Goal: Task Accomplishment & Management: Manage account settings

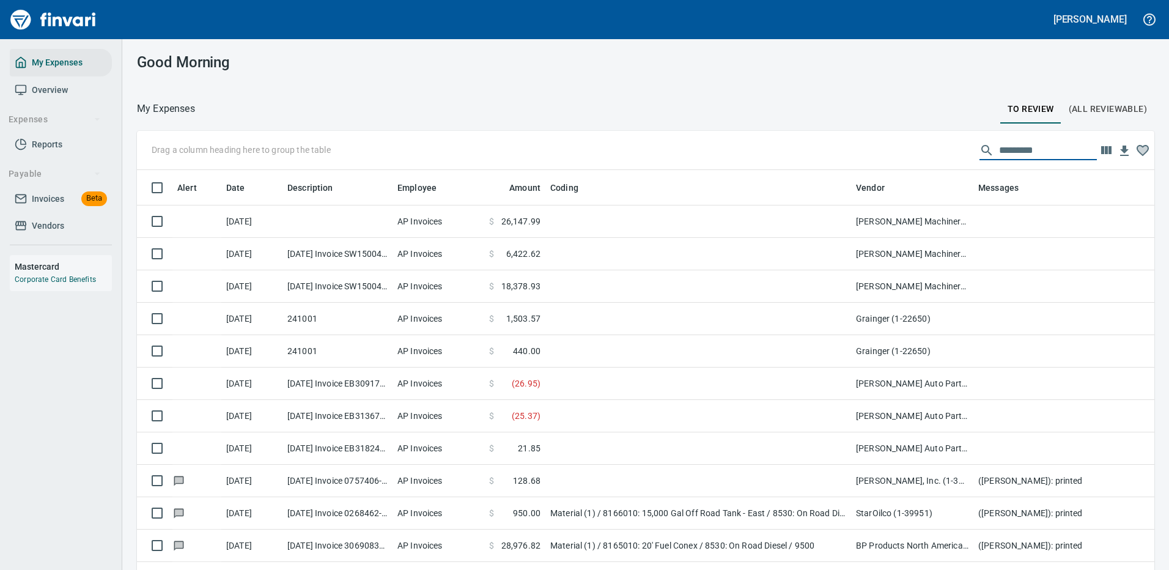
scroll to position [417, 990]
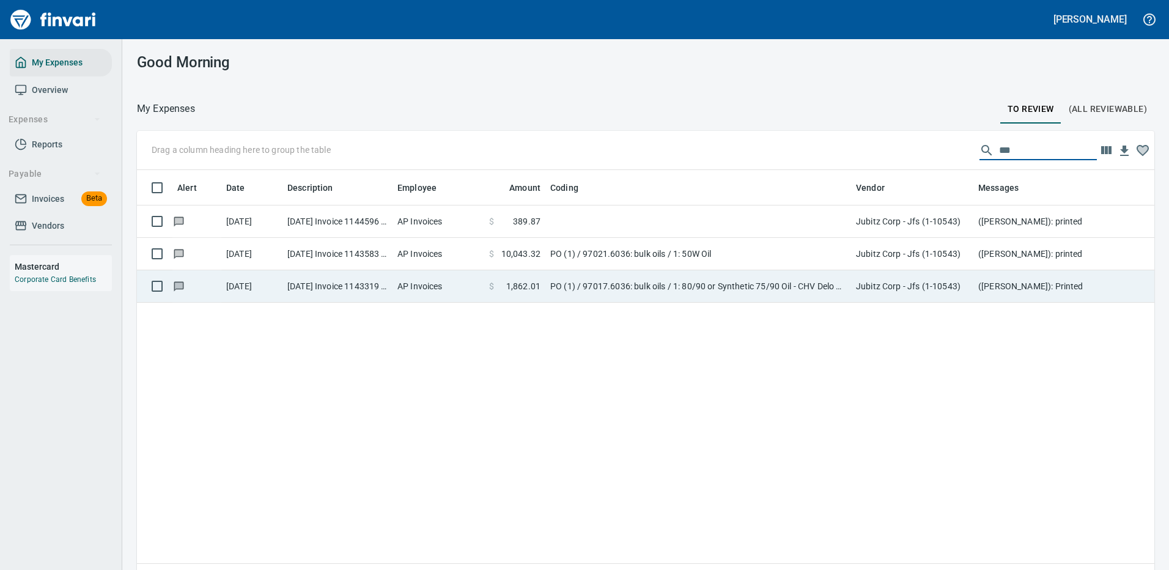
type input "***"
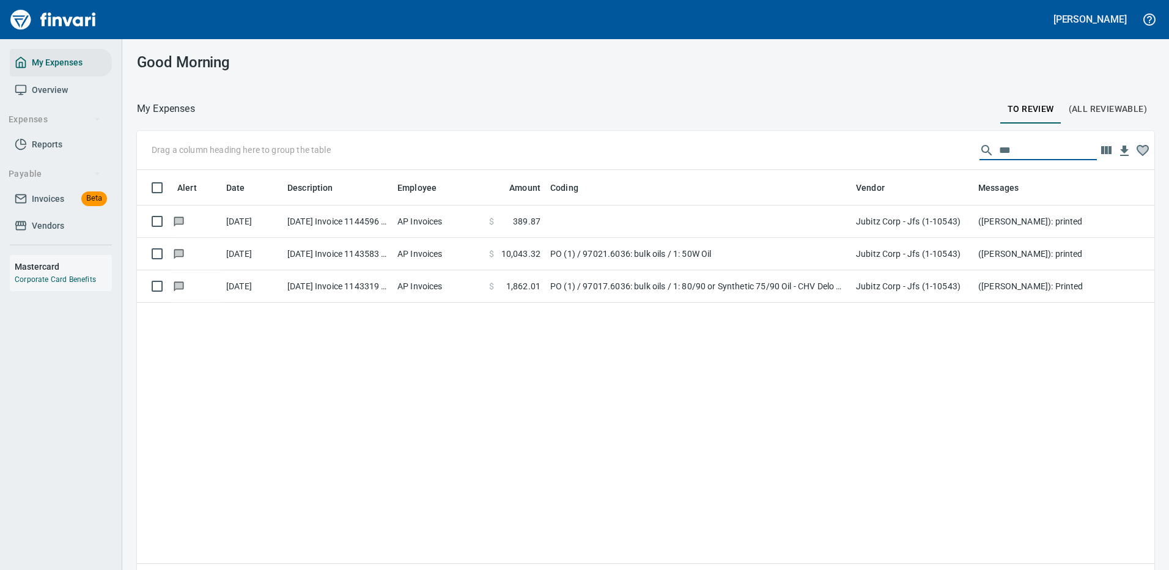
click at [675, 287] on td "PO (1) / 97017.6036: bulk oils / 1: 80/90 or Synthetic 75/90 Oil - CHV Delo Gea…" at bounding box center [699, 286] width 306 height 32
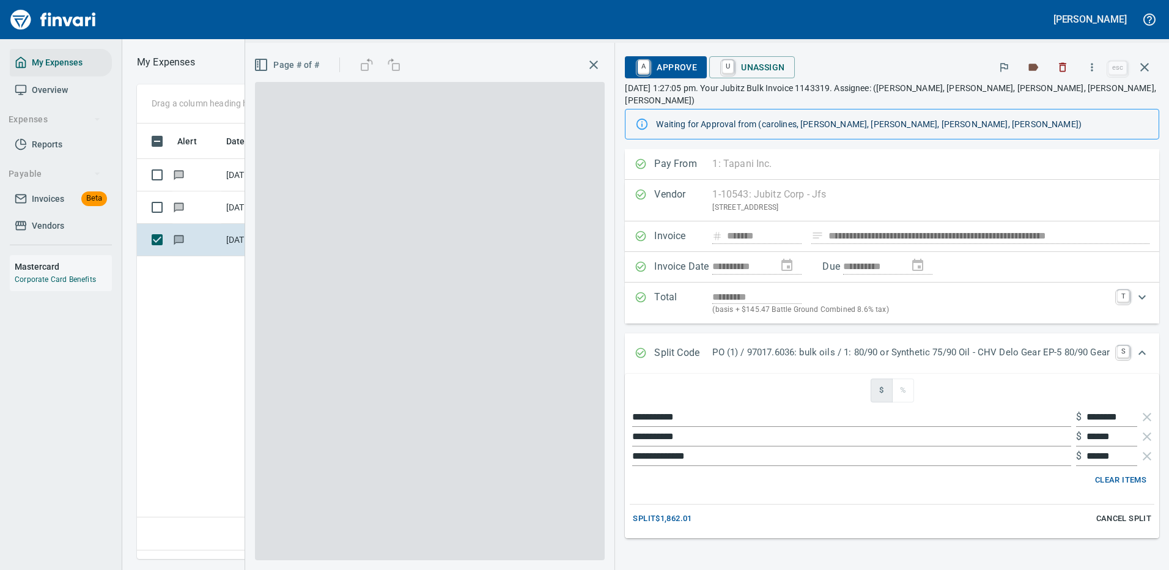
scroll to position [417, 703]
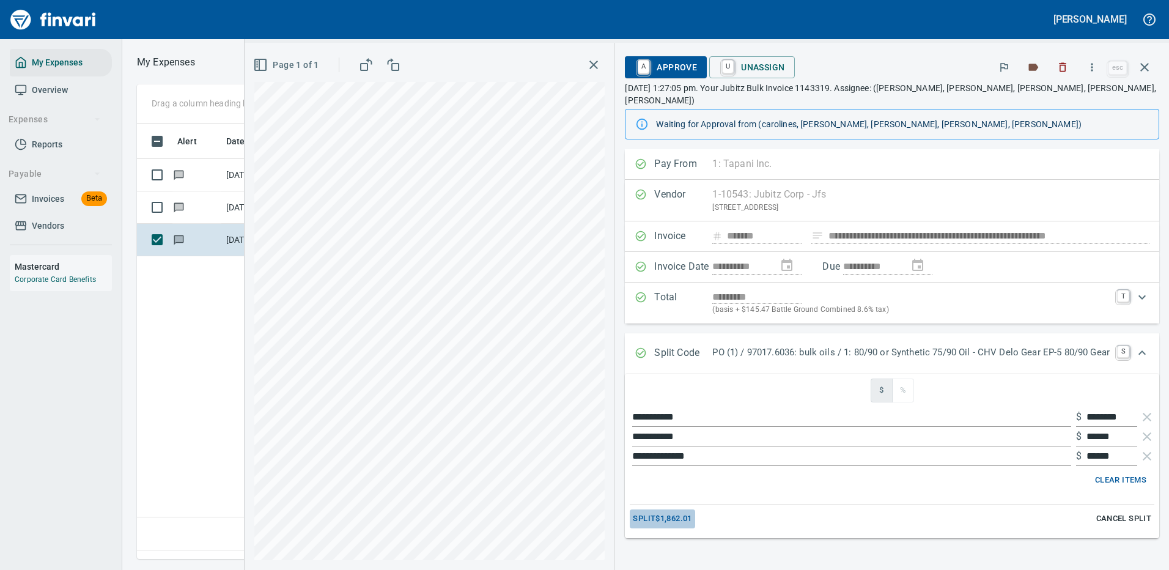
click at [647, 512] on span "Split $1,862.01" at bounding box center [662, 519] width 59 height 14
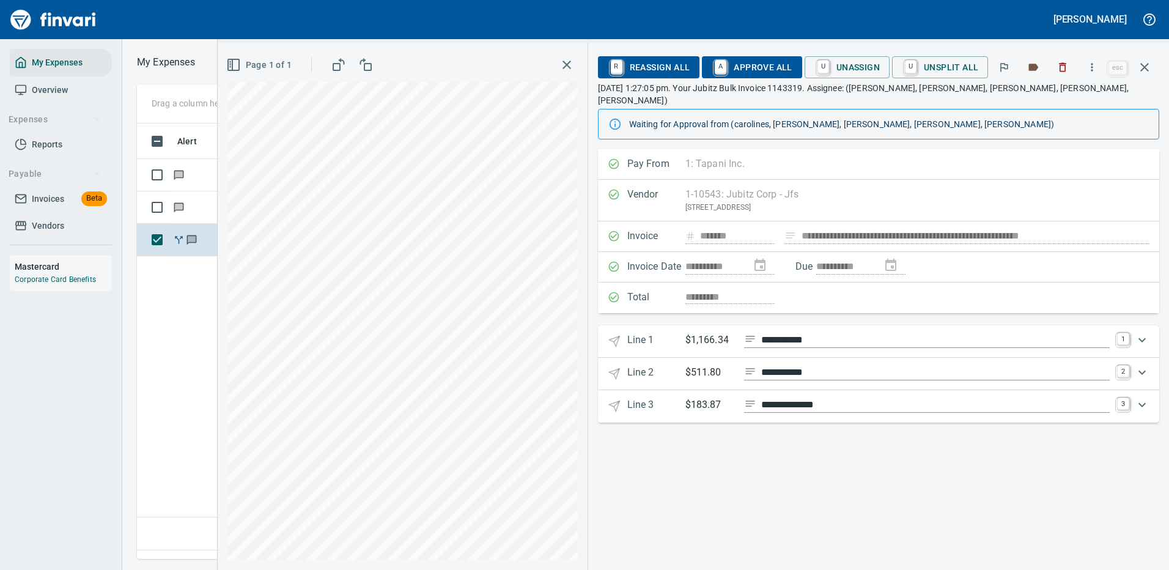
click at [1144, 333] on icon "Expand" at bounding box center [1142, 340] width 15 height 15
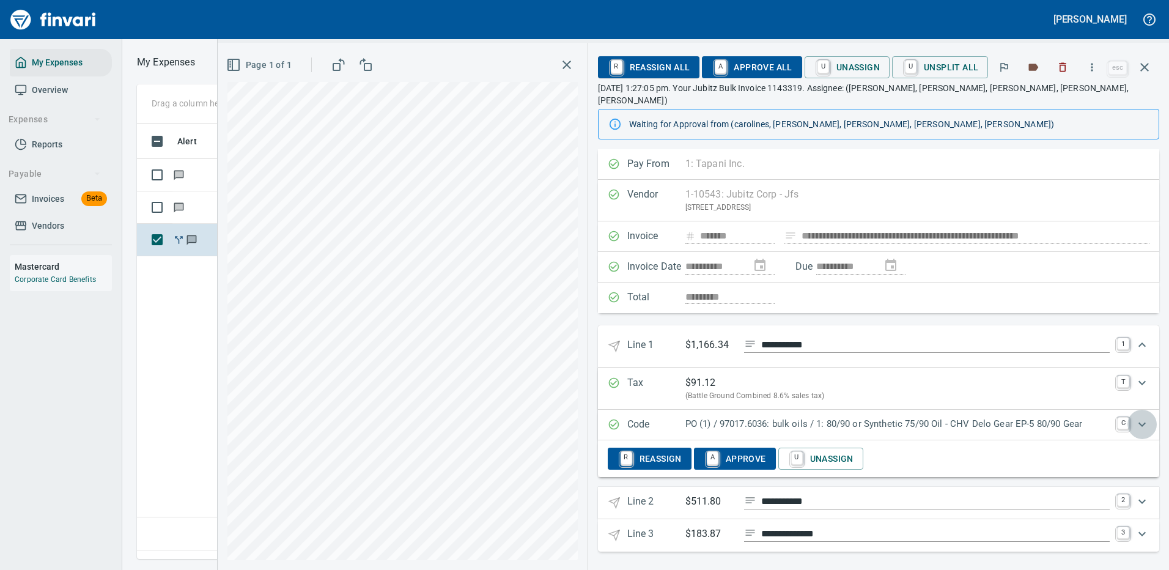
click at [1140, 417] on icon "Expand" at bounding box center [1142, 424] width 15 height 15
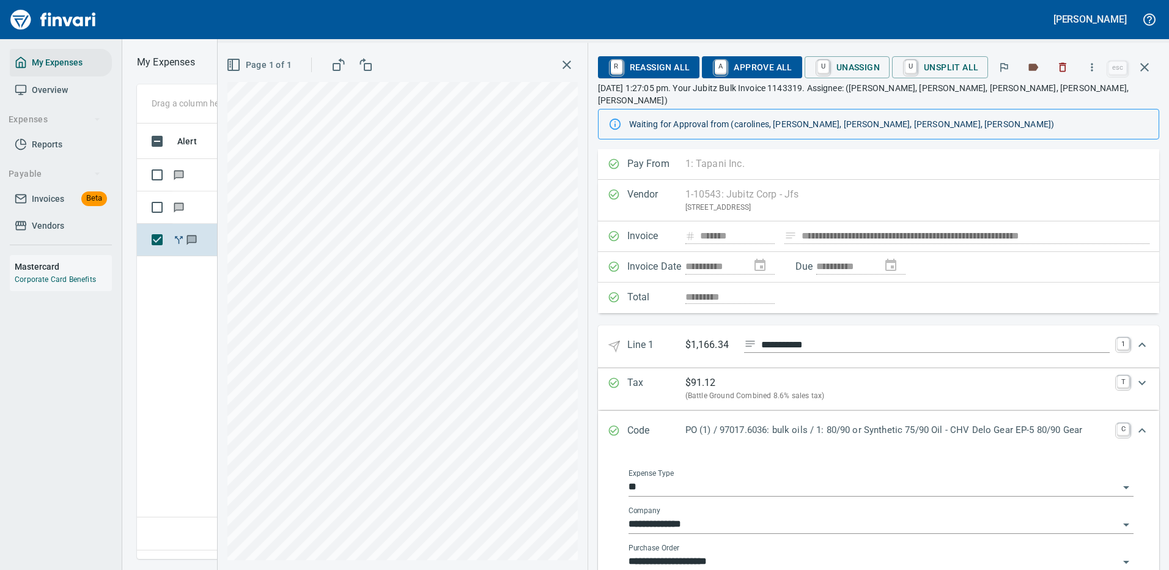
scroll to position [122, 0]
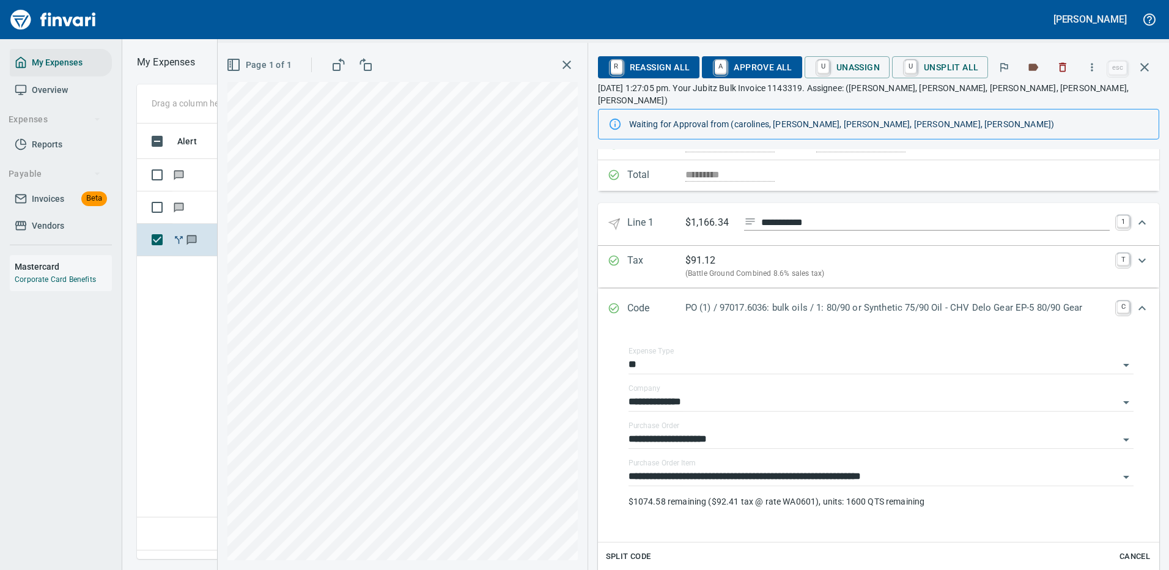
click at [1135, 301] on icon "Expand" at bounding box center [1142, 308] width 15 height 15
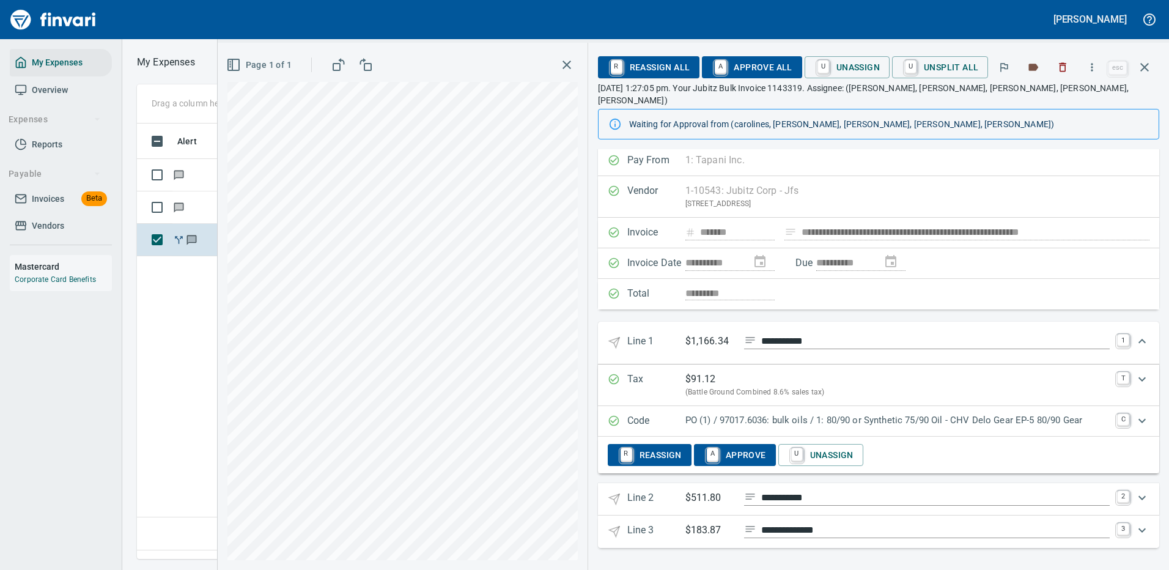
scroll to position [0, 0]
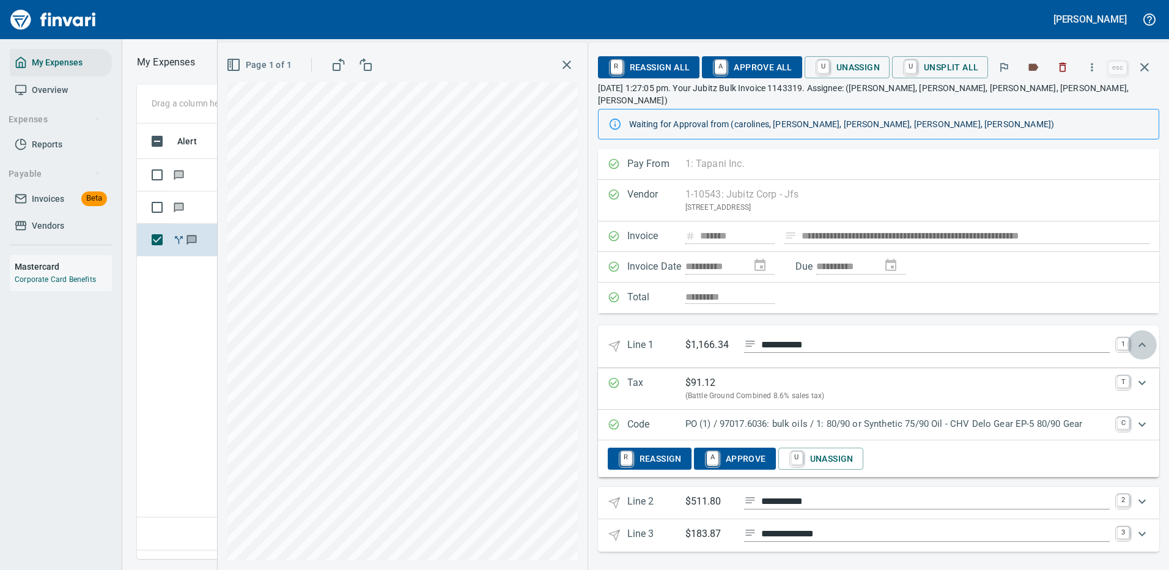
click at [1141, 343] on icon "Expand" at bounding box center [1142, 345] width 7 height 4
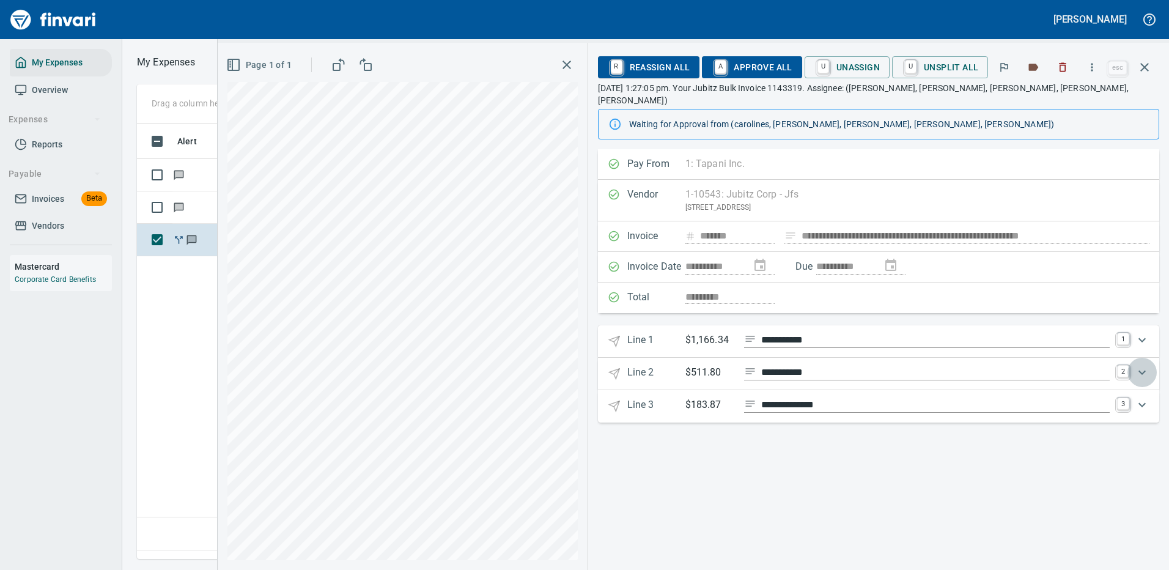
click at [1141, 365] on icon "Expand" at bounding box center [1142, 372] width 15 height 15
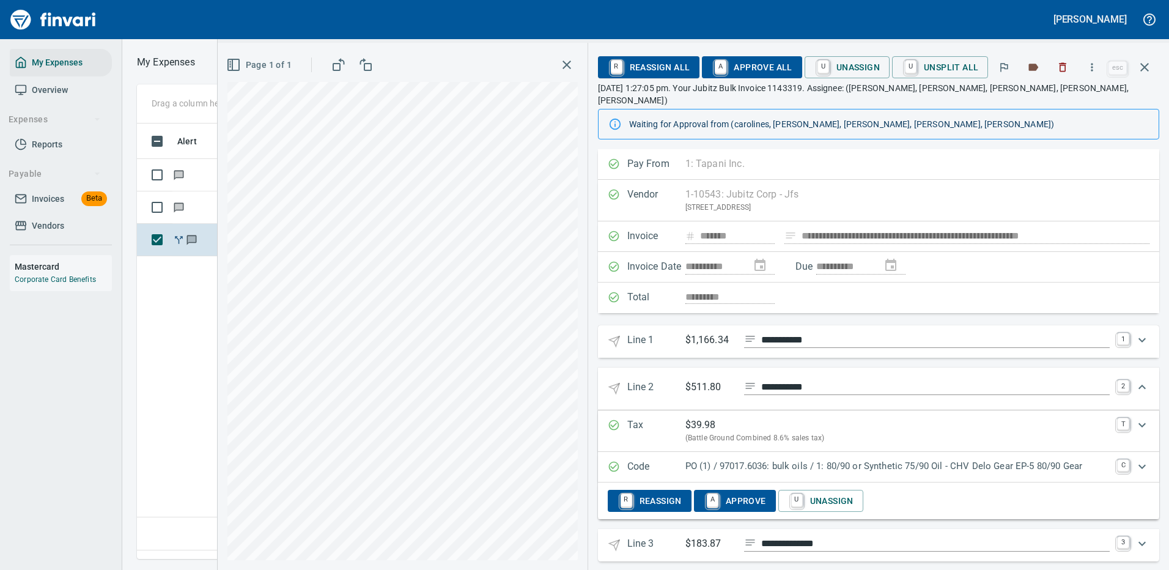
click at [853, 459] on p "PO (1) / 97017.6036: bulk oils / 1: 80/90 or Synthetic 75/90 Oil - CHV Delo Gea…" at bounding box center [898, 466] width 424 height 14
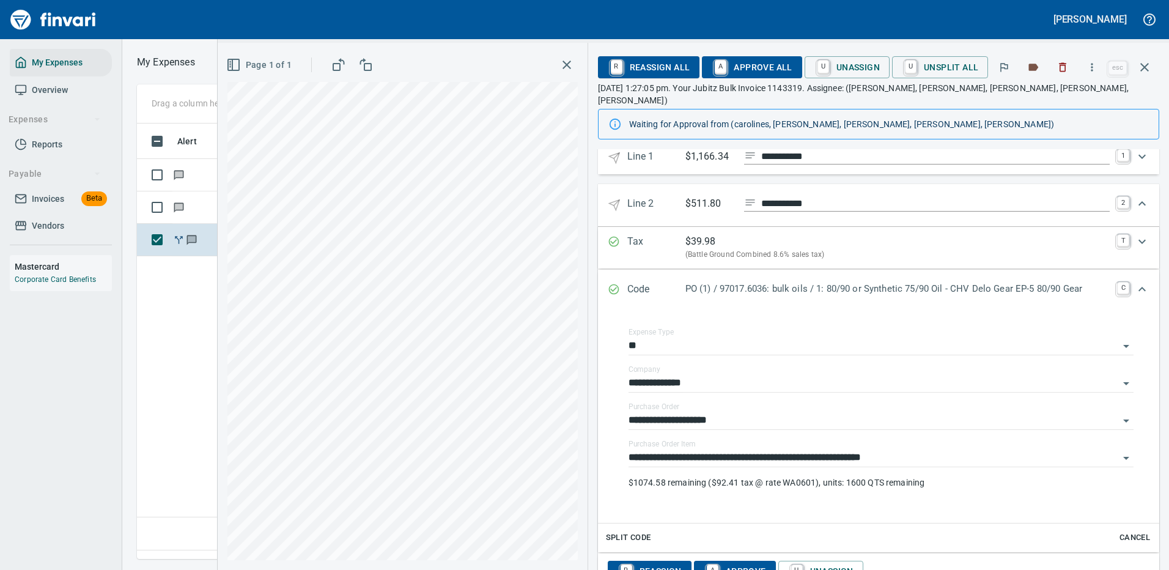
scroll to position [245, 0]
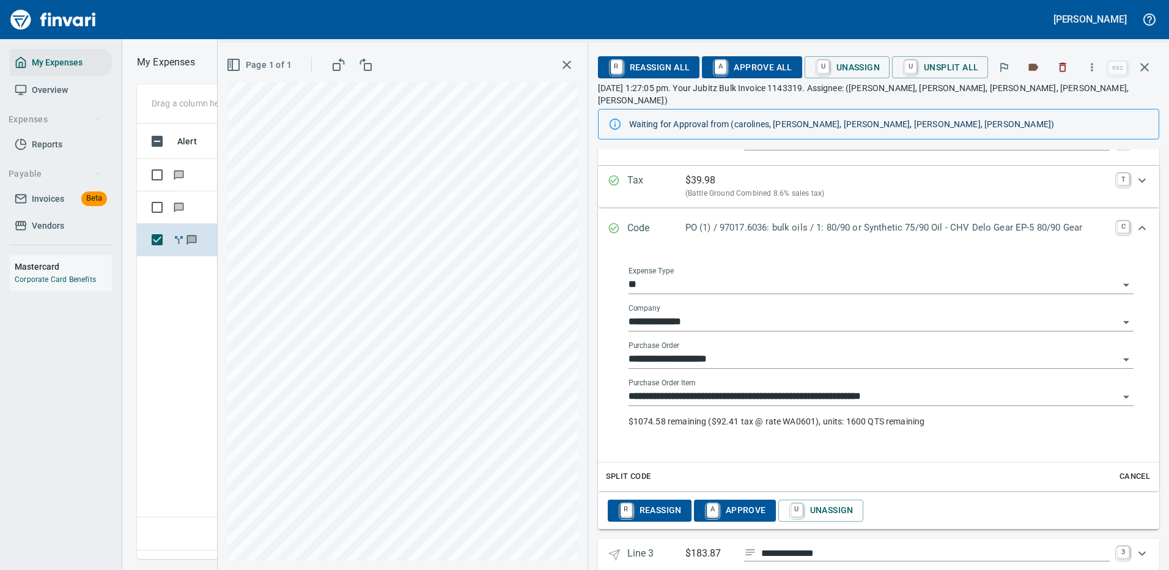
click at [768, 388] on input "**********" at bounding box center [874, 396] width 491 height 17
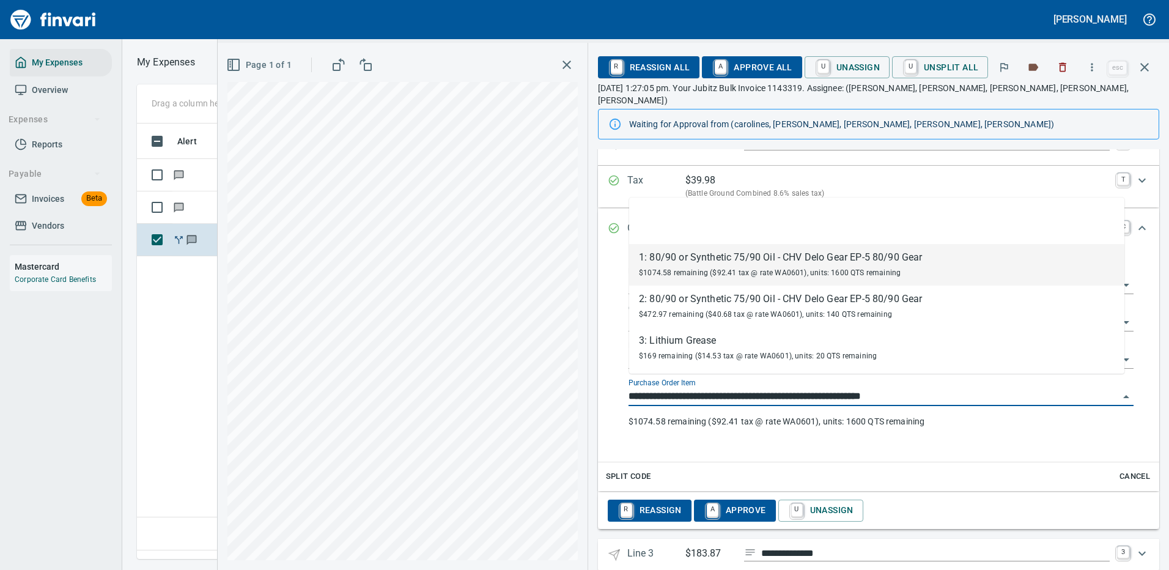
scroll to position [417, 703]
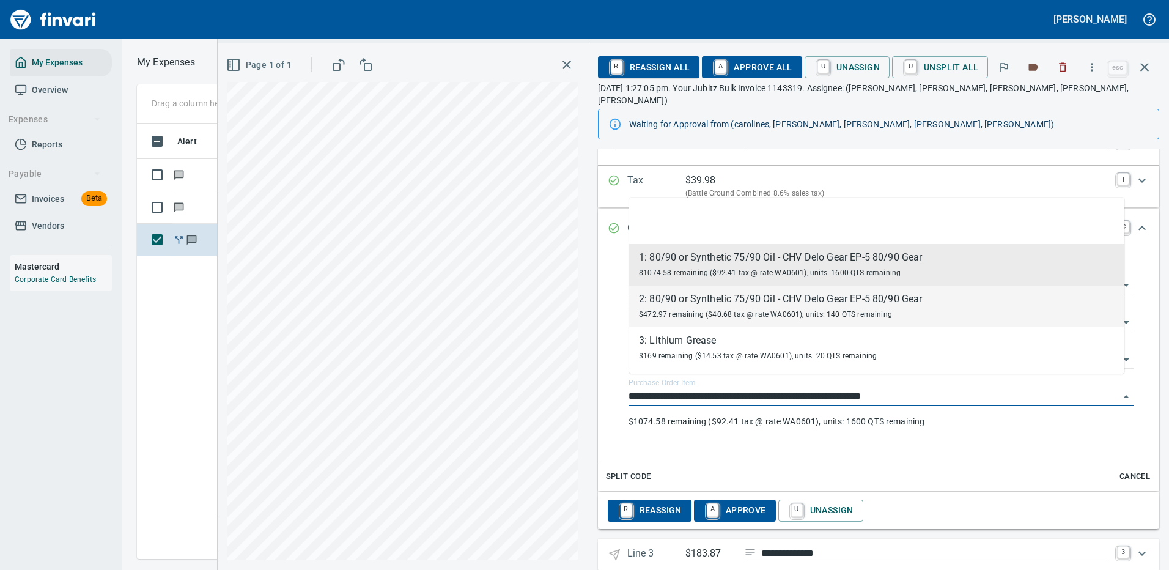
click at [706, 300] on div "2: 80/90 or Synthetic 75/90 Oil - CHV Delo Gear EP-5 80/90 Gear" at bounding box center [780, 299] width 283 height 15
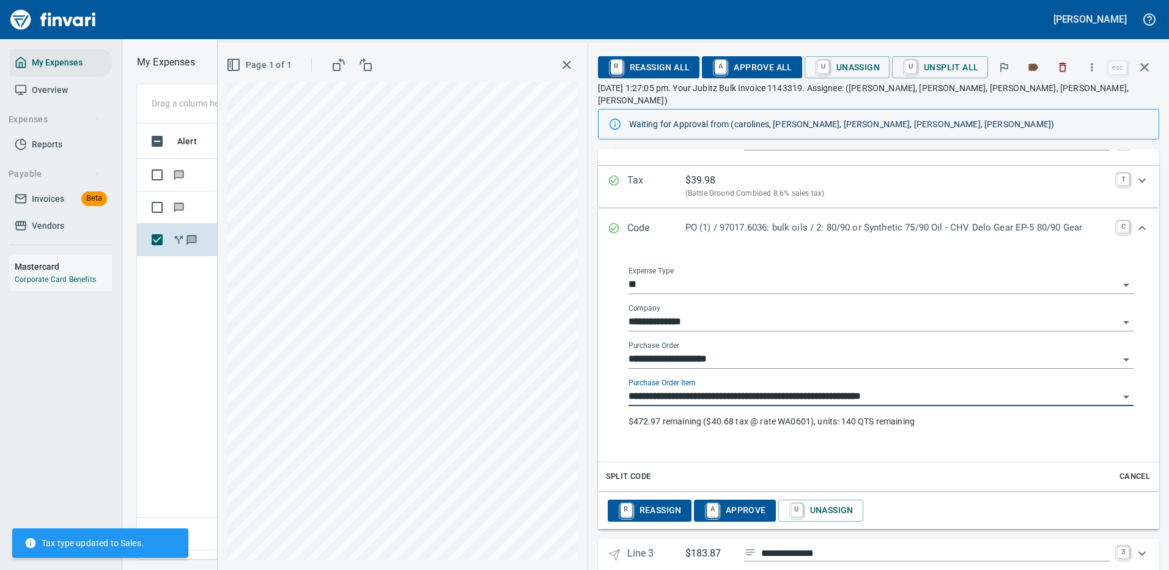
type input "**********"
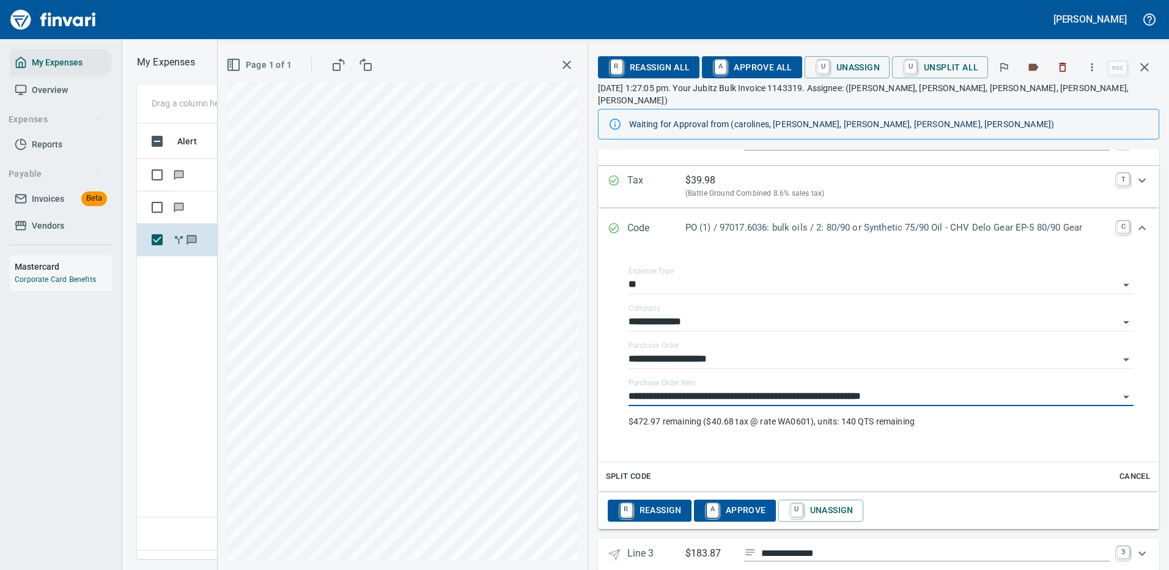
scroll to position [183, 0]
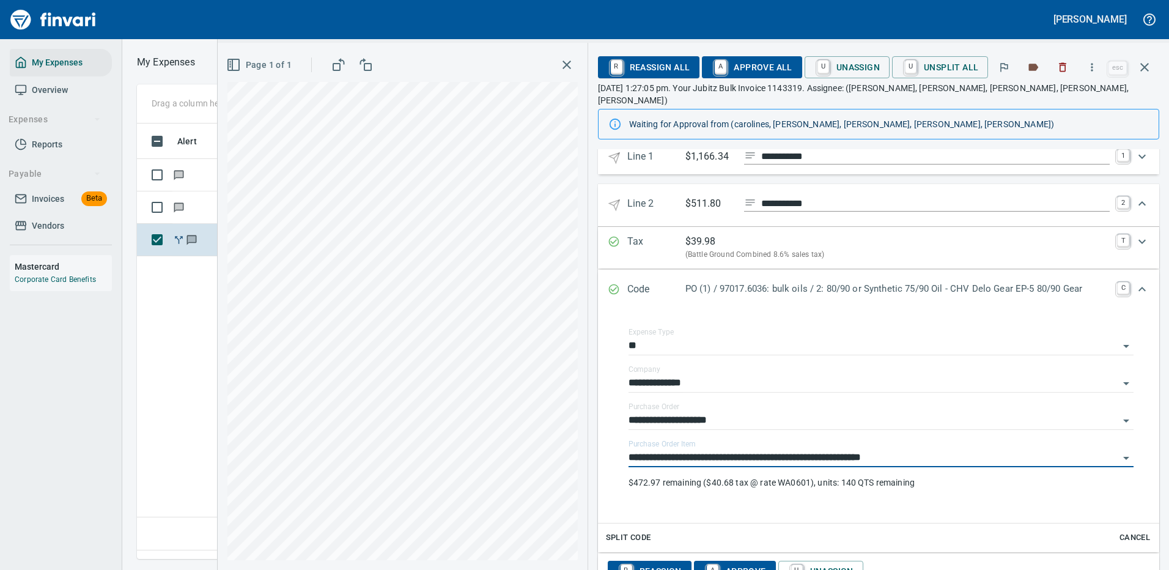
click at [1135, 196] on icon "Expand" at bounding box center [1142, 203] width 15 height 15
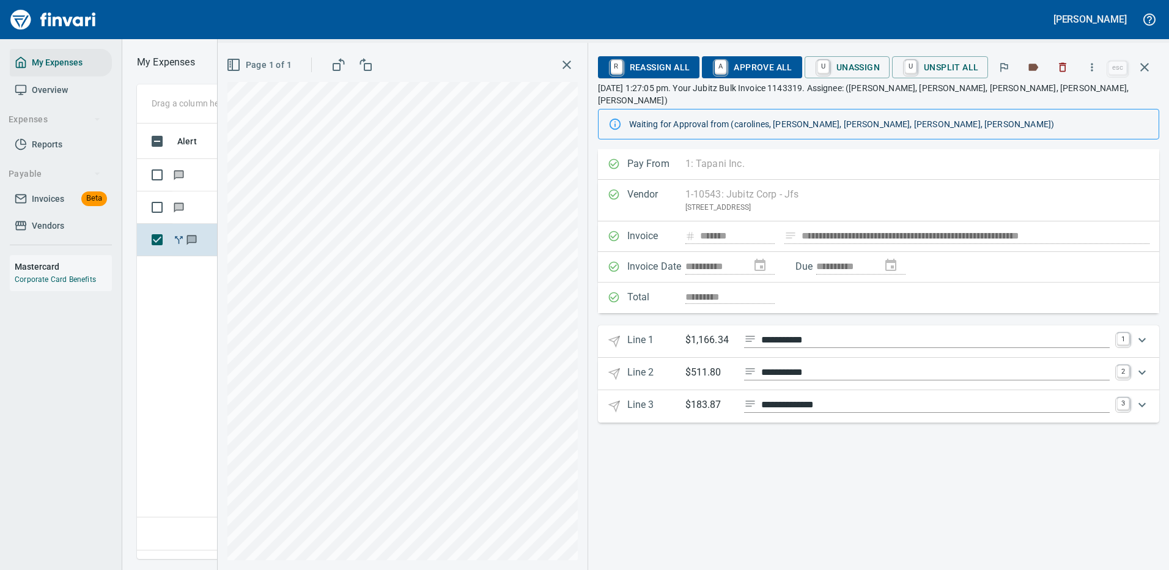
scroll to position [0, 0]
click at [1144, 398] on icon "Expand" at bounding box center [1142, 405] width 15 height 15
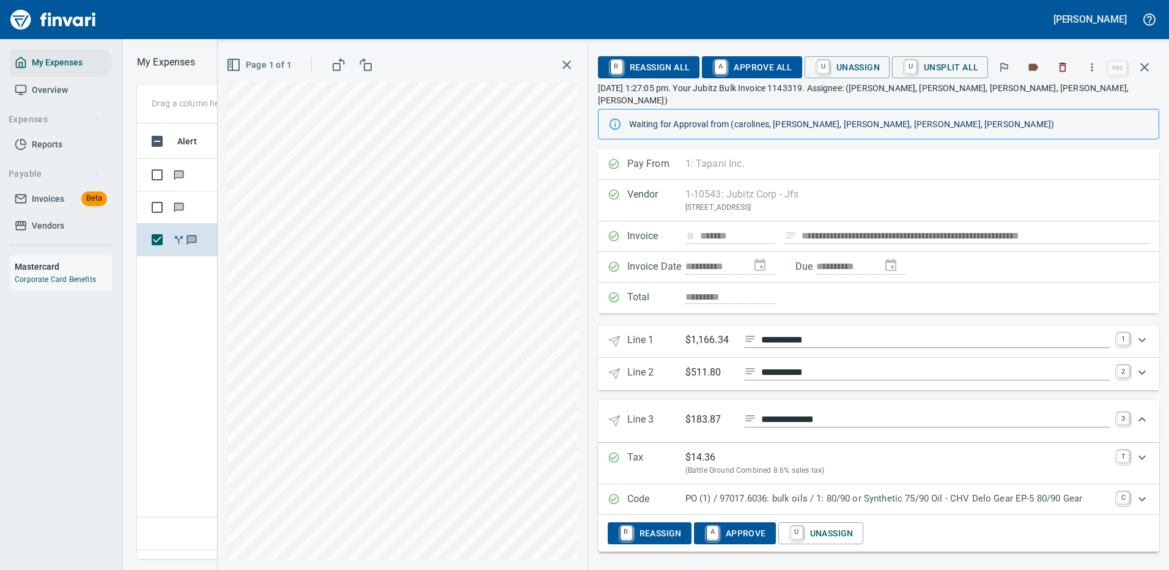
click at [864, 492] on p "PO (1) / 97017.6036: bulk oils / 1: 80/90 or Synthetic 75/90 Oil - CHV Delo Gea…" at bounding box center [898, 499] width 424 height 14
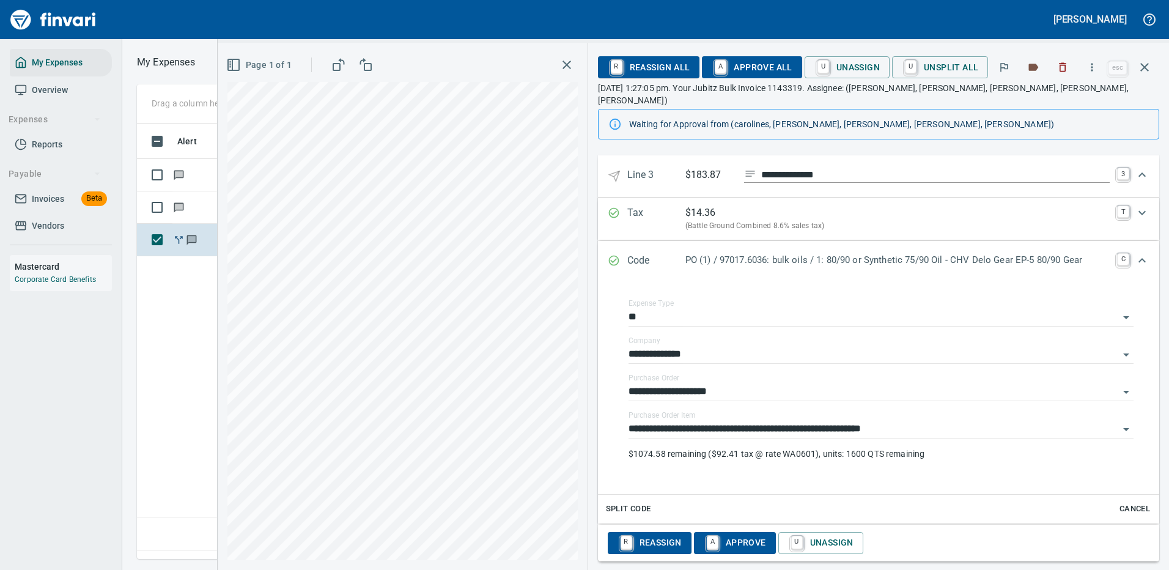
scroll to position [246, 0]
click at [735, 410] on div "**********" at bounding box center [881, 424] width 505 height 28
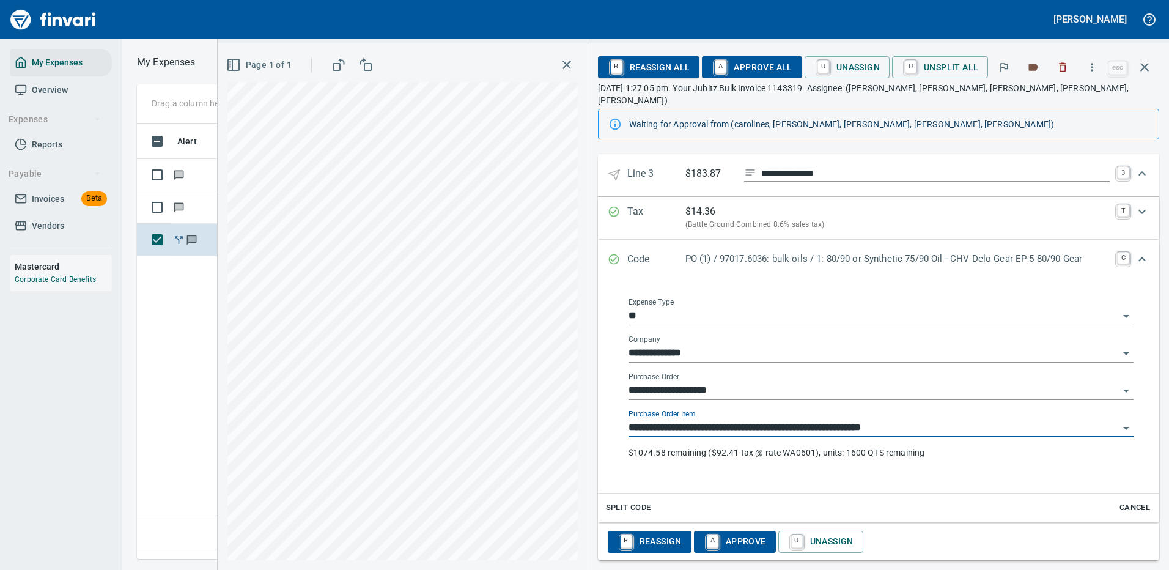
scroll to position [417, 703]
click at [727, 420] on input "**********" at bounding box center [874, 428] width 491 height 17
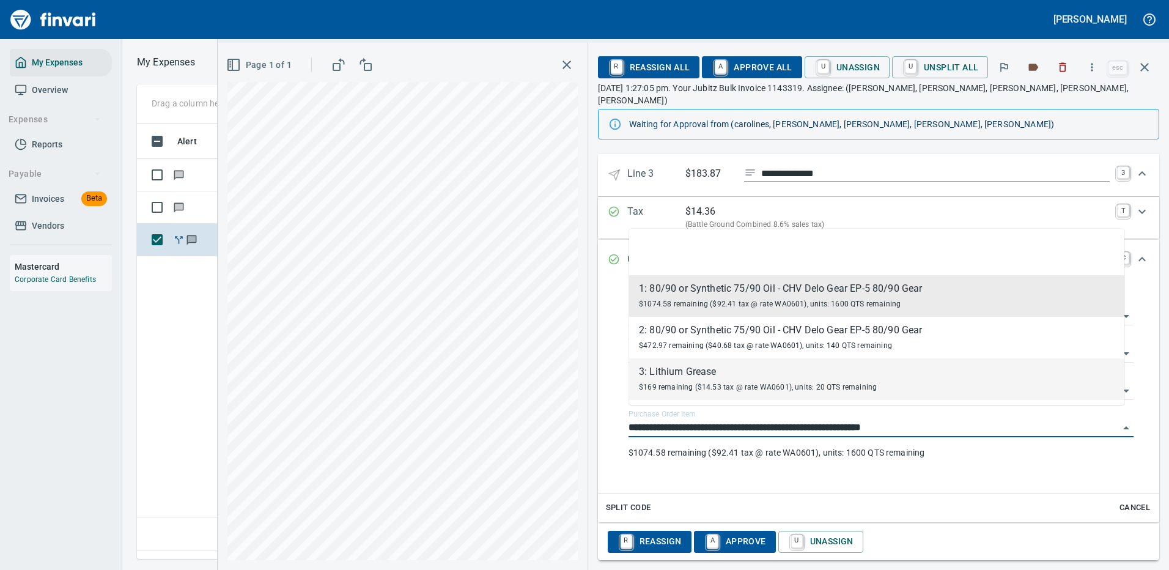
drag, startPoint x: 702, startPoint y: 376, endPoint x: 730, endPoint y: 474, distance: 101.8
click at [703, 376] on div "3: Lithium Grease" at bounding box center [758, 372] width 238 height 15
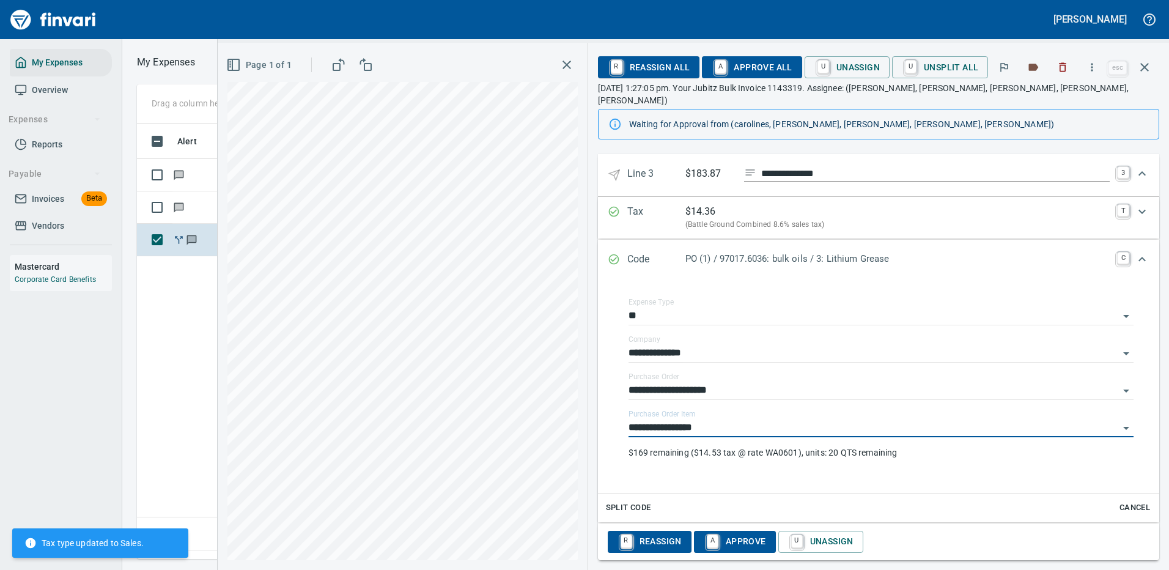
type input "**********"
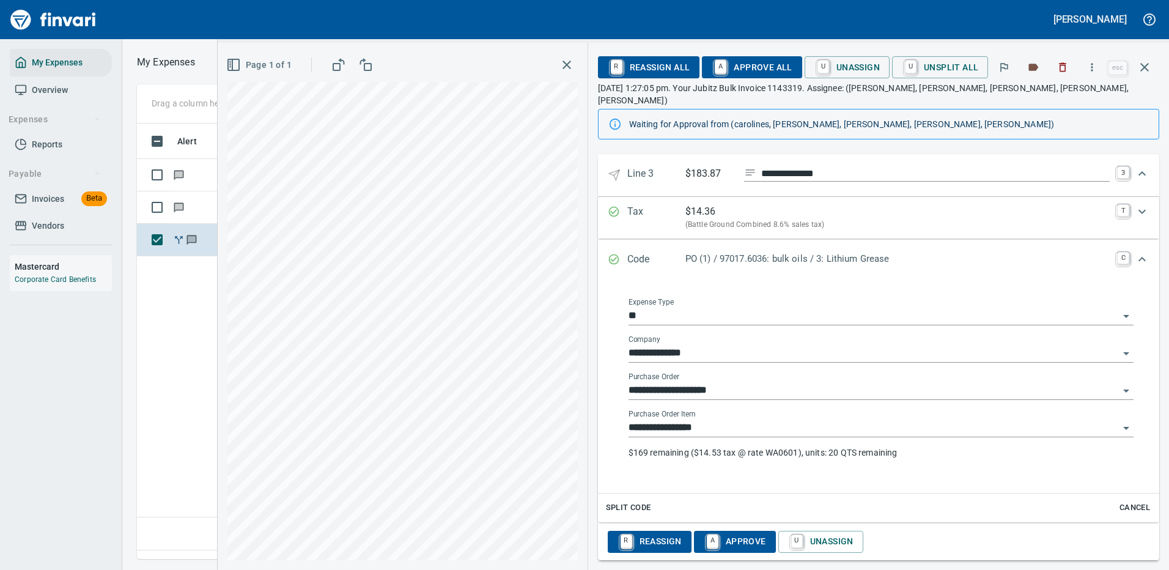
click at [1021, 448] on div "**********" at bounding box center [881, 439] width 505 height 59
click at [1139, 171] on icon "Expand" at bounding box center [1142, 173] width 7 height 4
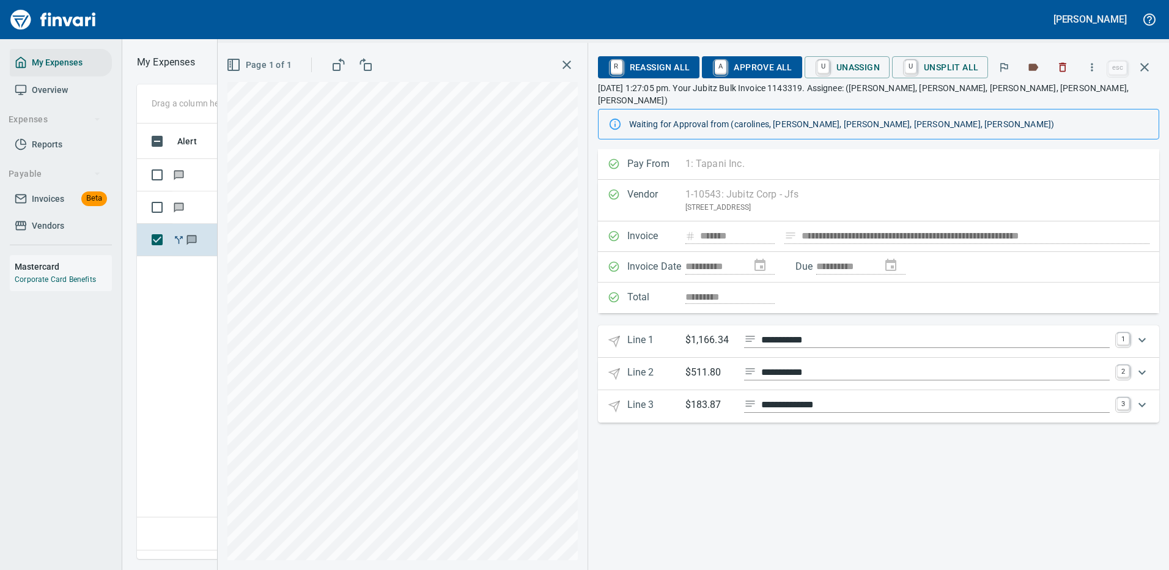
scroll to position [0, 0]
click at [762, 65] on span "A Approve All" at bounding box center [752, 67] width 80 height 21
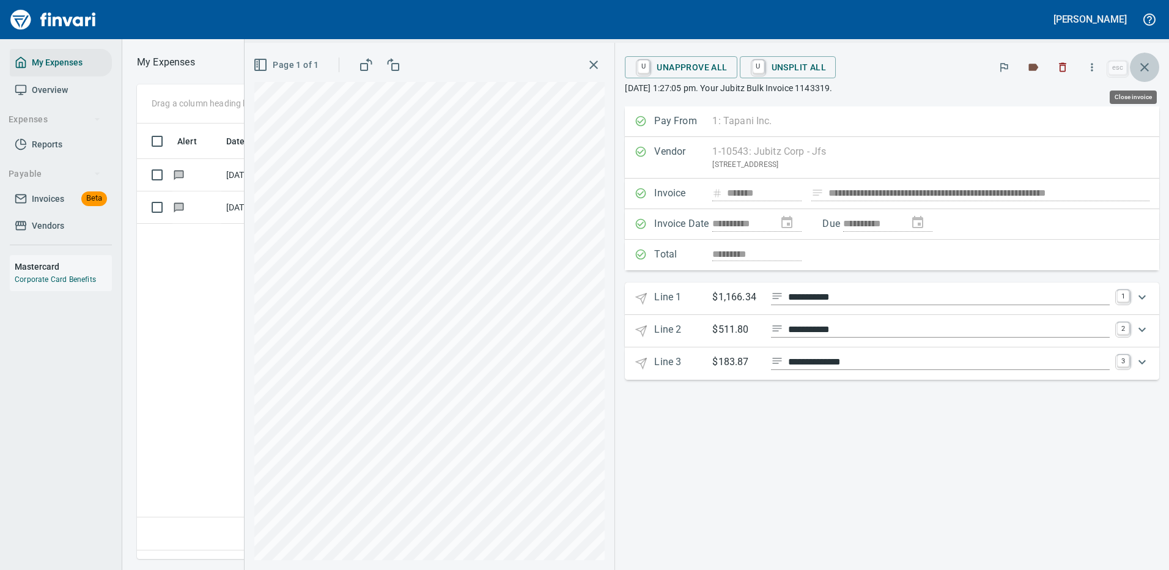
click at [1147, 69] on icon "button" at bounding box center [1145, 67] width 9 height 9
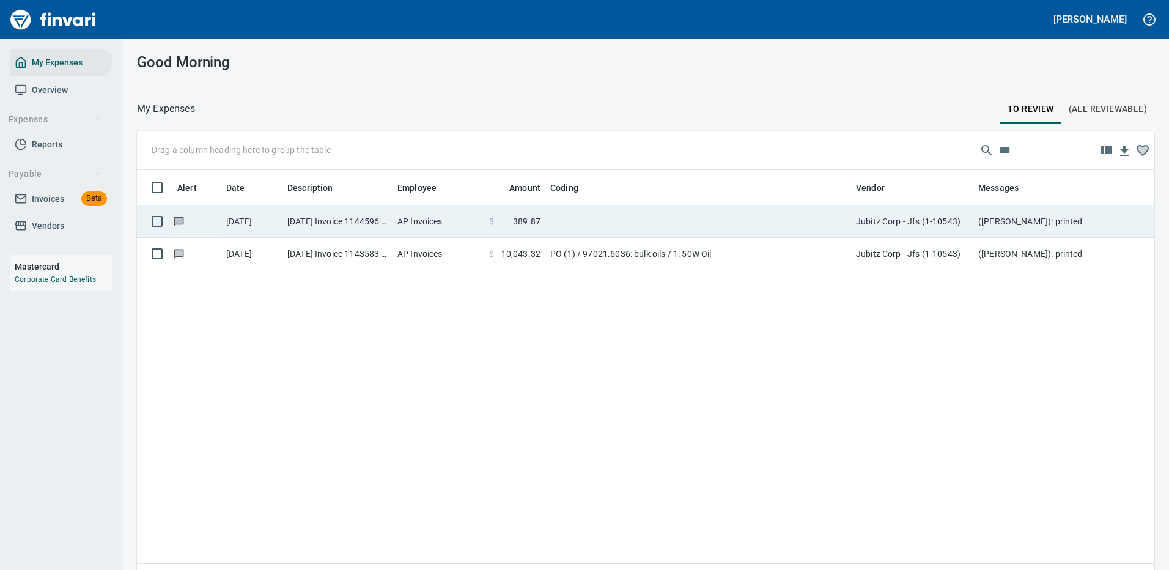
scroll to position [417, 999]
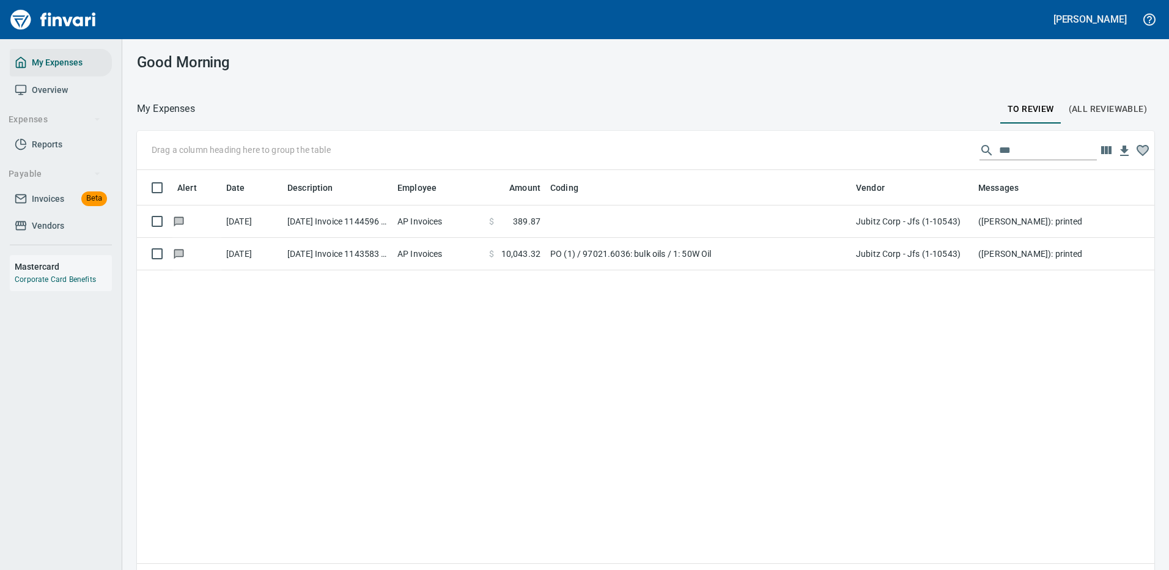
click at [680, 253] on td "PO (1) / 97021.6036: bulk oils / 1: 50W Oil" at bounding box center [699, 254] width 306 height 32
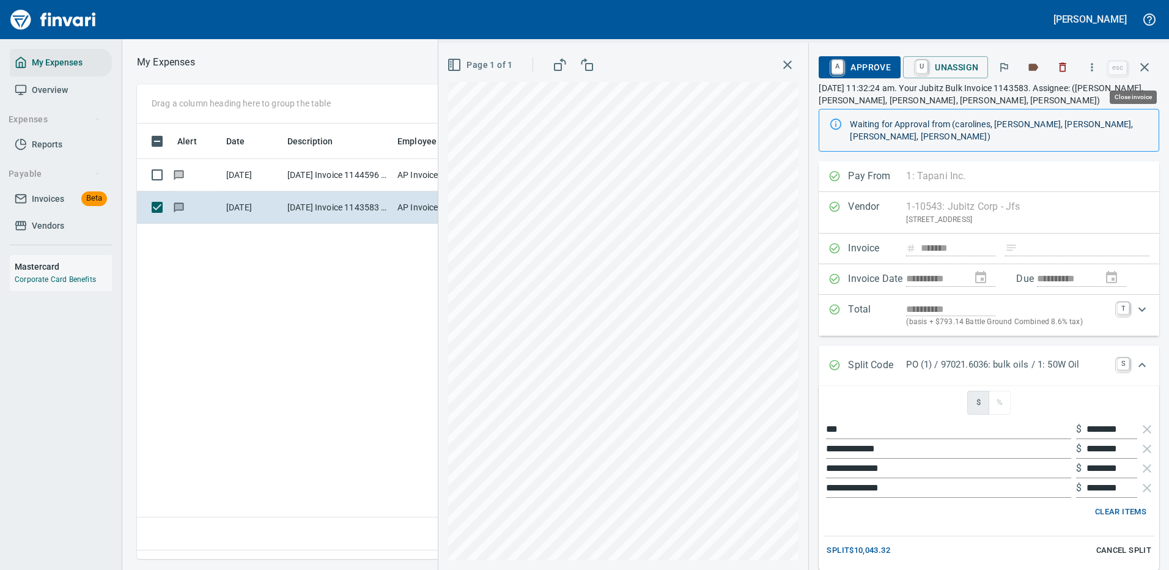
scroll to position [417, 703]
click at [943, 358] on p "PO (1) / 97021.6036: bulk oils / 1: 50W Oil" at bounding box center [1008, 365] width 204 height 14
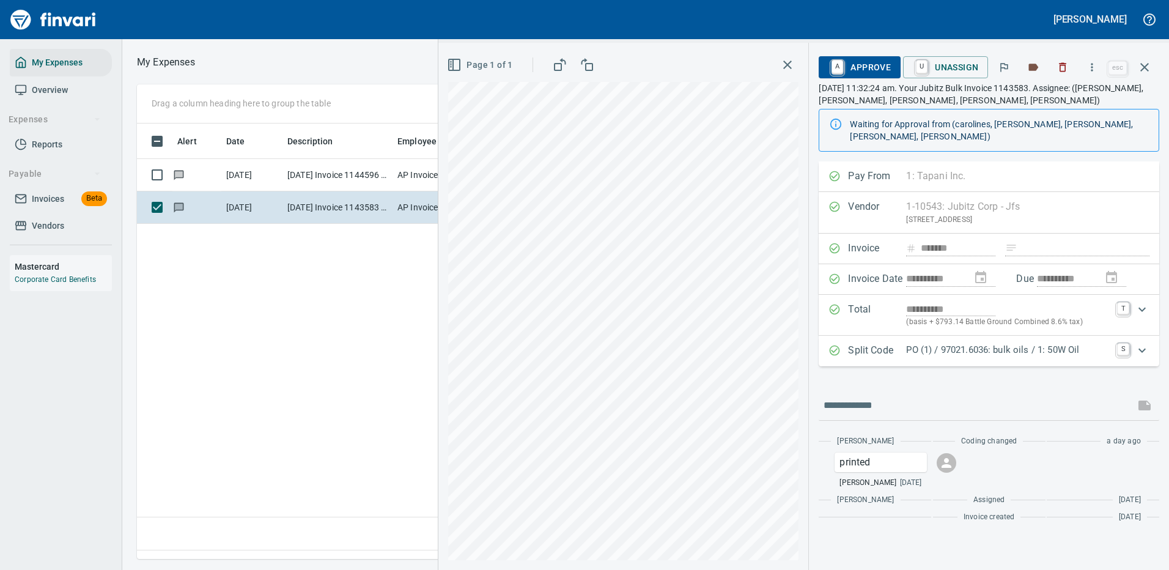
click at [787, 61] on icon "button" at bounding box center [787, 64] width 15 height 15
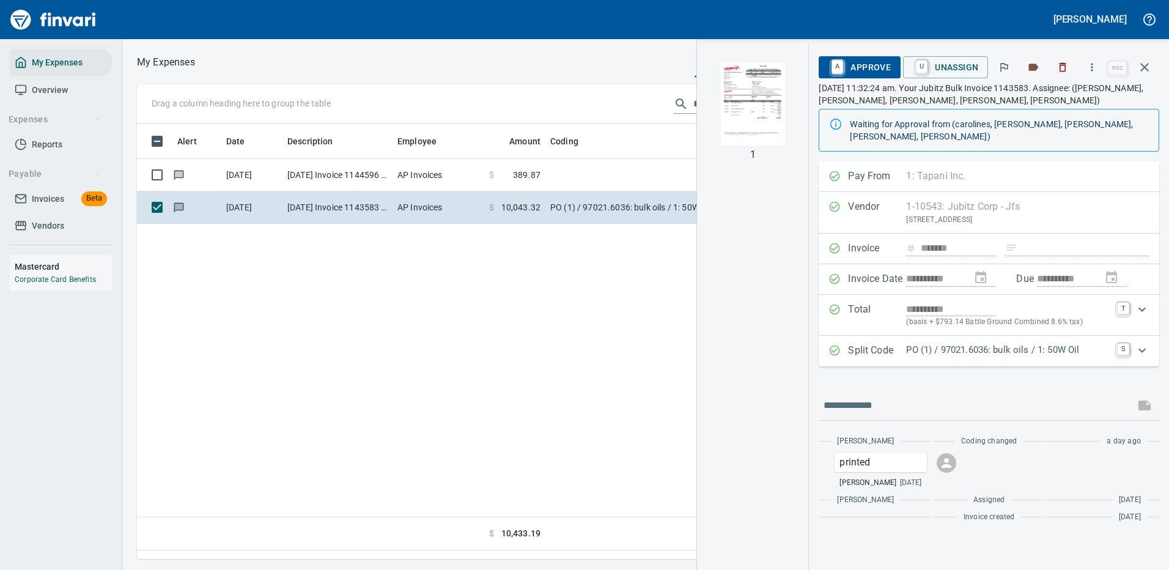
click at [1028, 343] on p "PO (1) / 97021.6036: bulk oils / 1: 50W Oil" at bounding box center [1008, 350] width 204 height 14
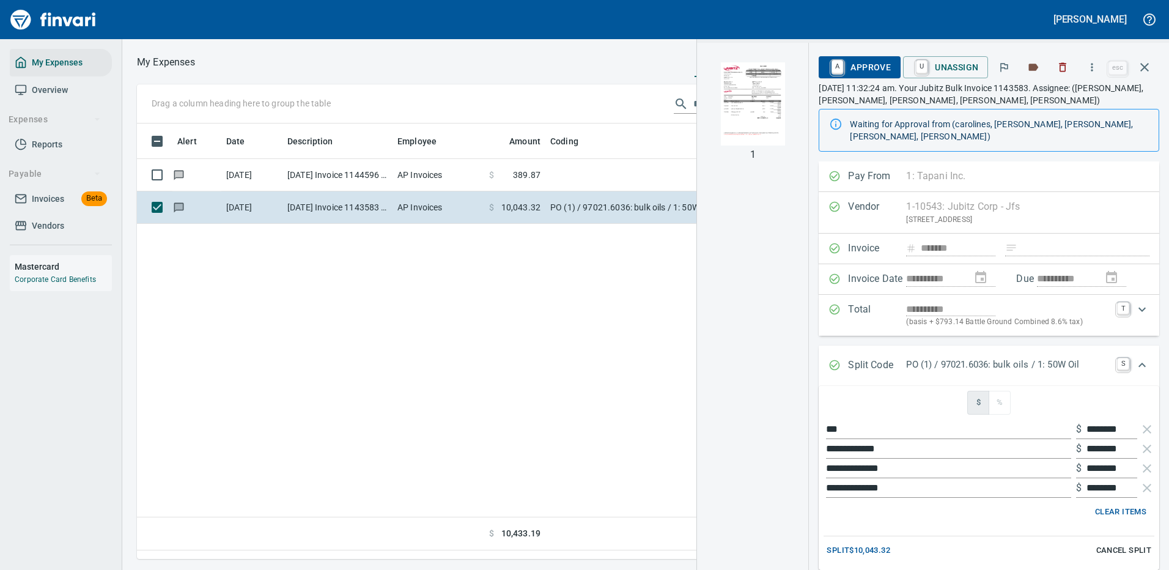
click at [854, 544] on span "Split $10,043.32" at bounding box center [859, 551] width 64 height 14
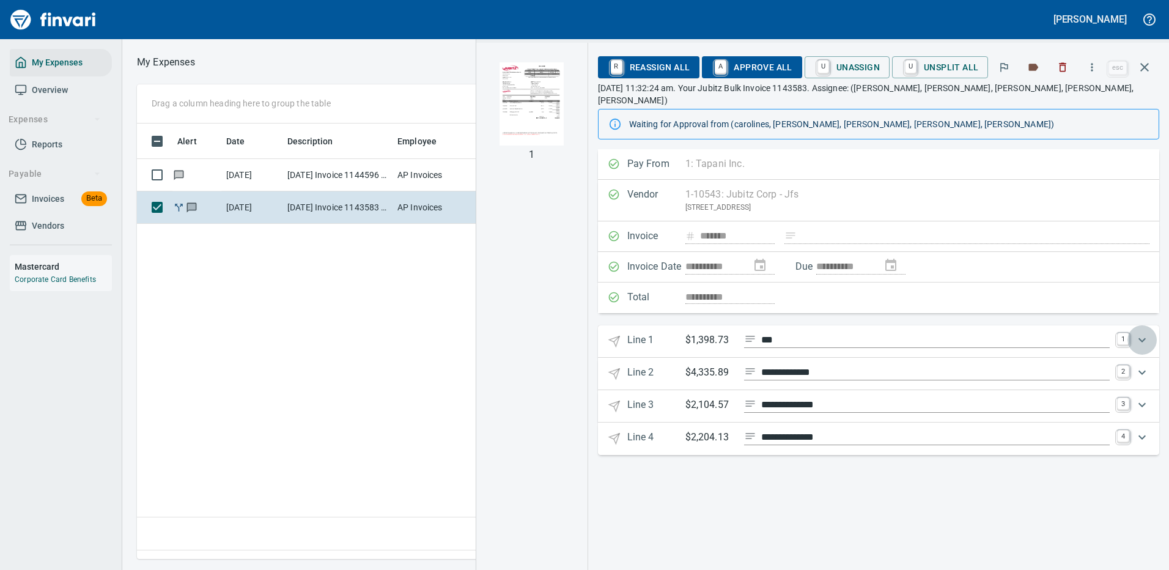
click at [1144, 333] on icon "Expand" at bounding box center [1142, 340] width 15 height 15
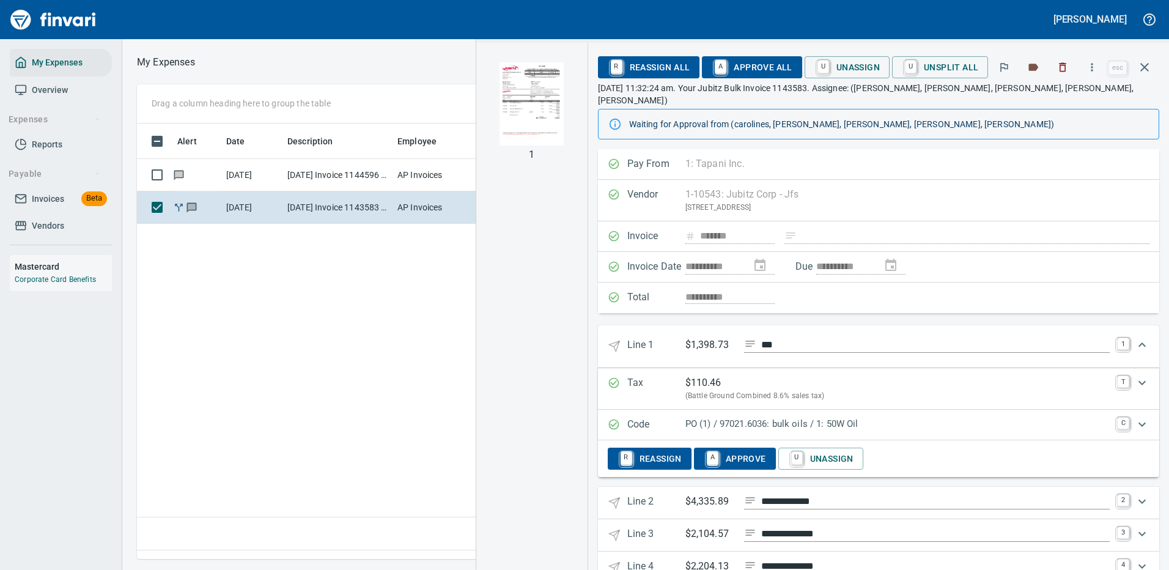
click at [866, 417] on p "PO (1) / 97021.6036: bulk oils / 1: 50W Oil" at bounding box center [898, 424] width 424 height 14
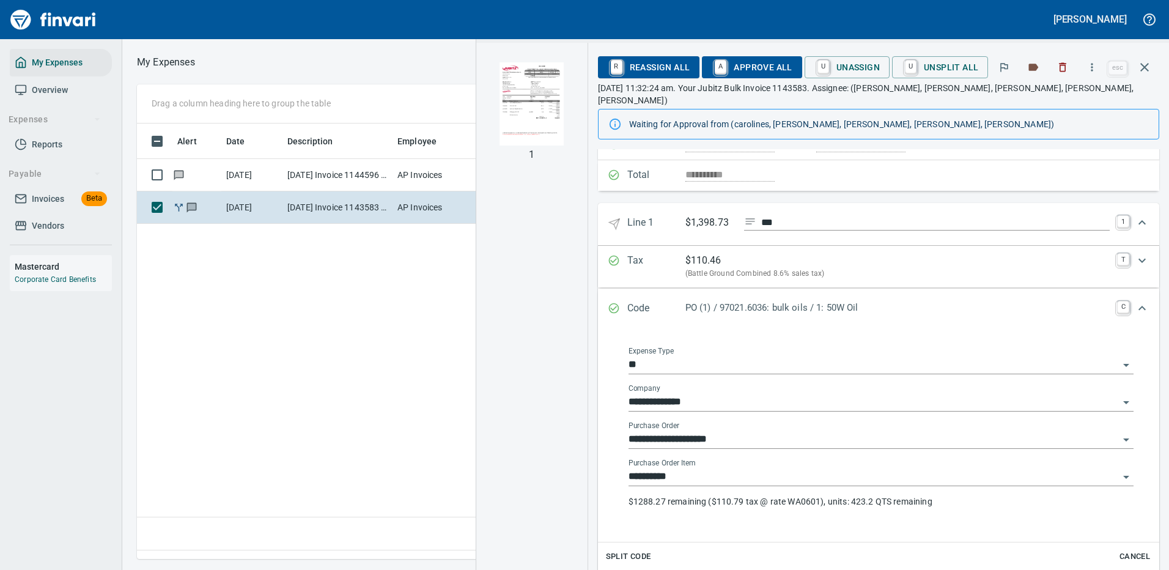
scroll to position [183, 0]
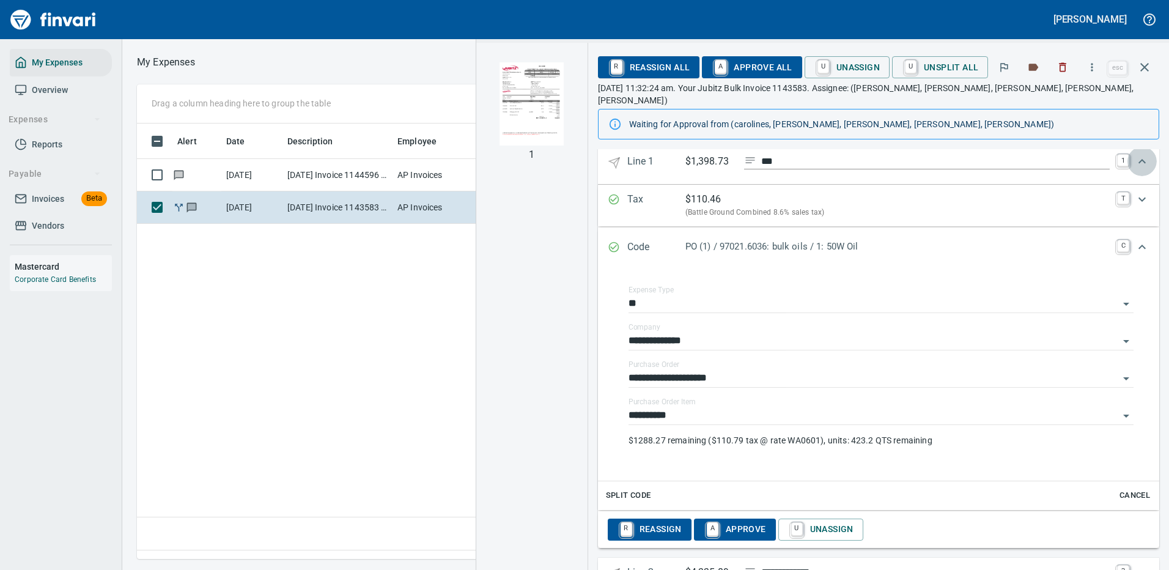
click at [1139, 159] on icon "Expand" at bounding box center [1142, 161] width 7 height 4
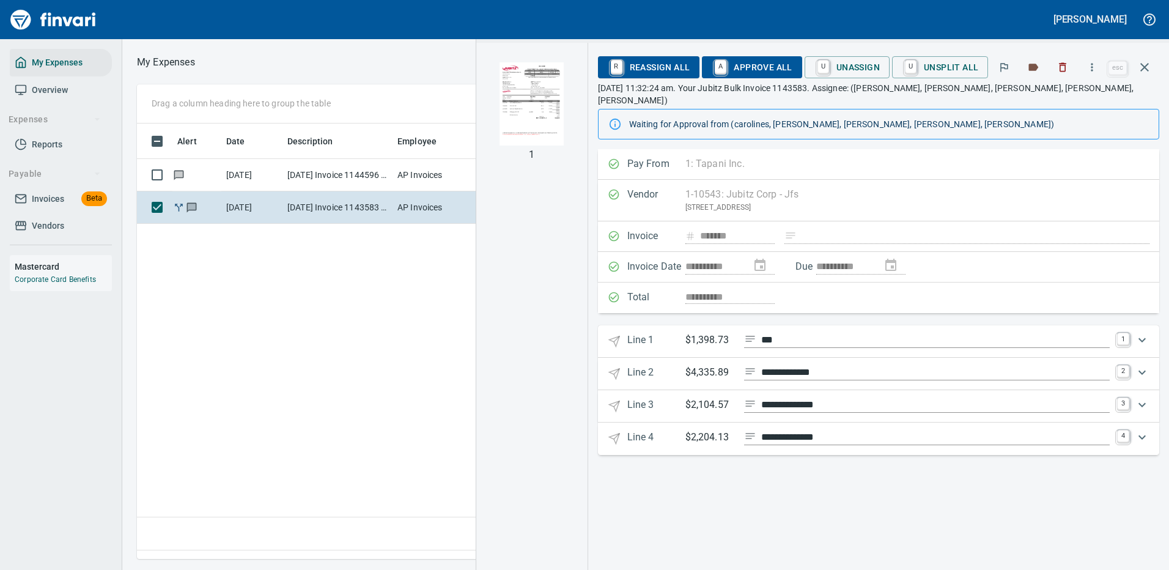
scroll to position [0, 0]
click at [1144, 365] on icon "Expand" at bounding box center [1142, 372] width 15 height 15
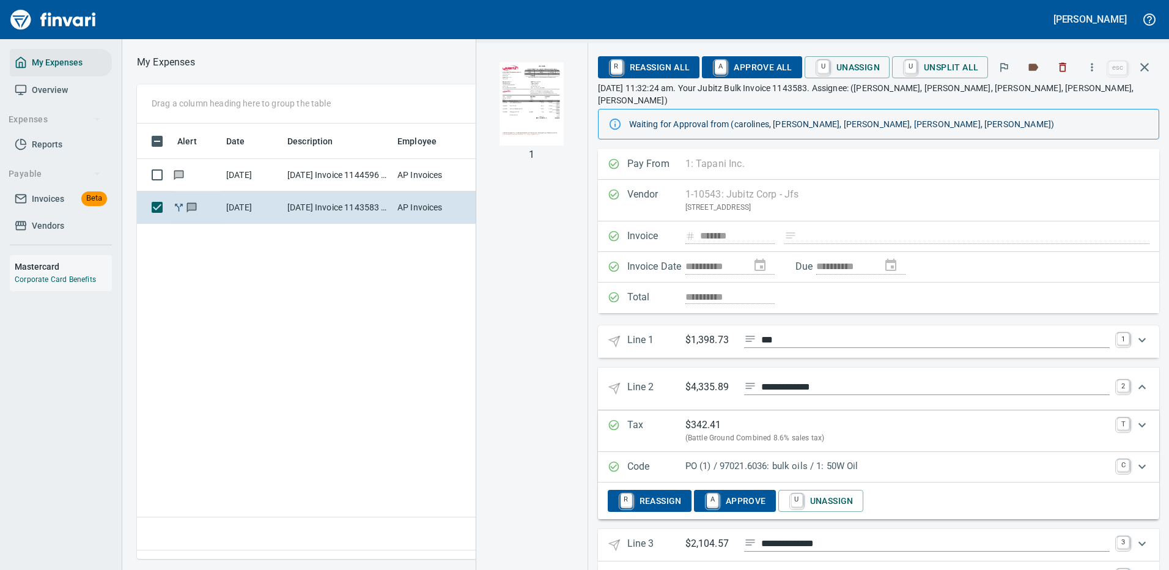
click at [868, 459] on p "PO (1) / 97021.6036: bulk oils / 1: 50W Oil" at bounding box center [898, 466] width 424 height 14
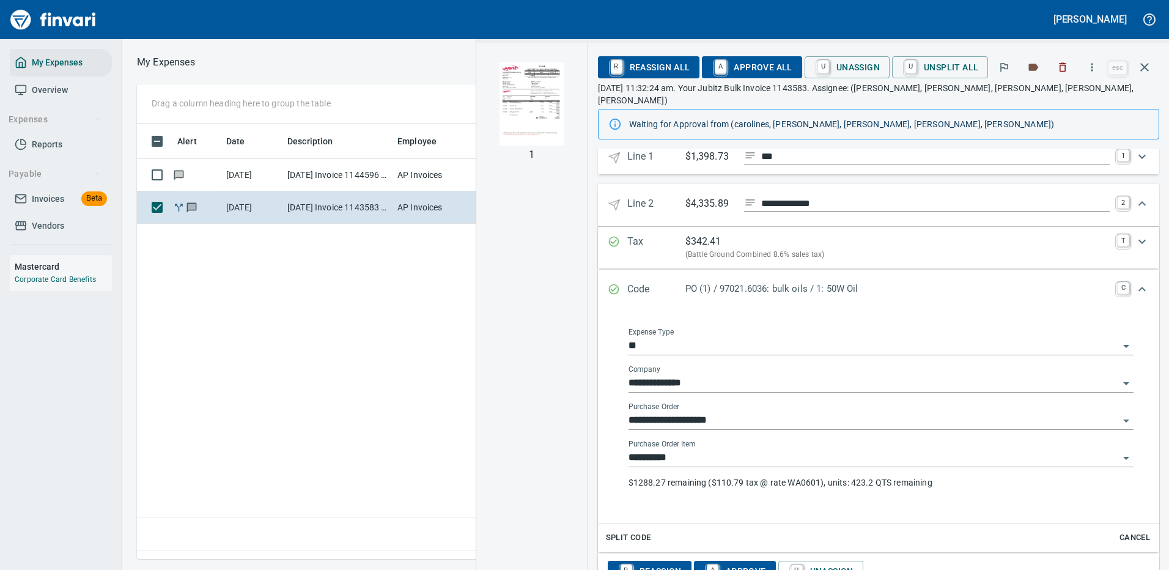
scroll to position [245, 0]
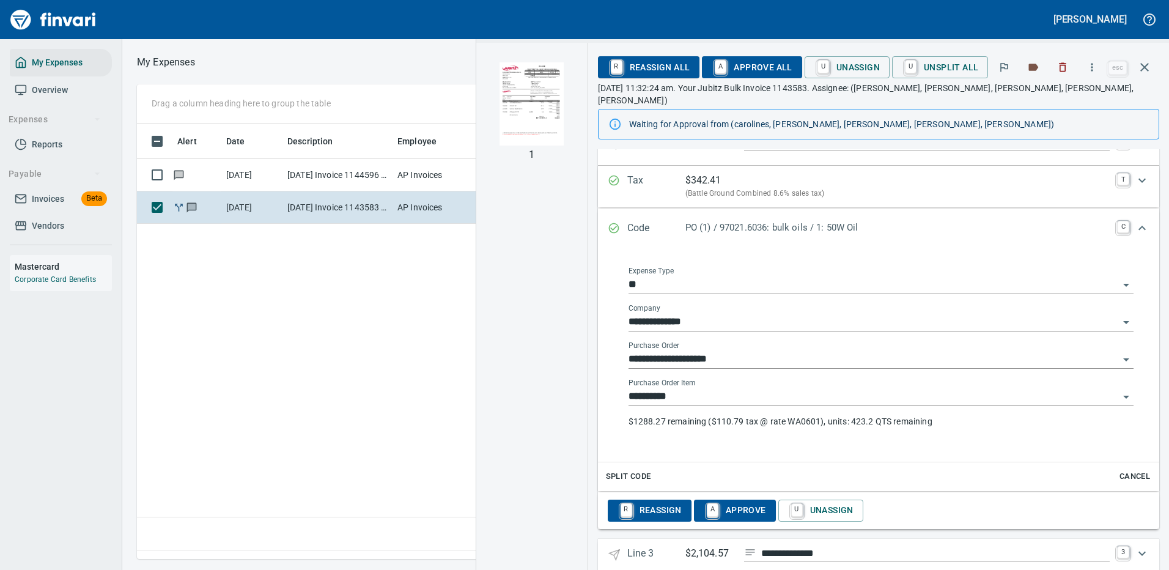
click at [717, 388] on input "**********" at bounding box center [874, 396] width 491 height 17
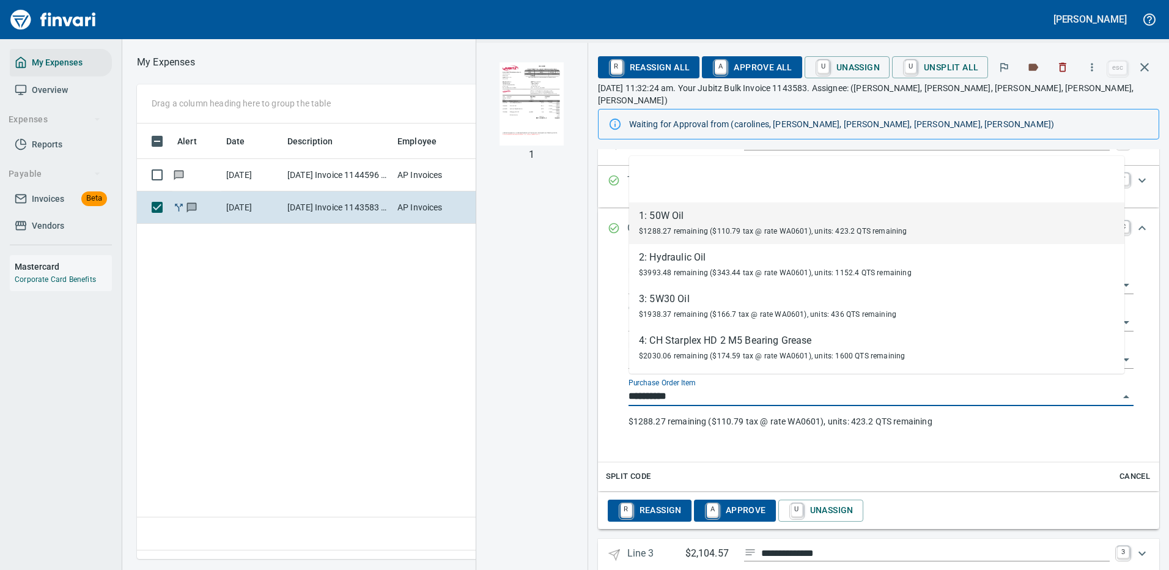
scroll to position [417, 703]
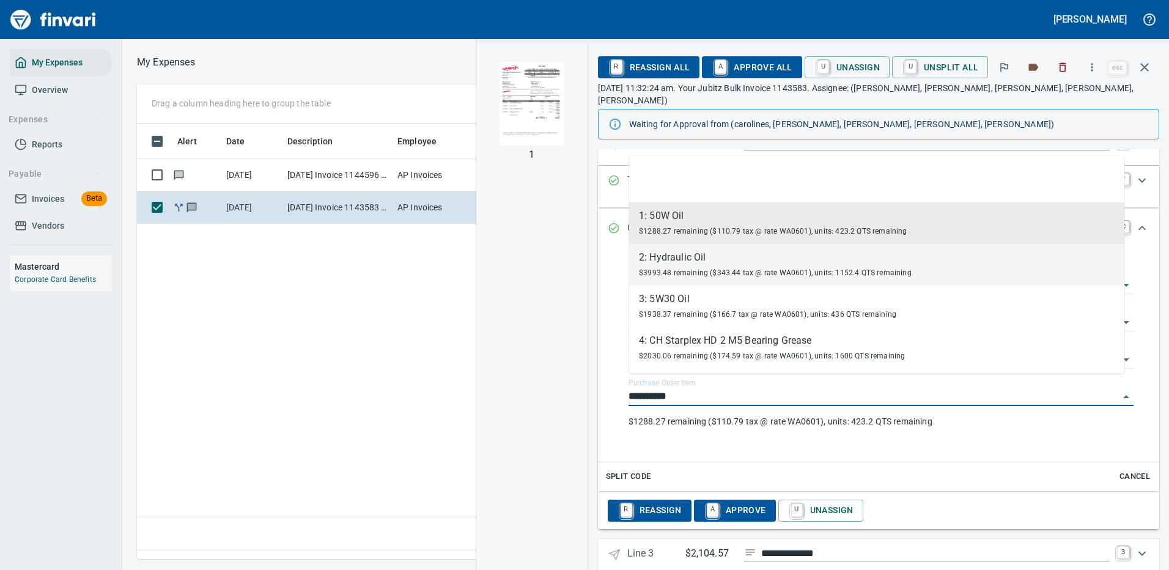
click at [725, 258] on div "2: Hydraulic Oil" at bounding box center [775, 257] width 273 height 15
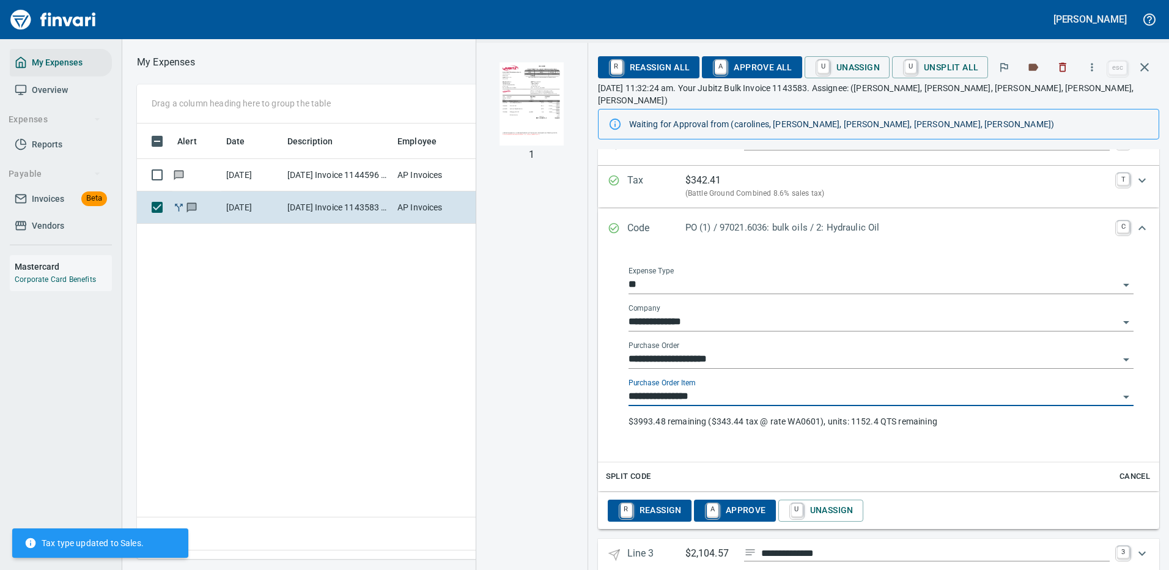
type input "**********"
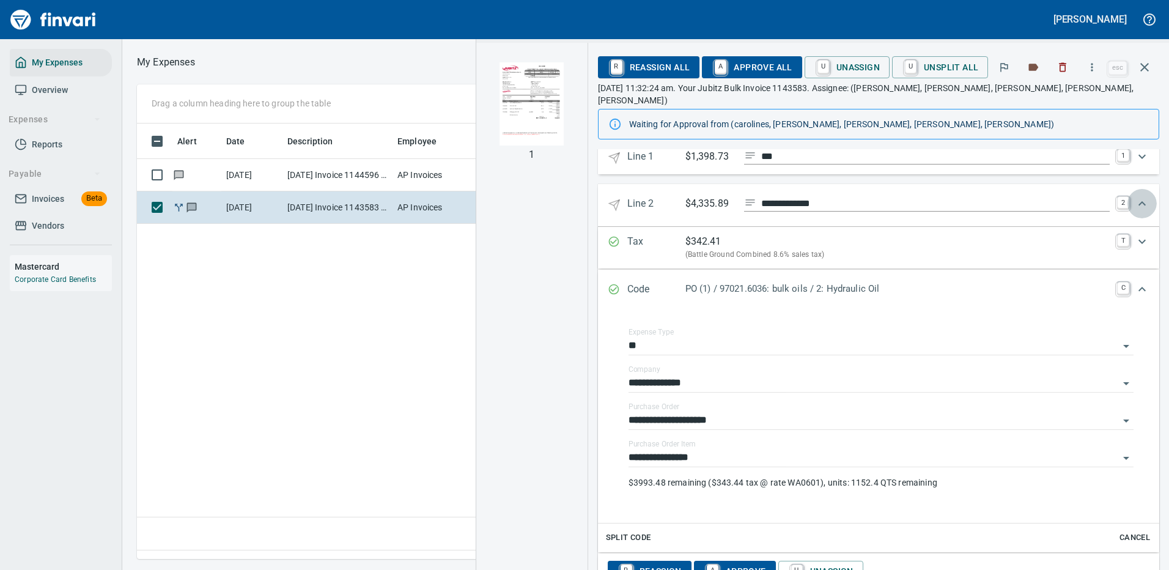
click at [1139, 201] on icon "Expand" at bounding box center [1142, 203] width 7 height 4
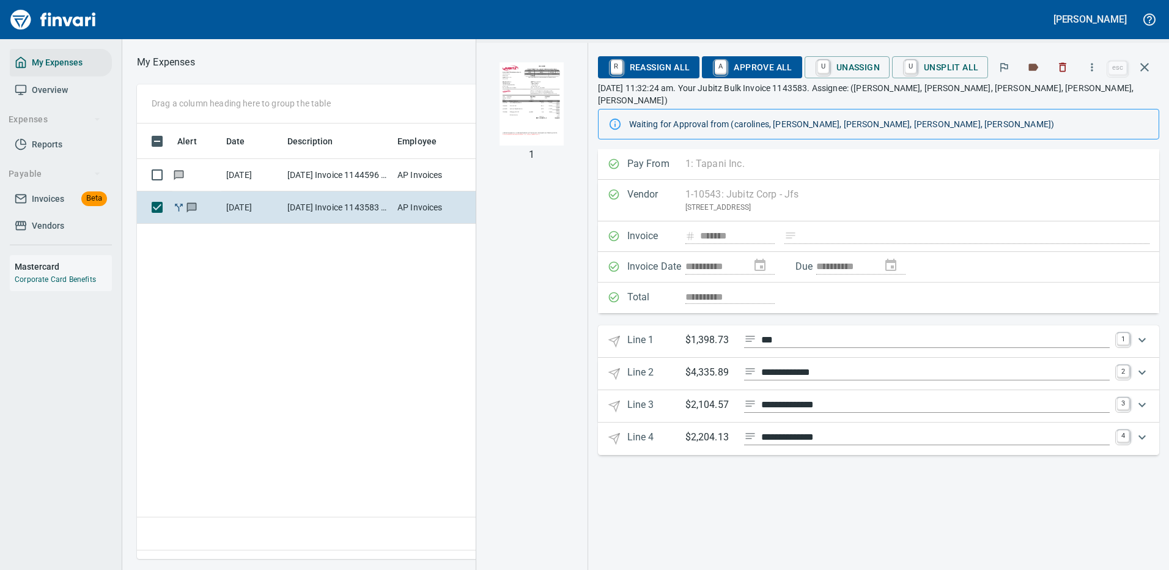
scroll to position [0, 0]
click at [1143, 398] on icon "Expand" at bounding box center [1142, 405] width 15 height 15
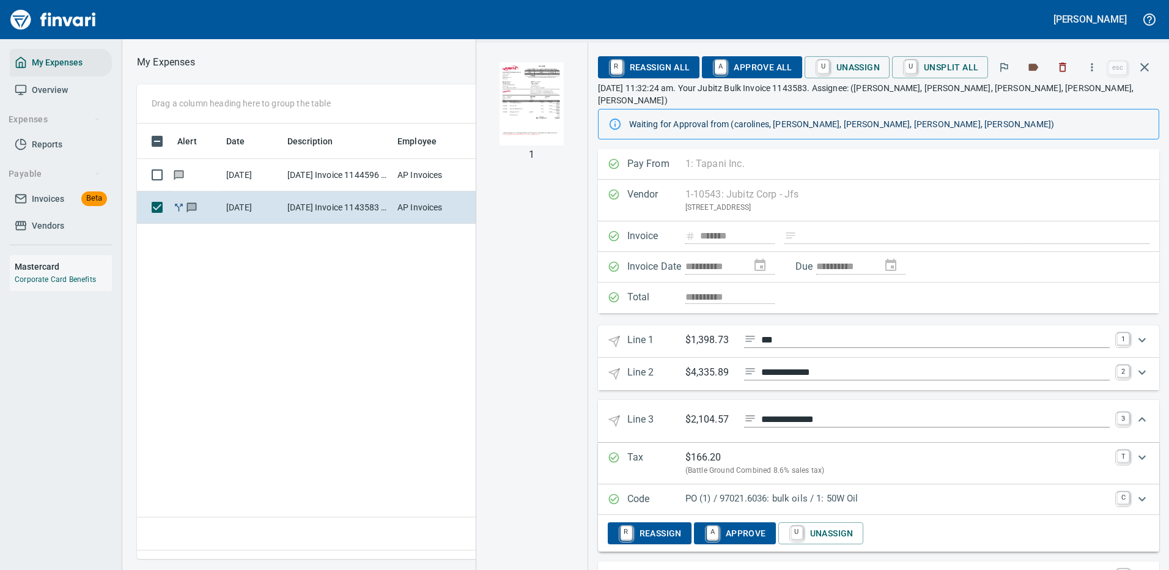
click at [804, 493] on p "PO (1) / 97021.6036: bulk oils / 1: 50W Oil" at bounding box center [898, 499] width 424 height 14
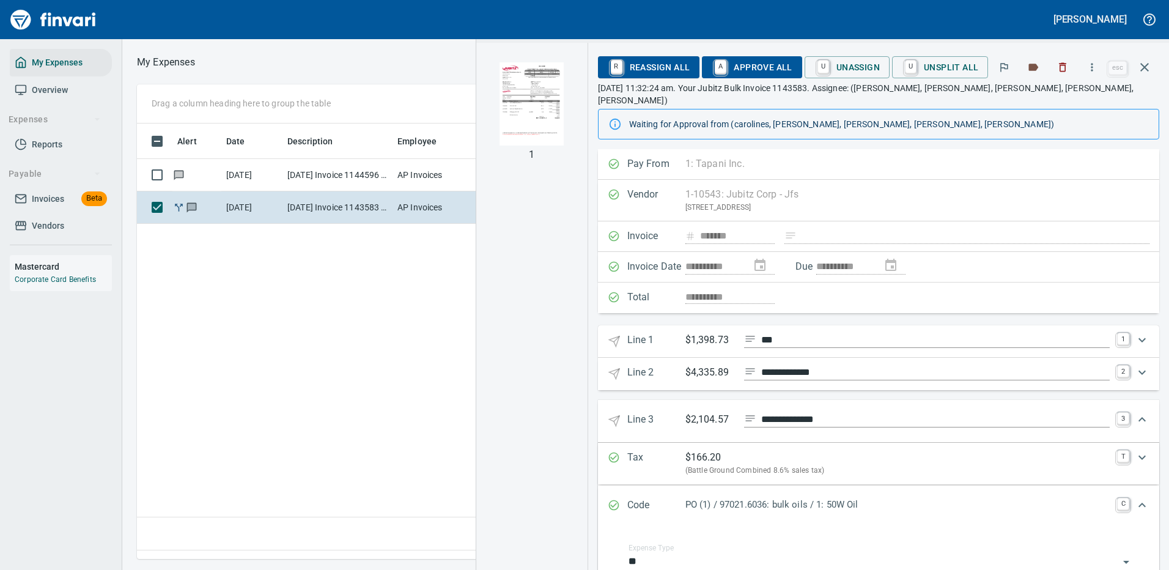
click at [872, 486] on div "Code PO (1) / 97021.6036: bulk oils / 1: 50W Oil C" at bounding box center [878, 506] width 561 height 40
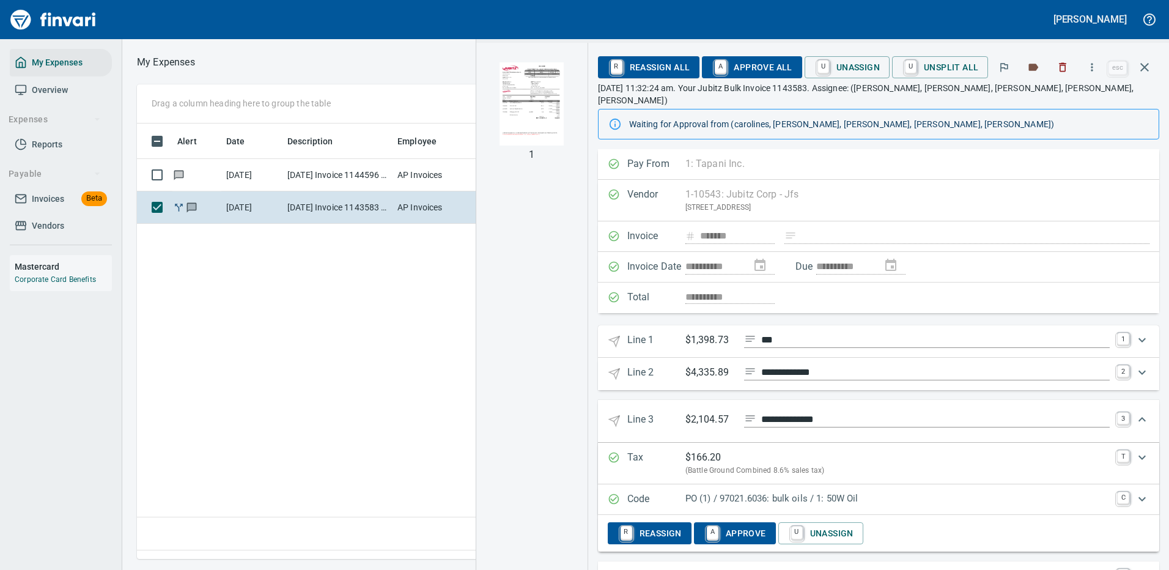
click at [840, 492] on p "PO (1) / 97021.6036: bulk oils / 1: 50W Oil" at bounding box center [898, 499] width 424 height 14
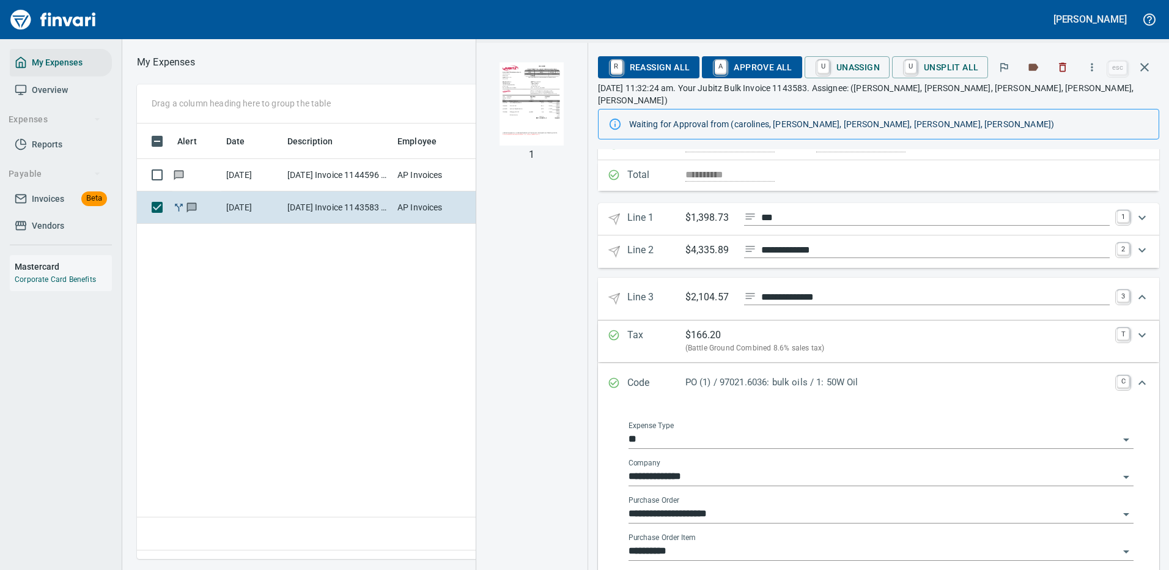
scroll to position [245, 0]
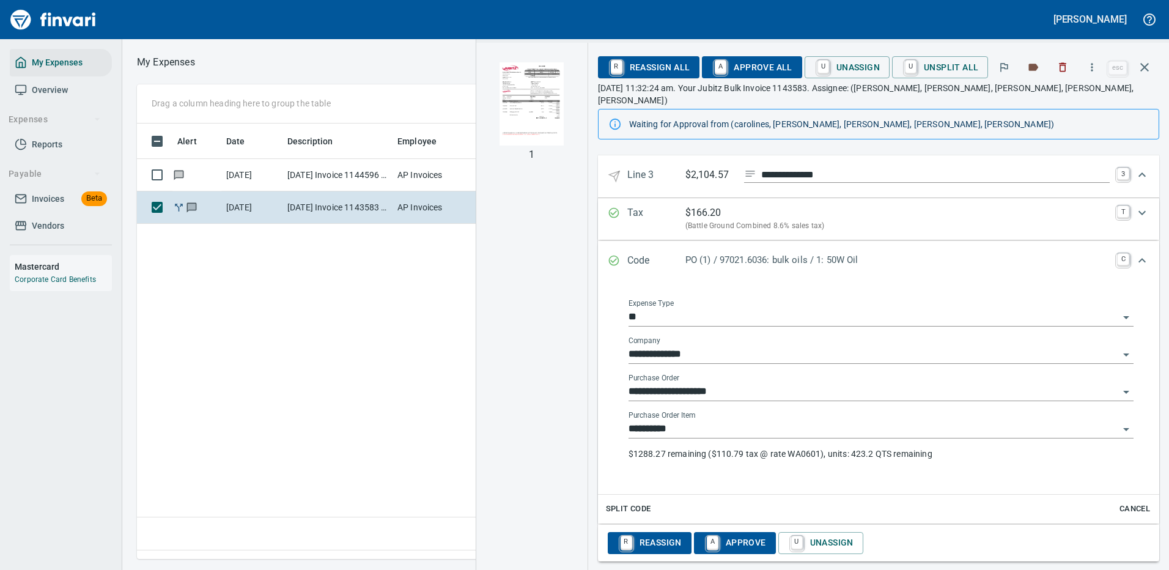
click at [758, 408] on body "[PERSON_NAME] My Expenses Overview Expenses Reports Payable Invoices Beta Vendo…" at bounding box center [584, 285] width 1169 height 570
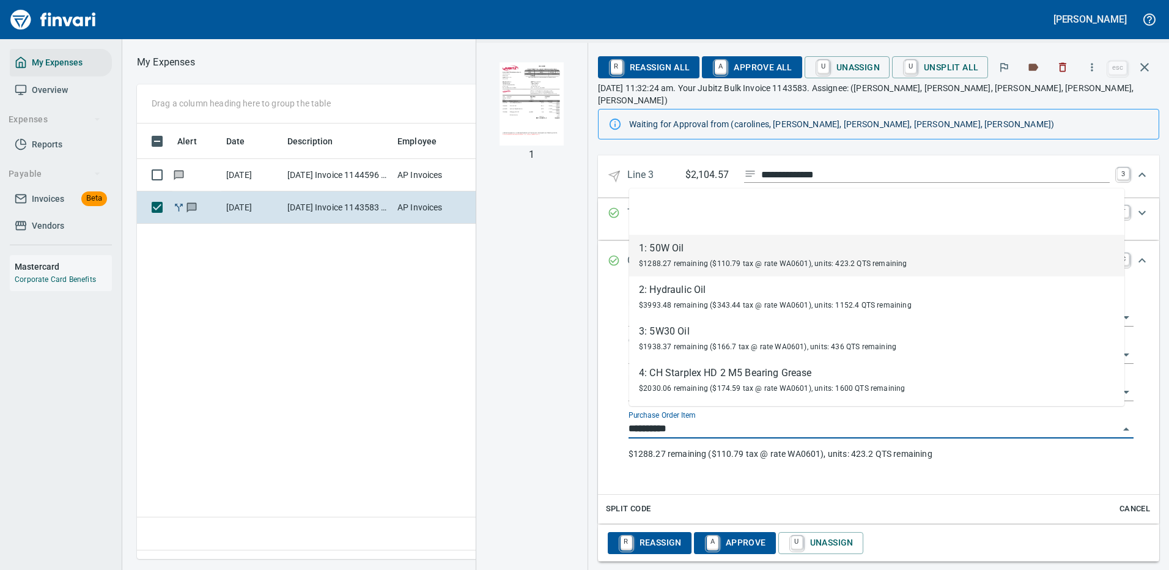
scroll to position [417, 703]
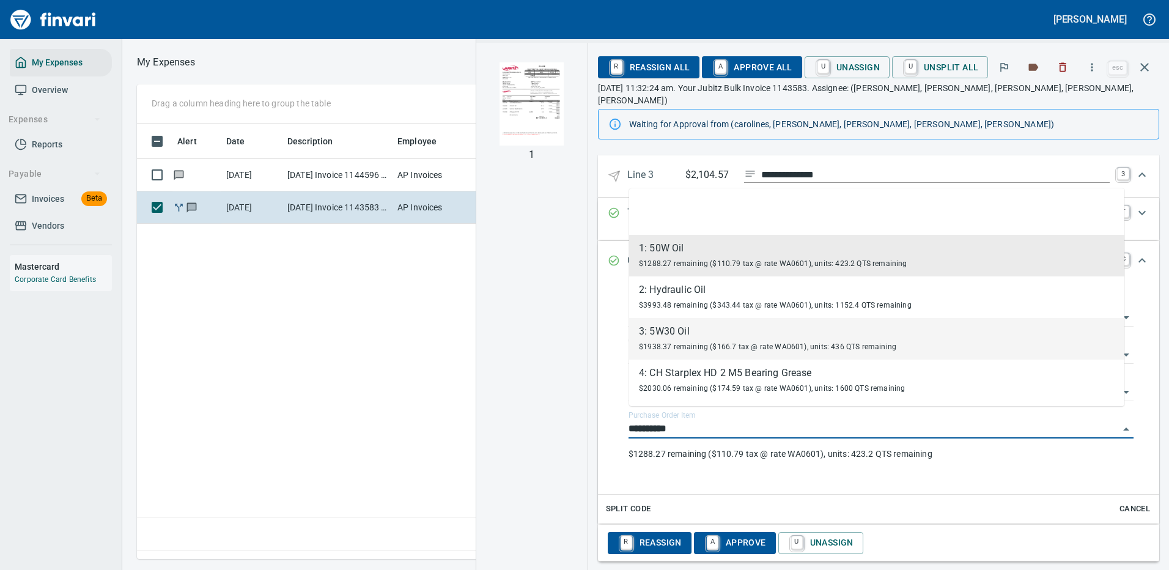
click at [715, 336] on div "3: 5W30 Oil" at bounding box center [768, 331] width 258 height 15
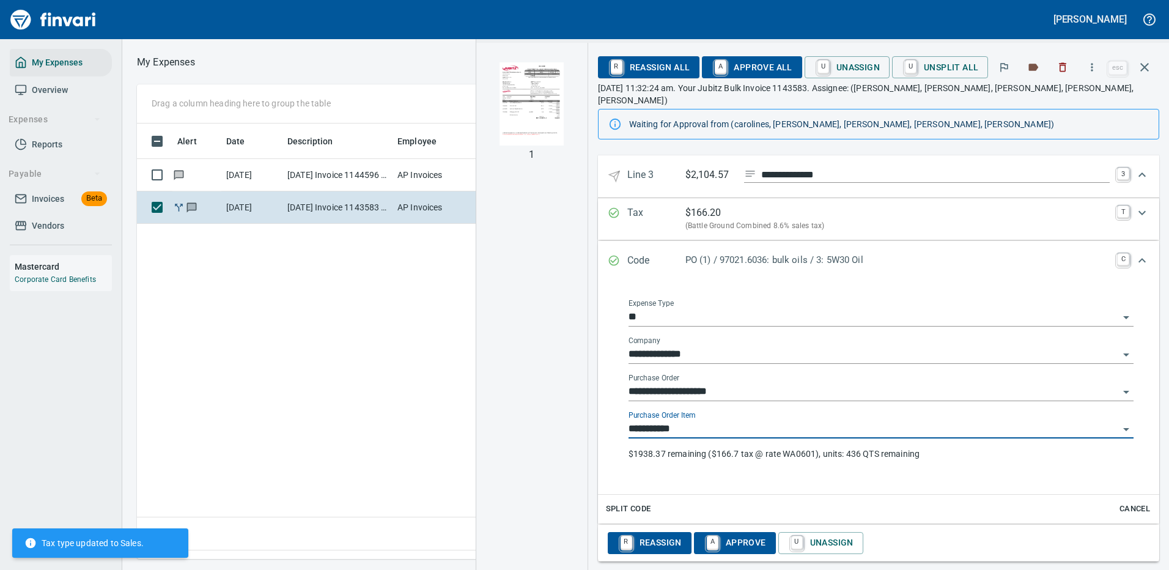
type input "**********"
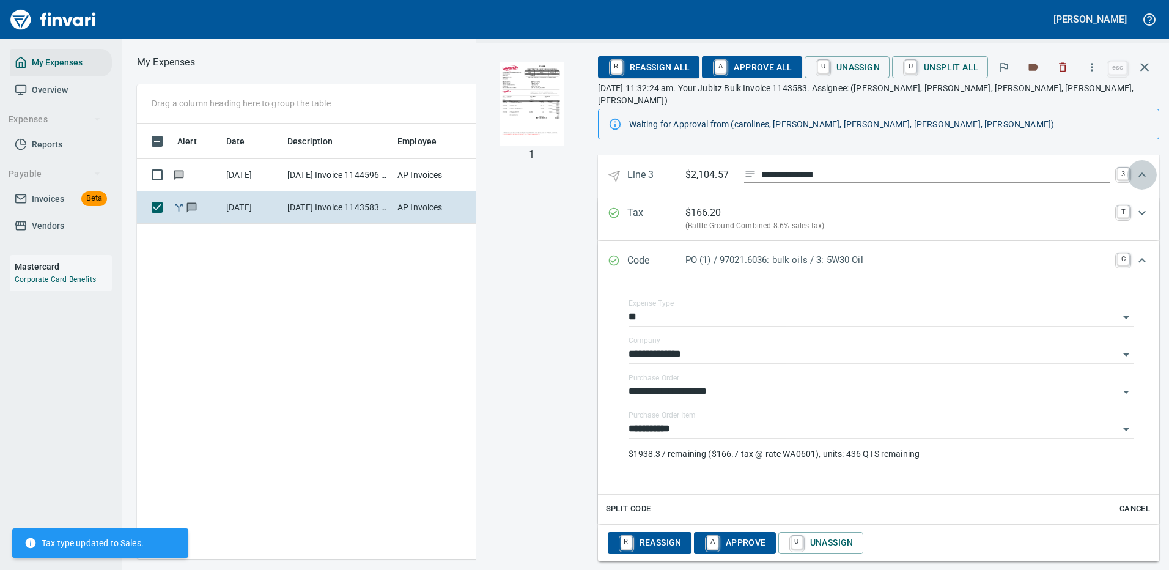
click at [1135, 168] on icon "Expand" at bounding box center [1142, 175] width 15 height 15
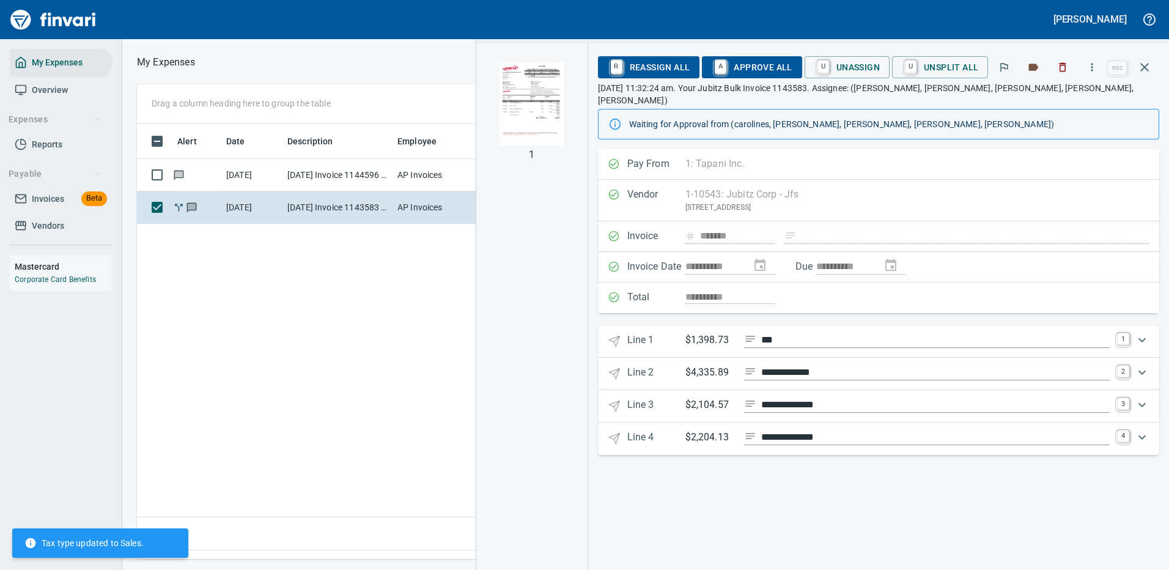
scroll to position [0, 0]
click at [1141, 435] on icon "Expand" at bounding box center [1142, 437] width 7 height 4
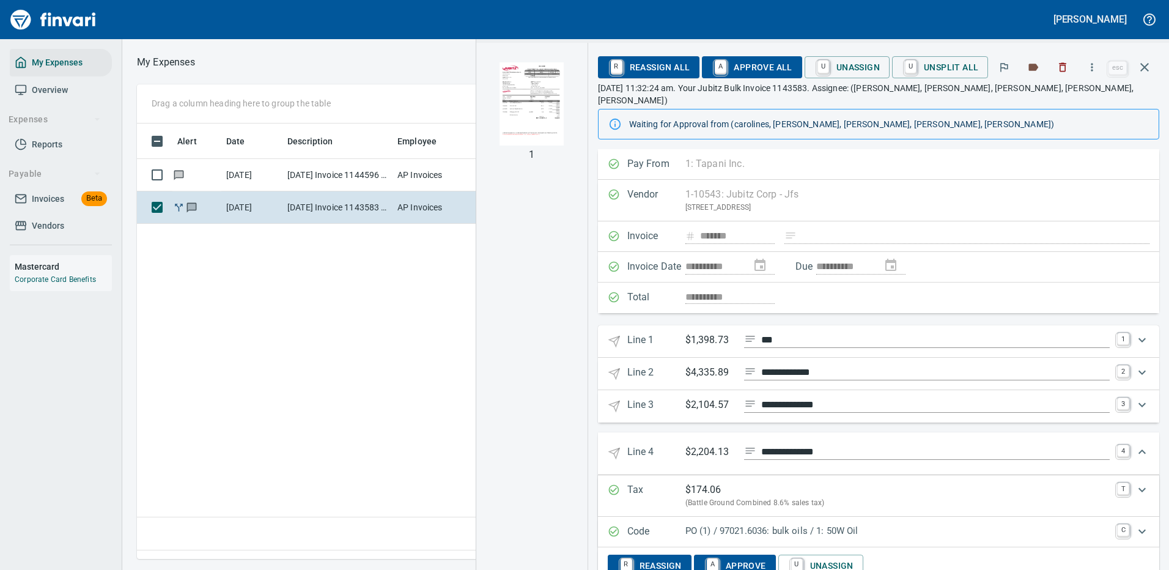
scroll to position [24, 0]
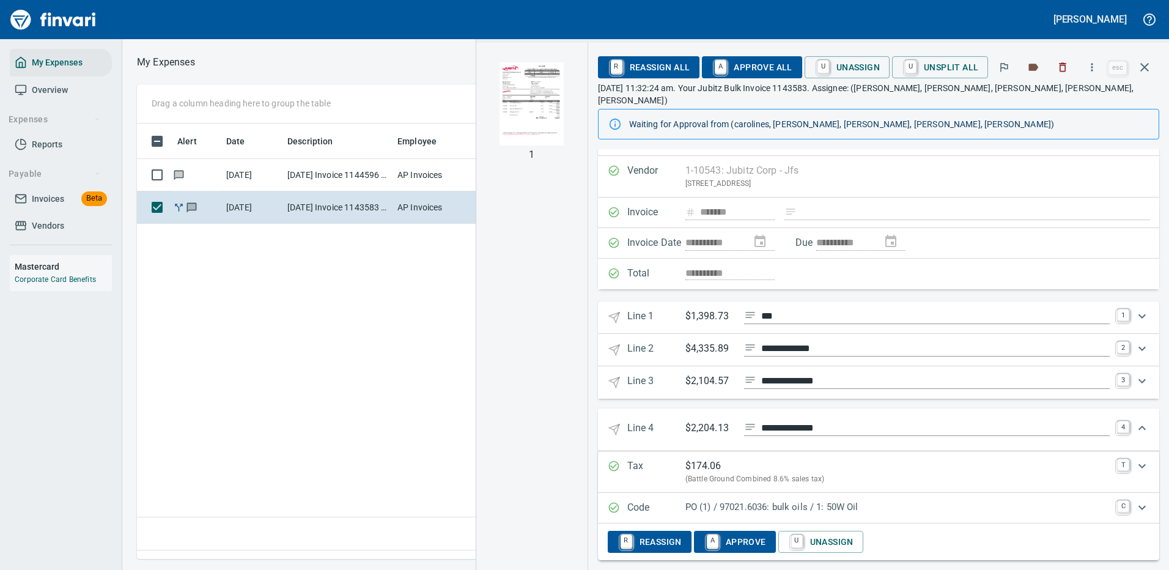
click at [873, 500] on p "PO (1) / 97021.6036: bulk oils / 1: 50W Oil" at bounding box center [898, 507] width 424 height 14
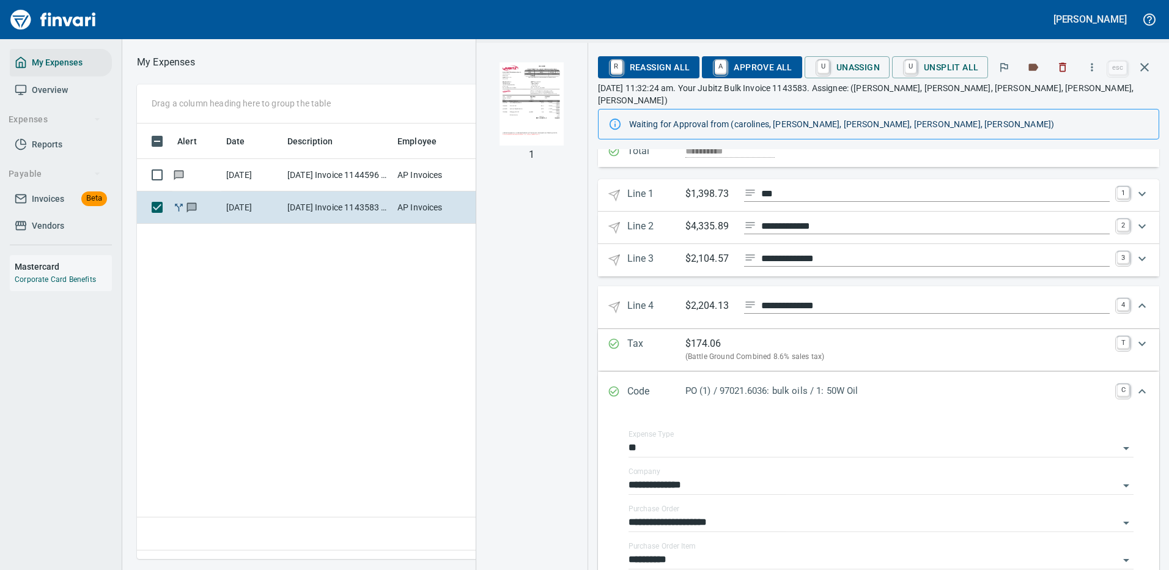
scroll to position [207, 0]
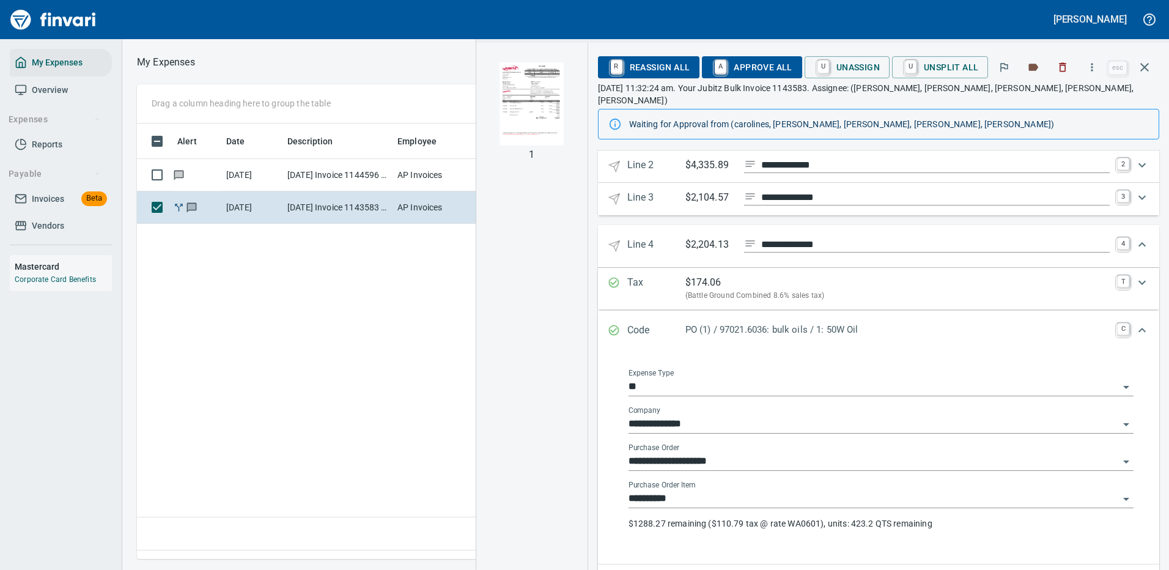
click at [803, 491] on input "**********" at bounding box center [874, 499] width 491 height 17
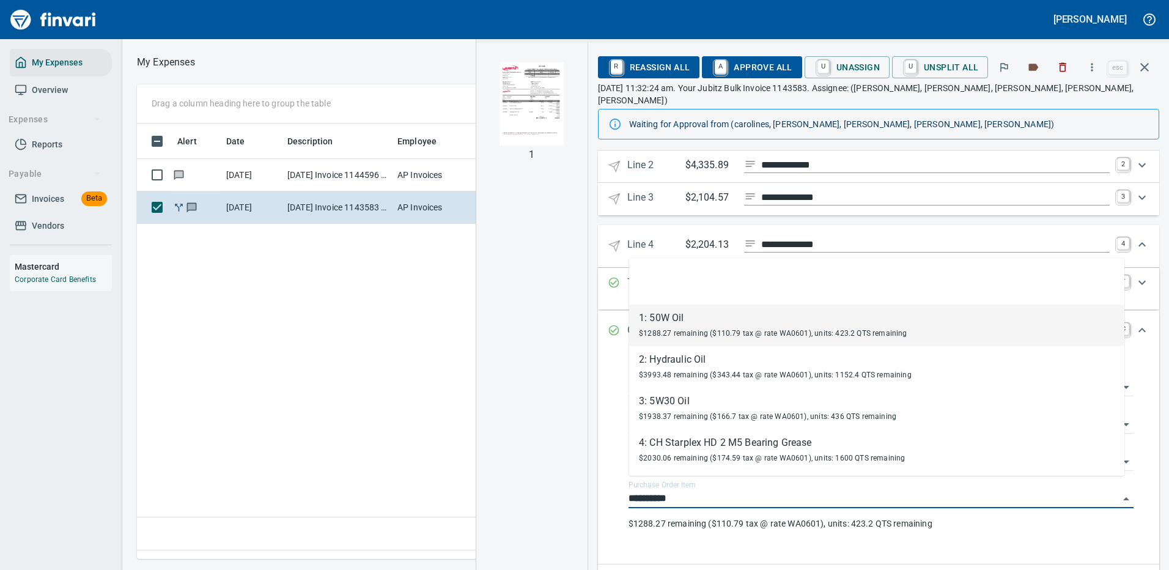
scroll to position [417, 703]
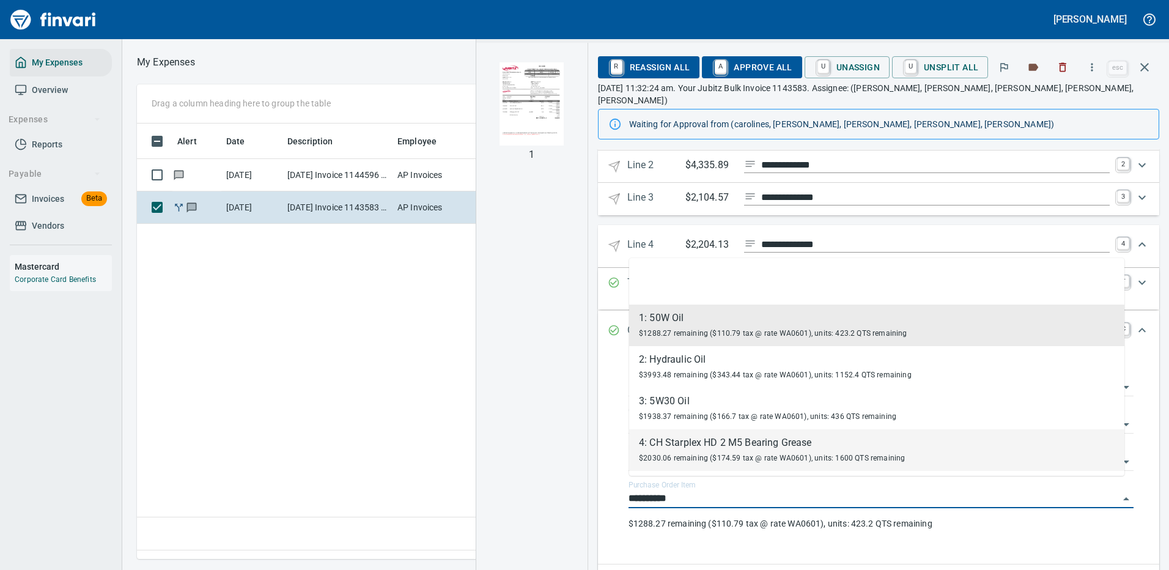
click at [719, 447] on div "4: CH Starplex HD 2 M5 Bearing Grease" at bounding box center [772, 442] width 266 height 15
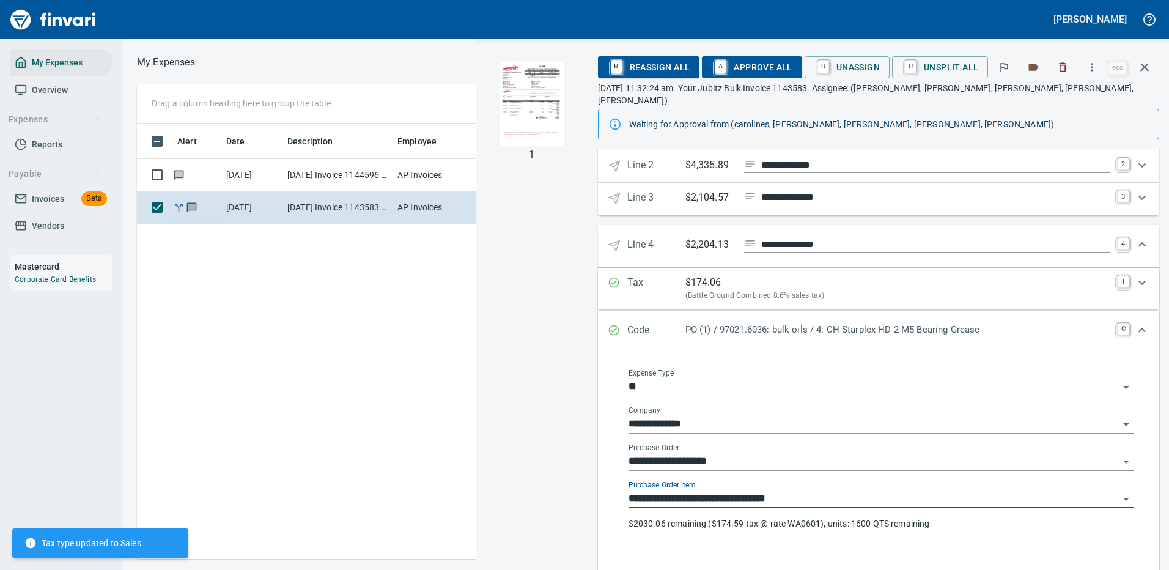
type input "**********"
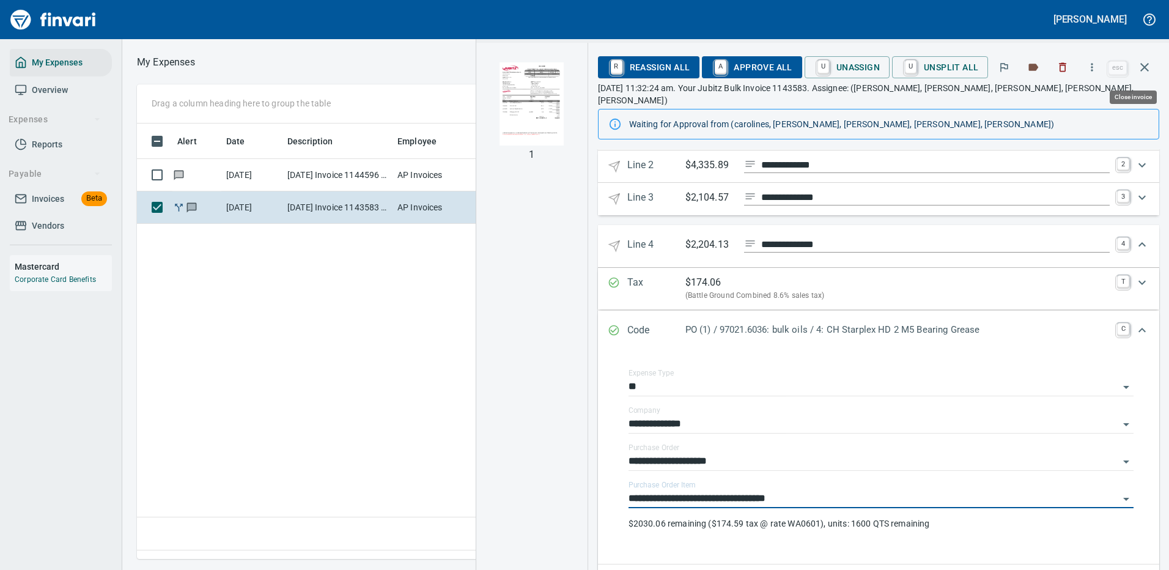
click at [1145, 67] on icon "button" at bounding box center [1145, 67] width 9 height 9
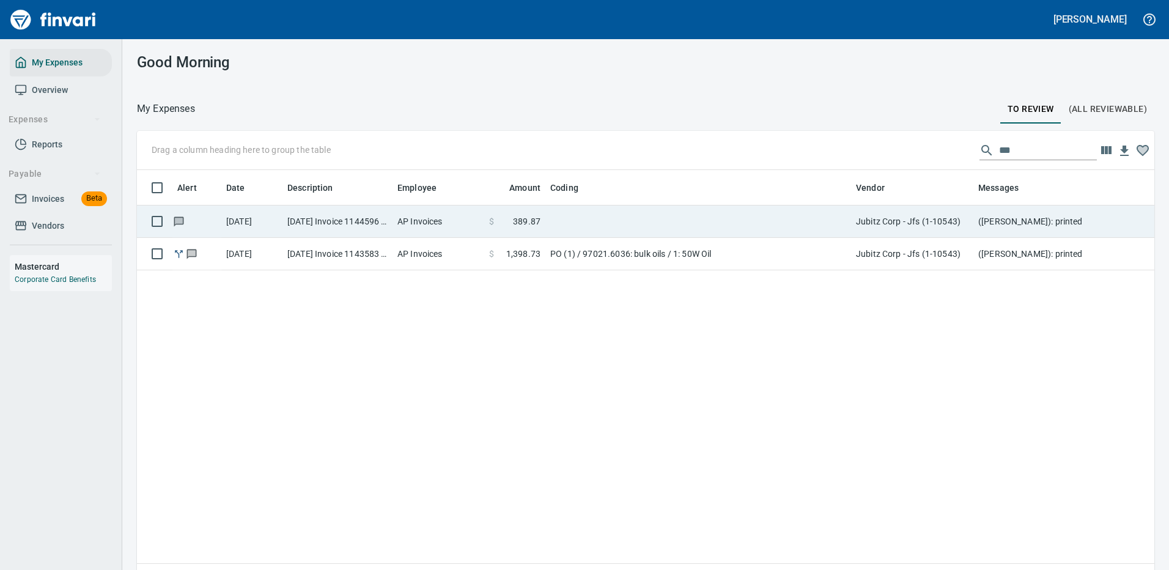
scroll to position [417, 999]
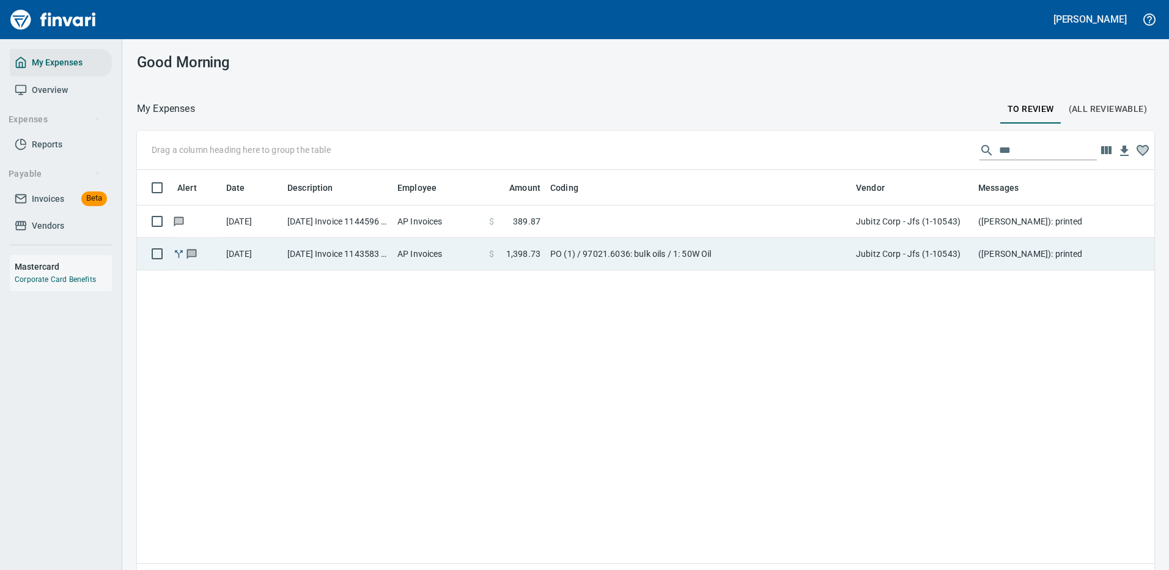
click at [748, 253] on td "PO (1) / 97021.6036: bulk oils / 1: 50W Oil" at bounding box center [699, 254] width 306 height 32
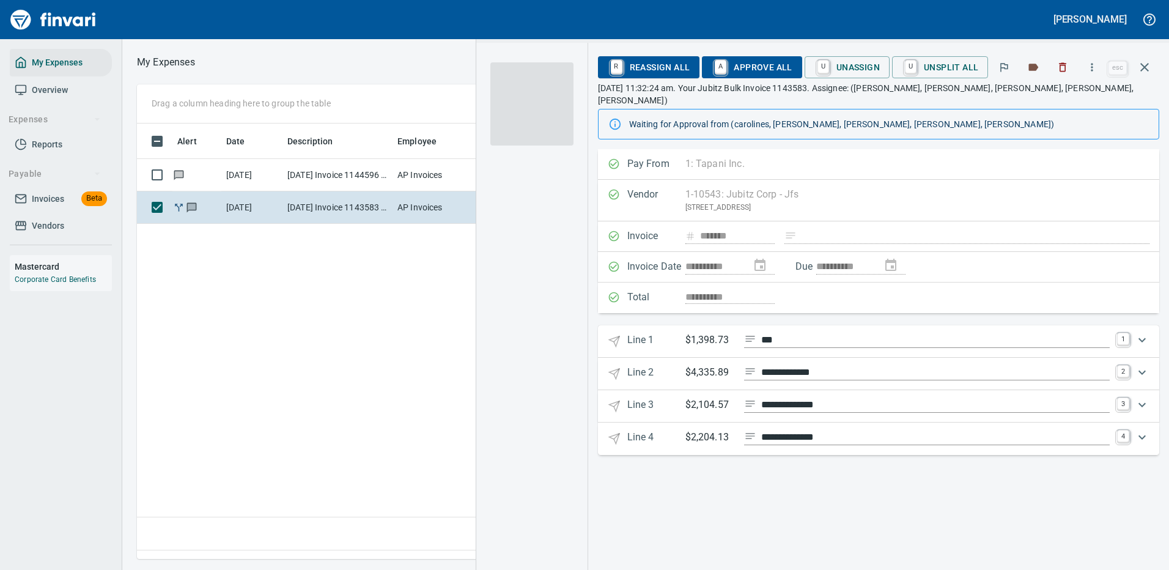
scroll to position [417, 703]
click at [768, 65] on span "A Approve All" at bounding box center [752, 67] width 80 height 21
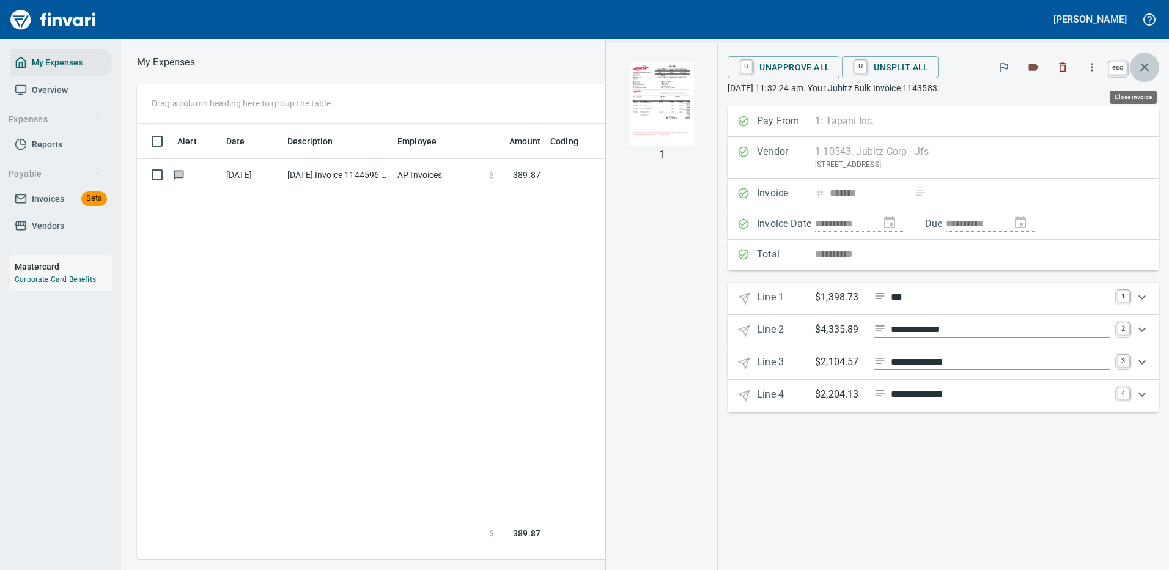
click at [1149, 64] on icon "button" at bounding box center [1145, 67] width 9 height 9
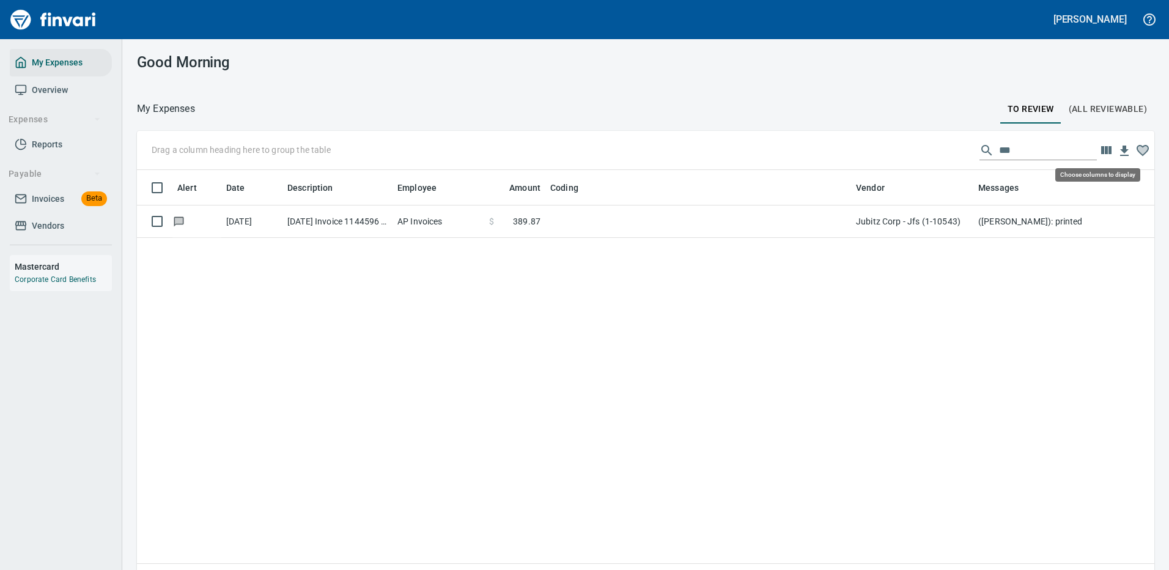
scroll to position [417, 999]
drag, startPoint x: 1010, startPoint y: 149, endPoint x: 939, endPoint y: 153, distance: 71.7
click at [941, 152] on div "Drag a column heading here to group the table ***" at bounding box center [646, 150] width 1018 height 39
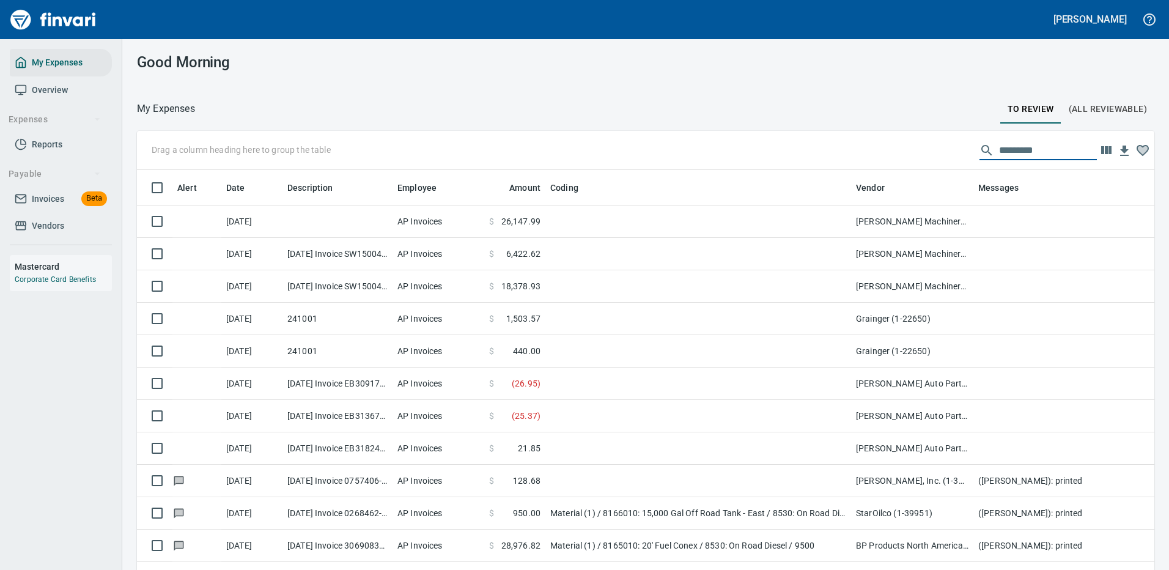
scroll to position [417, 990]
click at [999, 149] on input "text" at bounding box center [1048, 151] width 98 height 20
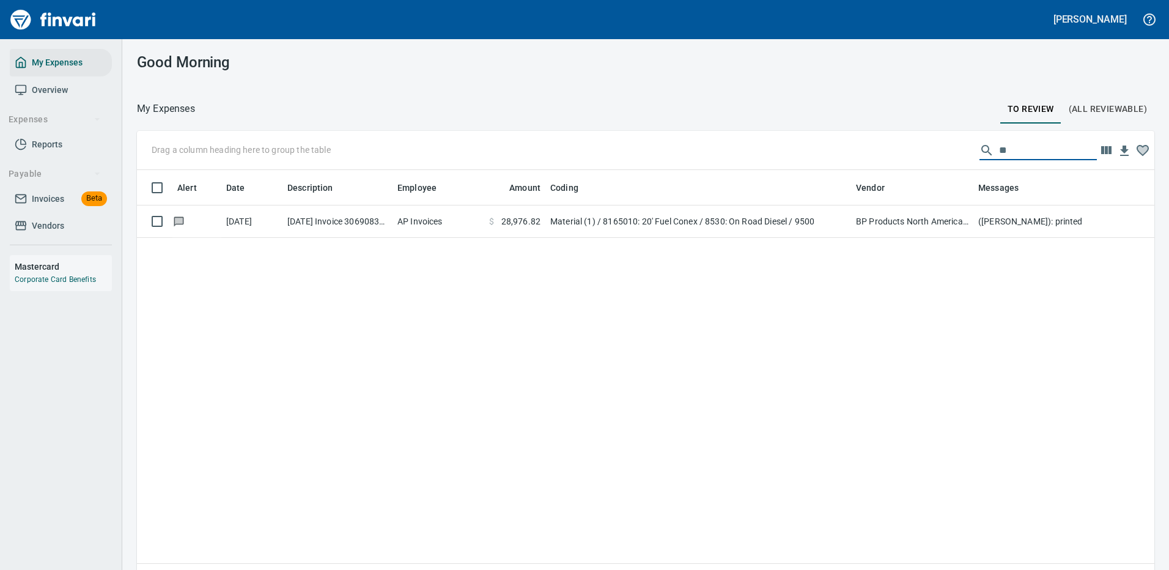
drag, startPoint x: 1018, startPoint y: 149, endPoint x: 944, endPoint y: 152, distance: 74.7
click at [952, 156] on div "Drag a column heading here to group the table **" at bounding box center [646, 150] width 1018 height 39
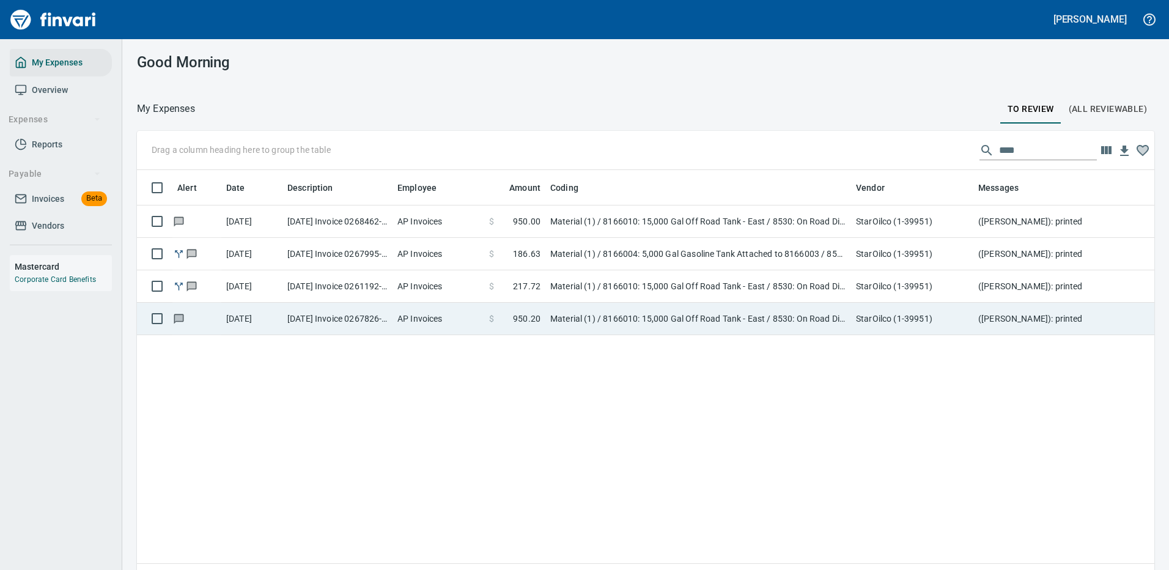
click at [546, 321] on td "Material (1) / 8166010: 15,000 Gal Off Road Tank - East / 8530: On Road Diesel …" at bounding box center [699, 319] width 306 height 32
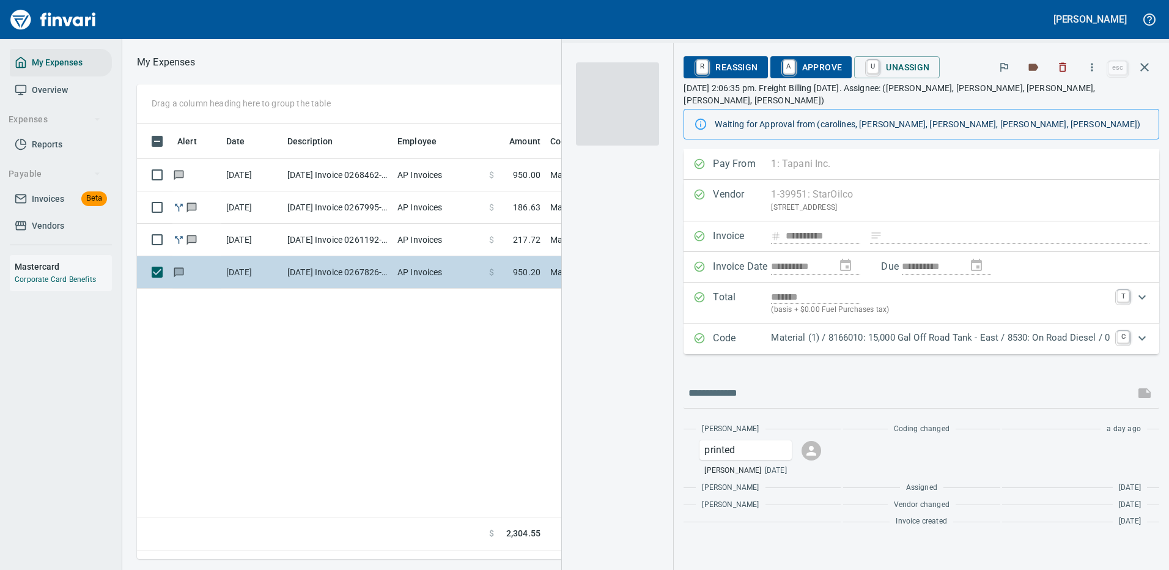
scroll to position [417, 703]
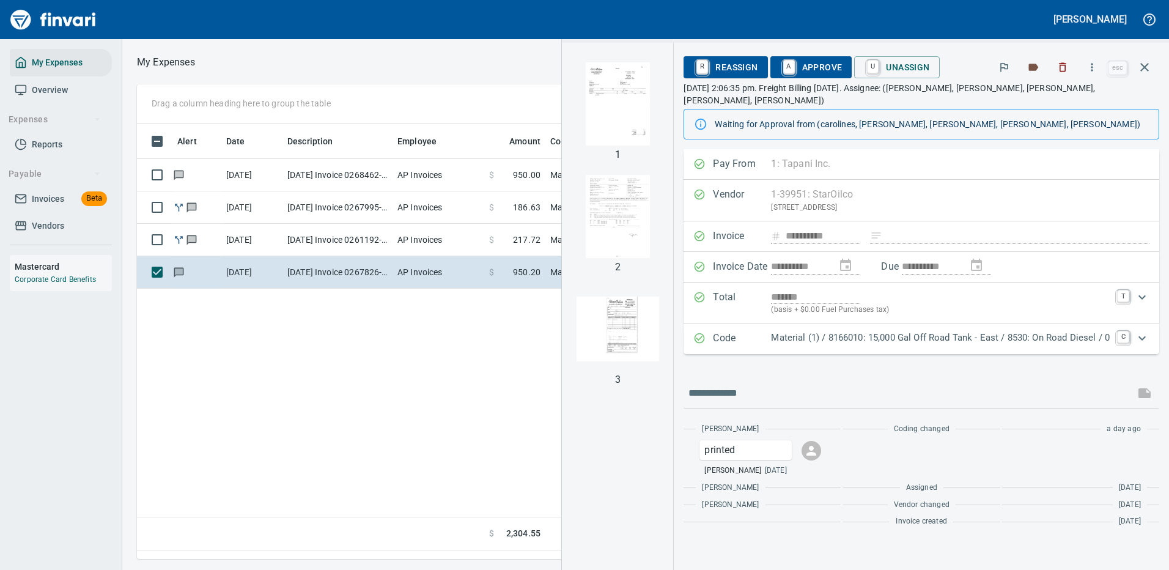
click at [933, 331] on p "Material (1) / 8166010: 15,000 Gal Off Road Tank - East / 8530: On Road Diesel …" at bounding box center [940, 338] width 339 height 14
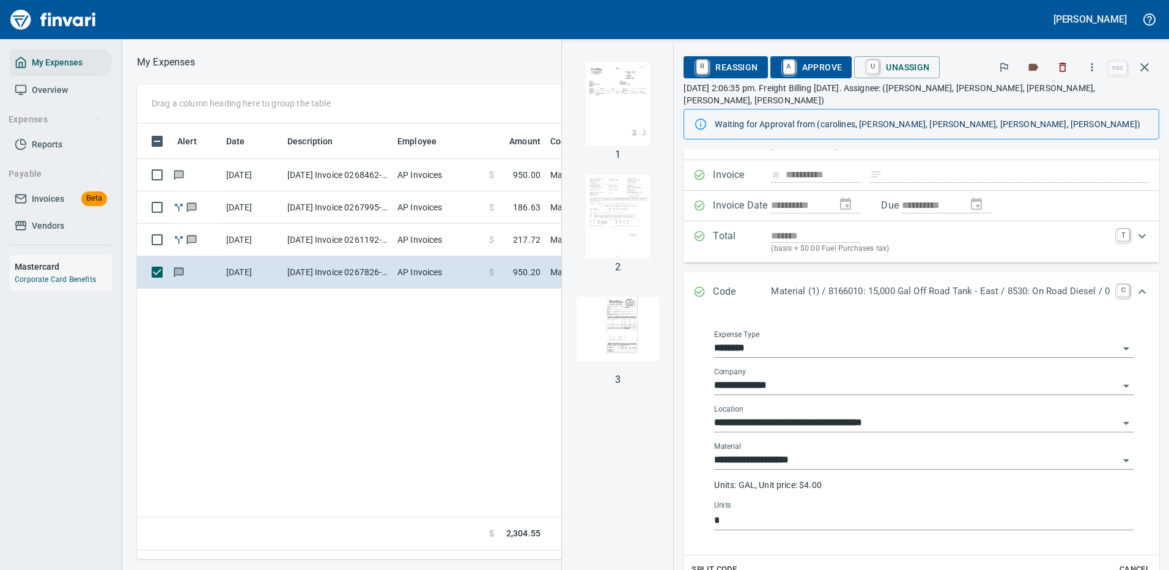
scroll to position [122, 0]
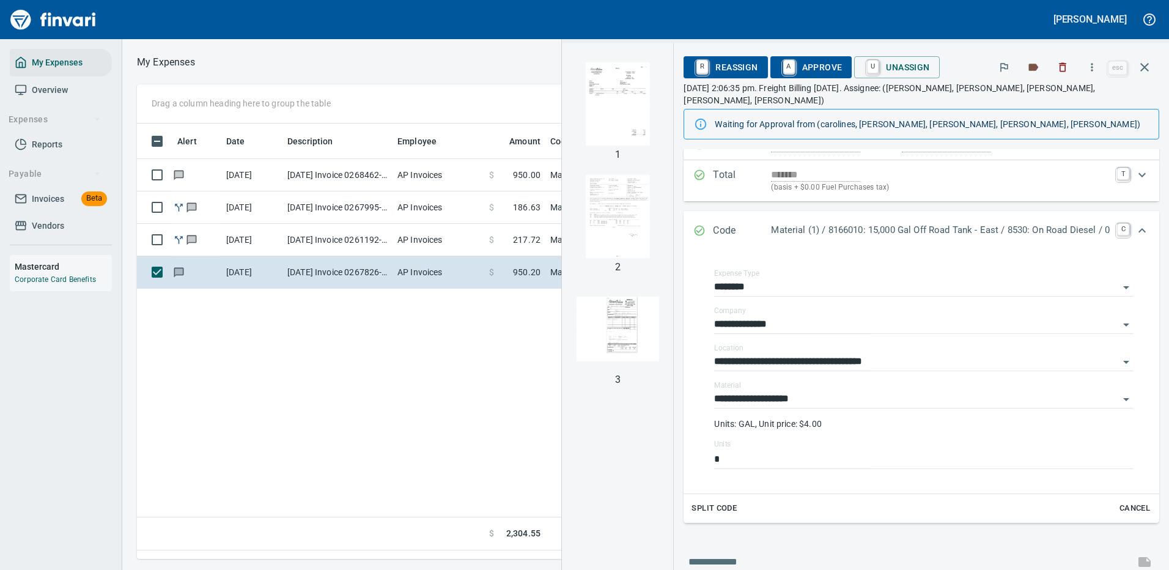
click at [808, 65] on span "A Approve" at bounding box center [811, 67] width 62 height 21
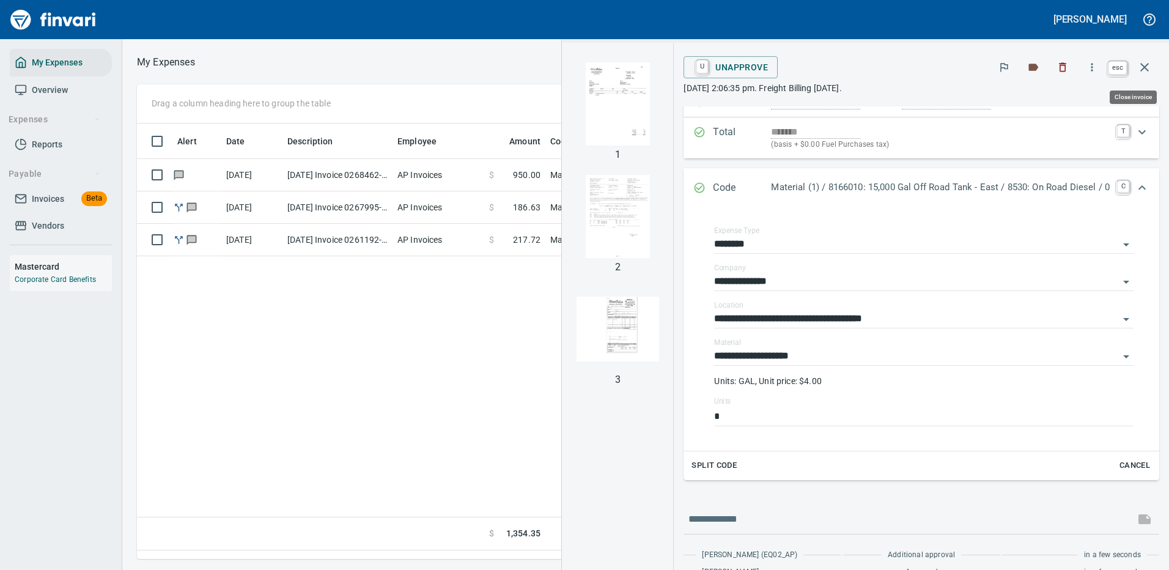
click at [1145, 69] on icon "button" at bounding box center [1145, 67] width 15 height 15
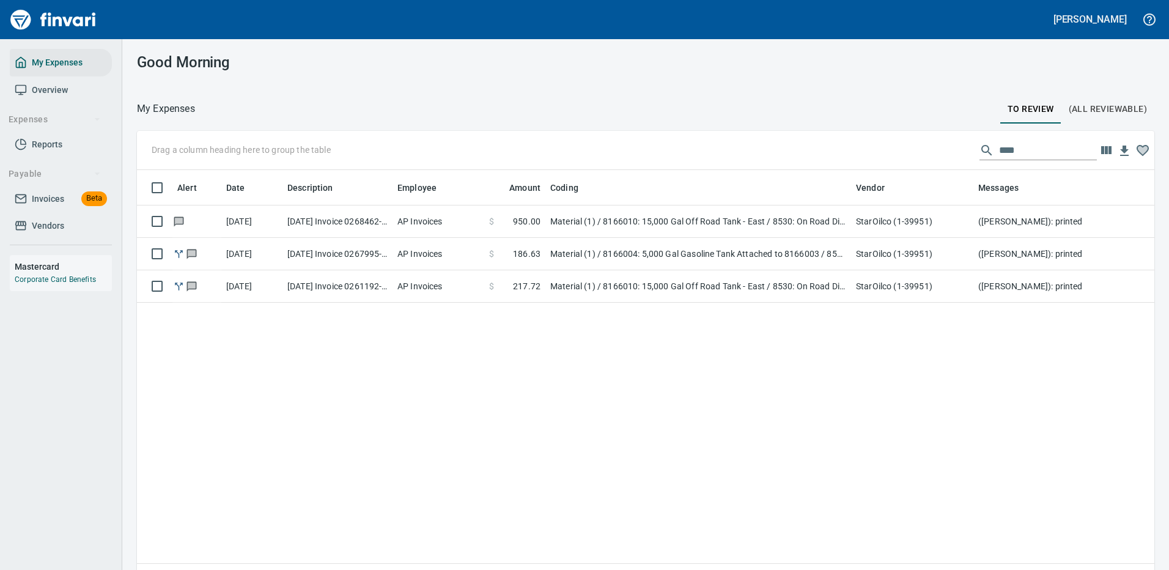
scroll to position [417, 991]
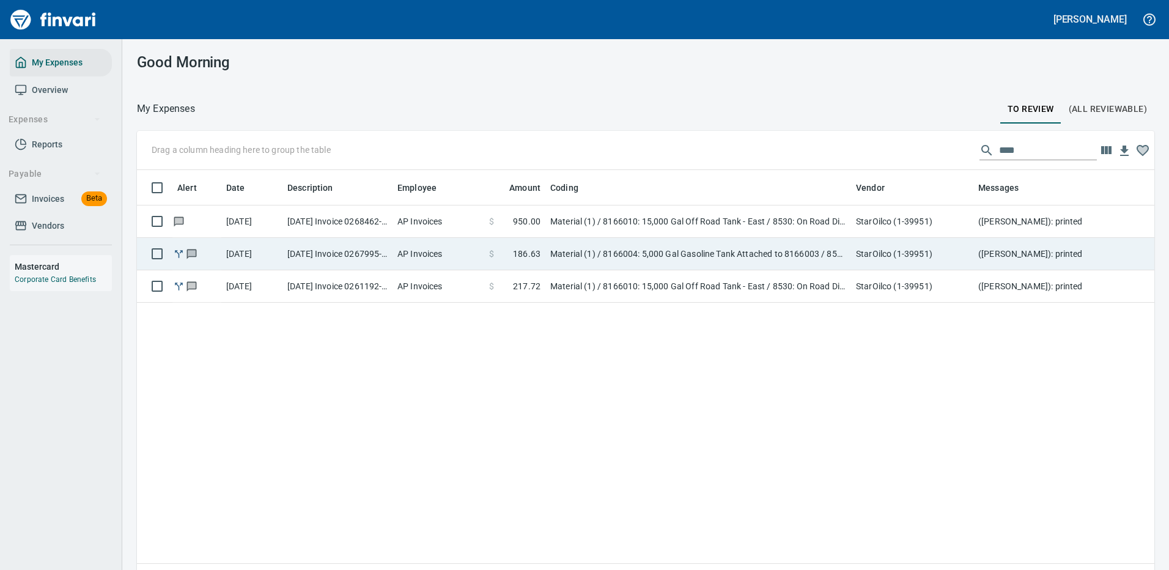
click at [598, 222] on td "Material (1) / 8166010: 15,000 Gal Off Road Tank - East / 8530: On Road Diesel …" at bounding box center [699, 222] width 306 height 32
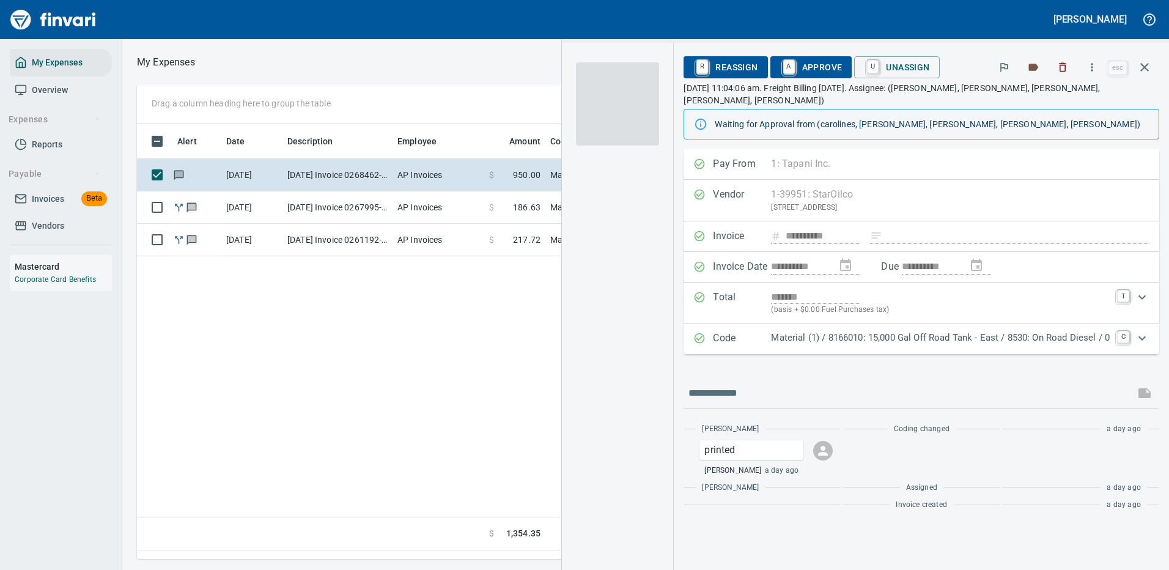
scroll to position [417, 703]
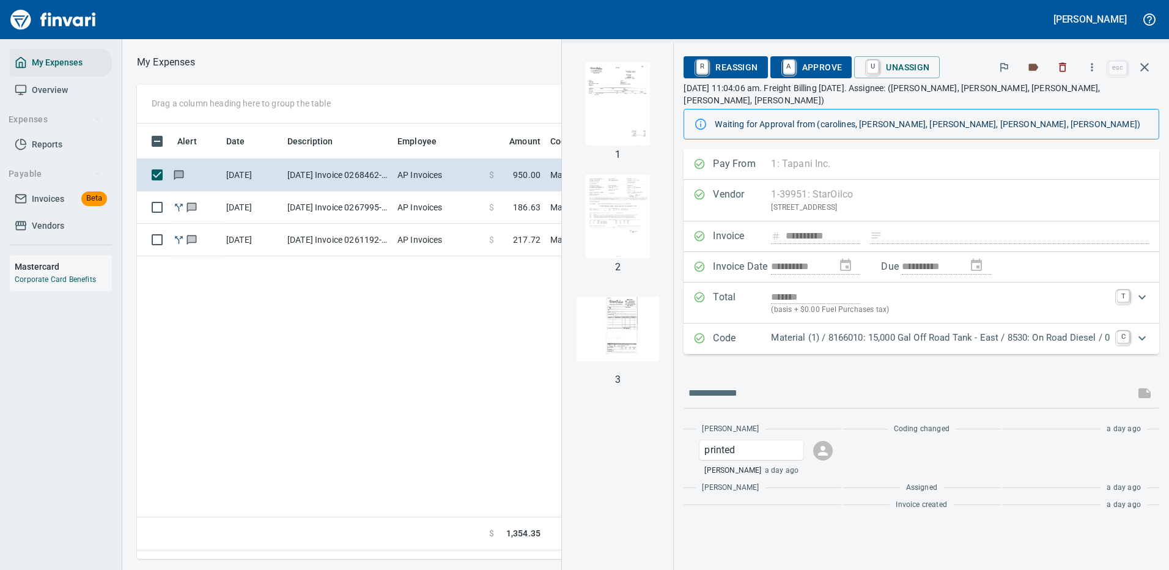
click at [876, 331] on p "Material (1) / 8166010: 15,000 Gal Off Road Tank - East / 8530: On Road Diesel …" at bounding box center [940, 338] width 339 height 14
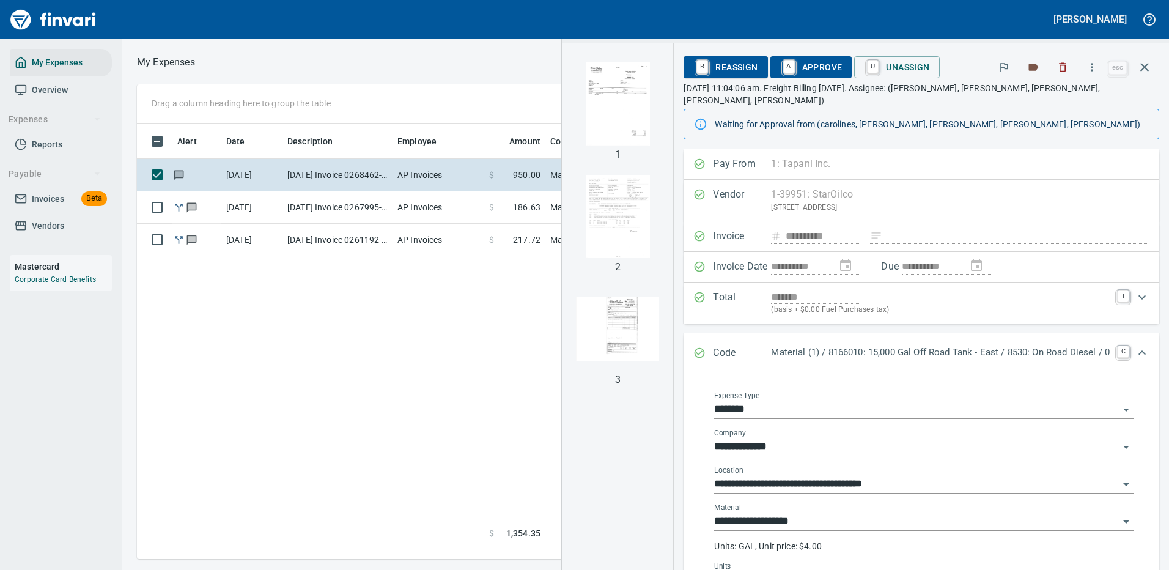
scroll to position [61, 0]
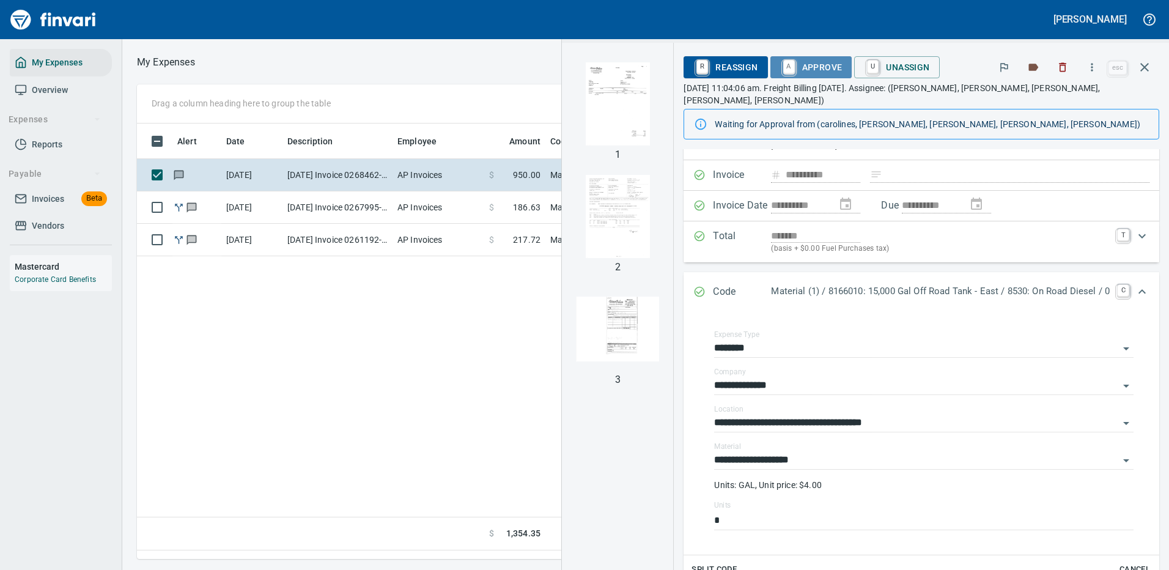
click at [813, 61] on span "A Approve" at bounding box center [811, 67] width 62 height 21
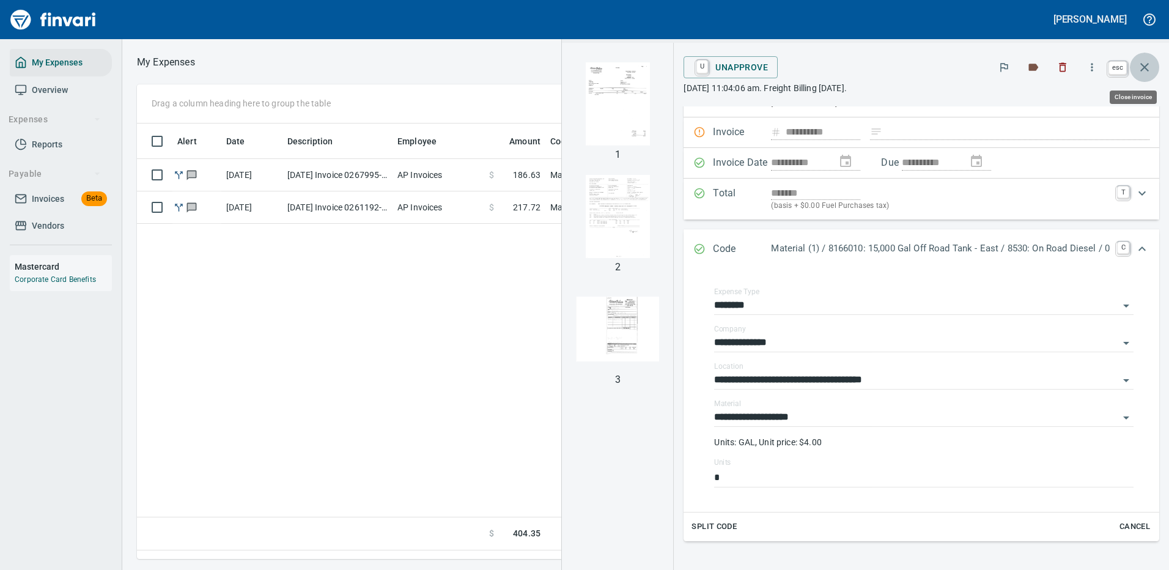
click at [1146, 63] on icon "button" at bounding box center [1145, 67] width 15 height 15
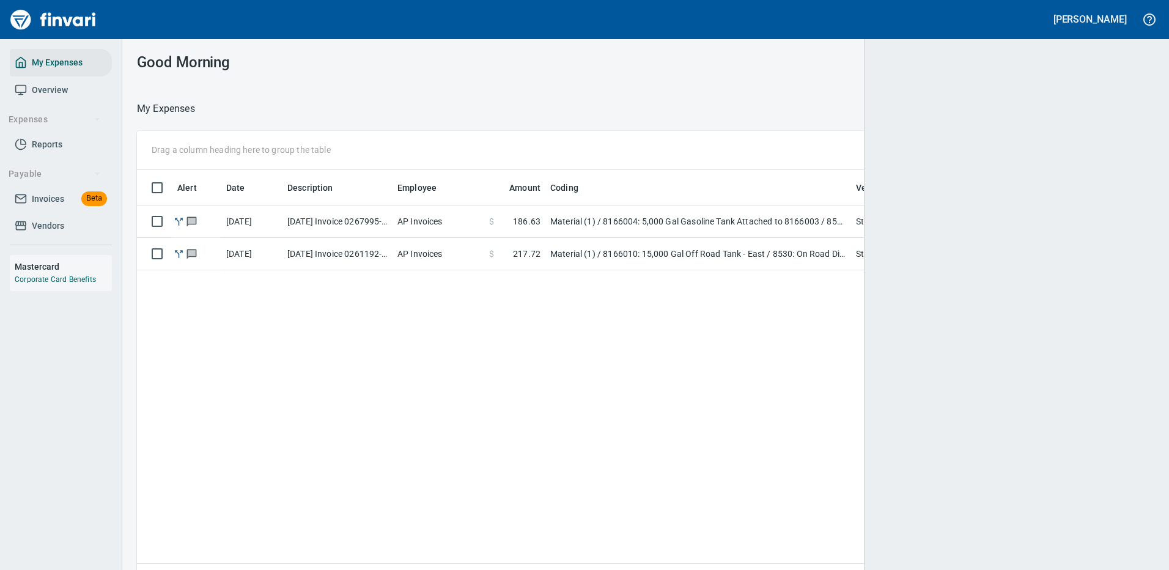
scroll to position [1, 1]
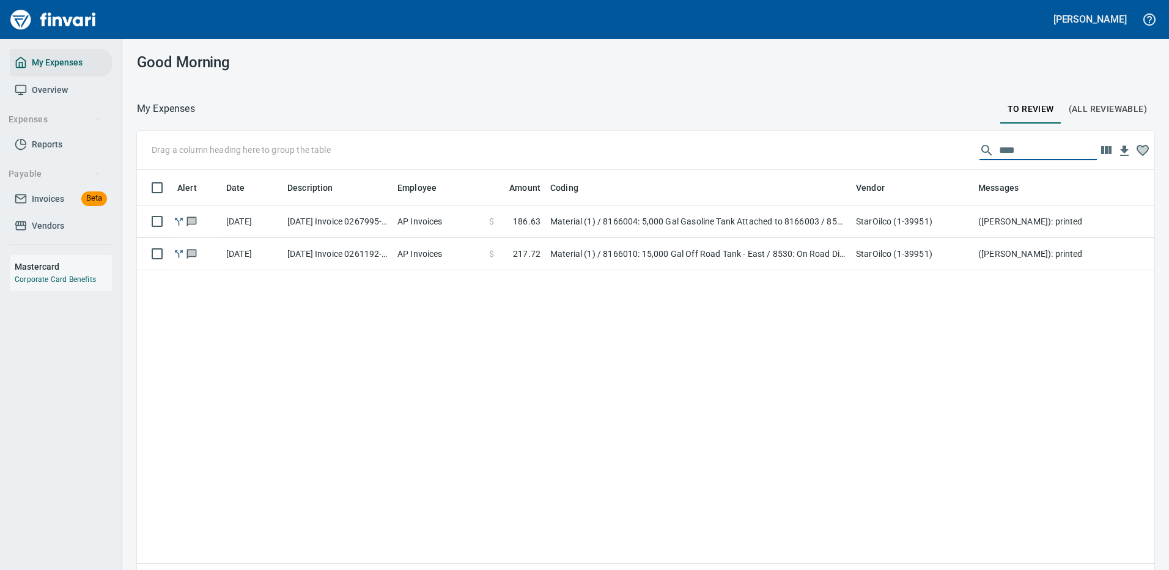
drag, startPoint x: 1022, startPoint y: 150, endPoint x: 916, endPoint y: 145, distance: 106.6
click at [919, 146] on div "Drag a column heading here to group the table ****" at bounding box center [646, 150] width 1018 height 39
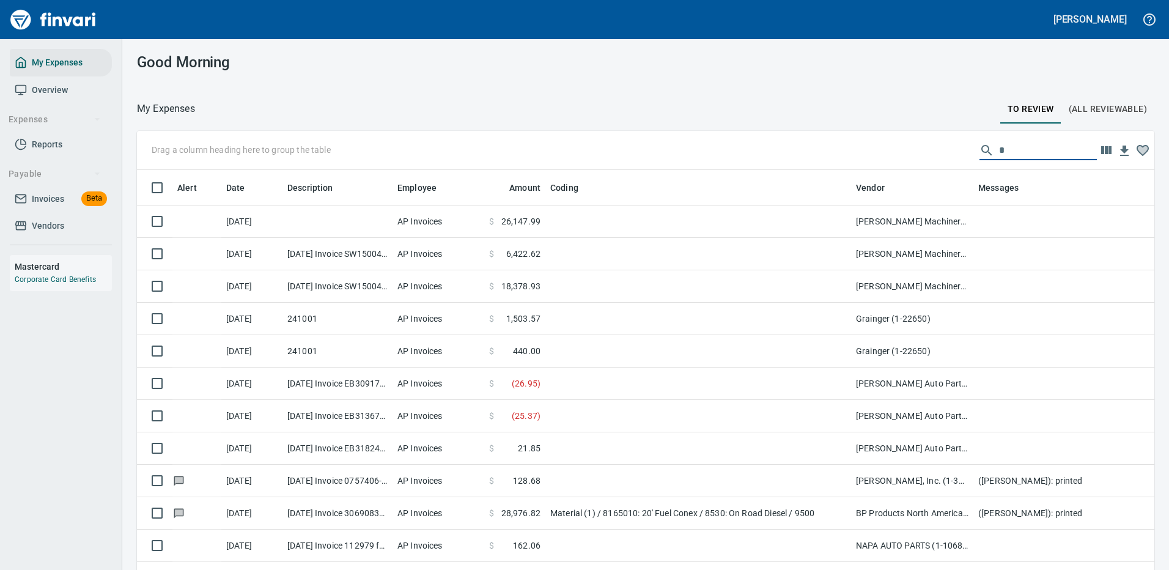
scroll to position [417, 990]
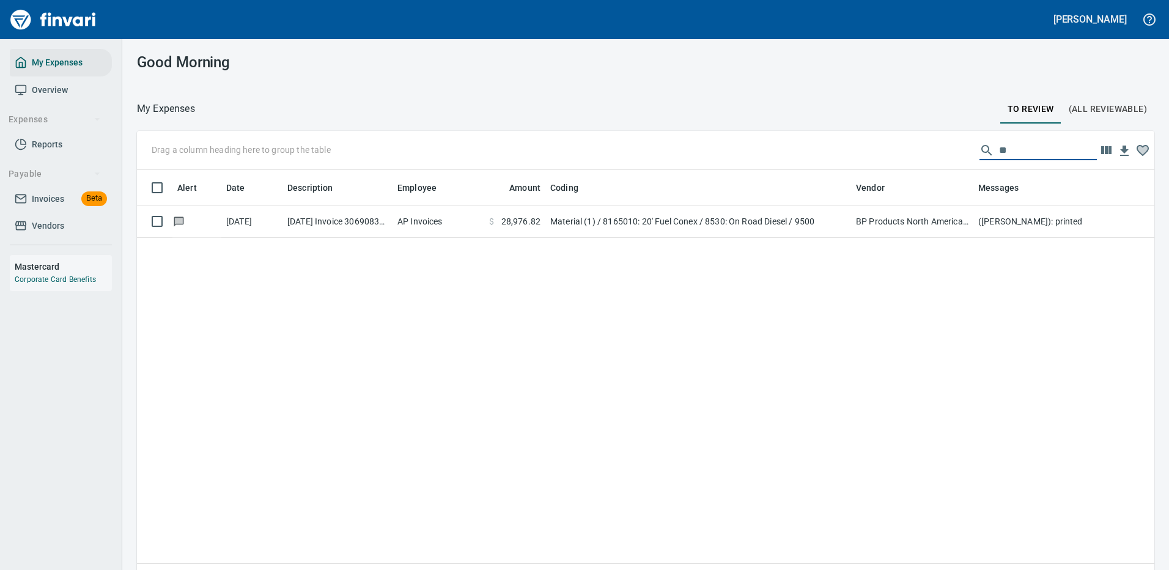
type input "**"
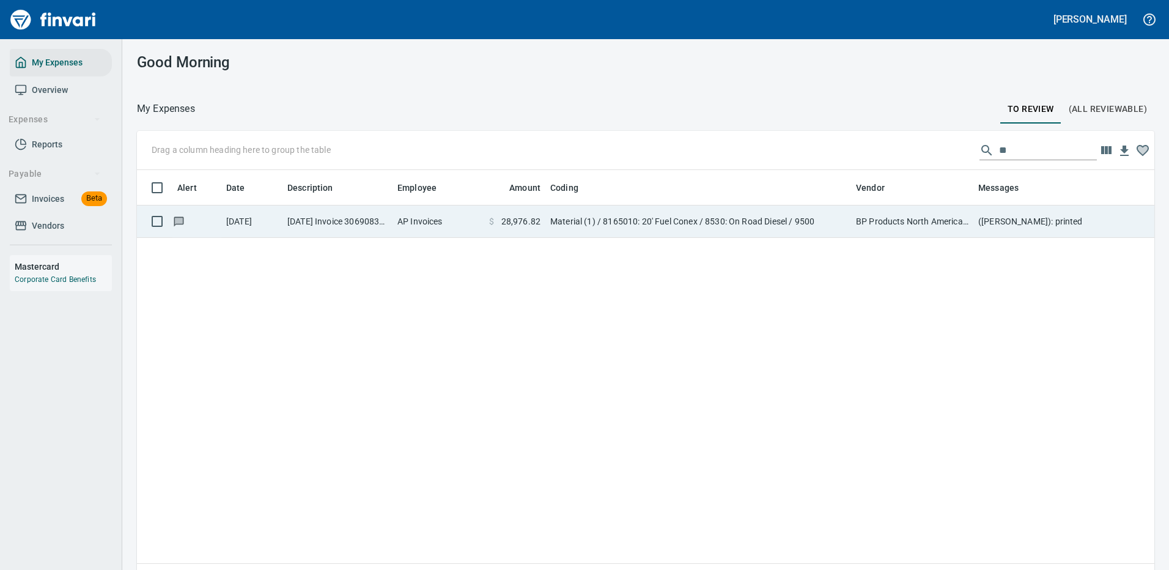
click at [599, 221] on td "Material (1) / 8165010: 20' Fuel Conex / 8530: On Road Diesel / 9500" at bounding box center [699, 222] width 306 height 32
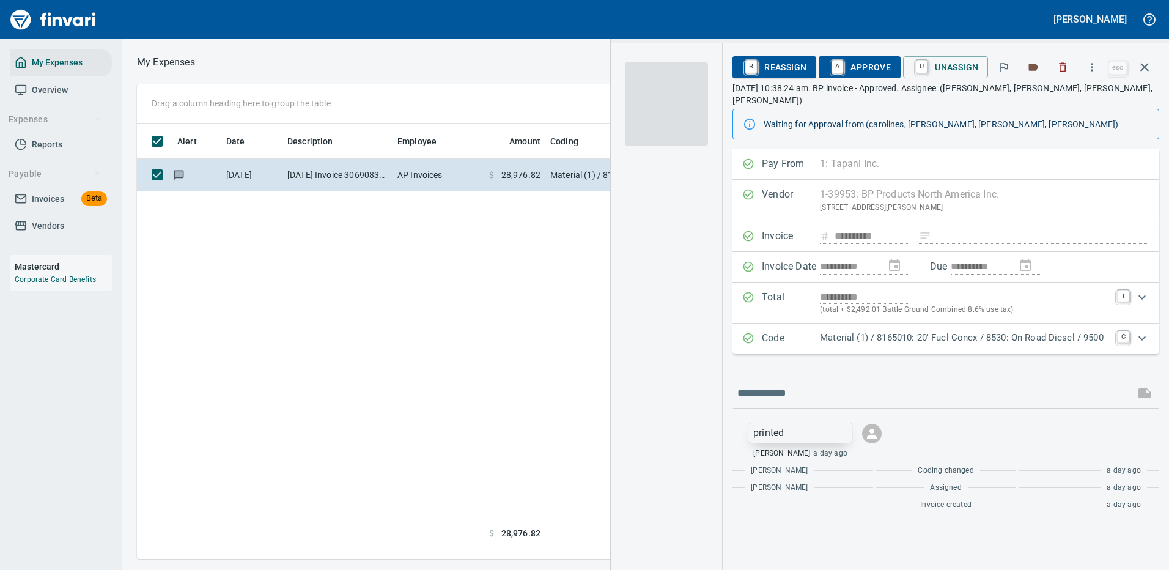
scroll to position [417, 703]
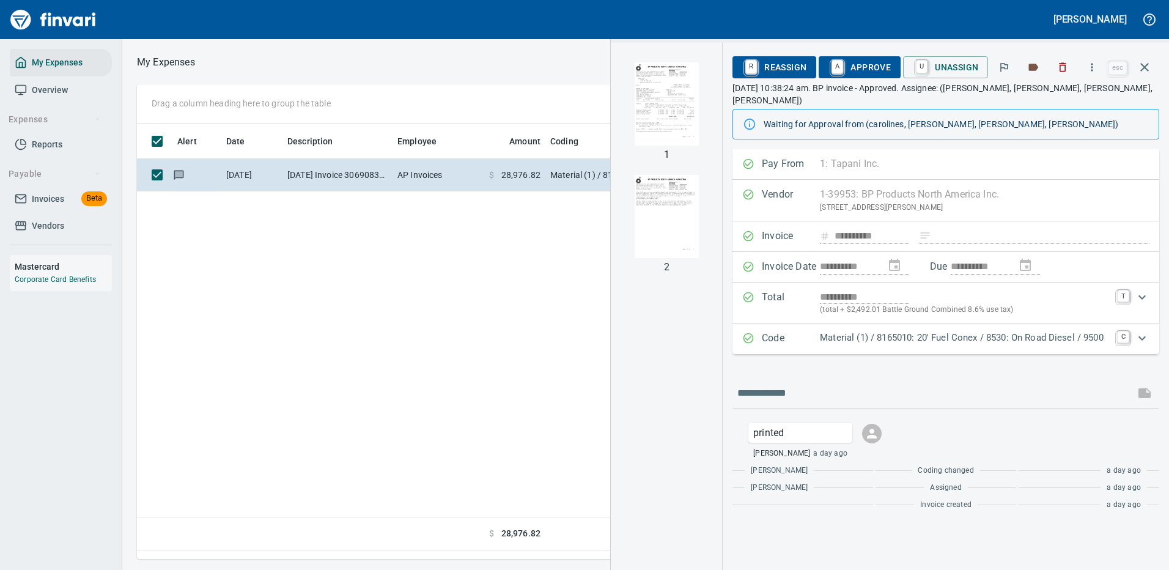
click at [935, 331] on p "Material (1) / 8165010: 20' Fuel Conex / 8530: On Road Diesel / 9500" at bounding box center [965, 338] width 290 height 14
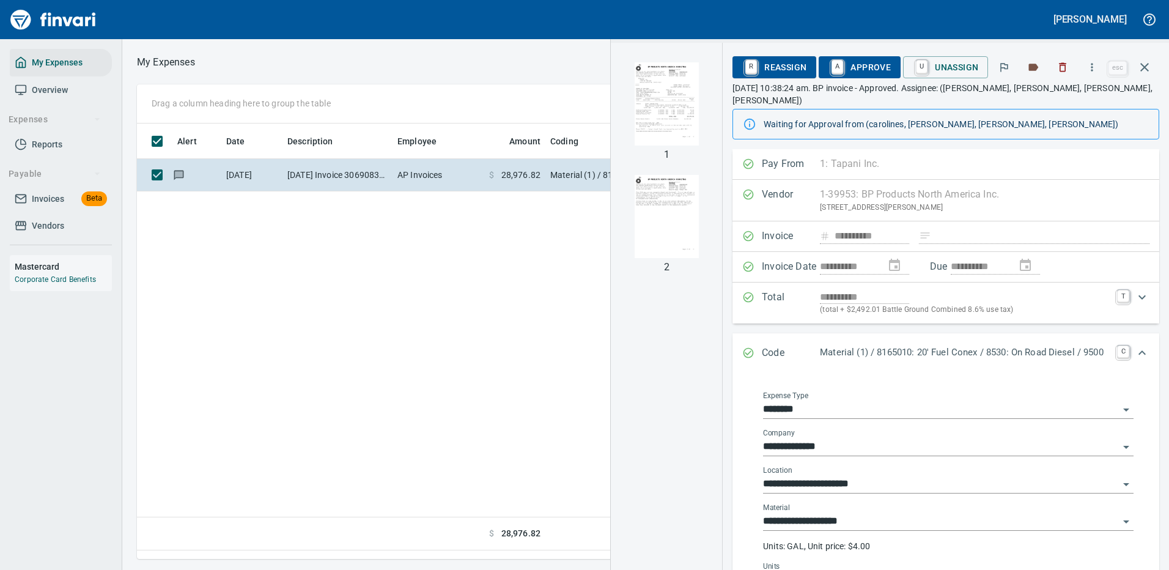
scroll to position [61, 0]
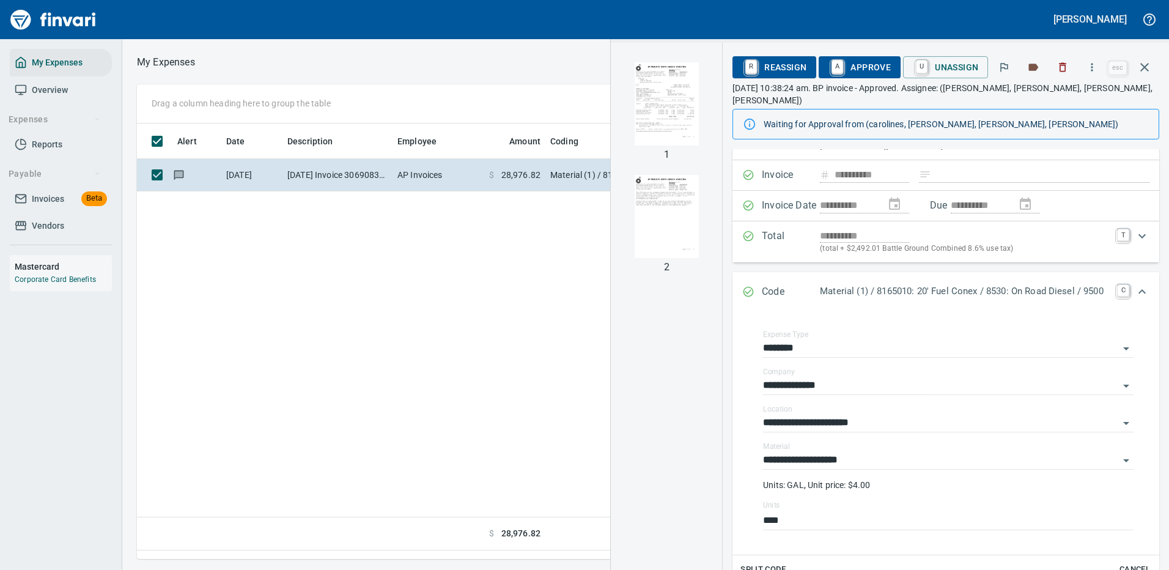
click at [868, 67] on span "A Approve" at bounding box center [860, 67] width 62 height 21
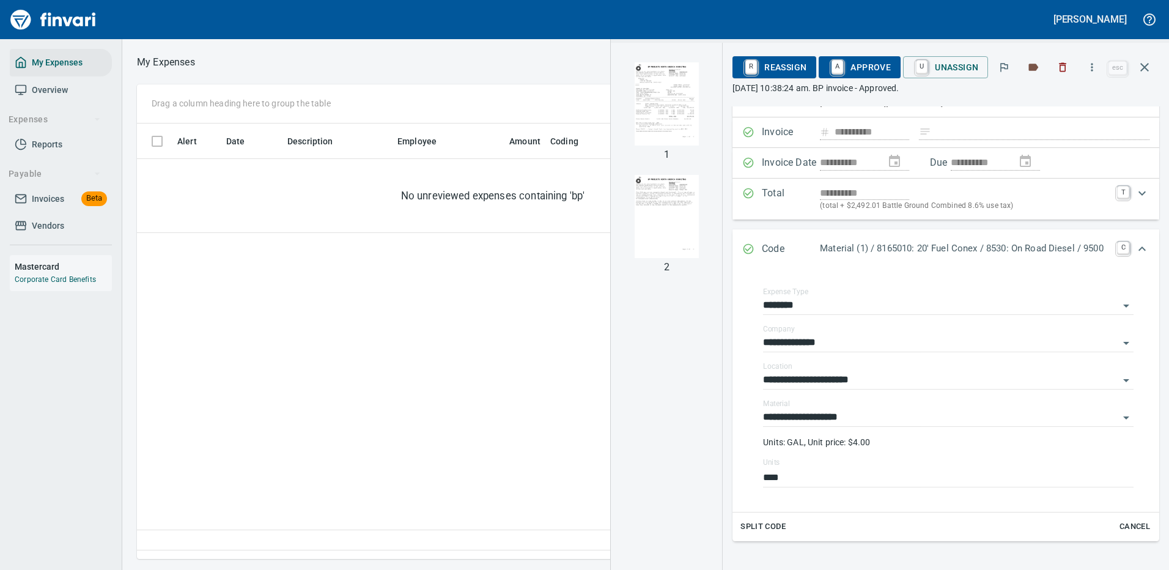
scroll to position [417, 703]
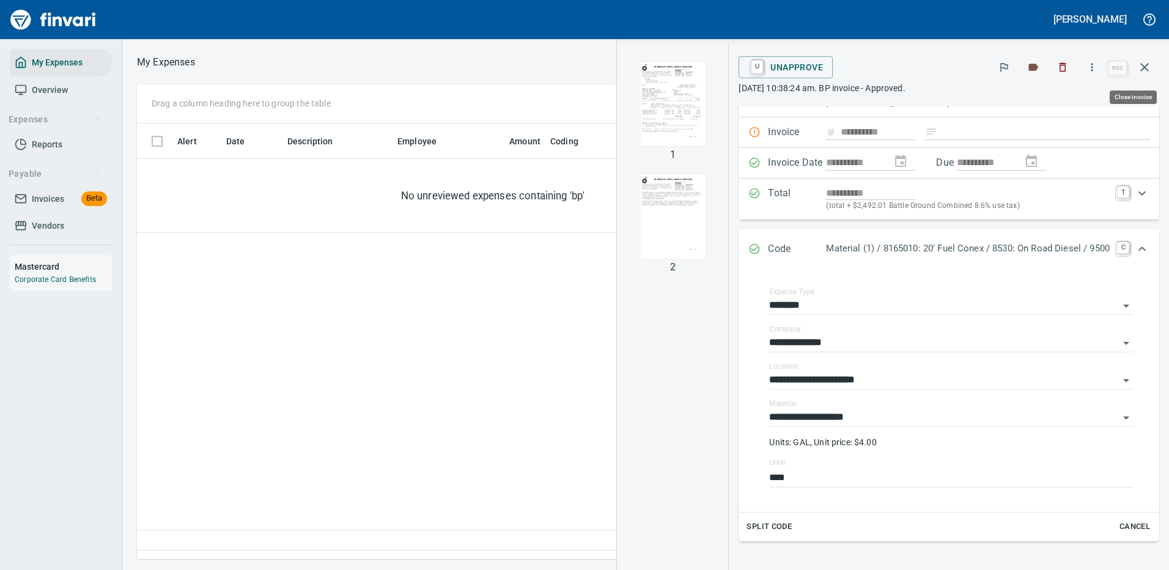
click at [1146, 65] on icon "button" at bounding box center [1145, 67] width 15 height 15
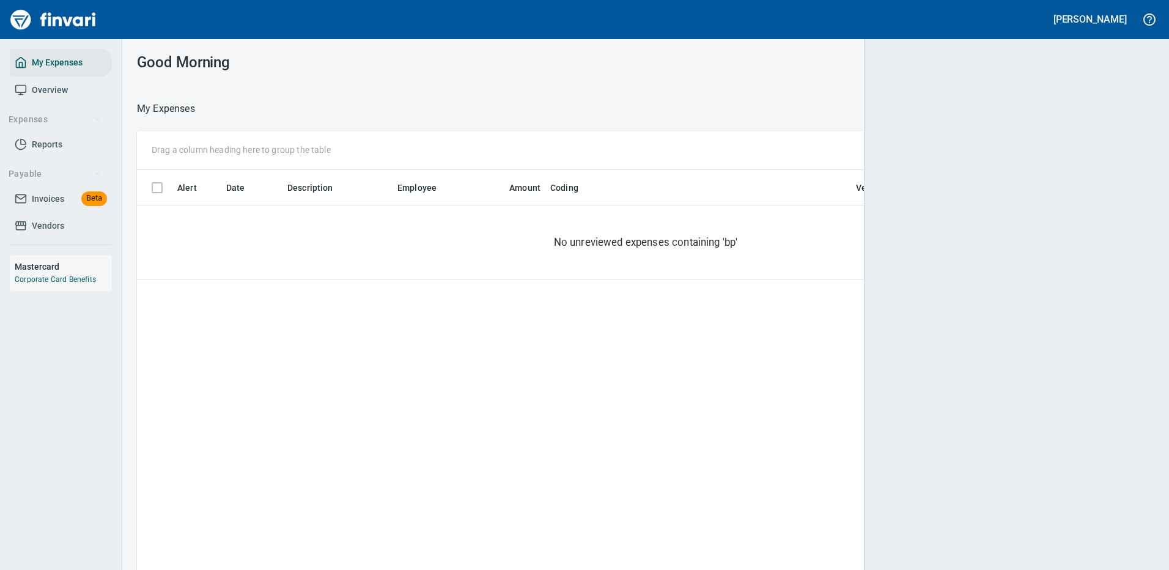
scroll to position [1, 1]
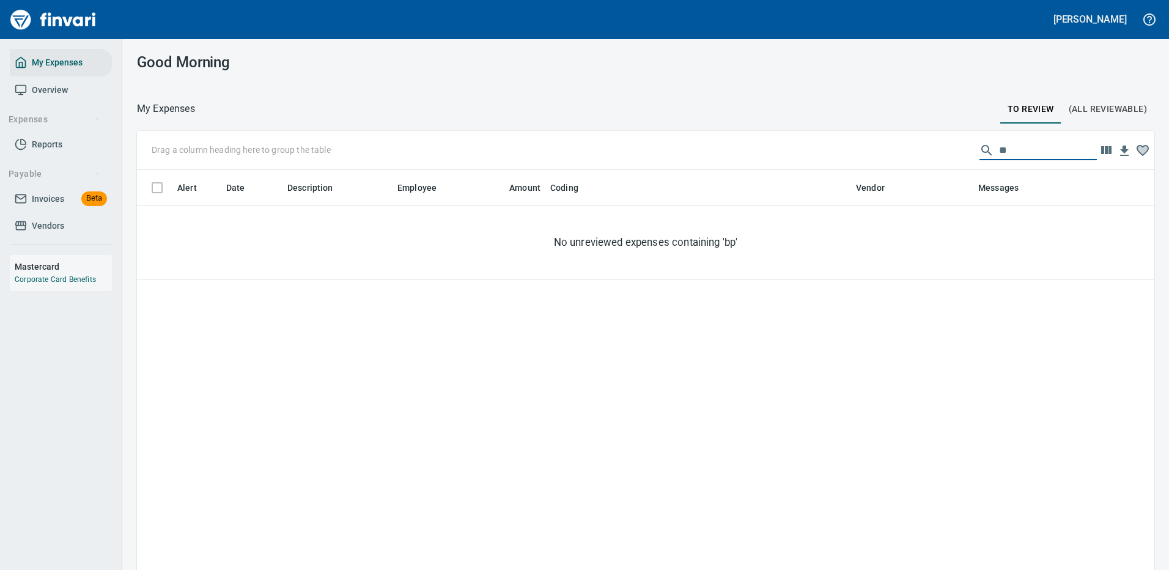
drag, startPoint x: 1002, startPoint y: 150, endPoint x: 960, endPoint y: 150, distance: 42.2
click at [960, 150] on div "Drag a column heading here to group the table **" at bounding box center [646, 150] width 1018 height 39
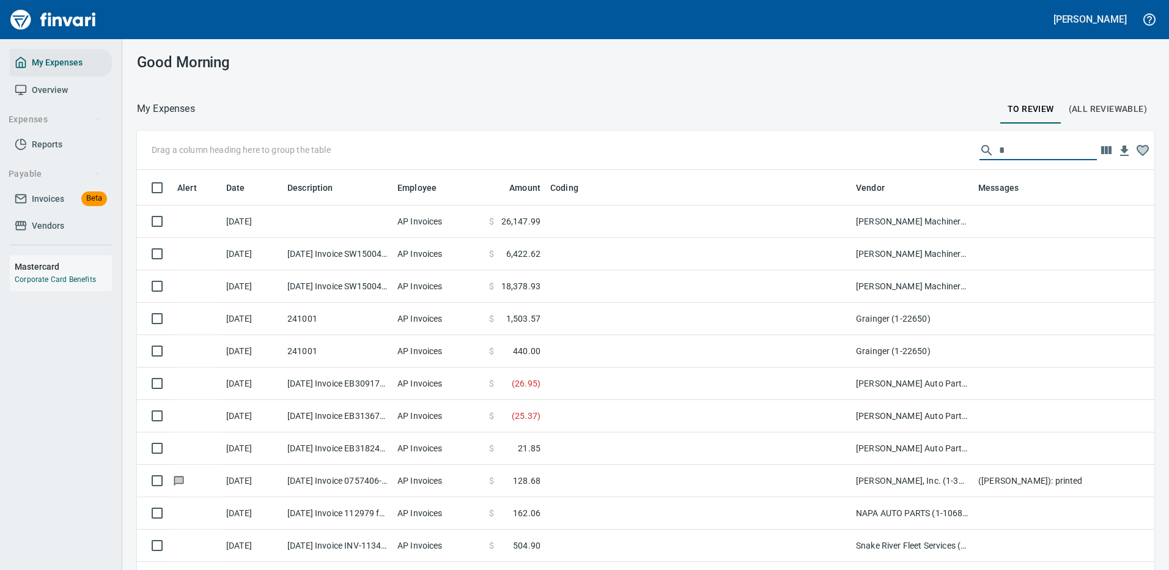
scroll to position [417, 990]
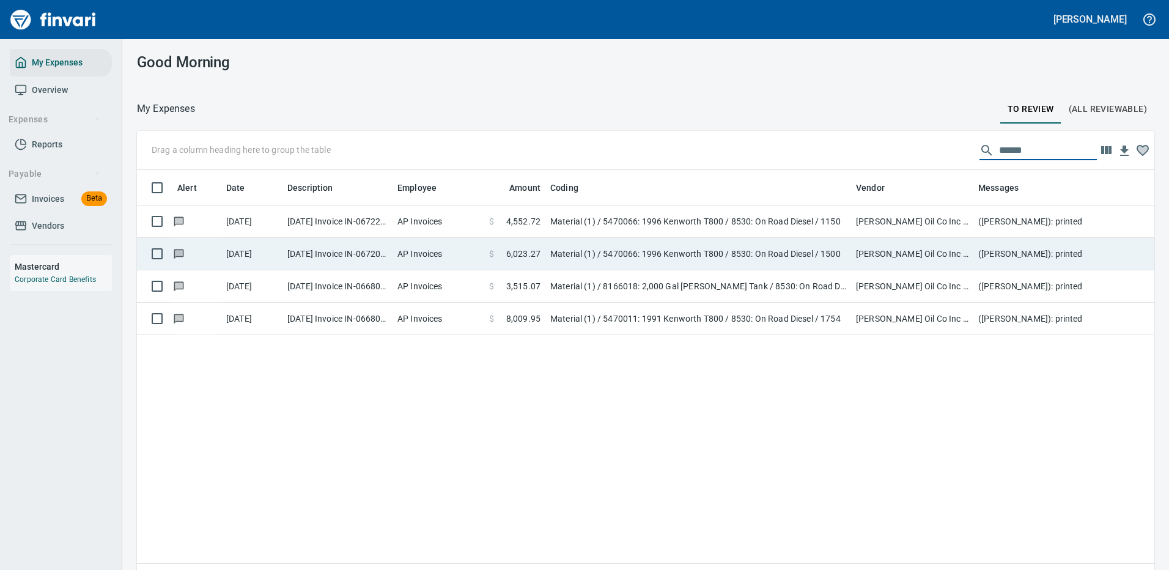
click at [579, 258] on td "Material (1) / 5470066: 1996 Kenworth T800 / 8530: On Road Diesel / 1500" at bounding box center [699, 254] width 306 height 32
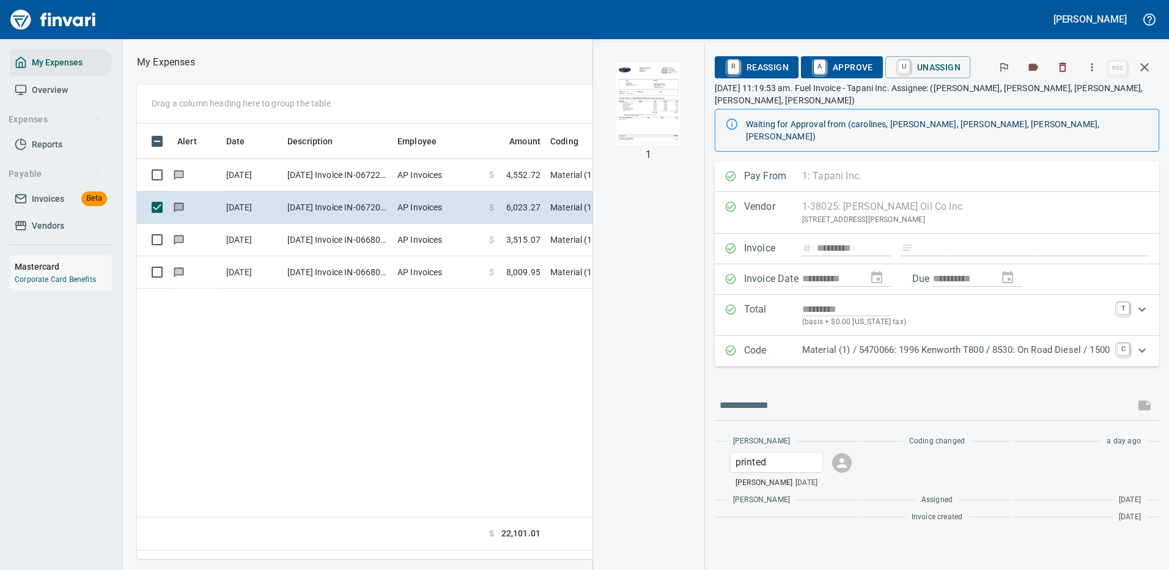
scroll to position [417, 703]
click at [994, 343] on p "Material (1) / 5470066: 1996 Kenworth T800 / 8530: On Road Diesel / 1500" at bounding box center [956, 350] width 308 height 14
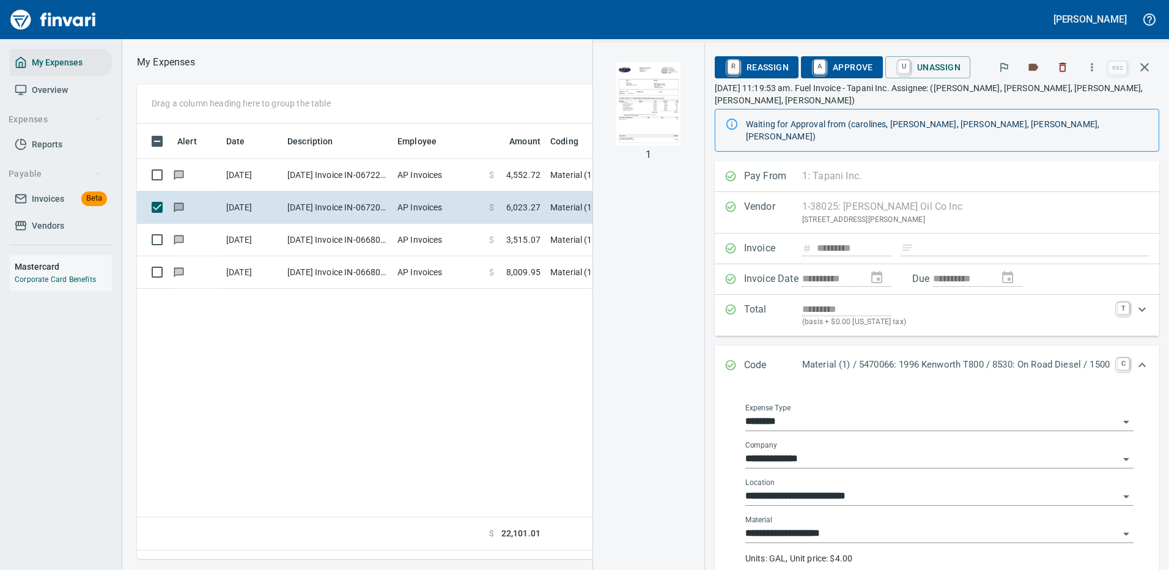
scroll to position [61, 0]
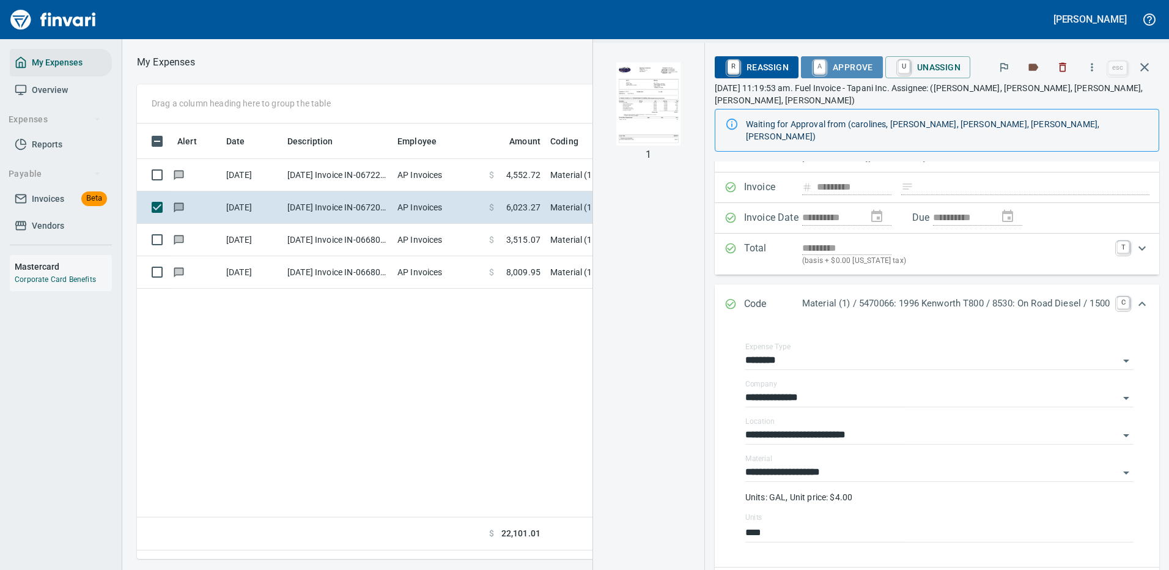
click at [840, 64] on span "A Approve" at bounding box center [842, 67] width 62 height 21
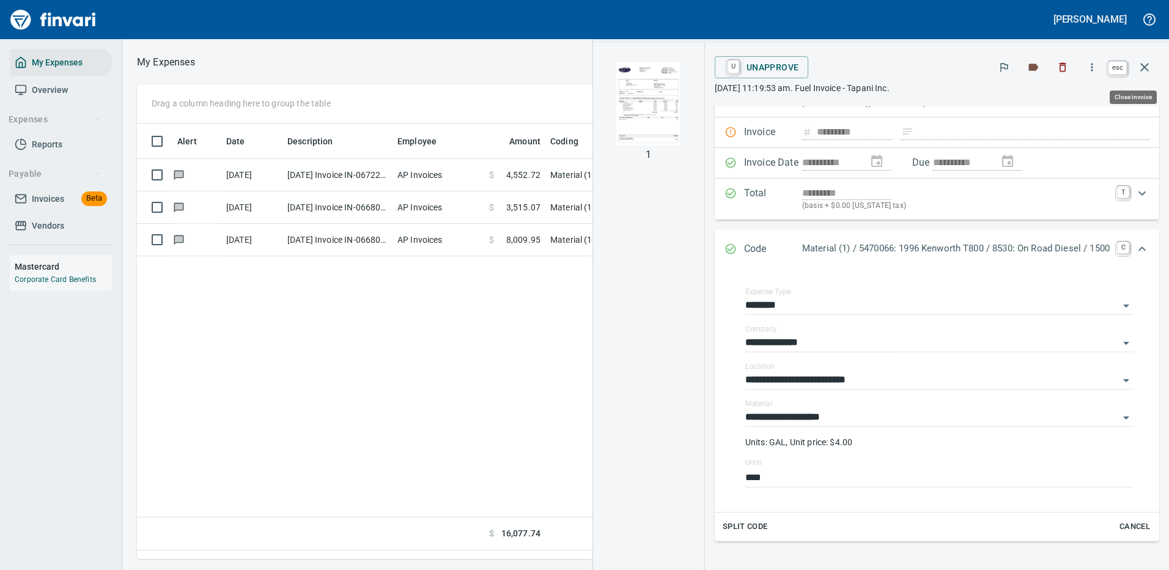
click at [1147, 65] on icon "button" at bounding box center [1145, 67] width 9 height 9
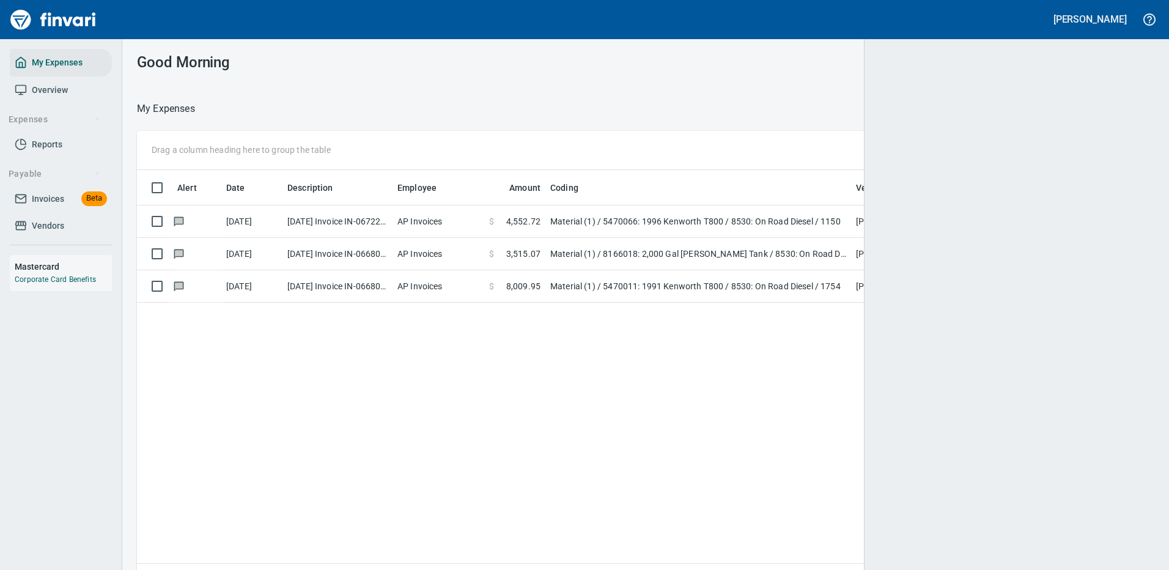
scroll to position [1, 1]
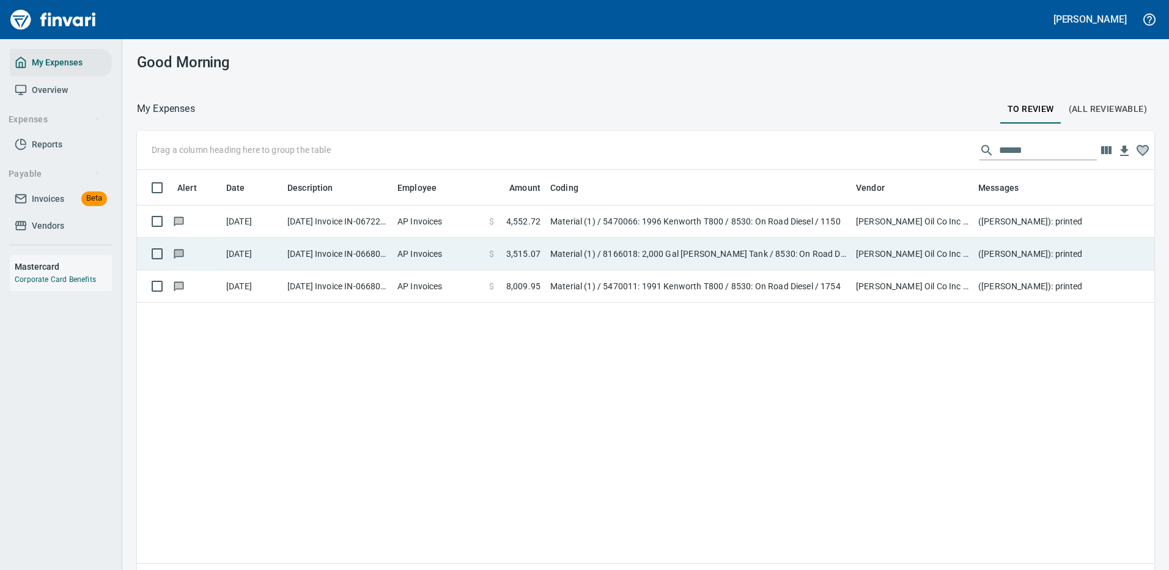
click at [647, 251] on td "Material (1) / 8166018: 2,000 Gal [PERSON_NAME] Tank / 8530: On Road Diesel / 7…" at bounding box center [699, 254] width 306 height 32
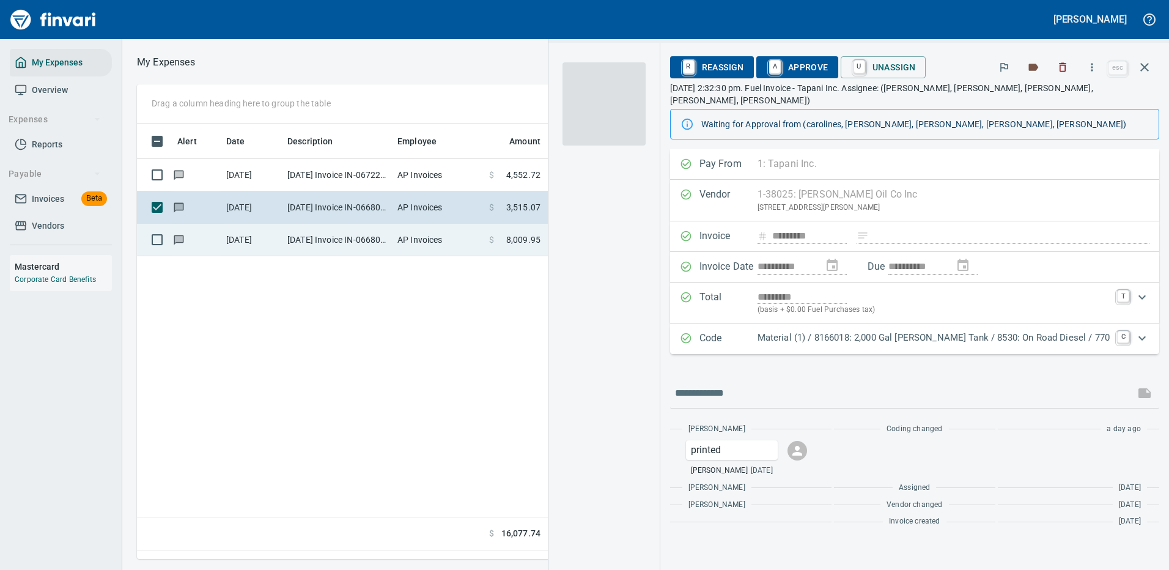
scroll to position [417, 703]
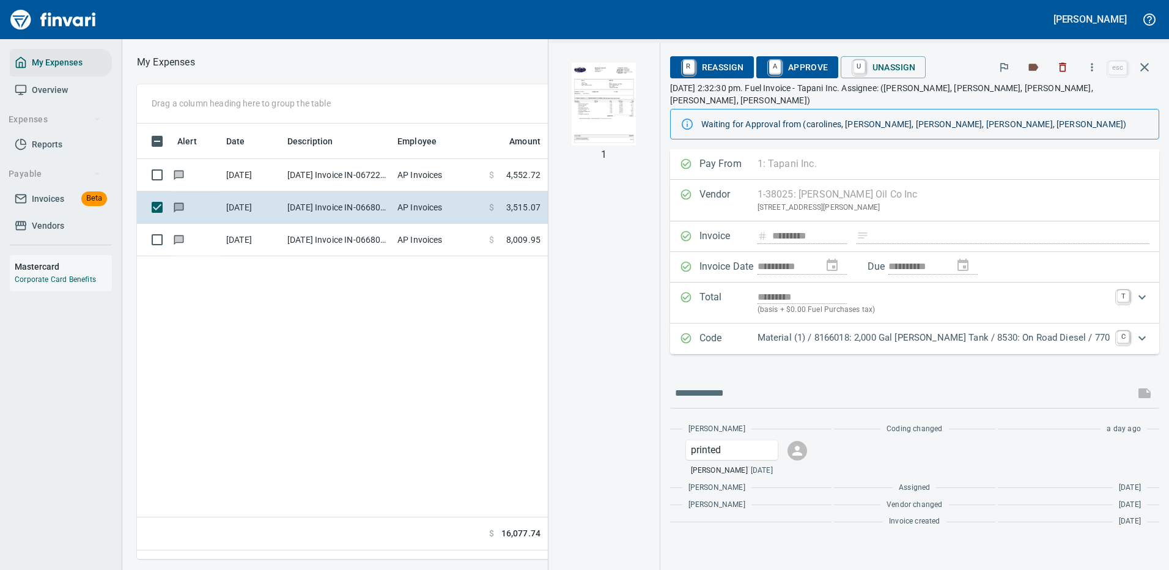
click at [901, 331] on p "Material (1) / 8166018: 2,000 Gal [PERSON_NAME] Tank / 8530: On Road Diesel / 7…" at bounding box center [934, 338] width 352 height 14
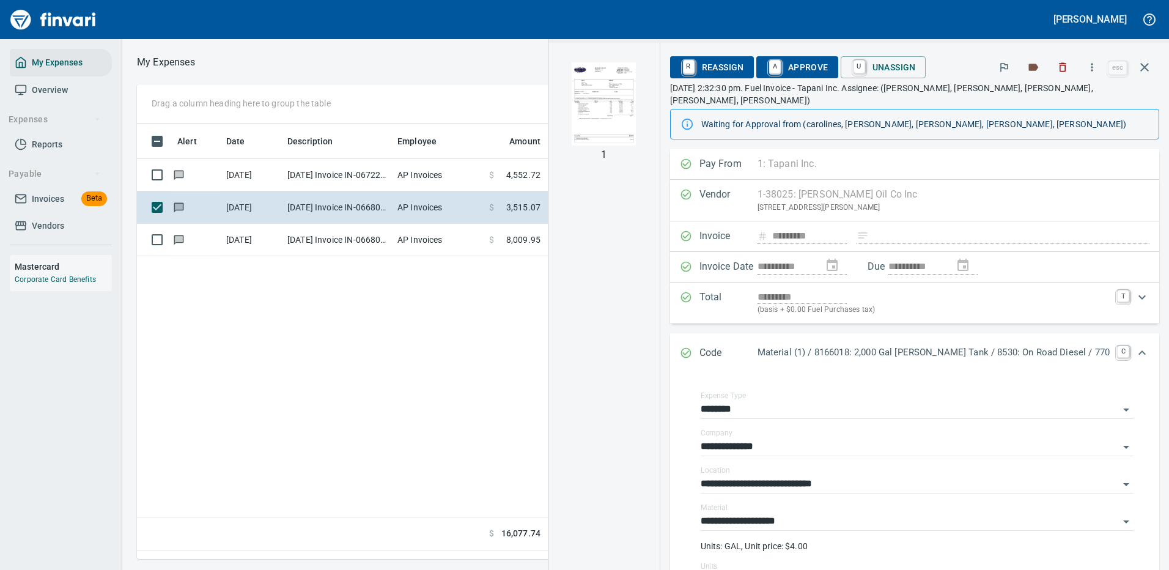
scroll to position [61, 0]
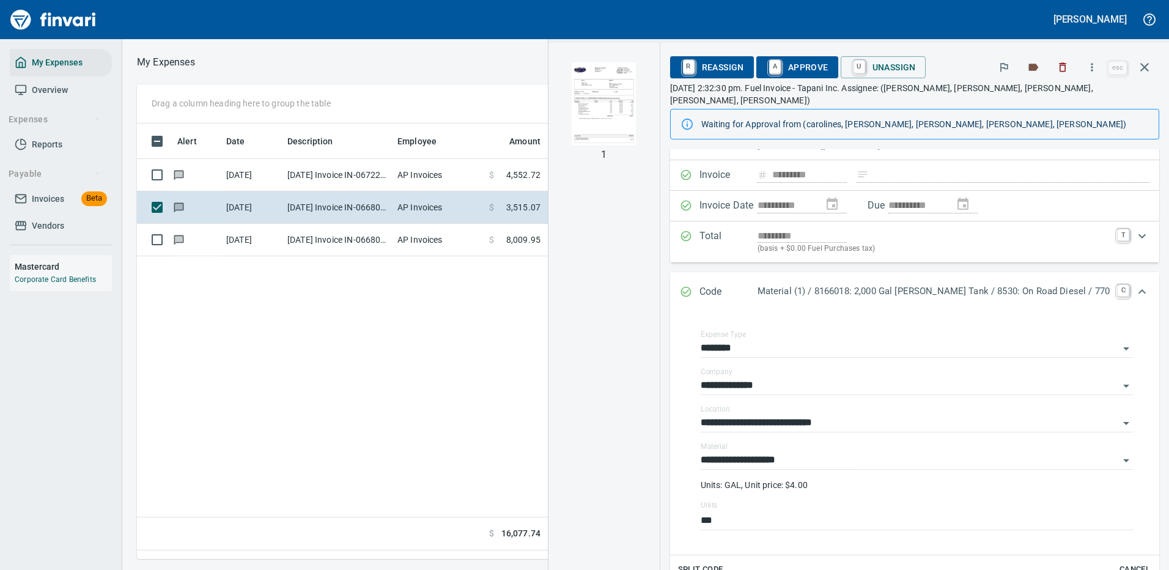
click at [829, 63] on span "A Approve" at bounding box center [797, 67] width 62 height 21
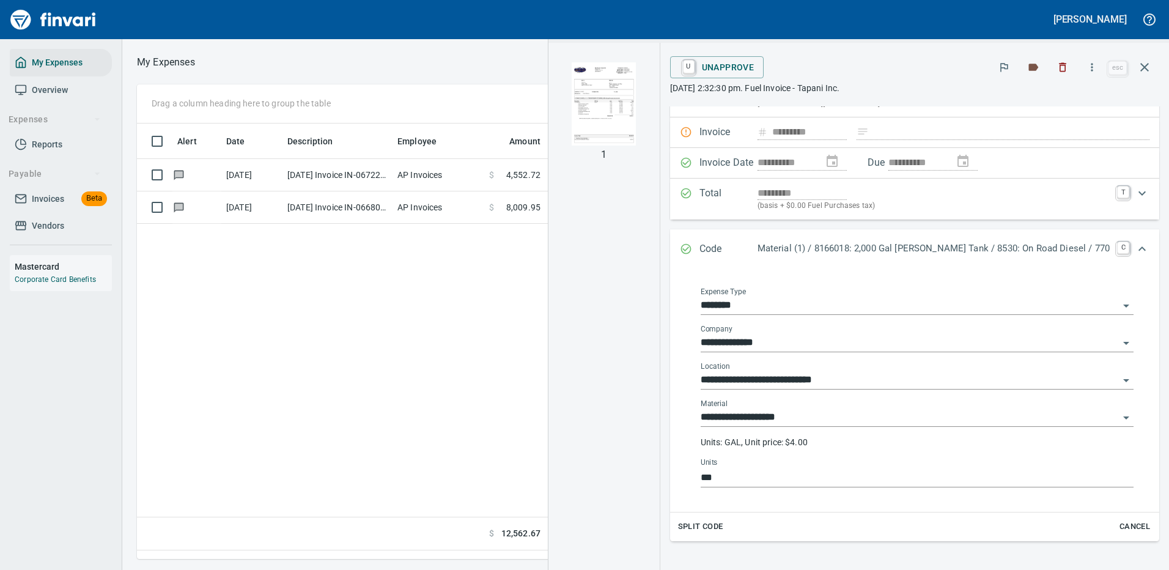
scroll to position [255, 0]
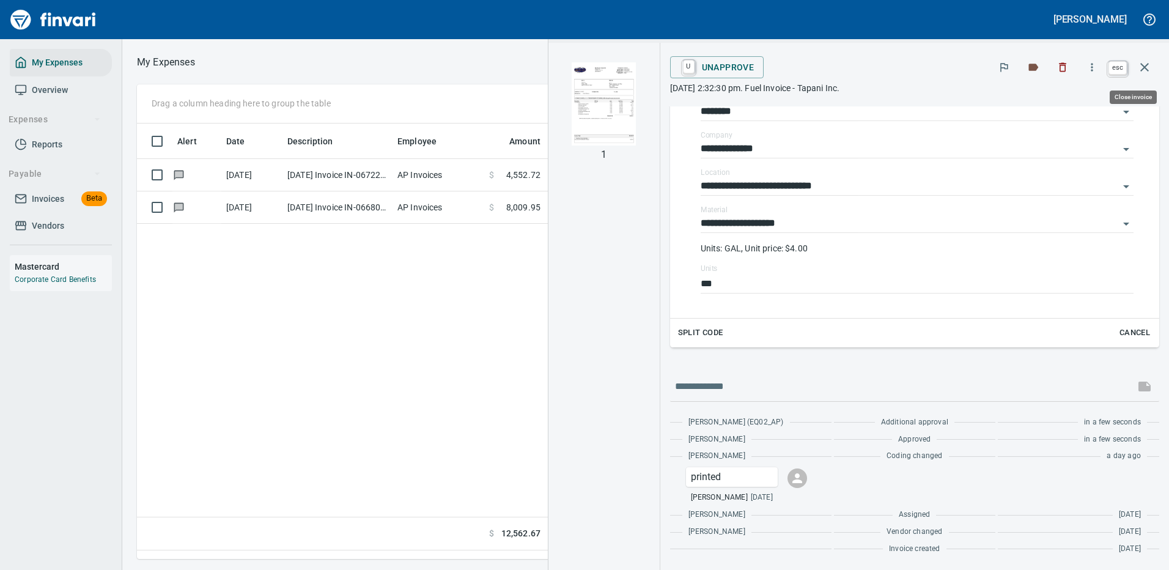
click at [1141, 64] on icon "button" at bounding box center [1145, 67] width 15 height 15
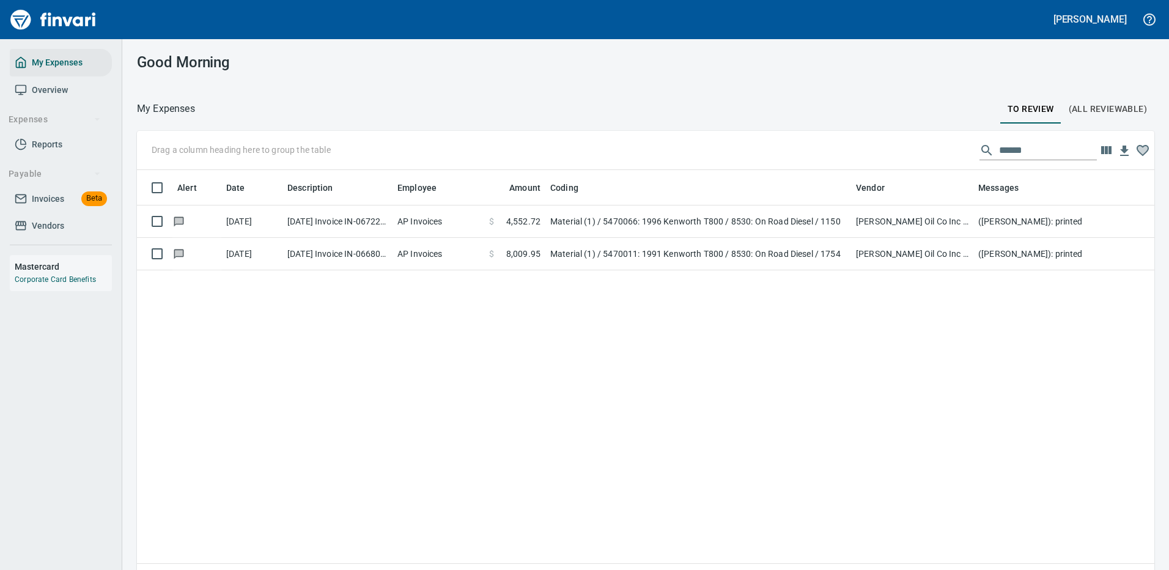
scroll to position [417, 999]
click at [658, 246] on td "Material (1) / 5470011: 1991 Kenworth T800 / 8530: On Road Diesel / 1754" at bounding box center [699, 254] width 306 height 32
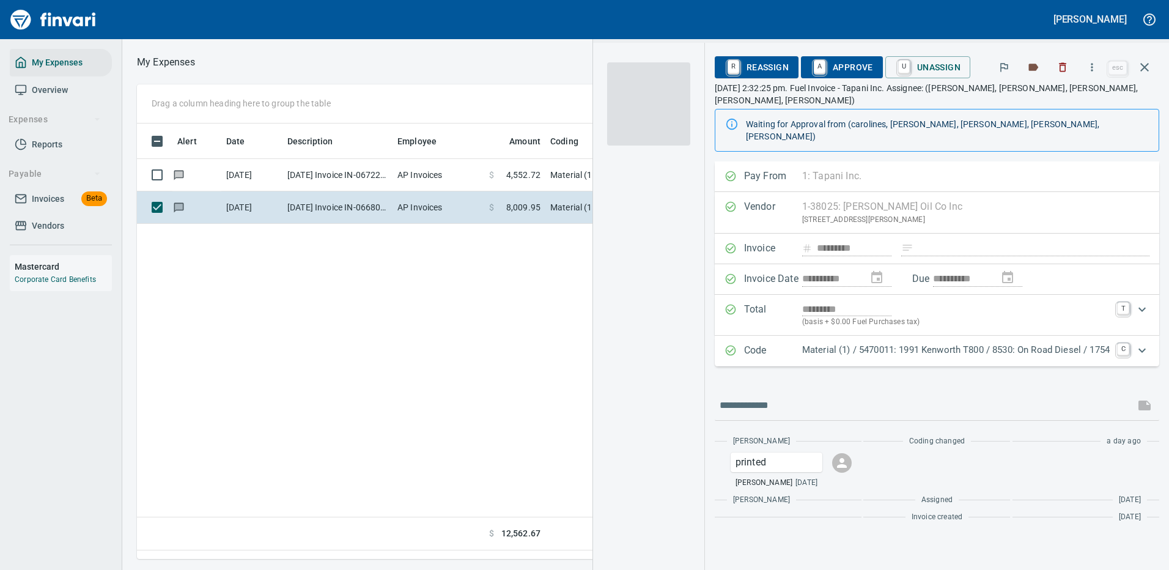
scroll to position [417, 703]
click at [1059, 343] on p "Material (1) / 5470011: 1991 Kenworth T800 / 8530: On Road Diesel / 1754" at bounding box center [956, 350] width 308 height 14
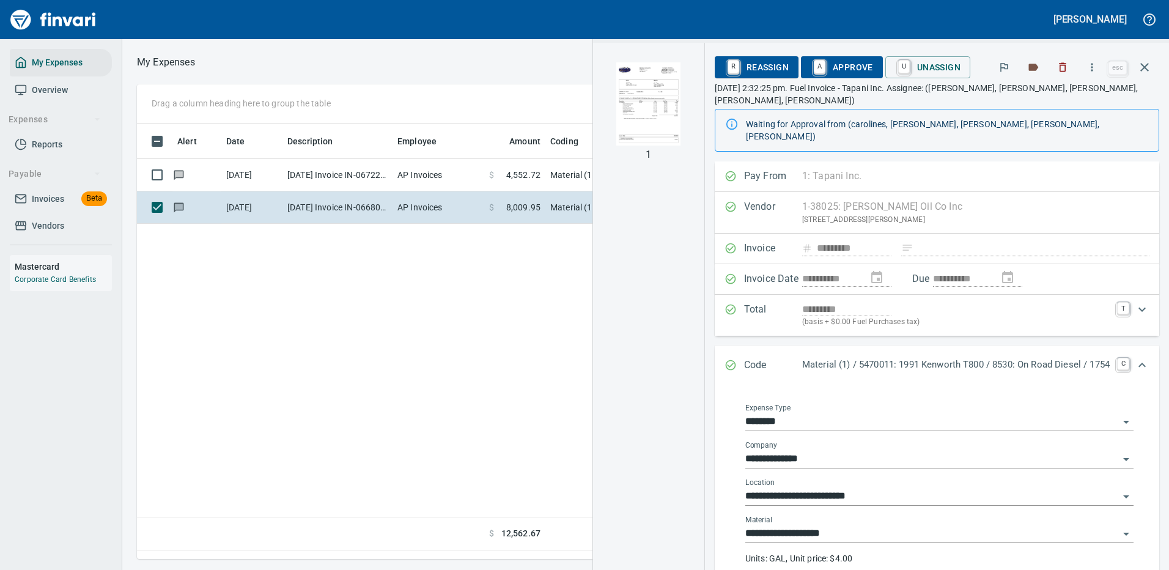
scroll to position [61, 0]
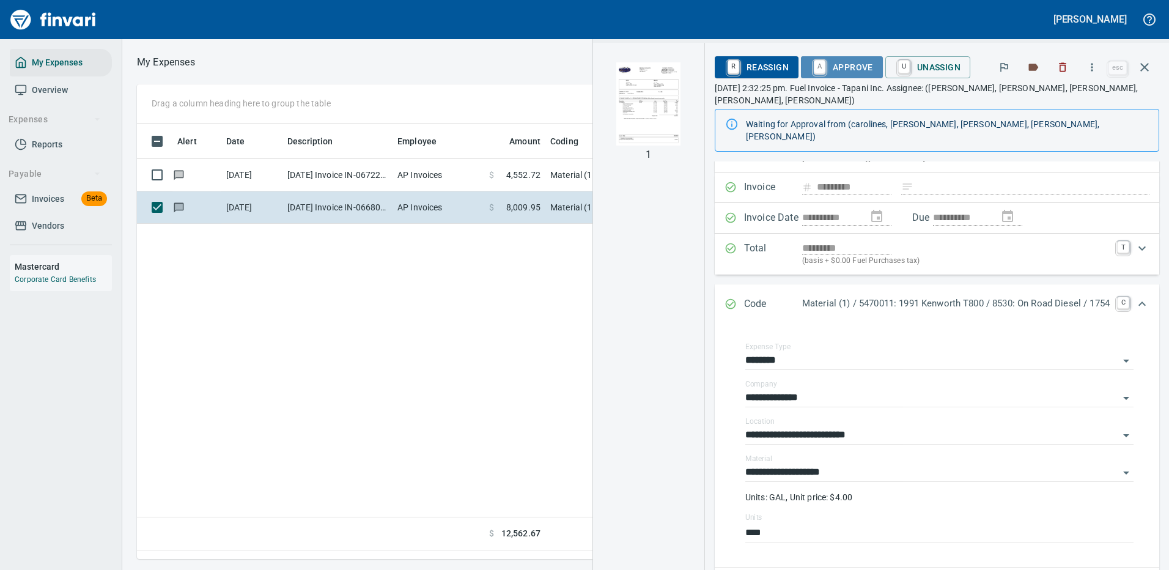
click at [843, 64] on span "A Approve" at bounding box center [842, 67] width 62 height 21
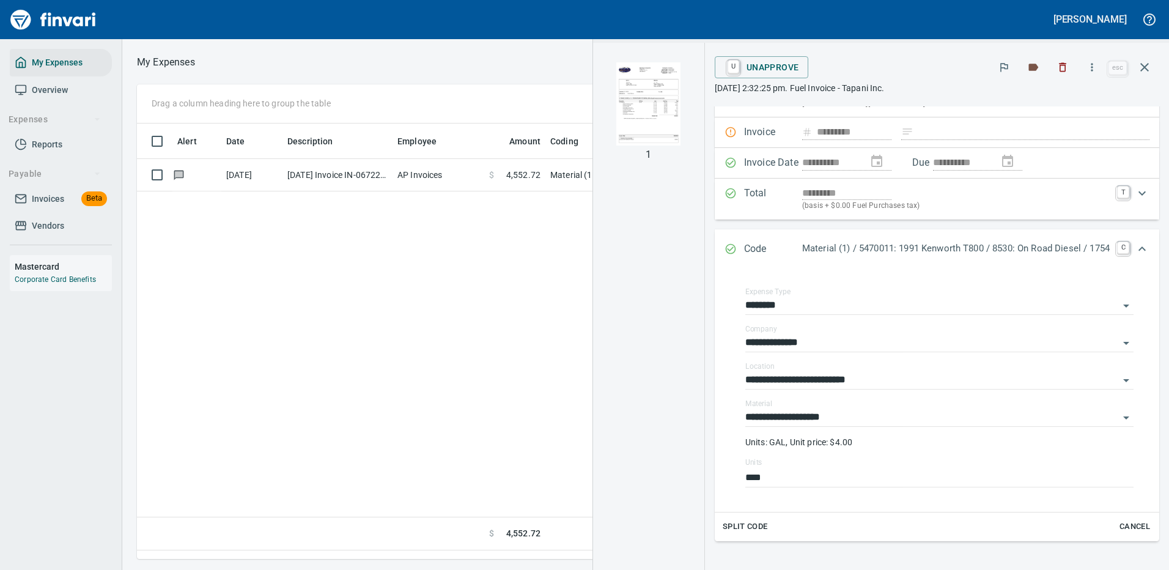
scroll to position [417, 703]
click at [1148, 61] on icon "button" at bounding box center [1145, 67] width 15 height 15
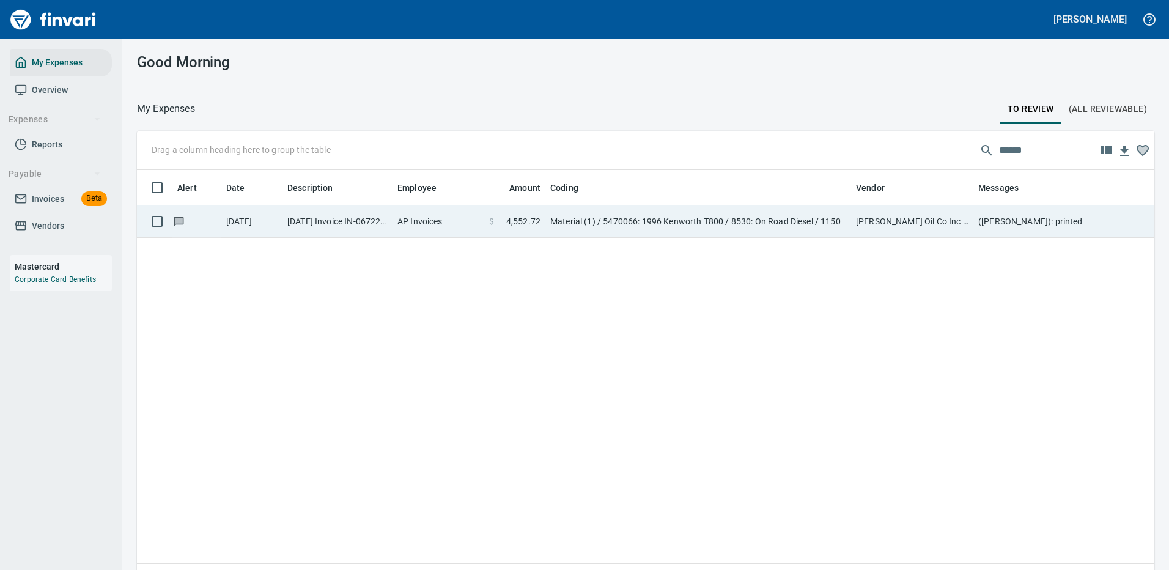
scroll to position [417, 999]
click at [892, 223] on td "[PERSON_NAME] Oil Co Inc (1-38025)" at bounding box center [912, 222] width 122 height 32
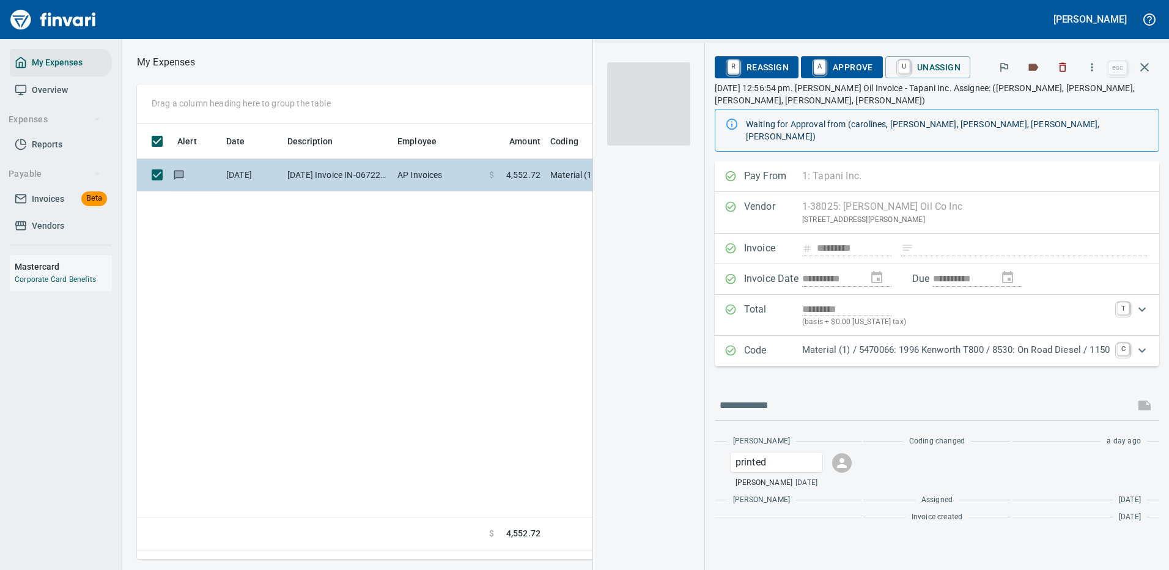
scroll to position [417, 703]
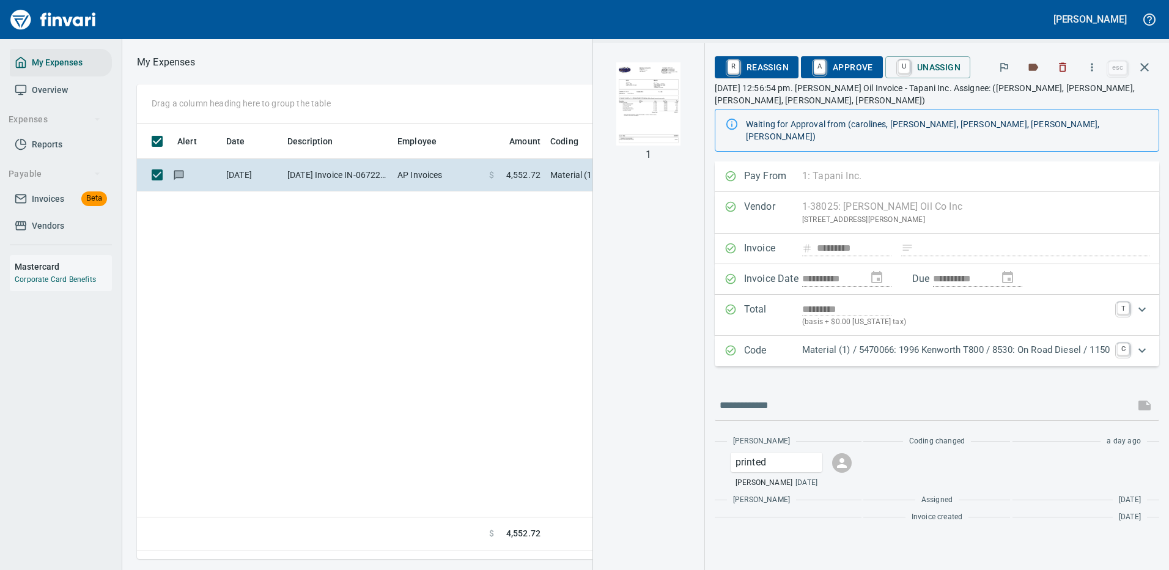
click at [903, 343] on p "Material (1) / 5470066: 1996 Kenworth T800 / 8530: On Road Diesel / 1150" at bounding box center [956, 350] width 308 height 14
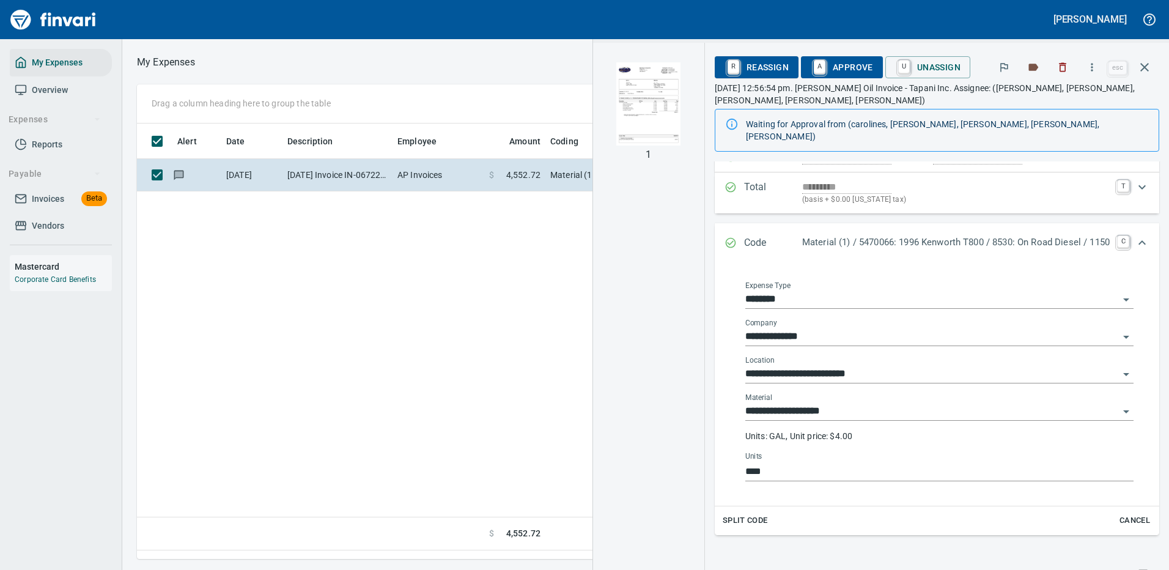
scroll to position [183, 0]
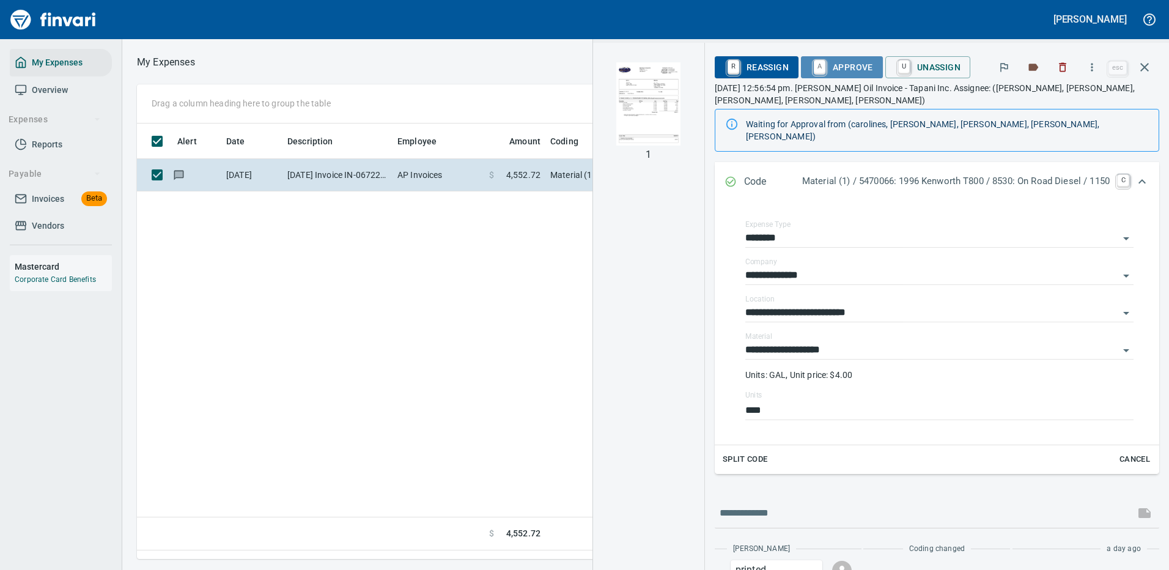
click at [837, 62] on span "A Approve" at bounding box center [842, 67] width 62 height 21
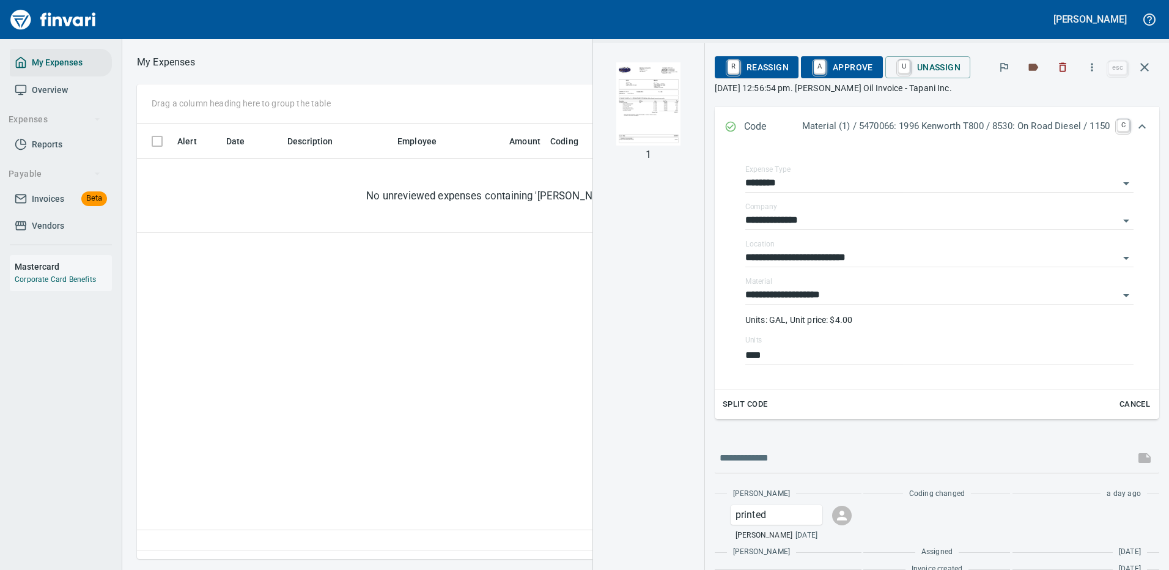
scroll to position [417, 703]
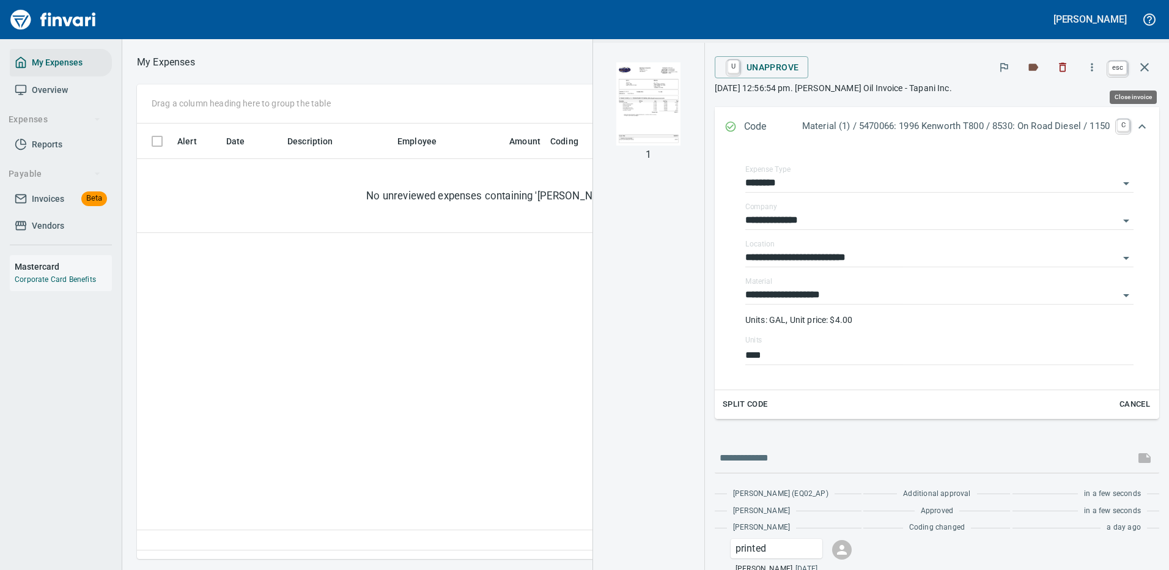
click at [1147, 69] on icon "button" at bounding box center [1145, 67] width 15 height 15
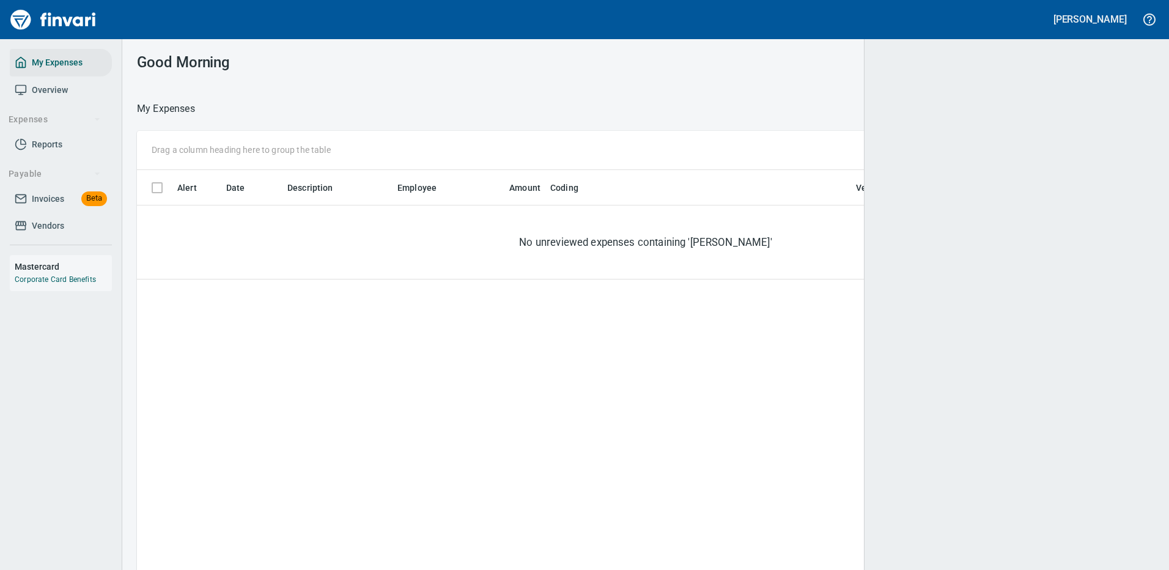
scroll to position [1, 1]
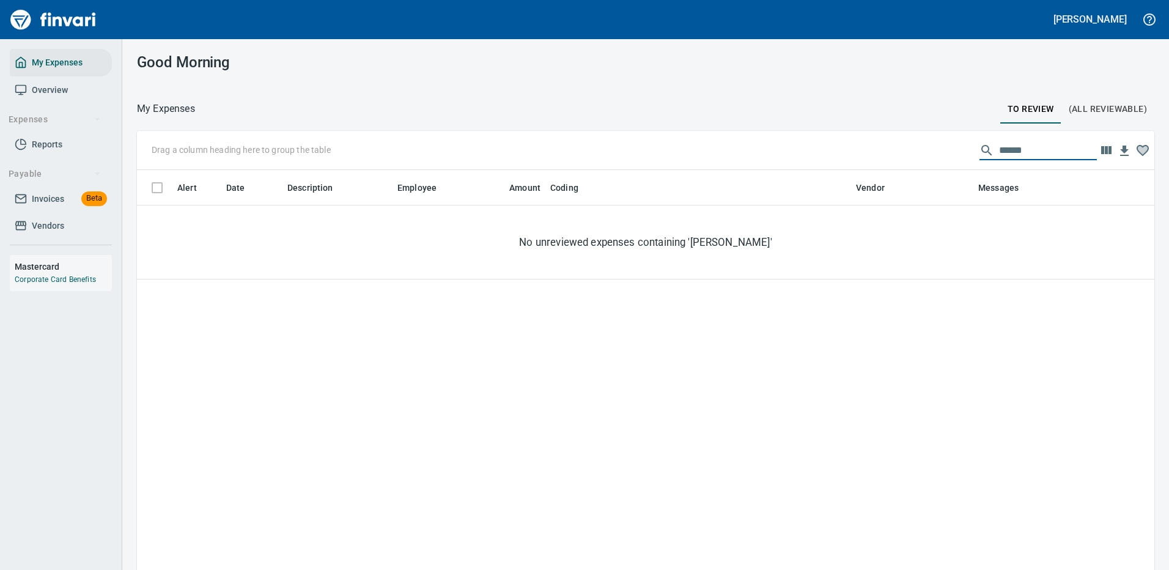
drag, startPoint x: 1019, startPoint y: 146, endPoint x: 980, endPoint y: 147, distance: 38.6
click at [980, 147] on div "******" at bounding box center [1038, 151] width 117 height 20
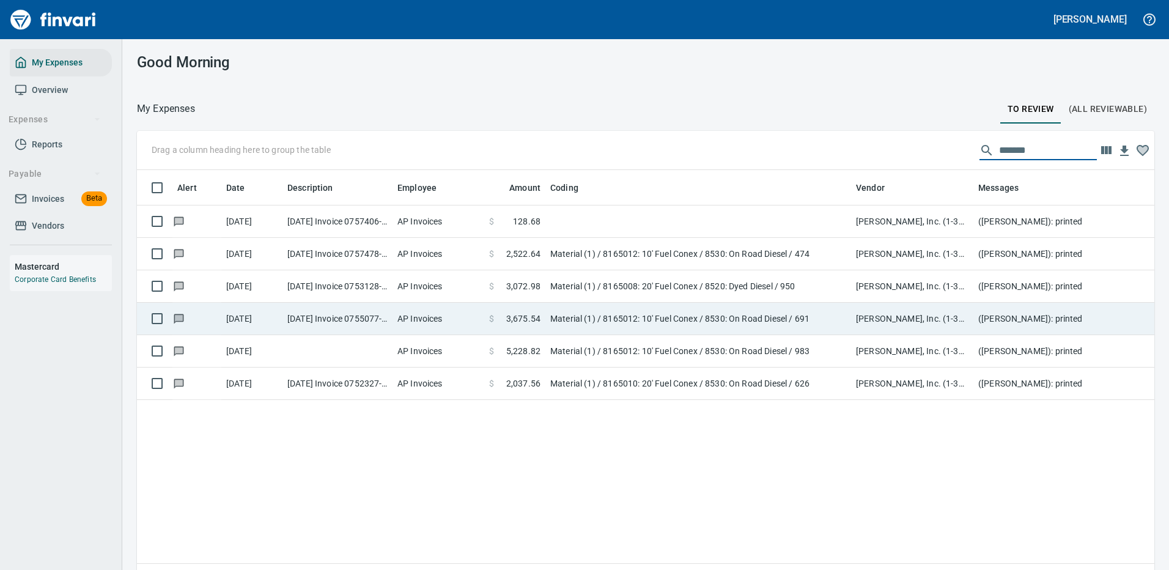
type input "*******"
click at [560, 317] on td "Material (1) / 8165012: 10' Fuel Conex / 8530: On Road Diesel / 691" at bounding box center [699, 319] width 306 height 32
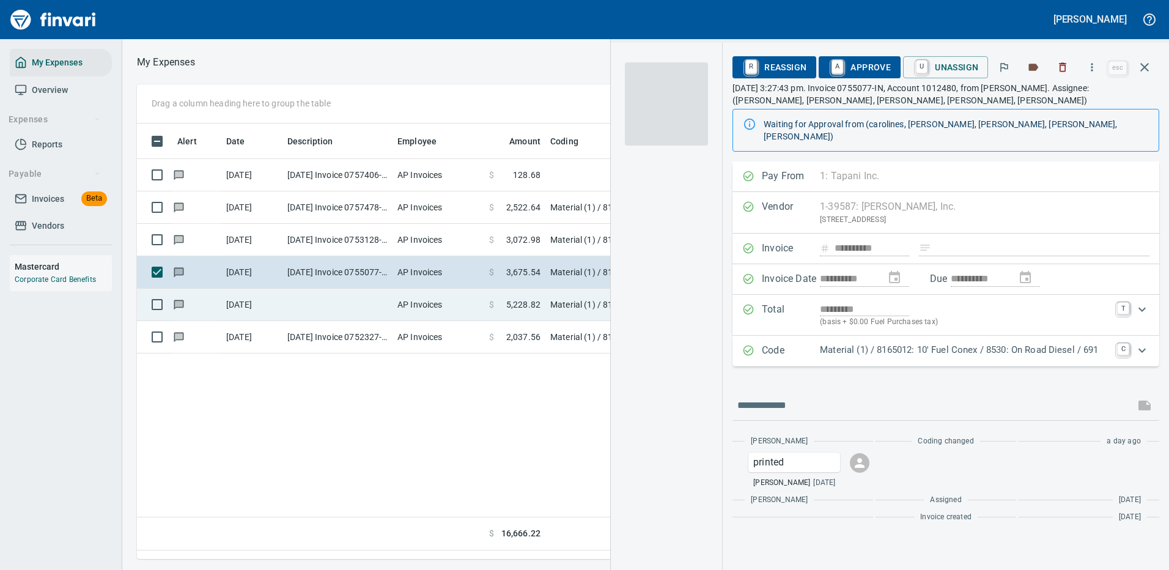
scroll to position [417, 703]
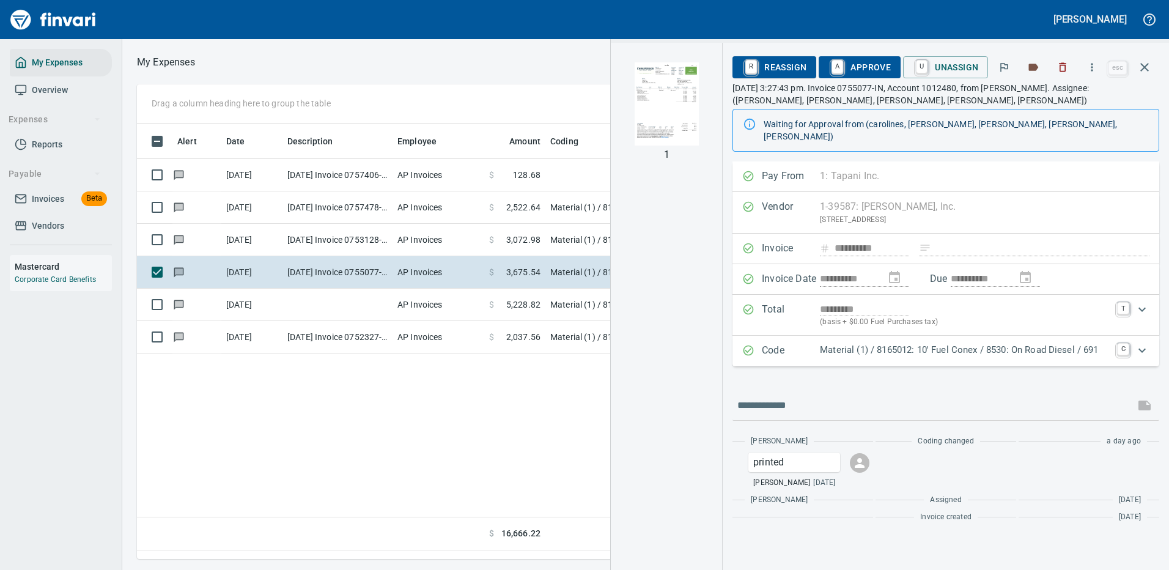
click at [1010, 343] on p "Material (1) / 8165012: 10' Fuel Conex / 8530: On Road Diesel / 691" at bounding box center [965, 350] width 290 height 14
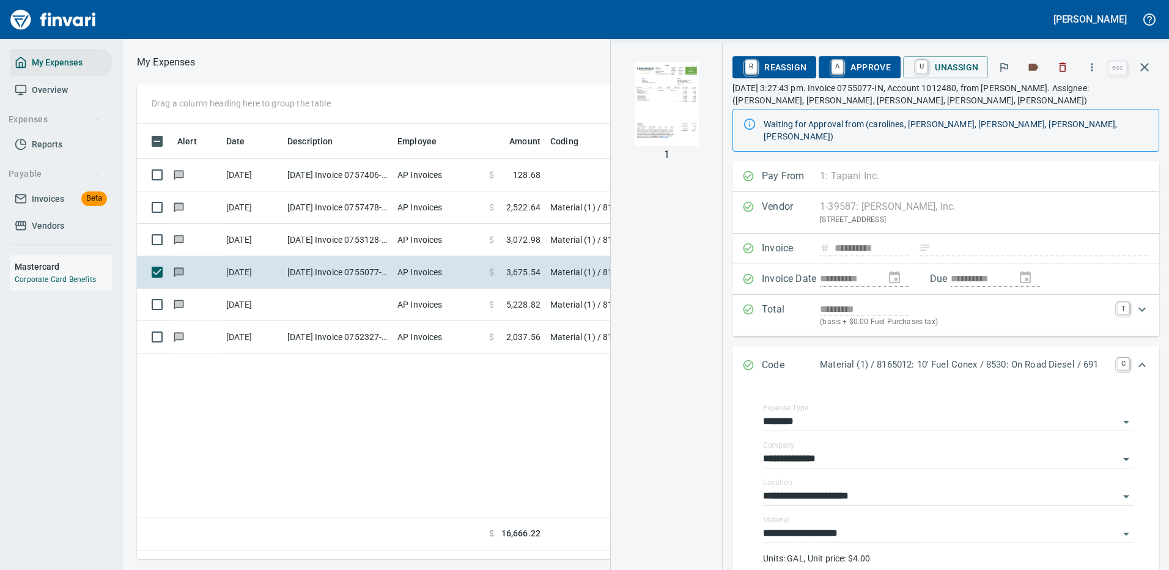
scroll to position [183, 0]
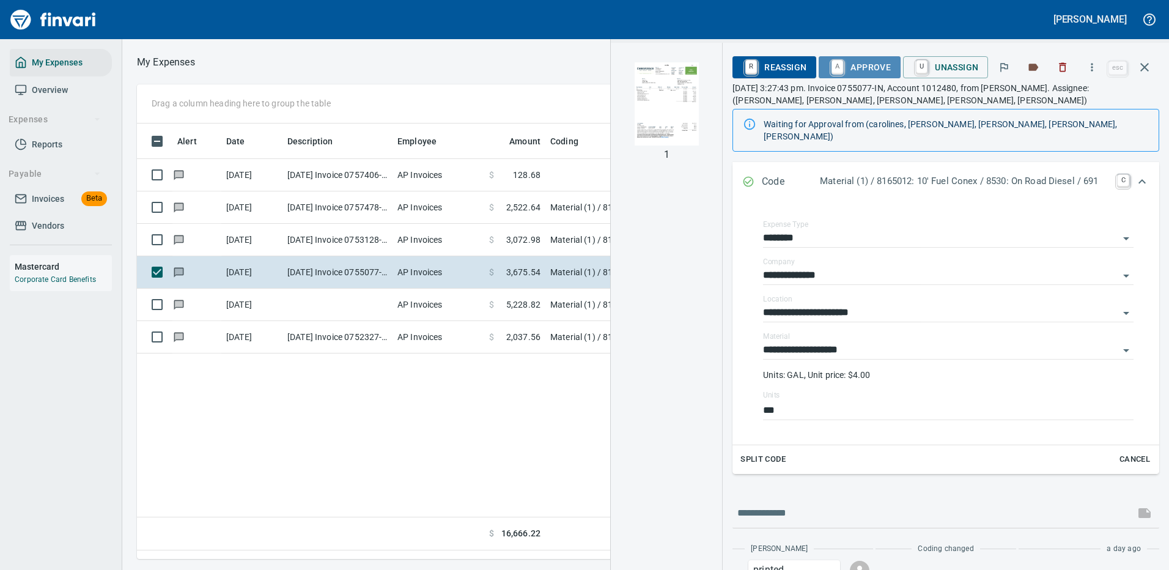
click at [883, 66] on span "A Approve" at bounding box center [860, 67] width 62 height 21
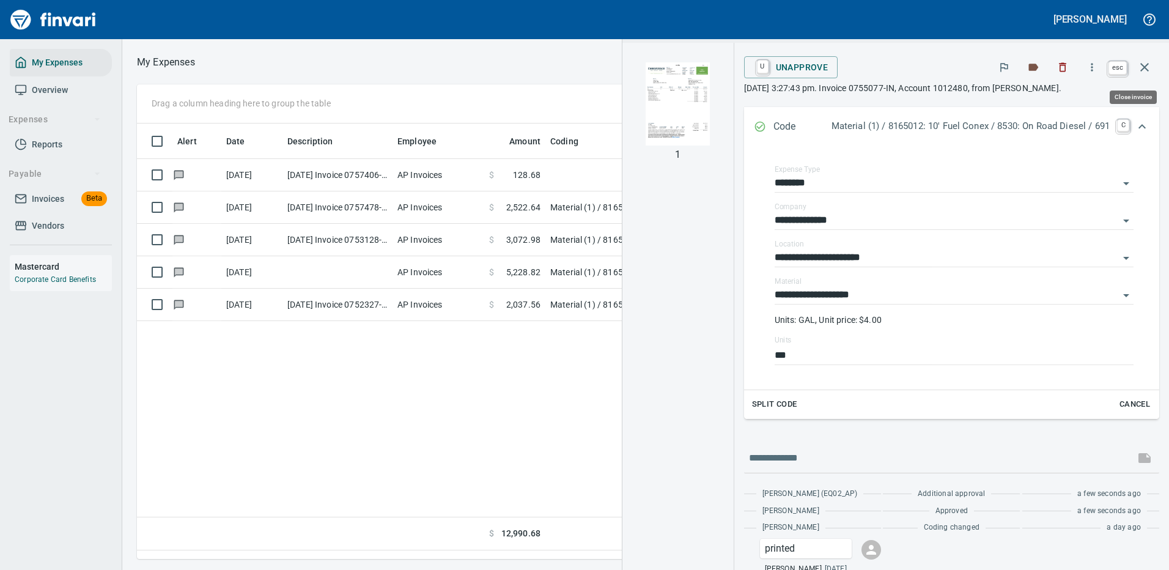
click at [1148, 65] on icon "button" at bounding box center [1145, 67] width 15 height 15
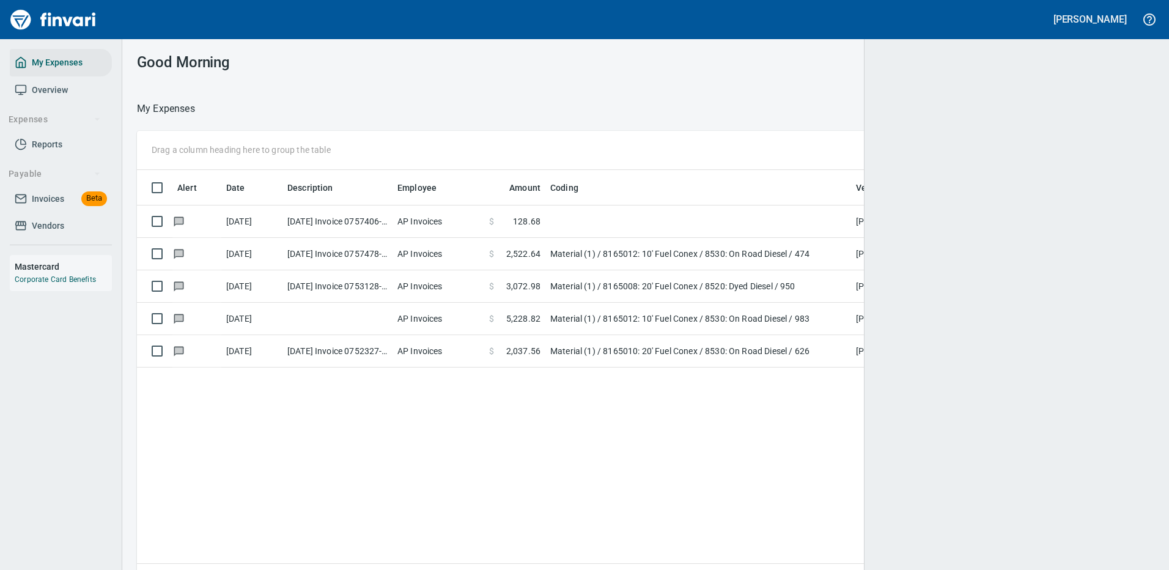
scroll to position [417, 999]
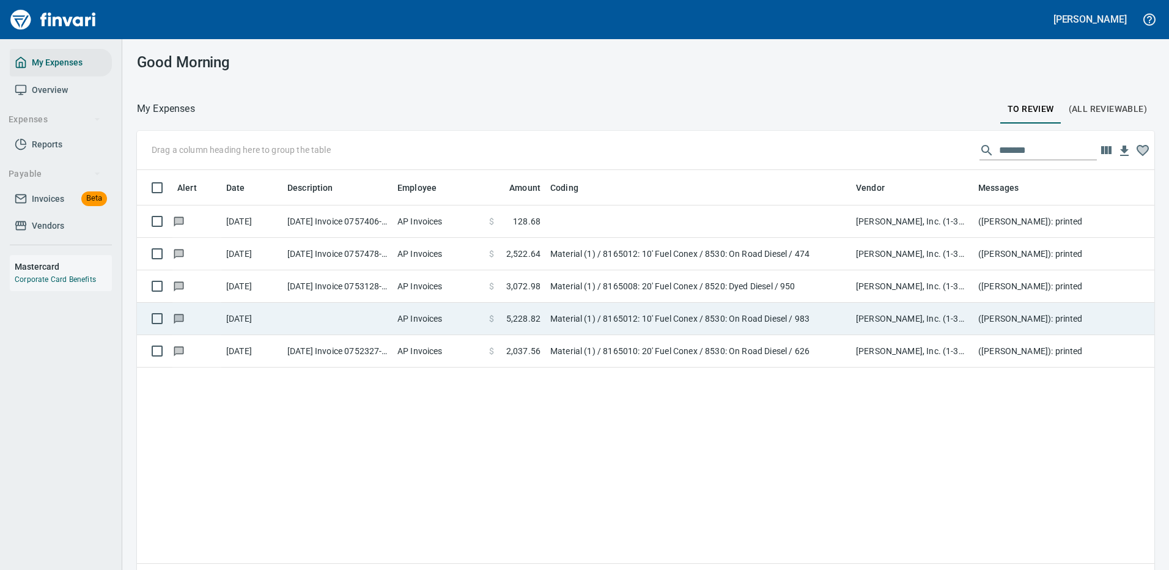
click at [633, 316] on td "Material (1) / 8165012: 10' Fuel Conex / 8530: On Road Diesel / 983" at bounding box center [699, 319] width 306 height 32
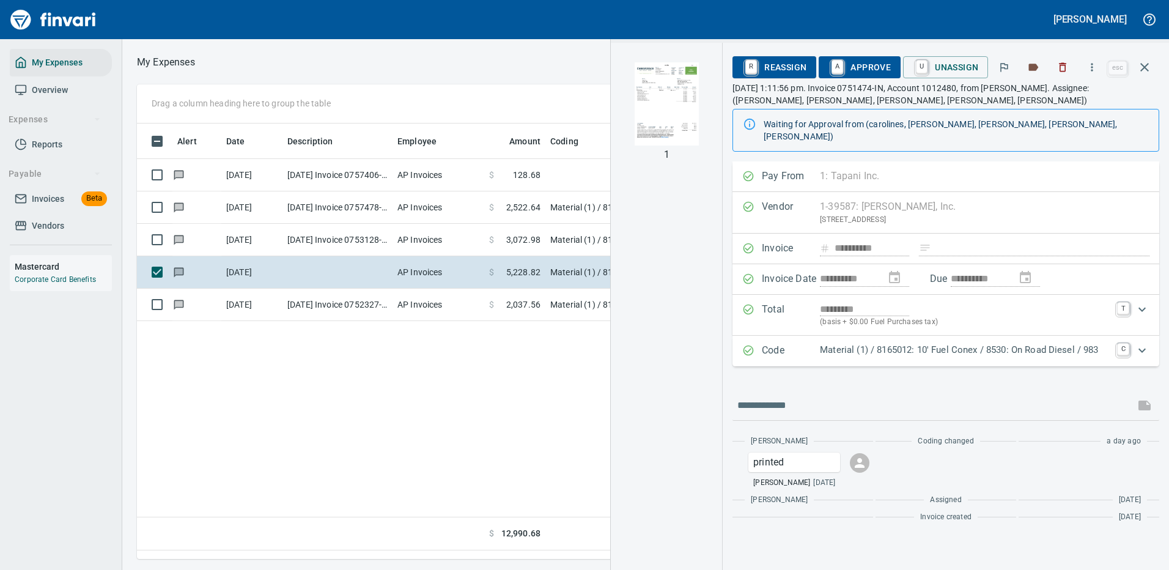
scroll to position [417, 703]
click at [899, 343] on p "Material (1) / 8165012: 10' Fuel Conex / 8530: On Road Diesel / 983" at bounding box center [965, 350] width 290 height 14
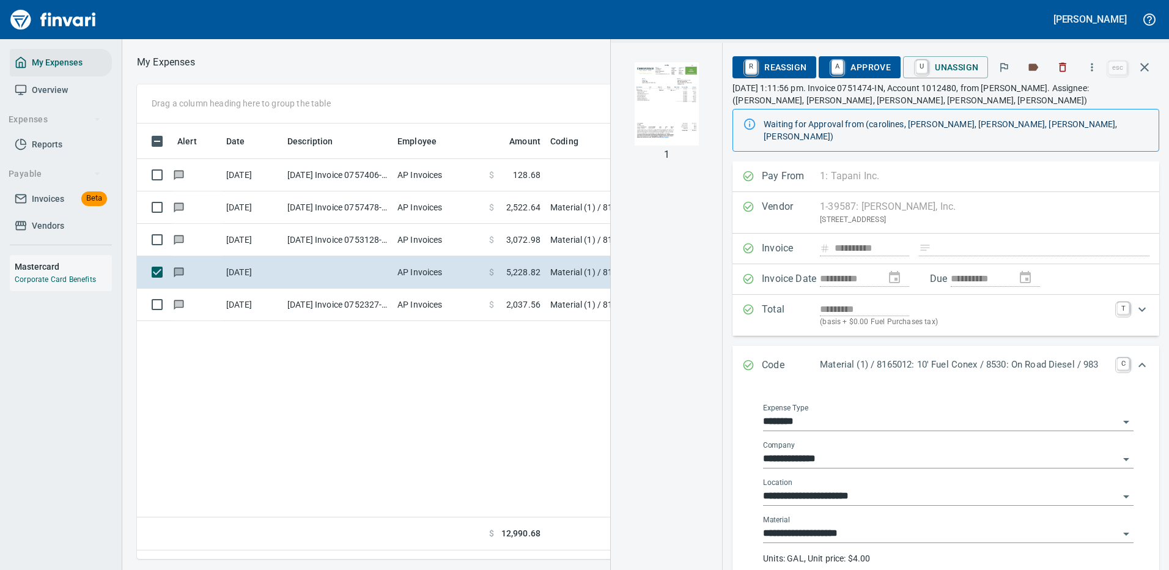
scroll to position [61, 0]
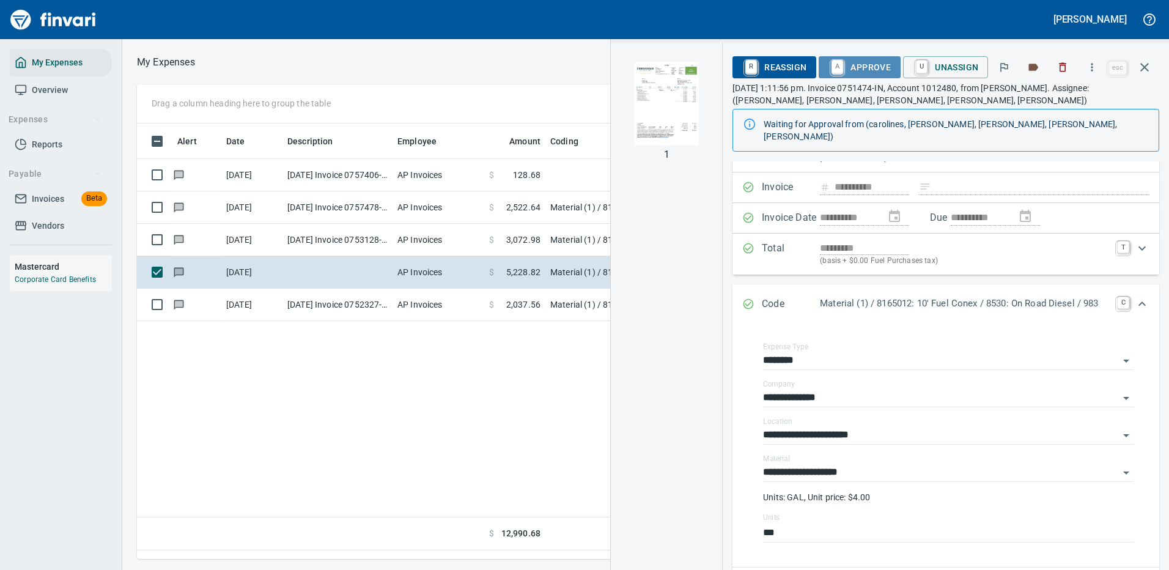
click at [859, 68] on span "A Approve" at bounding box center [860, 67] width 62 height 21
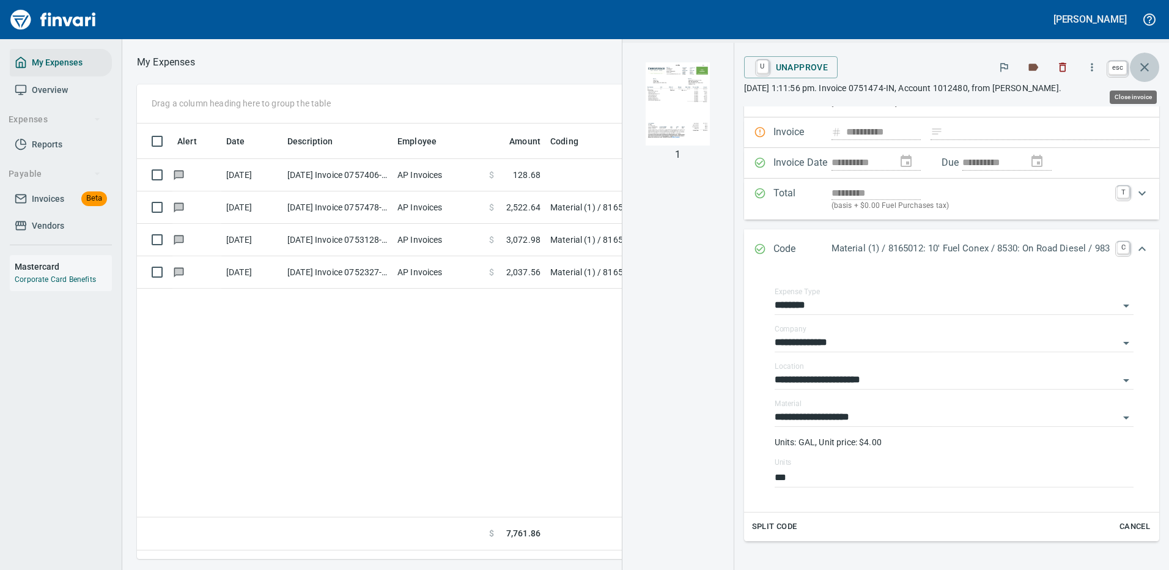
click at [1145, 65] on icon "button" at bounding box center [1145, 67] width 15 height 15
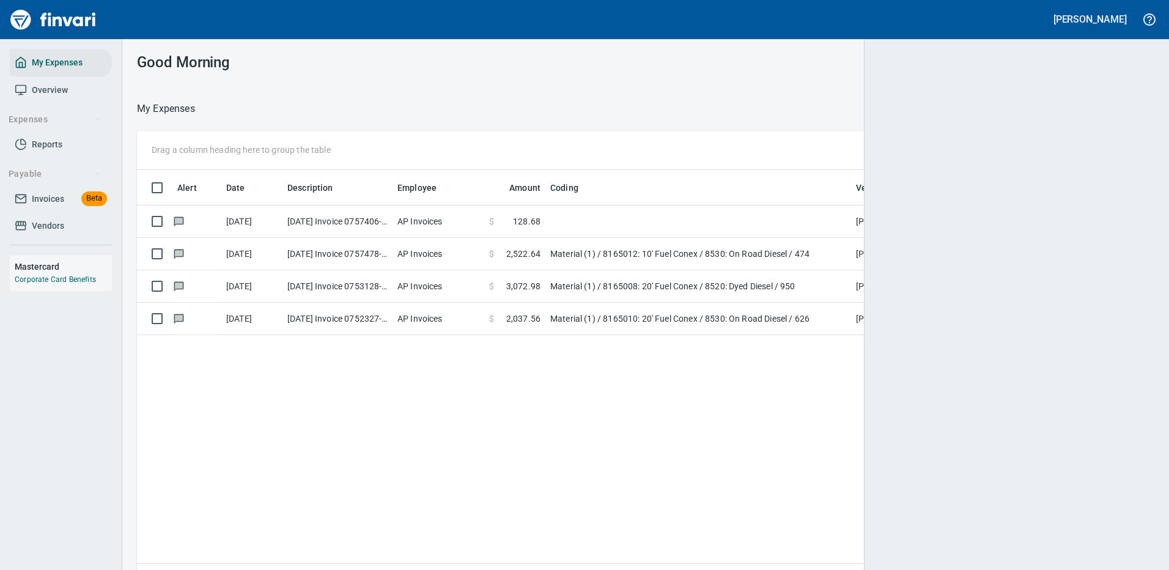
scroll to position [1, 1]
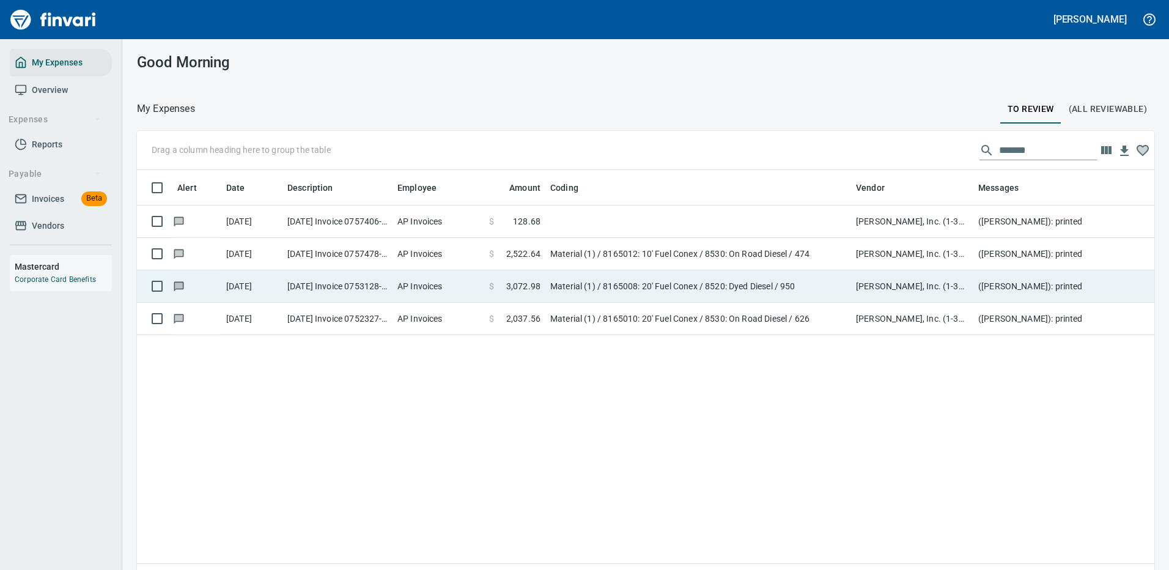
click at [631, 288] on td "Material (1) / 8165008: 20' Fuel Conex / 8520: Dyed Diesel / 950" at bounding box center [699, 286] width 306 height 32
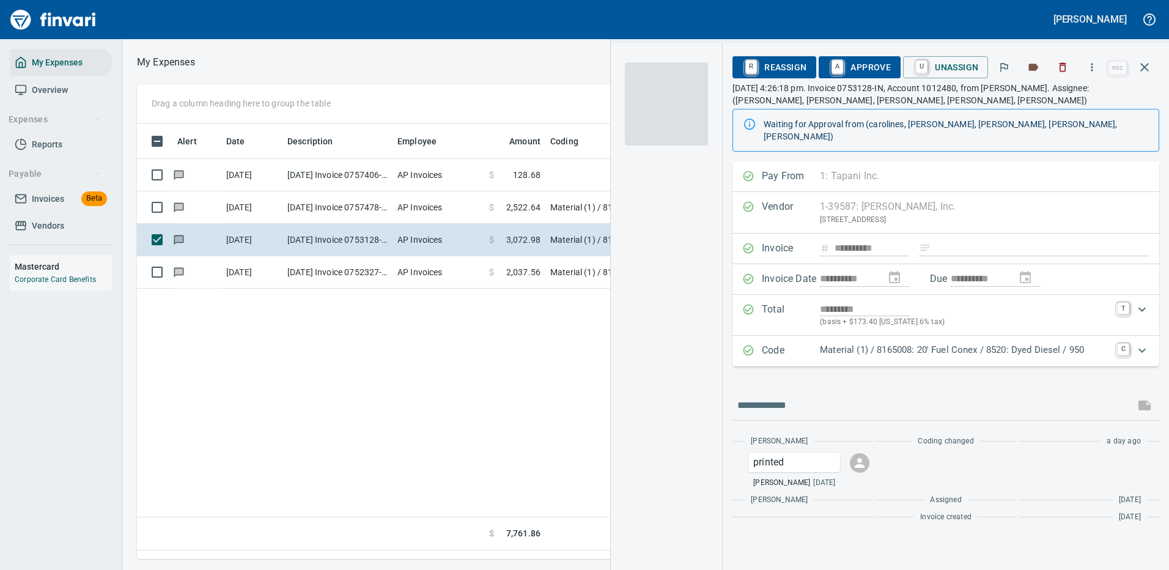
scroll to position [417, 703]
click at [986, 343] on p "Material (1) / 8165008: 20' Fuel Conex / 8520: Dyed Diesel / 950" at bounding box center [965, 350] width 290 height 14
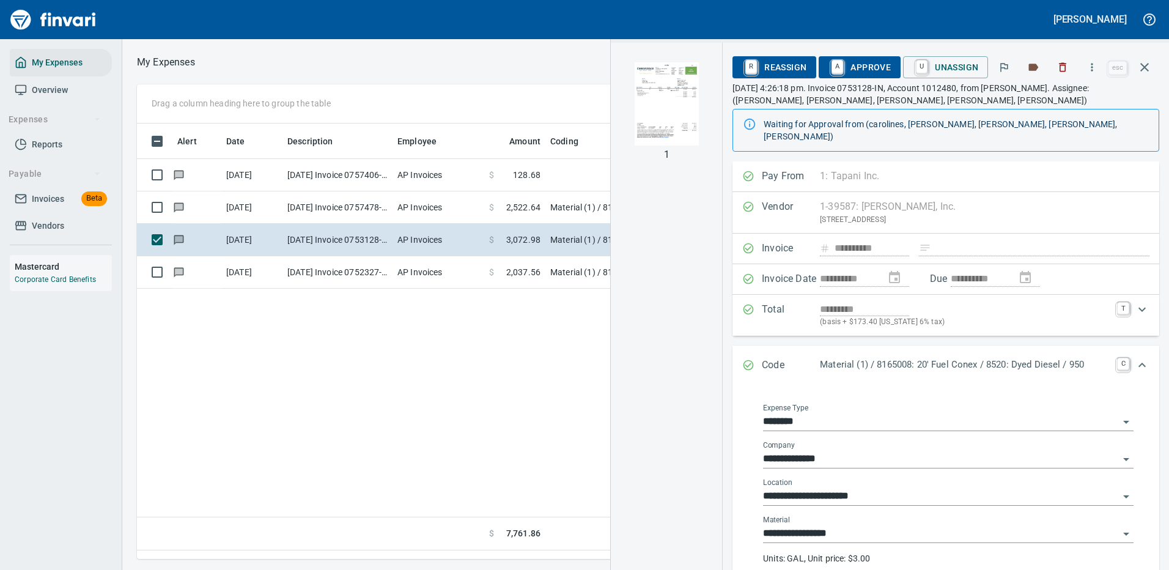
scroll to position [61, 0]
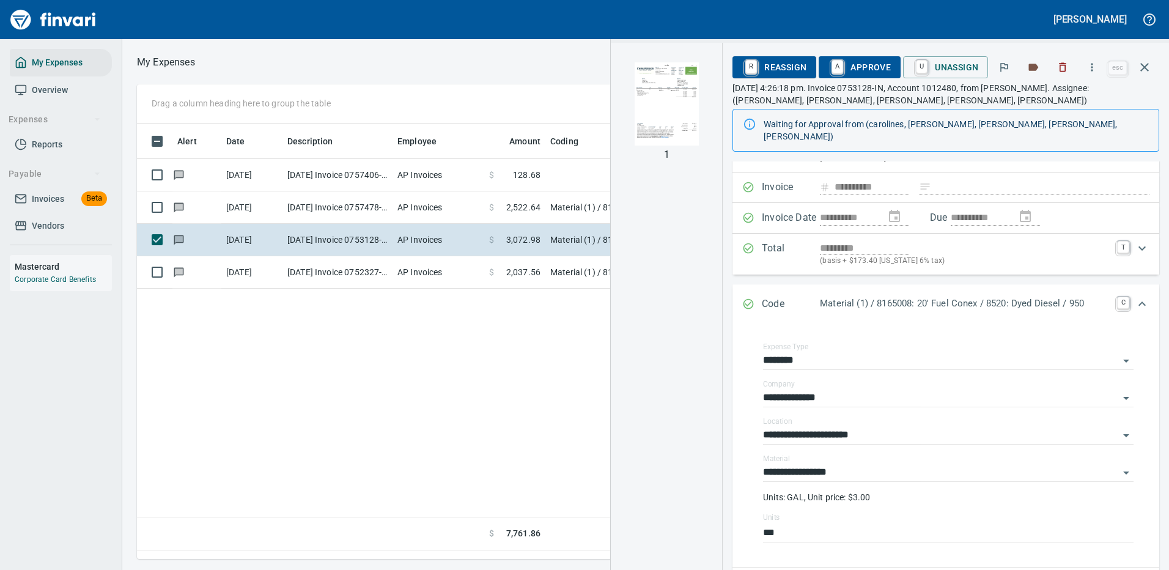
click at [880, 67] on span "A Approve" at bounding box center [860, 67] width 62 height 21
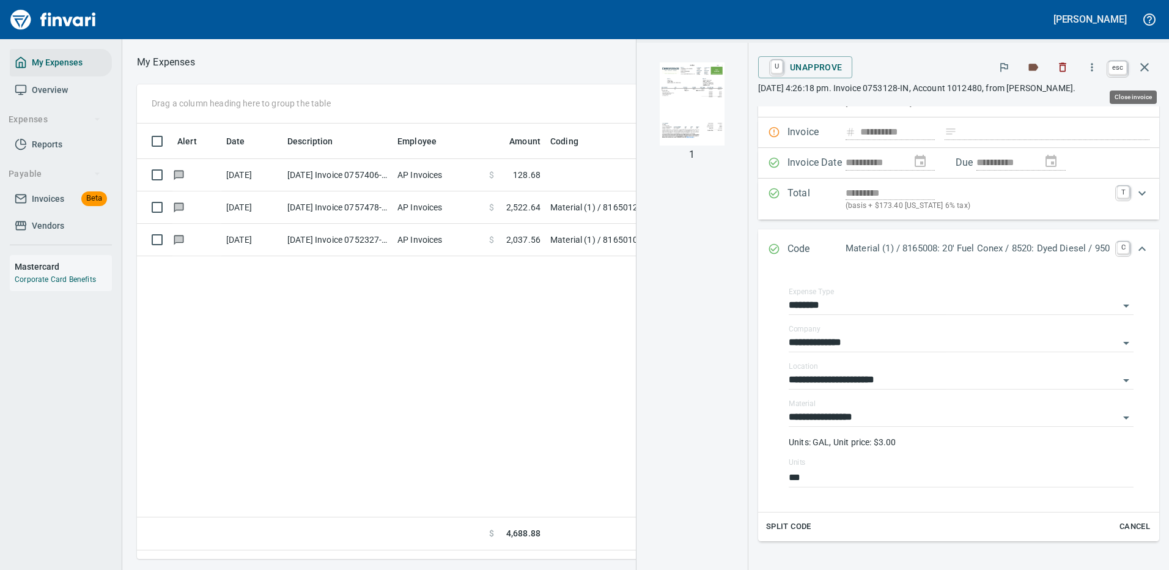
click at [1147, 65] on icon "button" at bounding box center [1145, 67] width 9 height 9
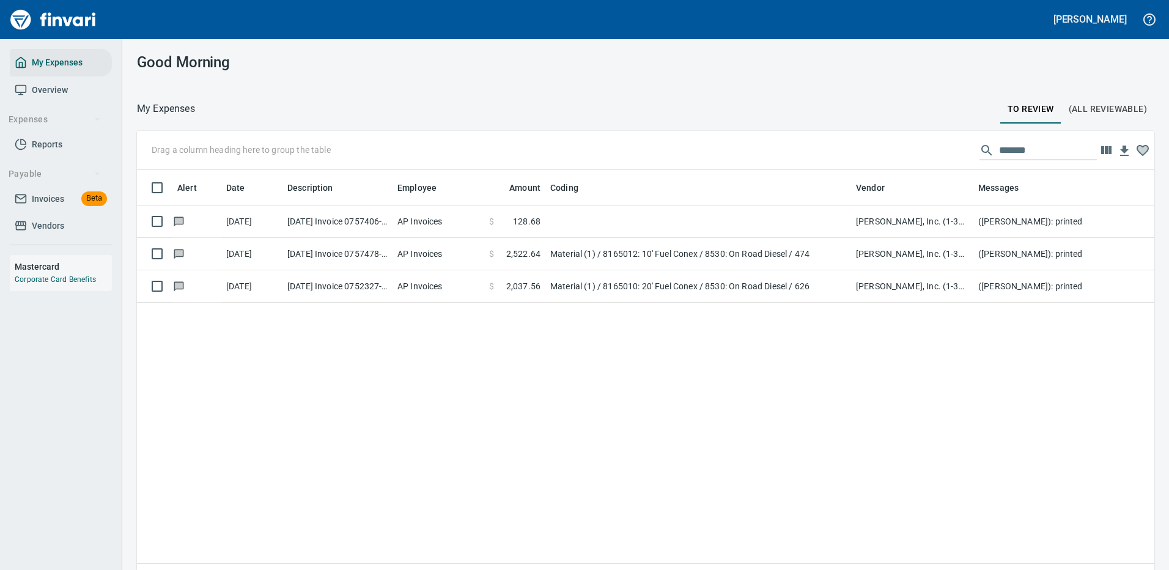
scroll to position [417, 999]
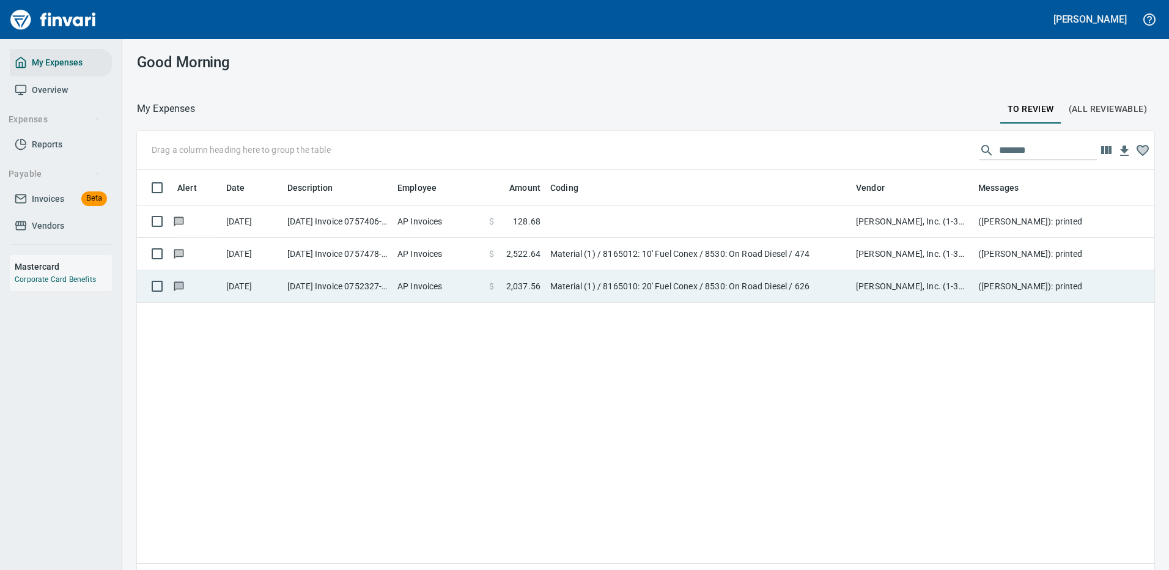
click at [653, 254] on td "Material (1) / 8165012: 10' Fuel Conex / 8530: On Road Diesel / 474" at bounding box center [699, 254] width 306 height 32
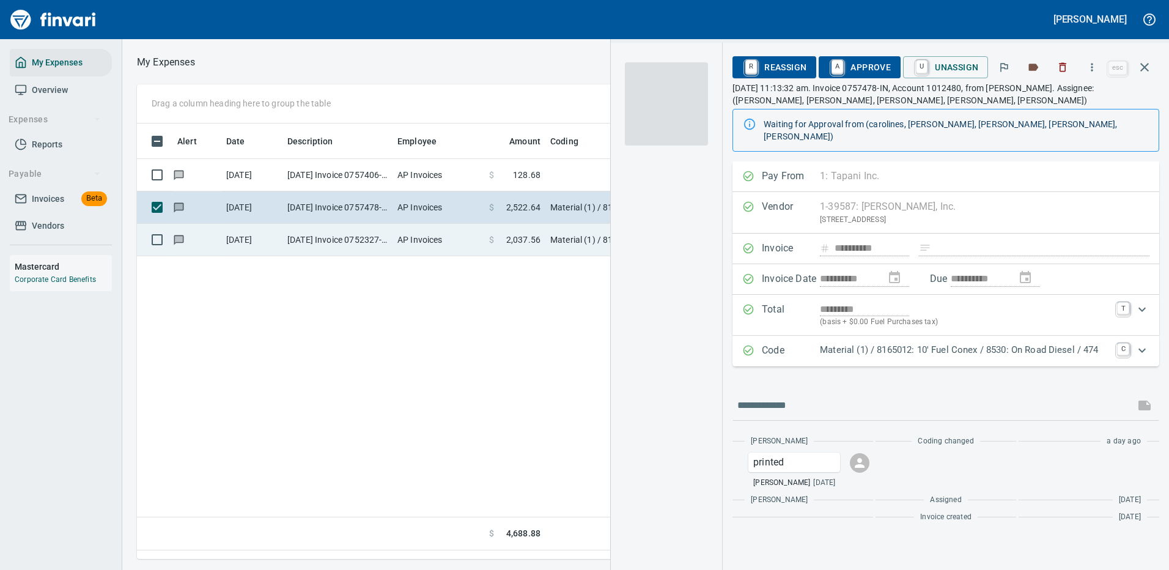
scroll to position [417, 703]
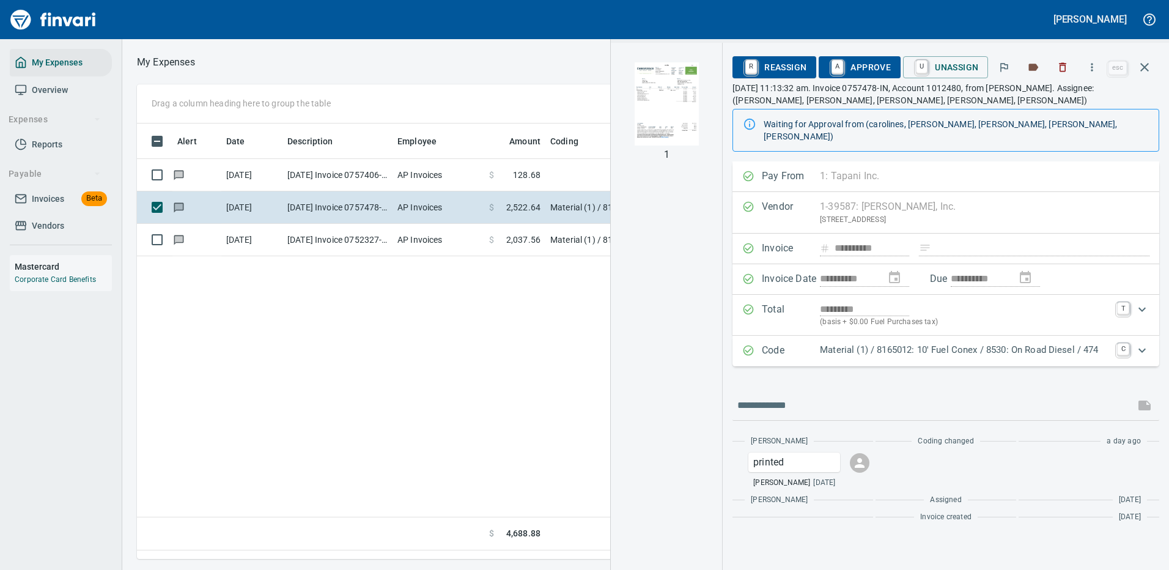
click at [977, 343] on p "Material (1) / 8165012: 10' Fuel Conex / 8530: On Road Diesel / 474" at bounding box center [965, 350] width 290 height 14
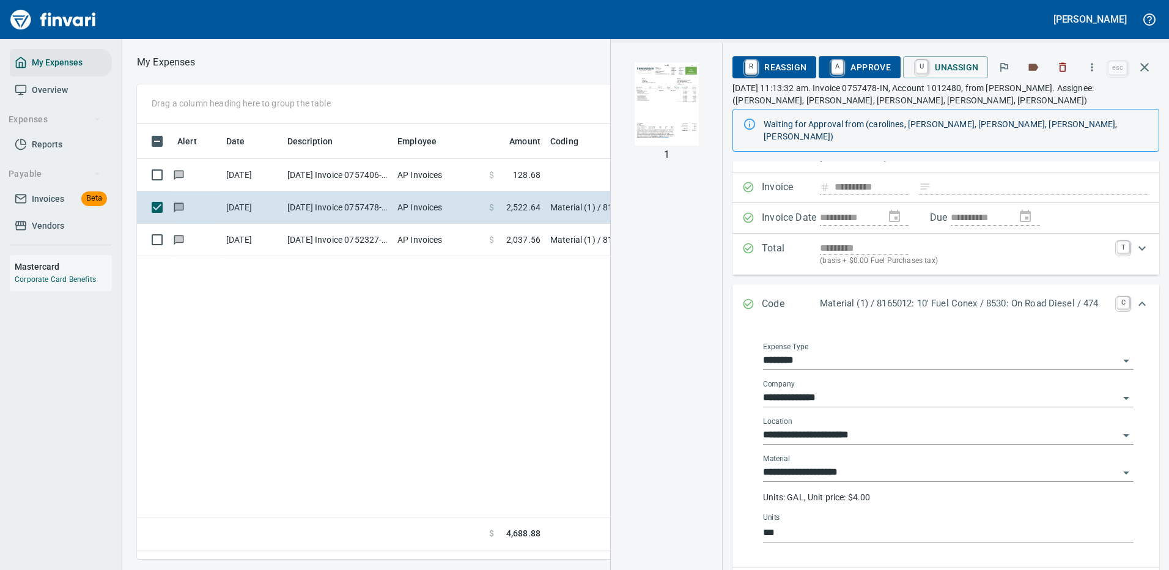
scroll to position [122, 0]
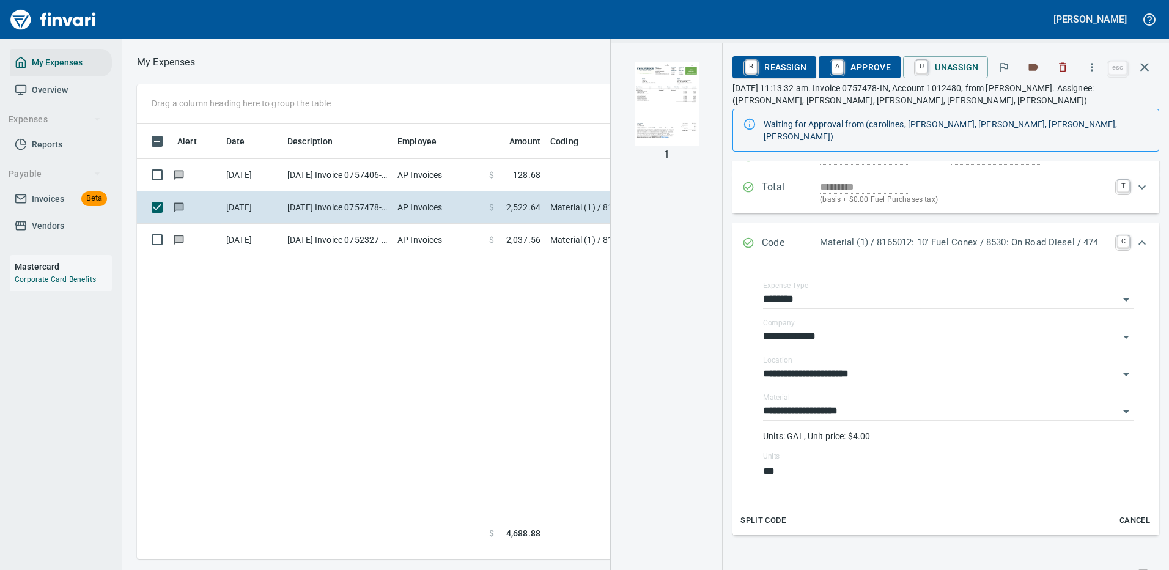
click at [864, 65] on span "A Approve" at bounding box center [860, 67] width 62 height 21
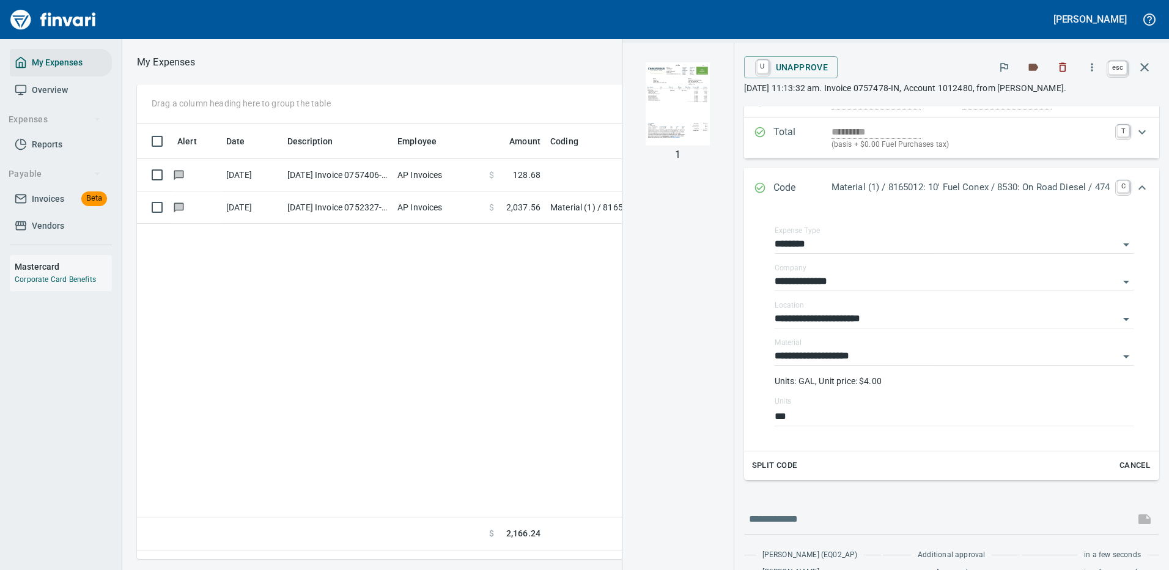
scroll to position [417, 703]
click at [1144, 66] on icon "button" at bounding box center [1145, 67] width 9 height 9
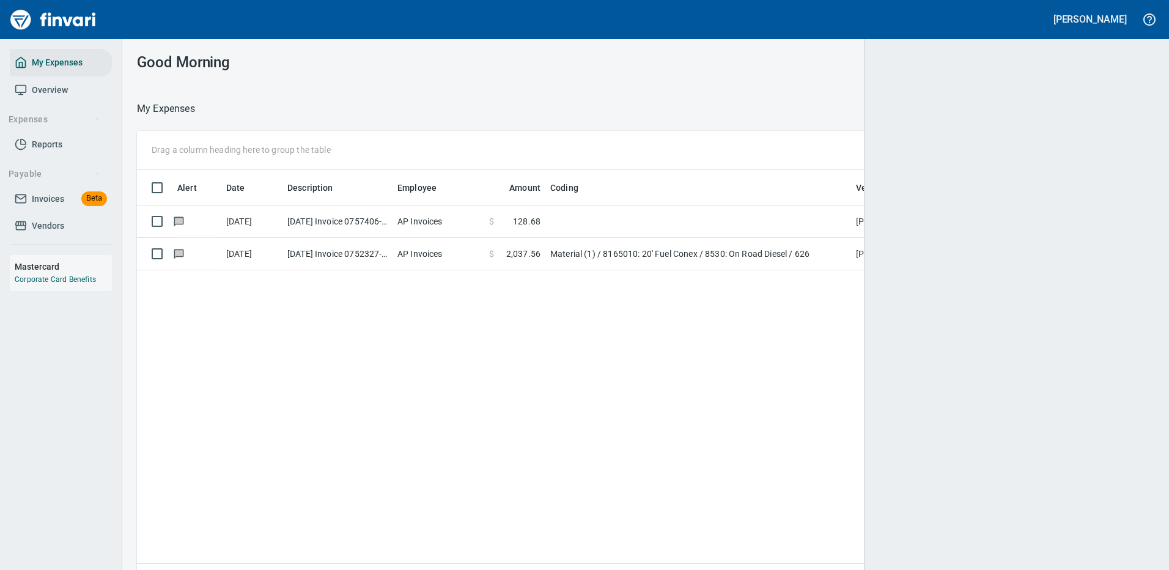
scroll to position [1, 1]
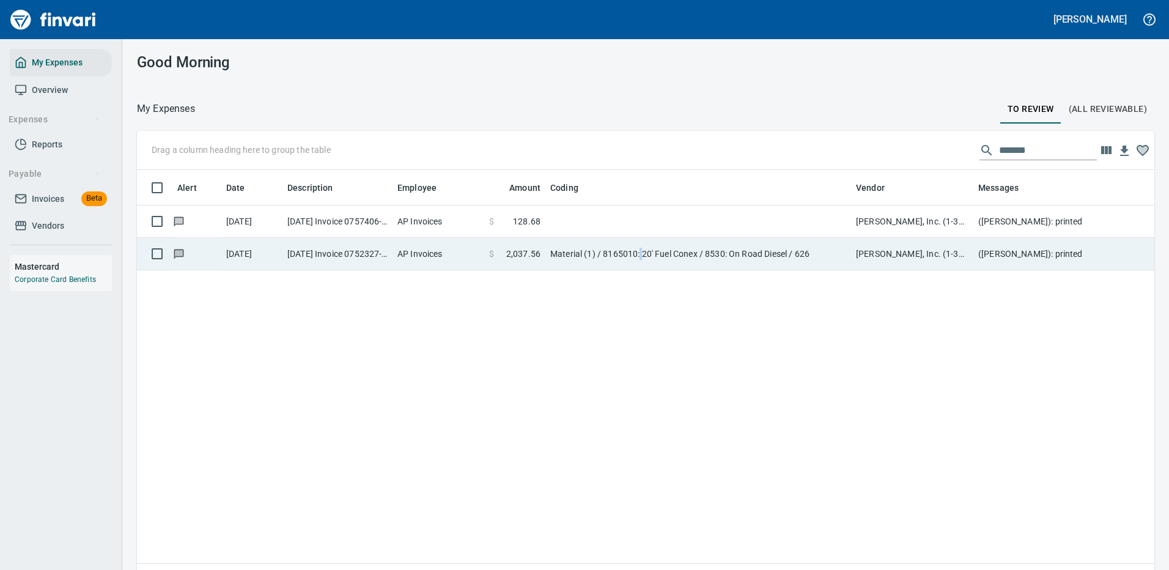
click at [643, 249] on td "Material (1) / 8165010: 20' Fuel Conex / 8530: On Road Diesel / 626" at bounding box center [699, 254] width 306 height 32
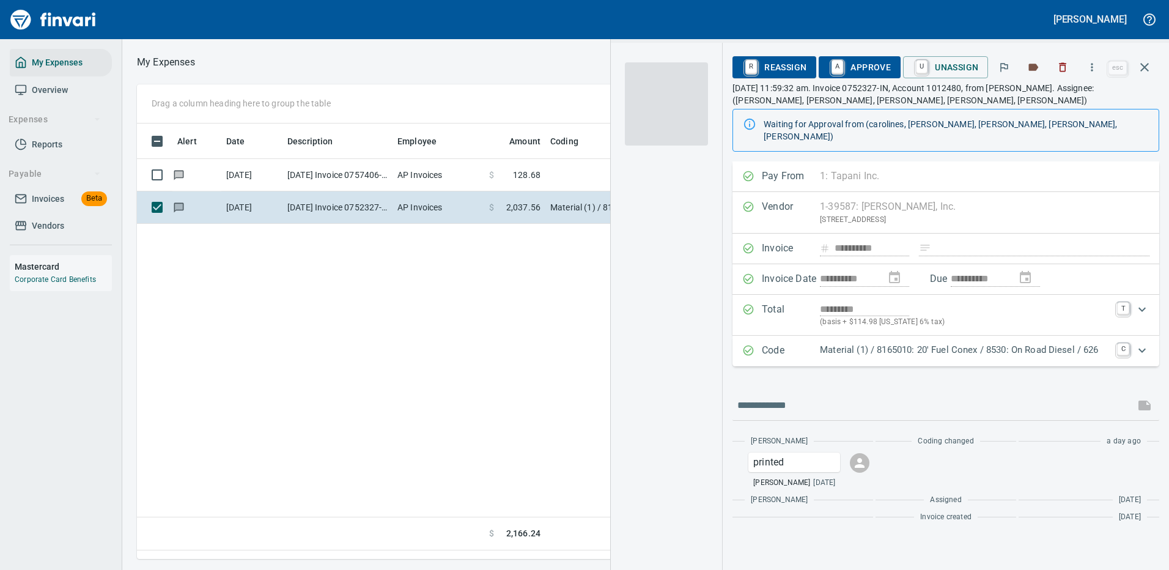
scroll to position [417, 703]
click at [934, 343] on p "Material (1) / 8165010: 20' Fuel Conex / 8530: On Road Diesel / 626" at bounding box center [965, 350] width 290 height 14
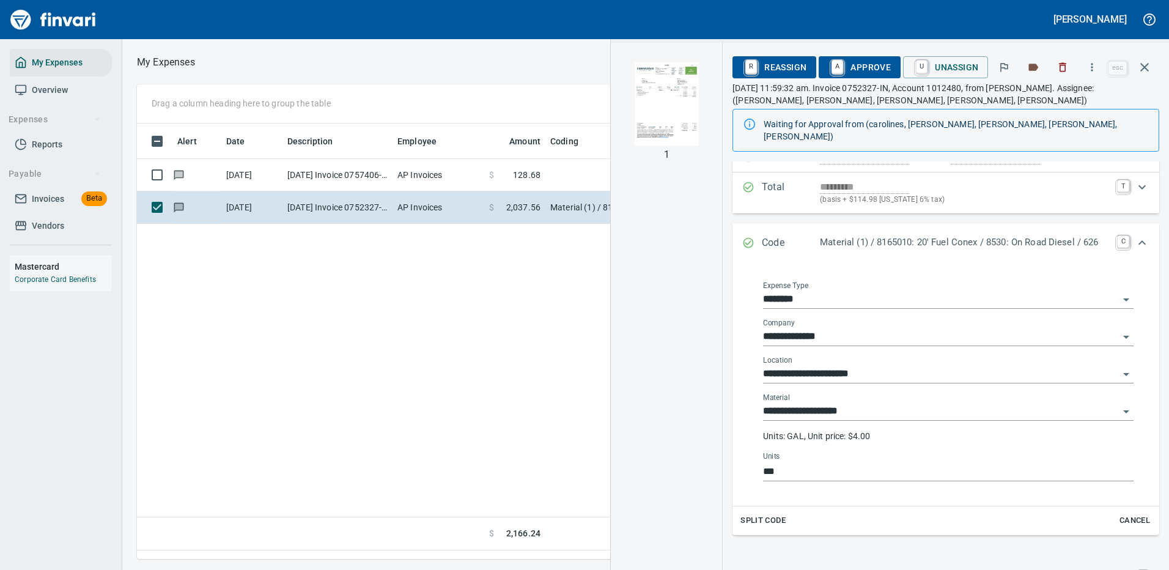
scroll to position [61, 0]
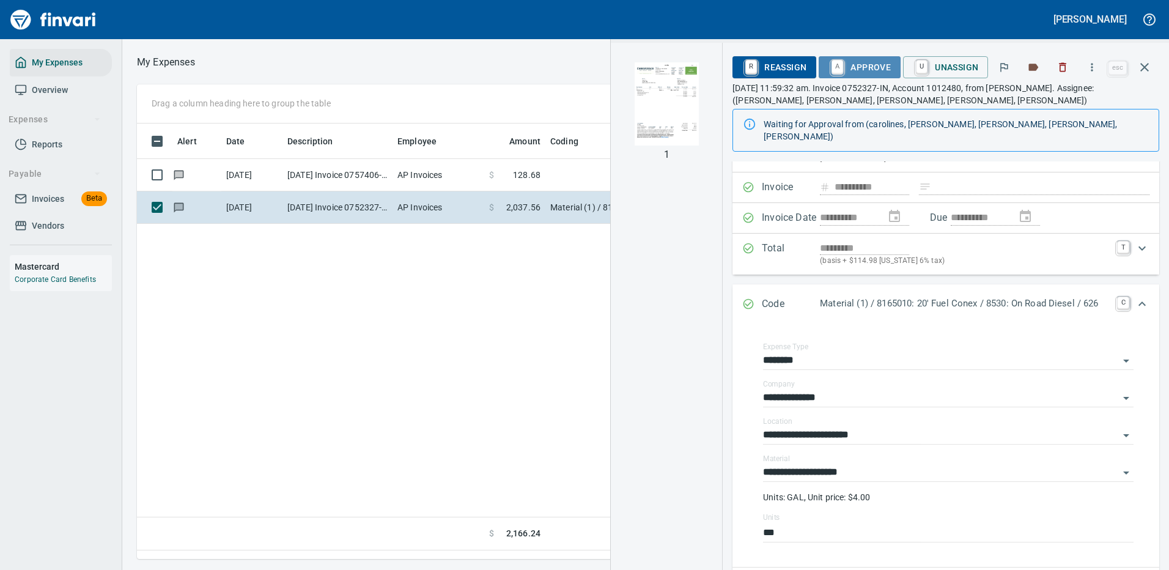
click at [873, 68] on span "A Approve" at bounding box center [860, 67] width 62 height 21
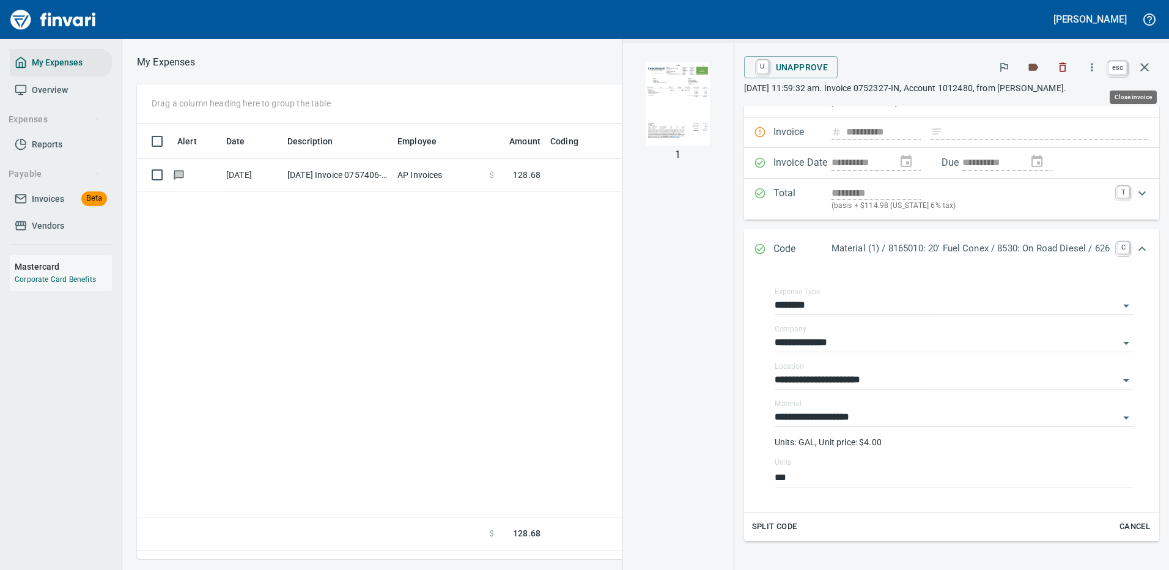
click at [1146, 65] on icon "button" at bounding box center [1145, 67] width 15 height 15
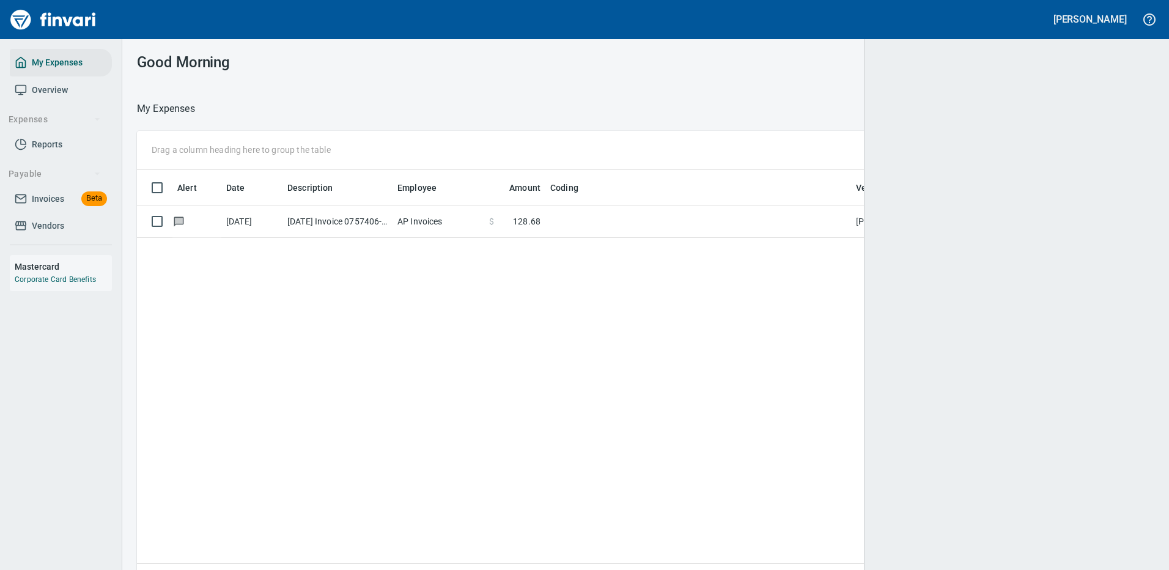
scroll to position [1, 1]
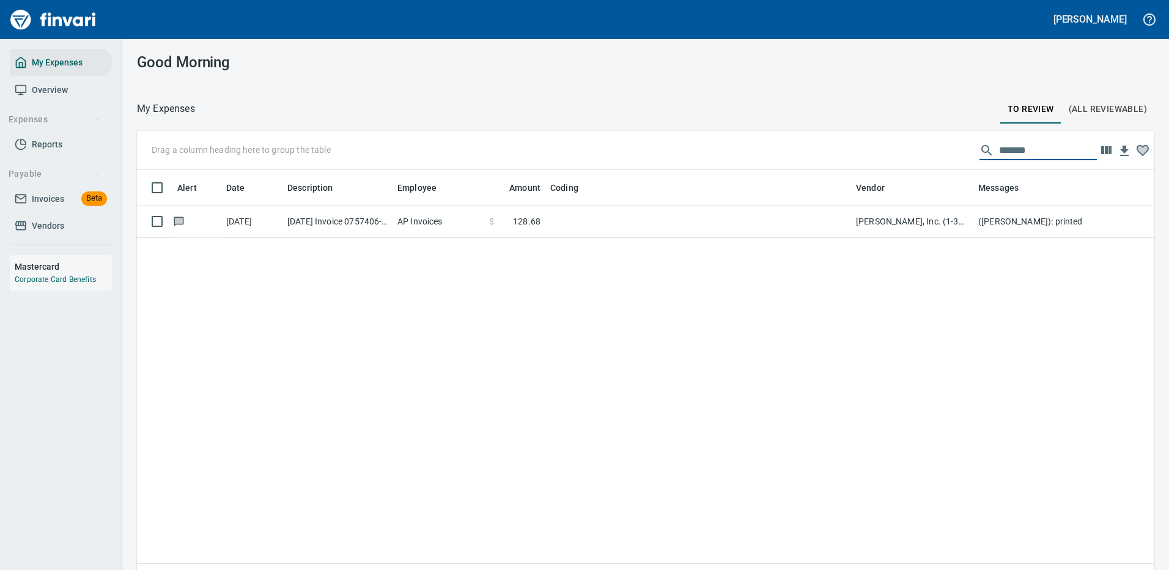
drag, startPoint x: 1018, startPoint y: 146, endPoint x: 952, endPoint y: 146, distance: 66.1
click at [952, 146] on div "Drag a column heading here to group the table *******" at bounding box center [646, 150] width 1018 height 39
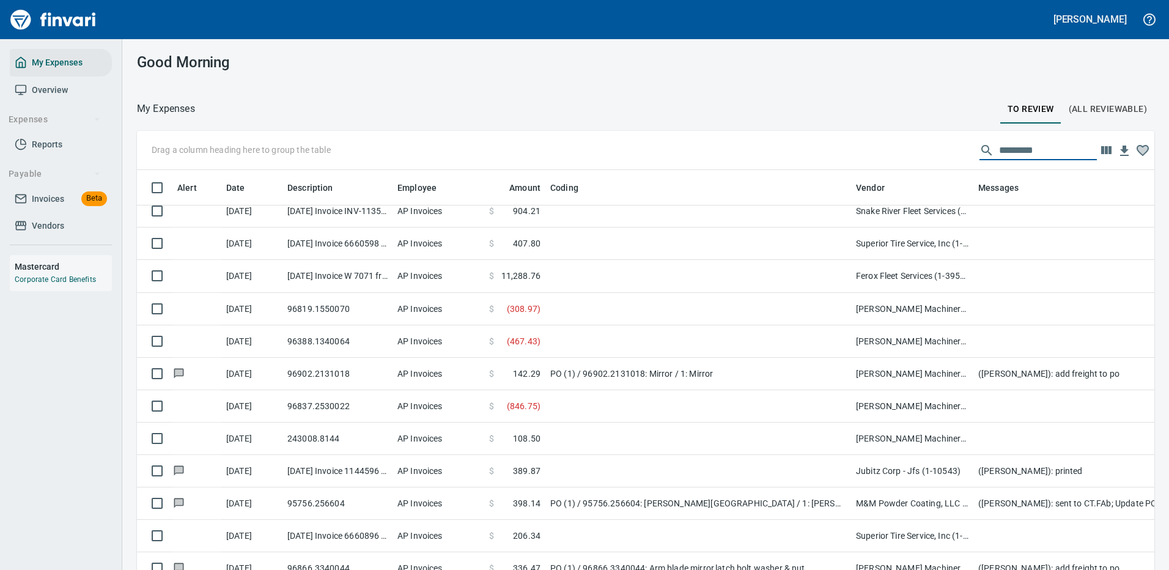
scroll to position [428, 0]
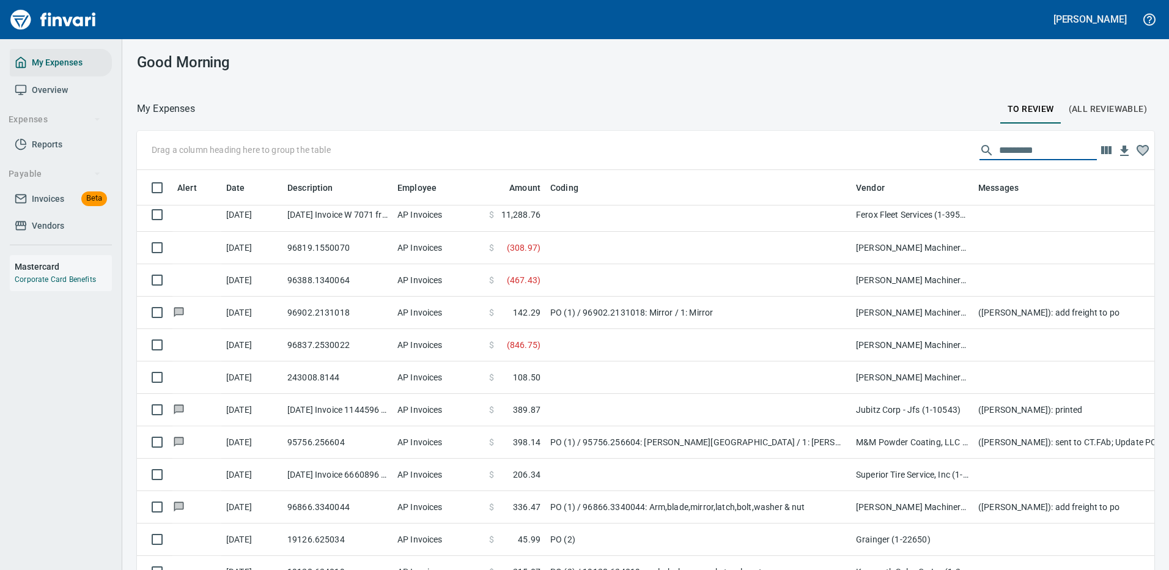
click at [1006, 144] on input "text" at bounding box center [1048, 151] width 98 height 20
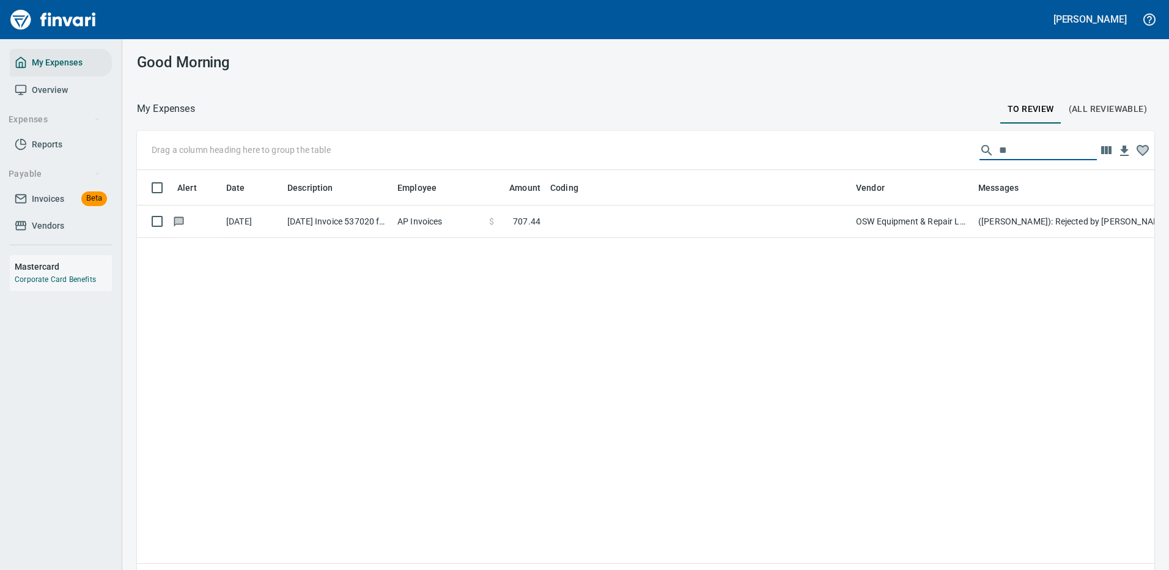
scroll to position [0, 0]
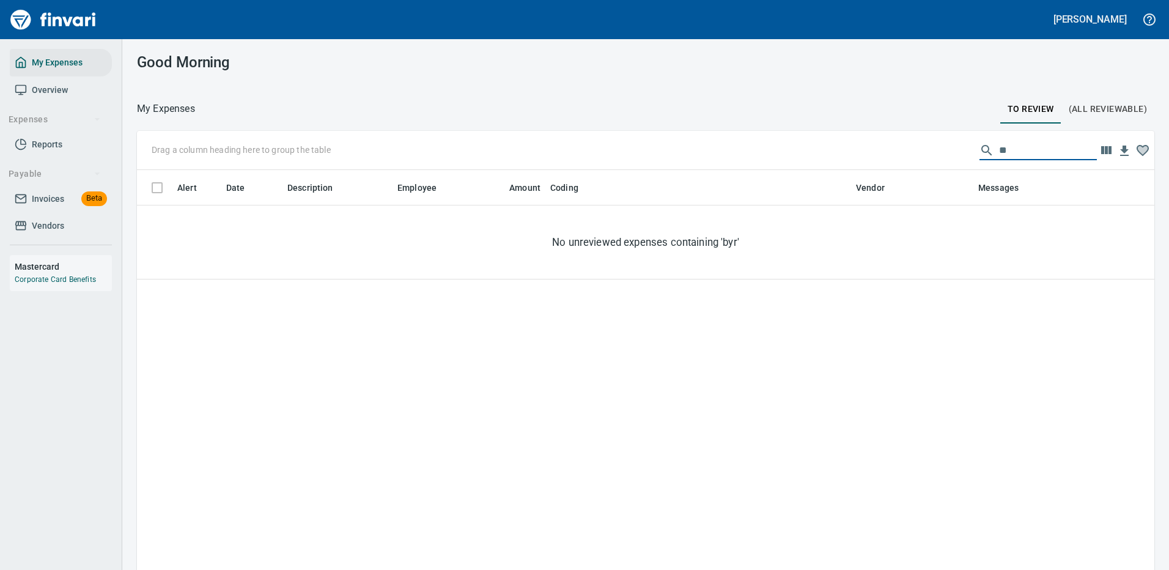
type input "*"
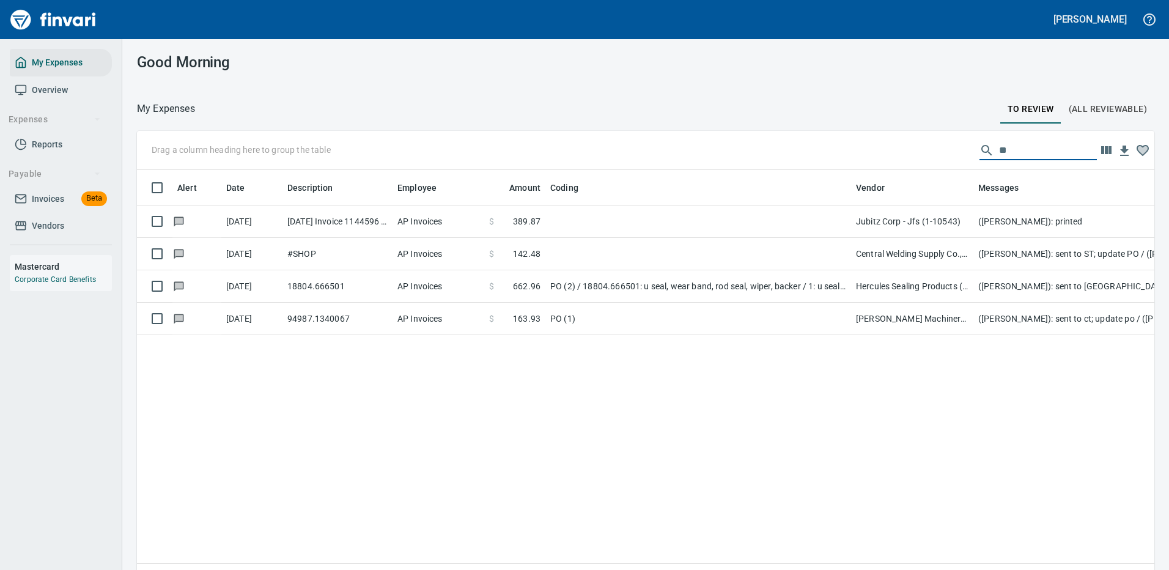
type input "*"
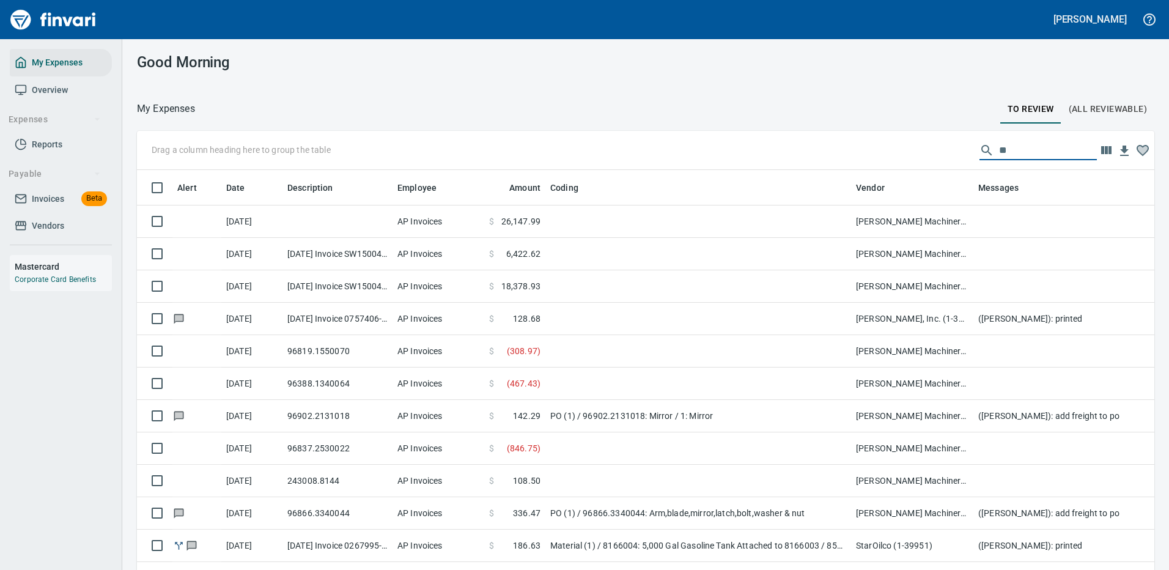
type input "*"
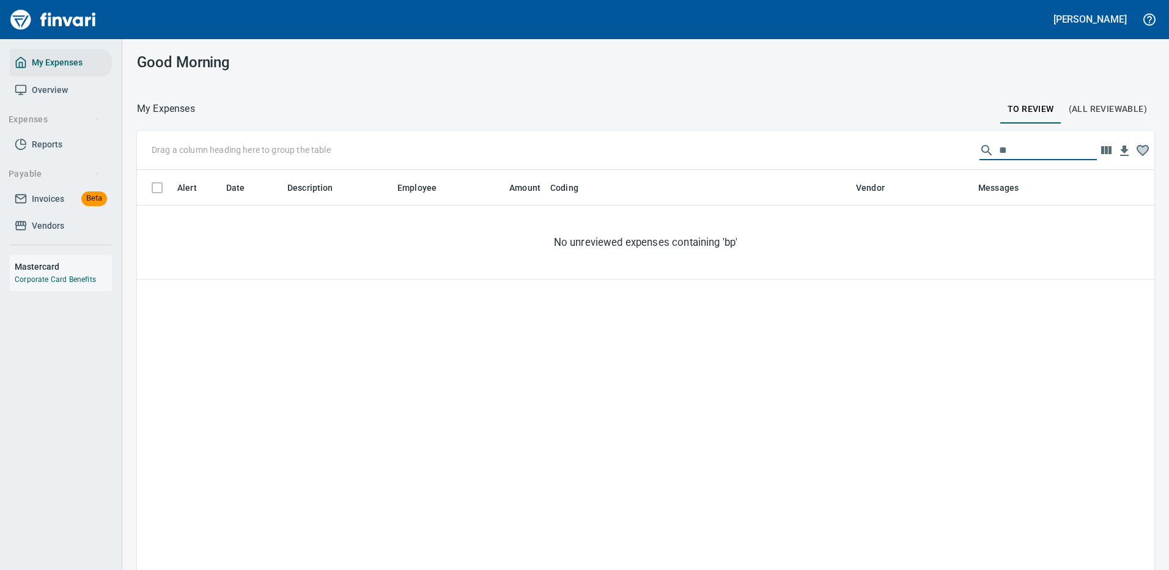
drag, startPoint x: 1004, startPoint y: 152, endPoint x: 965, endPoint y: 148, distance: 39.4
click at [980, 148] on div "**" at bounding box center [1038, 151] width 117 height 20
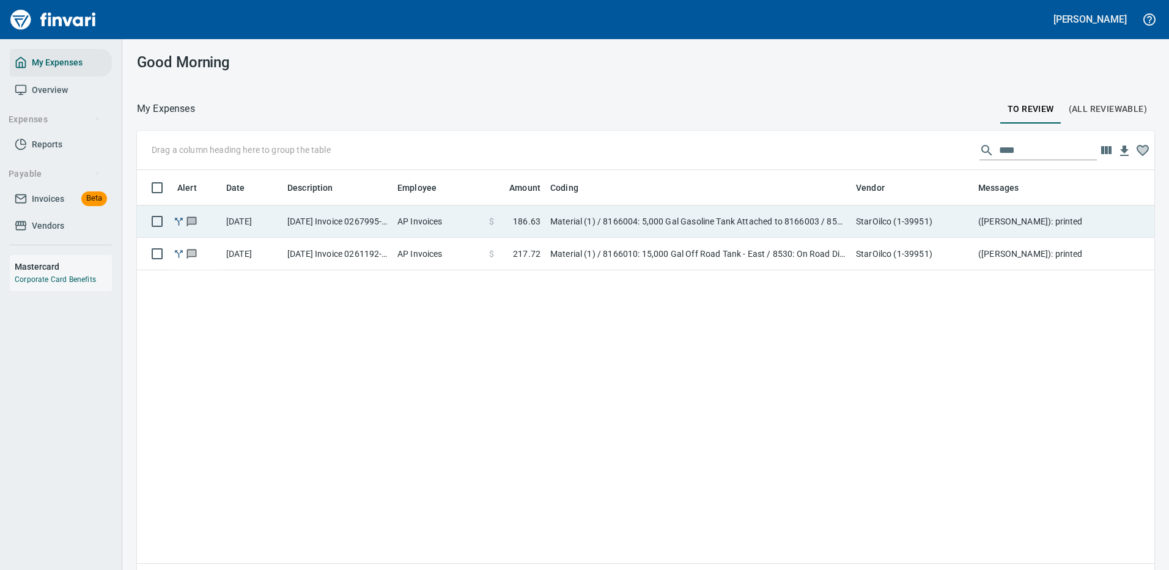
click at [713, 221] on td "Material (1) / 8166004: 5,000 Gal Gasoline Tank Attached to 8166003 / 8510: Gas…" at bounding box center [699, 222] width 306 height 32
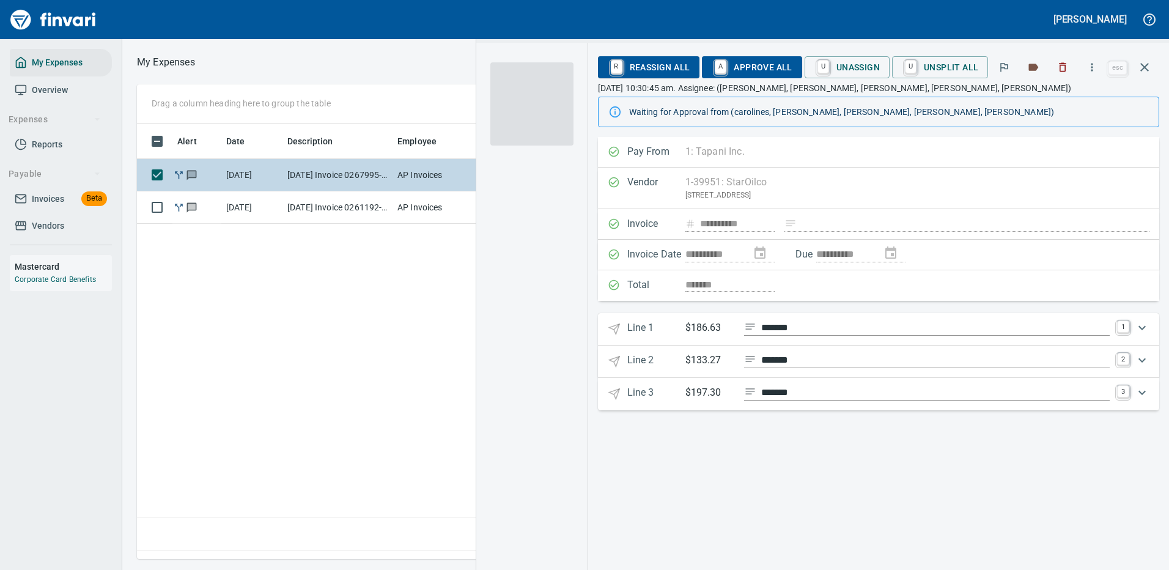
scroll to position [417, 703]
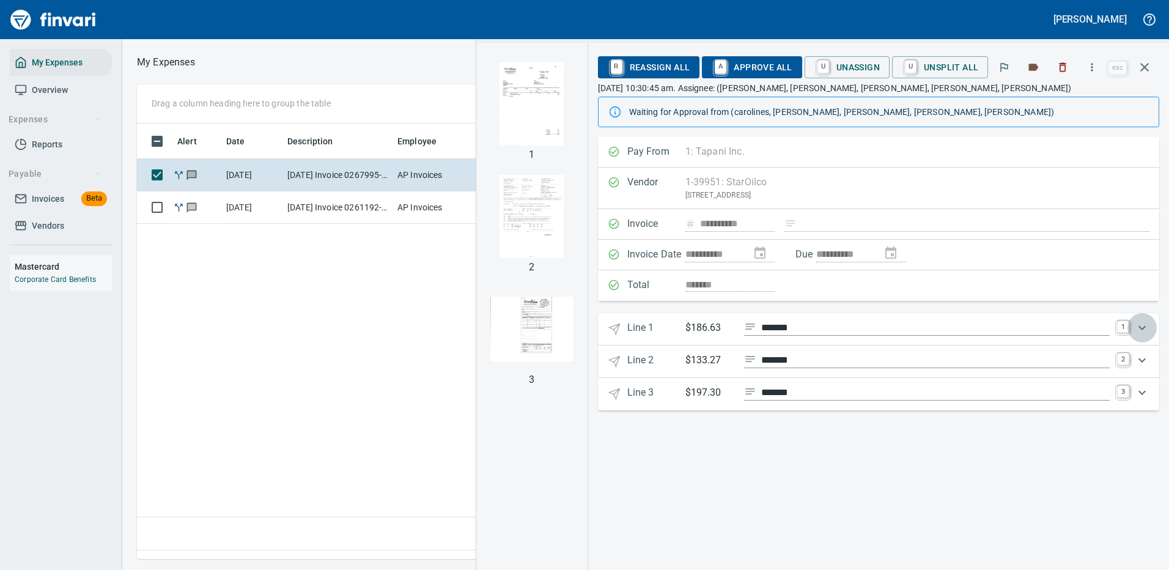
click at [1143, 327] on icon "Expand" at bounding box center [1142, 328] width 15 height 15
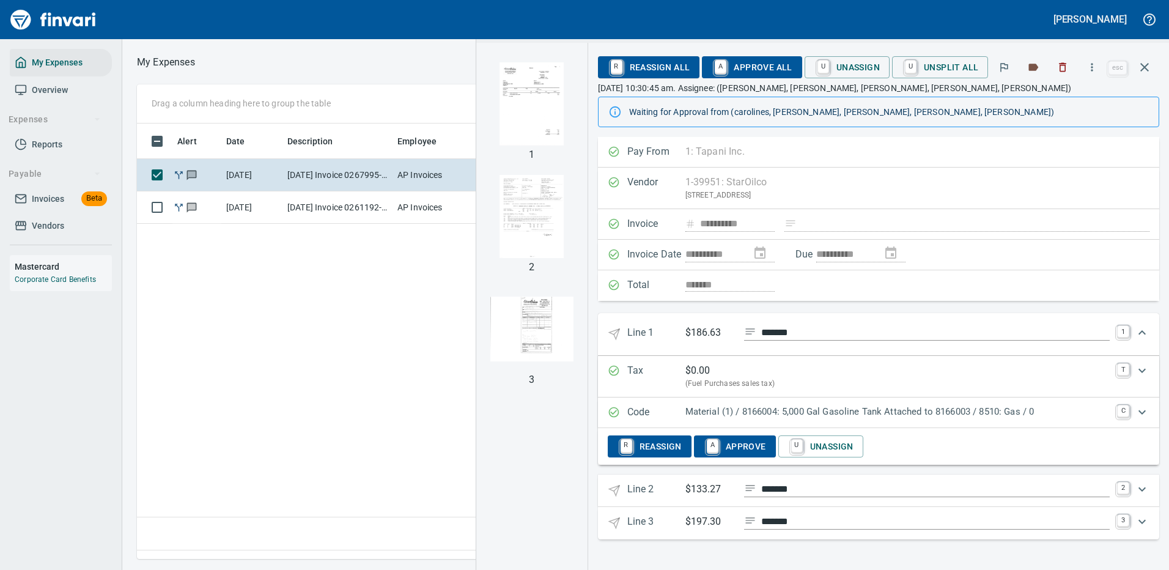
click at [890, 409] on p "Material (1) / 8166004: 5,000 Gal Gasoline Tank Attached to 8166003 / 8510: Gas…" at bounding box center [898, 412] width 424 height 14
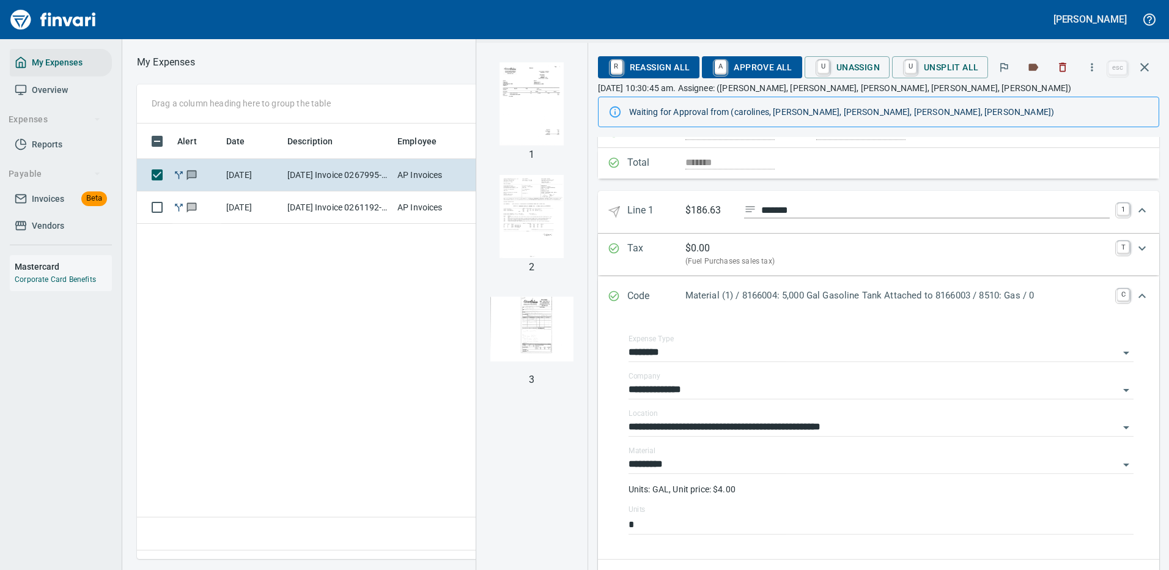
scroll to position [183, 0]
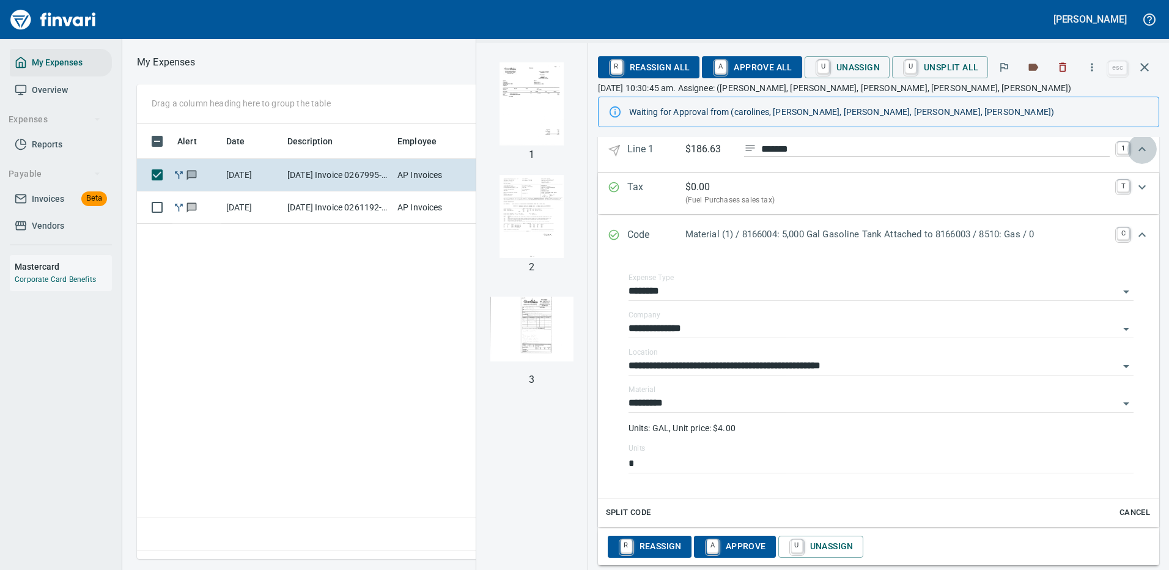
click at [1135, 152] on icon "Expand" at bounding box center [1142, 149] width 15 height 15
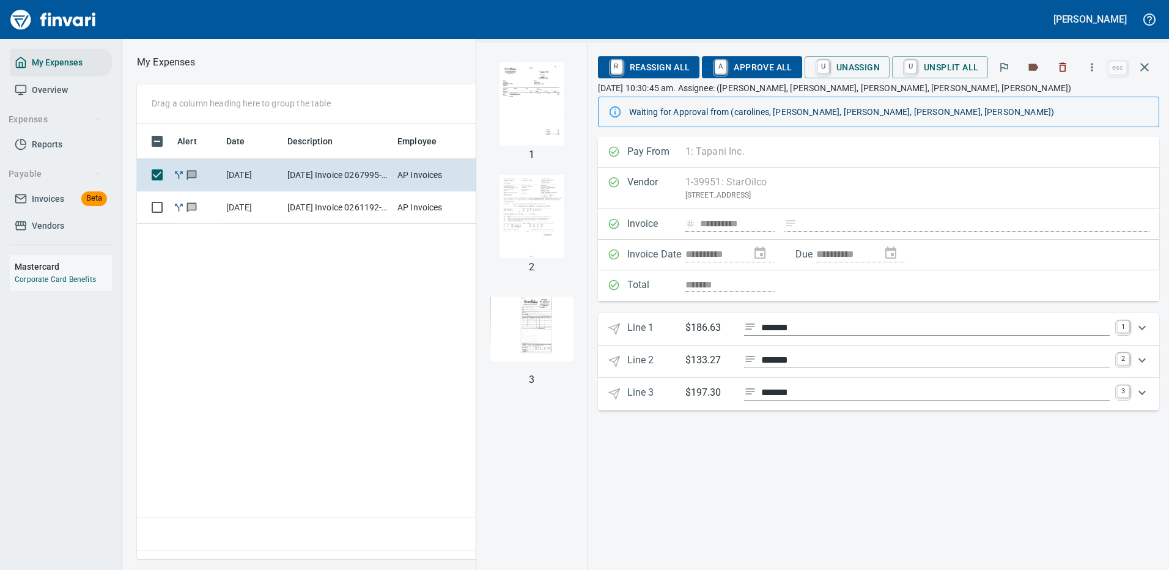
scroll to position [0, 0]
click at [1146, 360] on icon "Expand" at bounding box center [1142, 360] width 15 height 15
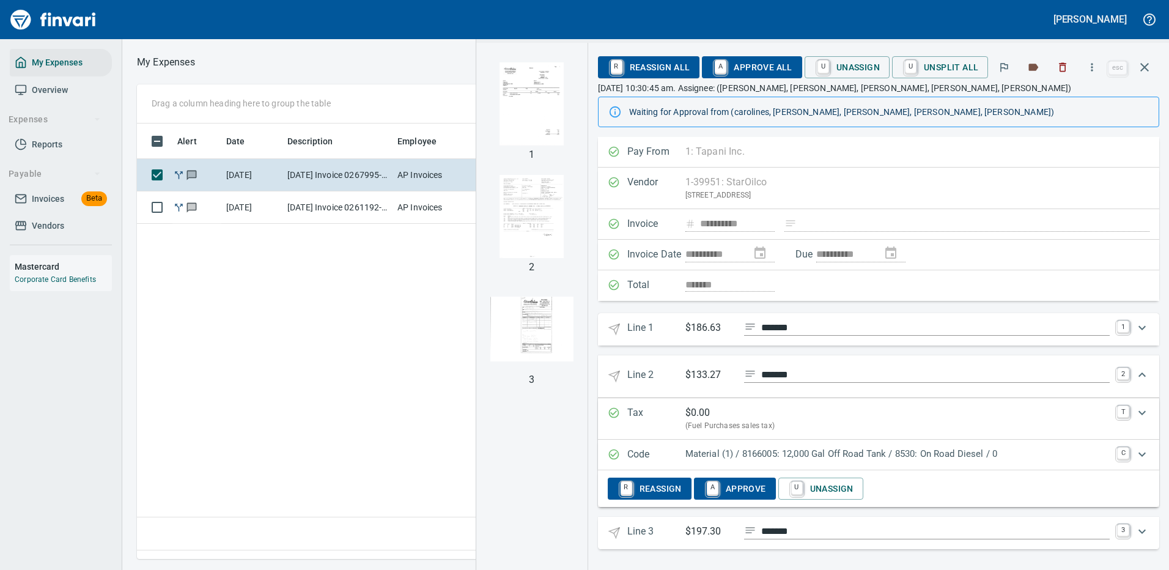
click at [840, 457] on p "Material (1) / 8166005: 12,000 Gal Off Road Tank / 8530: On Road Diesel / 0" at bounding box center [898, 454] width 424 height 14
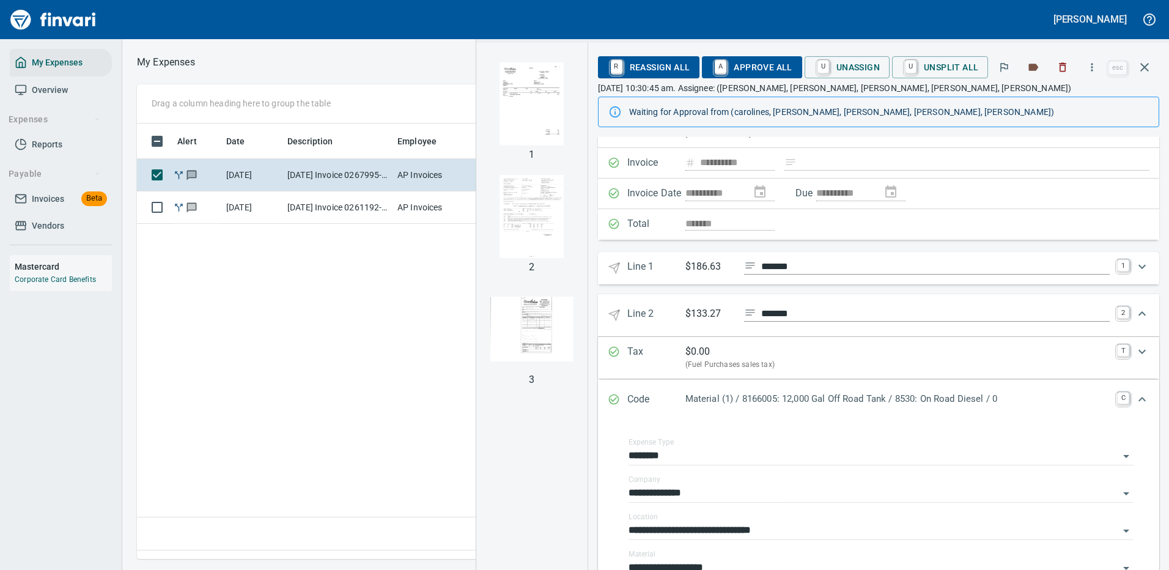
scroll to position [122, 0]
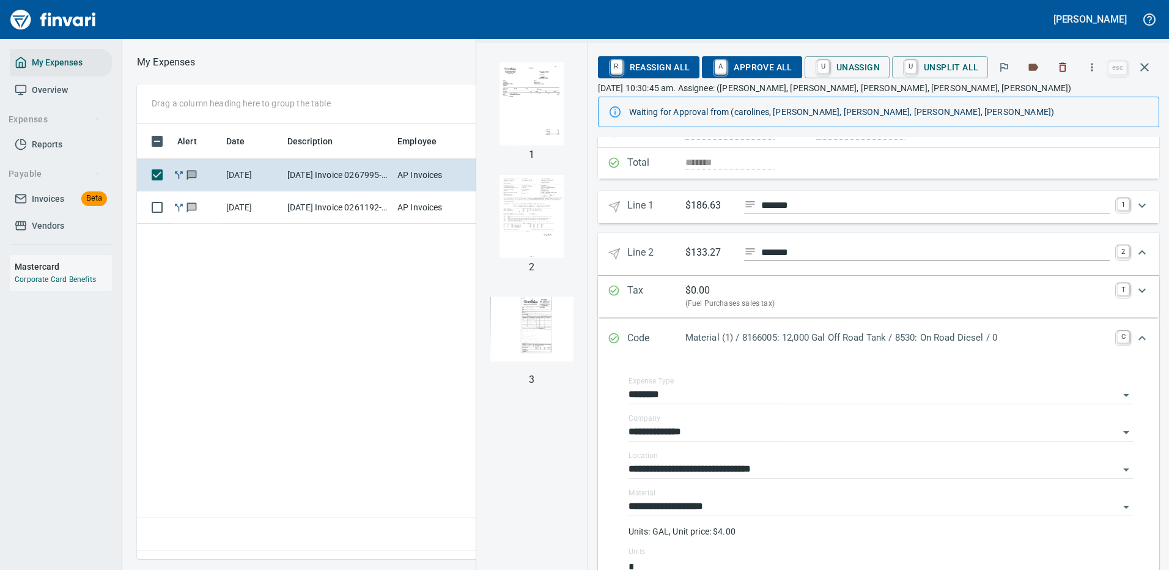
click at [1135, 251] on icon "Expand" at bounding box center [1142, 252] width 15 height 15
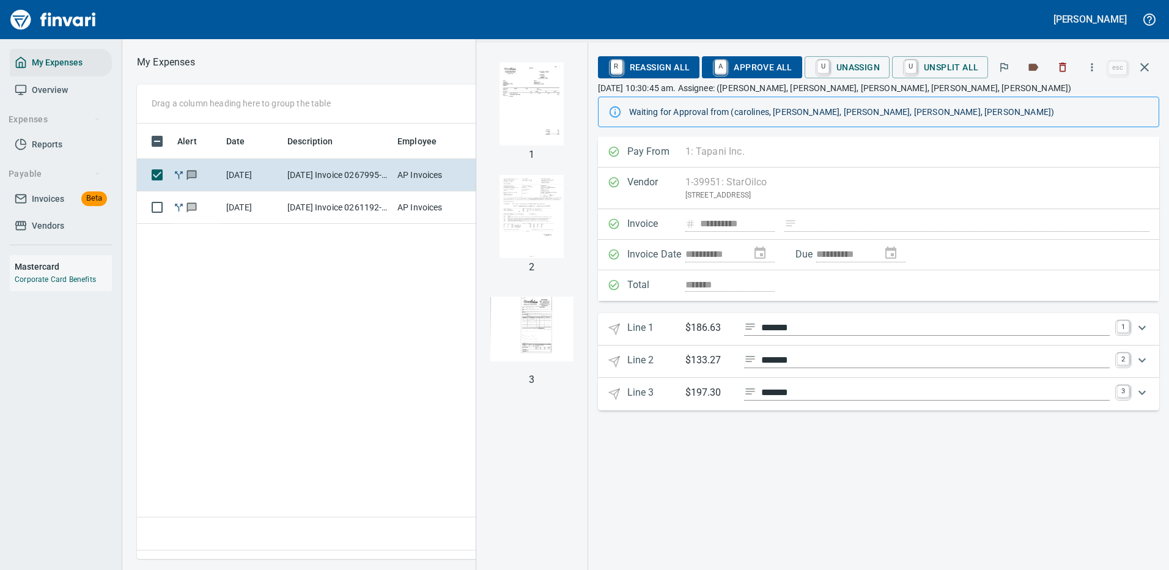
scroll to position [0, 0]
click at [1141, 324] on icon "Expand" at bounding box center [1142, 328] width 15 height 15
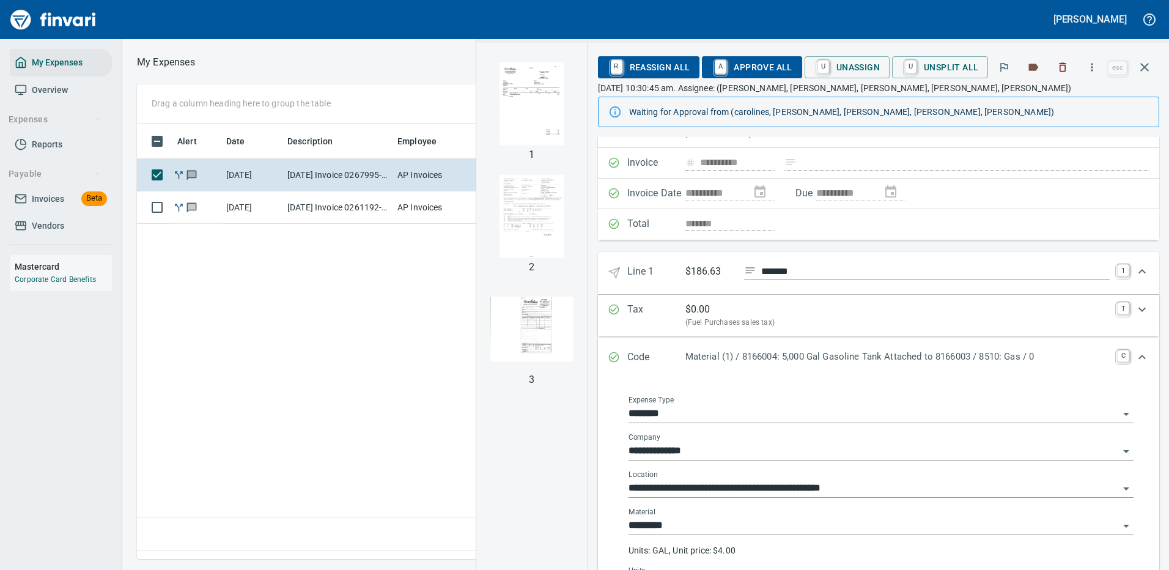
scroll to position [122, 0]
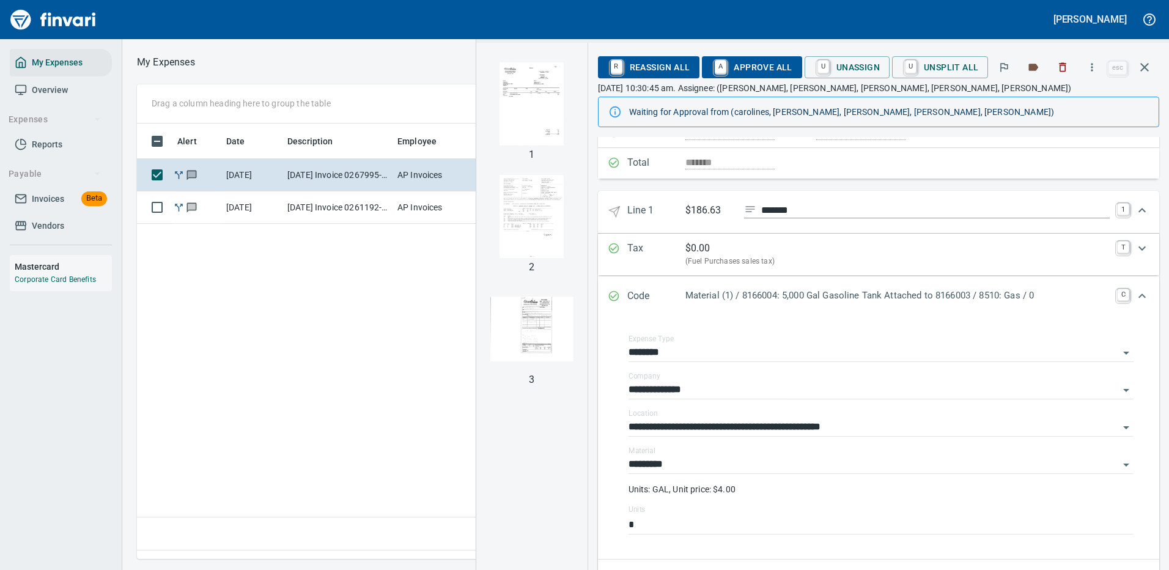
click at [1135, 207] on icon "Expand" at bounding box center [1142, 210] width 15 height 15
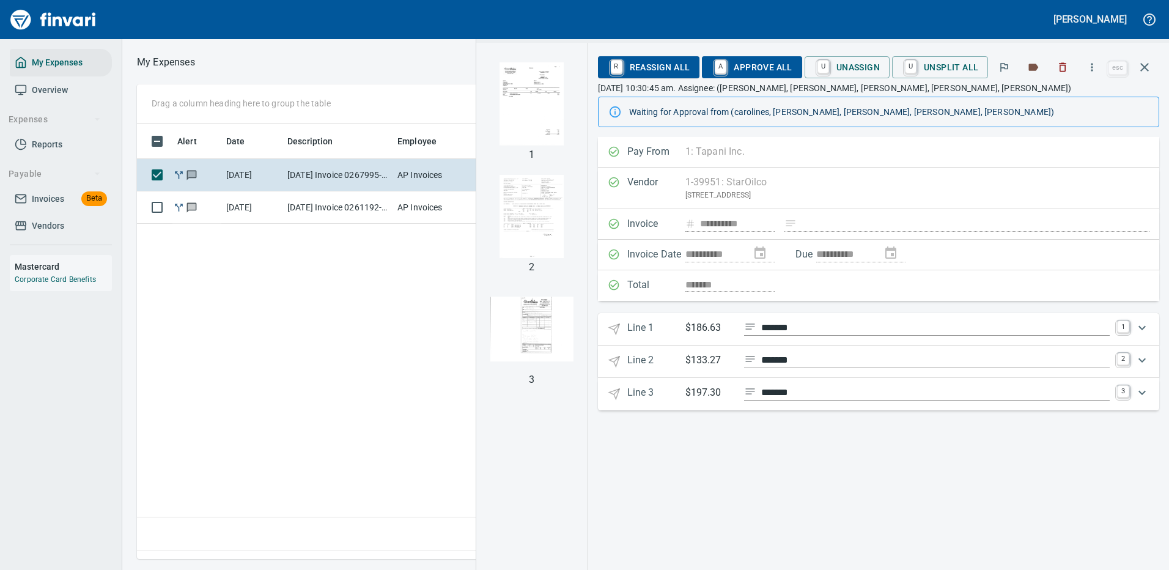
scroll to position [0, 0]
click at [1142, 389] on icon "Expand" at bounding box center [1142, 392] width 15 height 15
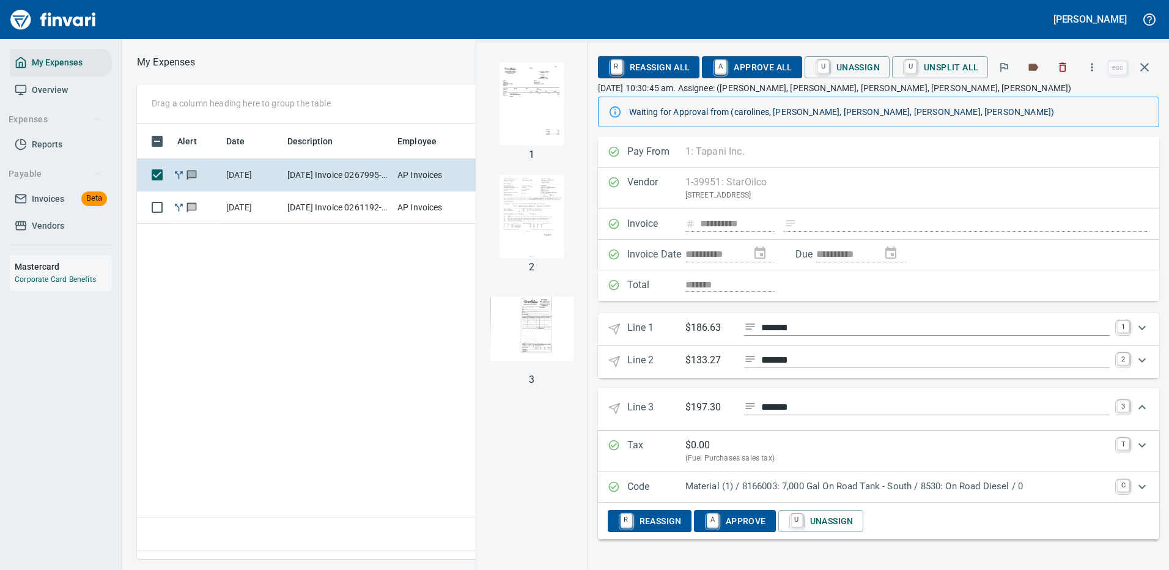
click at [851, 480] on p "Material (1) / 8166003: 7,000 Gal On Road Tank - South / 8530: On Road Diesel /…" at bounding box center [898, 487] width 424 height 14
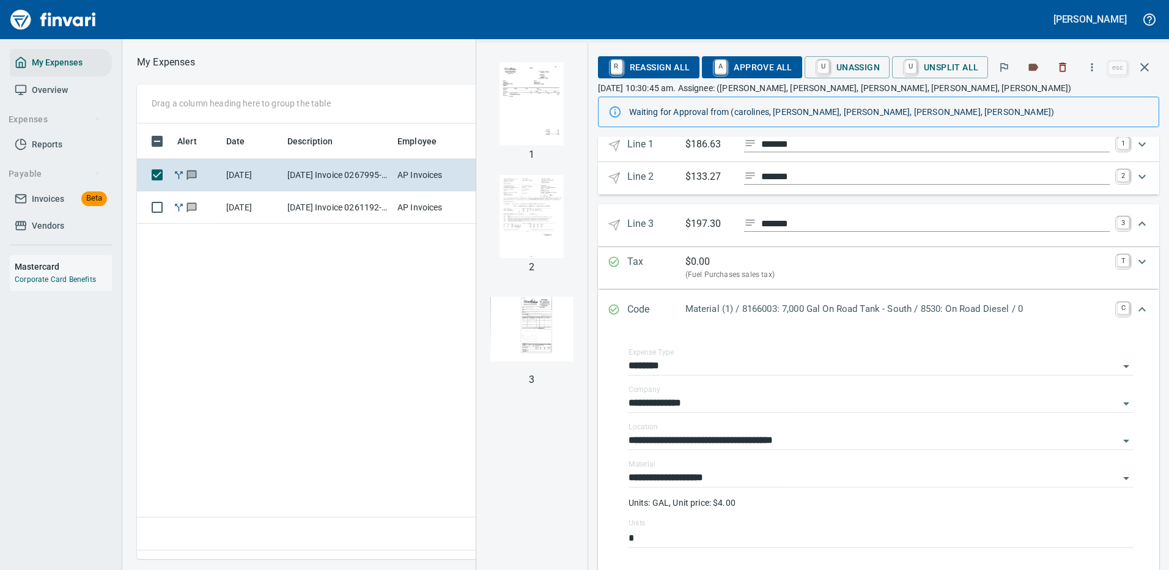
scroll to position [417, 703]
click at [1139, 221] on icon "Expand" at bounding box center [1142, 223] width 7 height 4
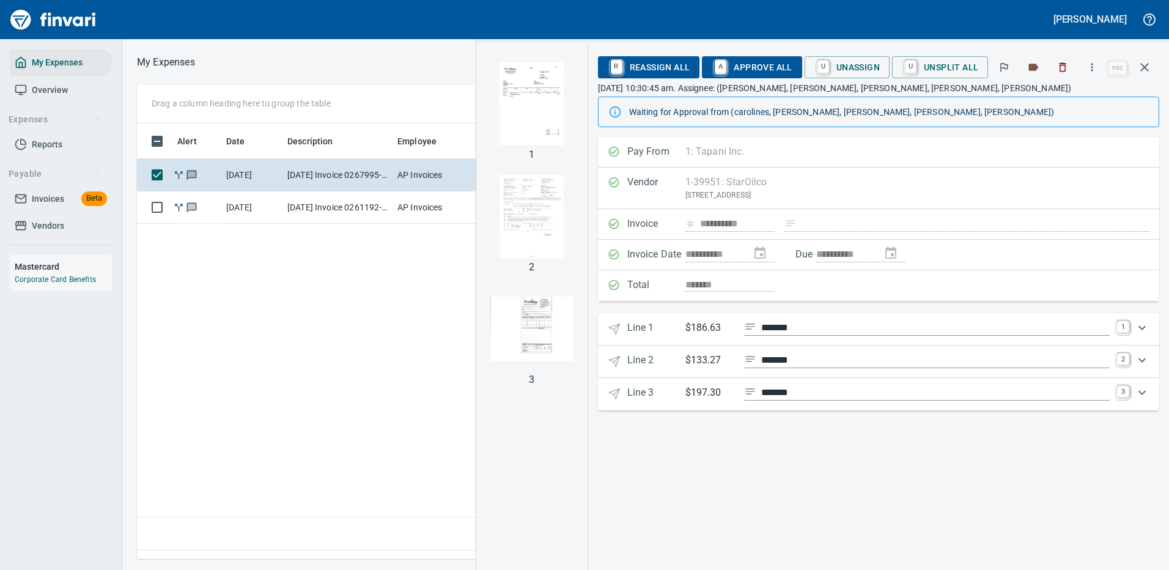
scroll to position [0, 0]
click at [1140, 357] on icon "Expand" at bounding box center [1142, 360] width 15 height 15
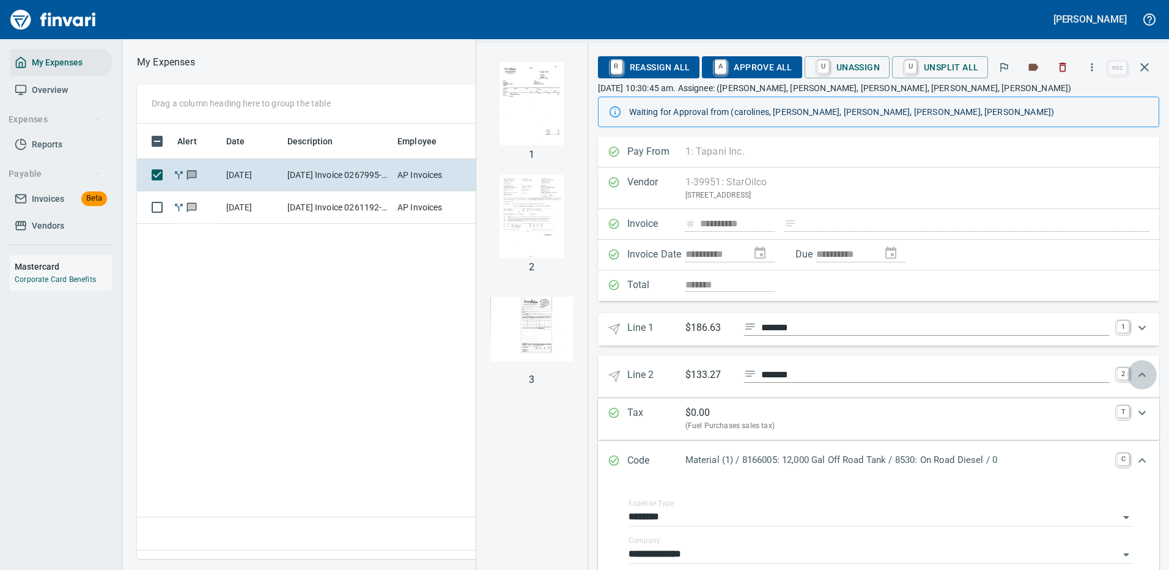
click at [1135, 372] on icon "Expand" at bounding box center [1142, 375] width 15 height 15
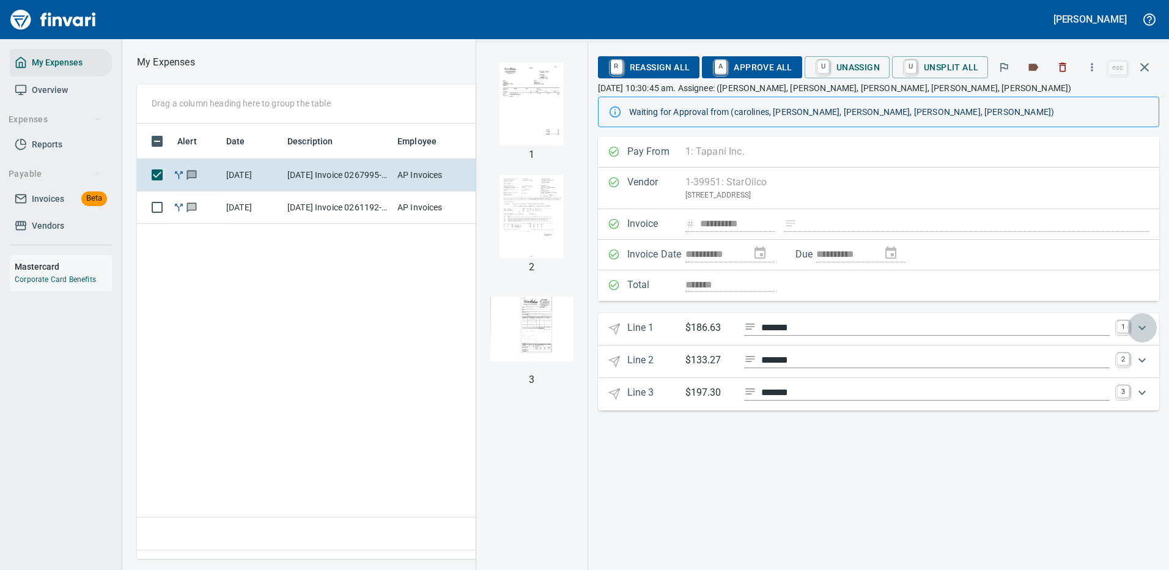
click at [1141, 322] on icon "Expand" at bounding box center [1142, 328] width 15 height 15
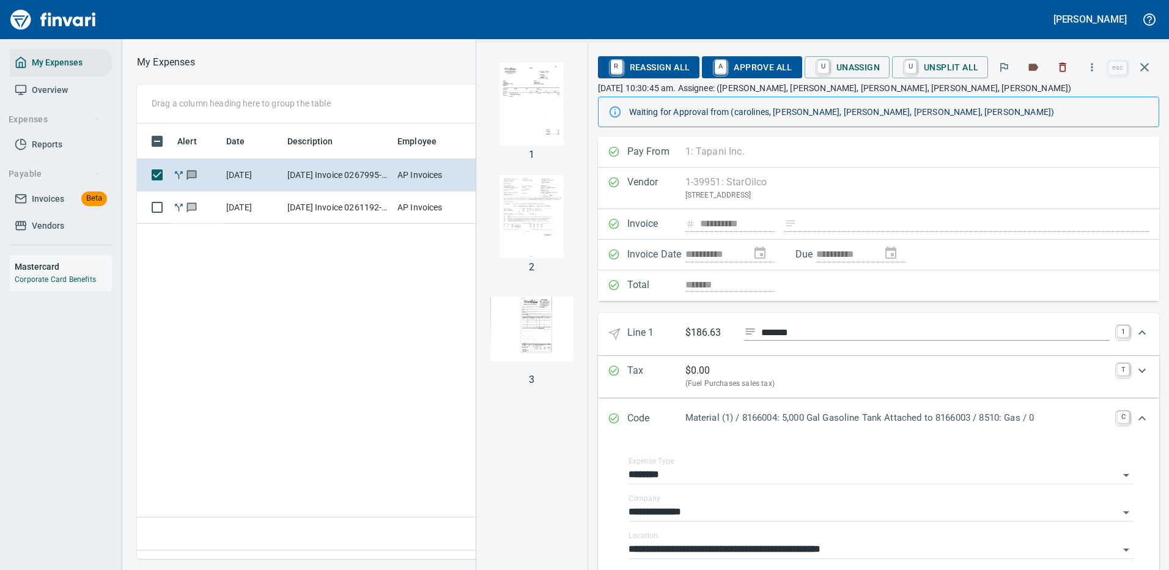
click at [1139, 417] on icon "Expand" at bounding box center [1142, 418] width 7 height 4
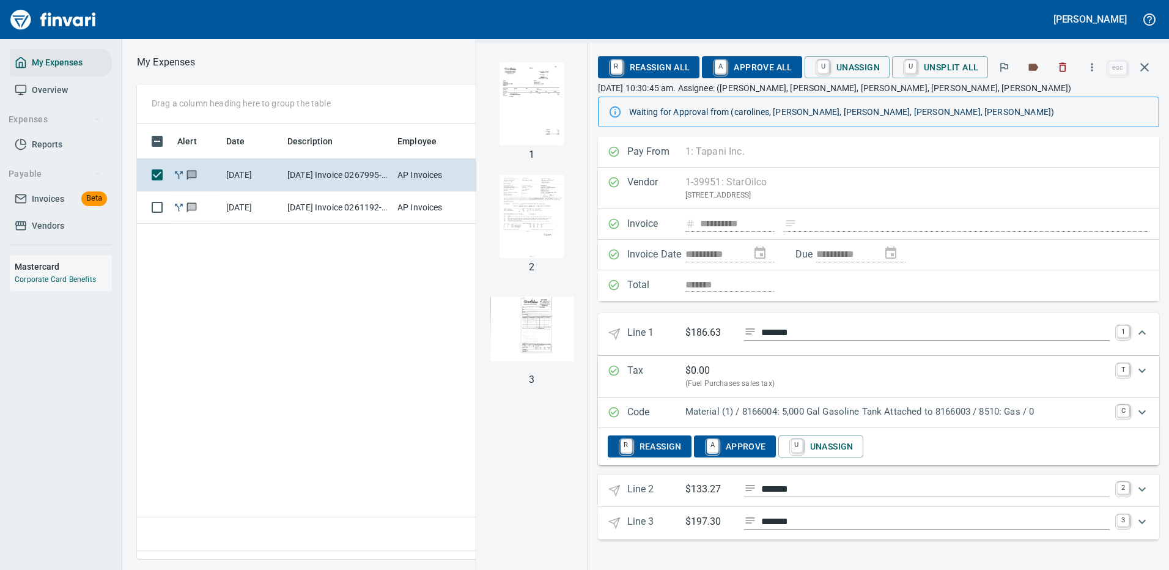
click at [1143, 329] on icon "Expand" at bounding box center [1142, 332] width 15 height 15
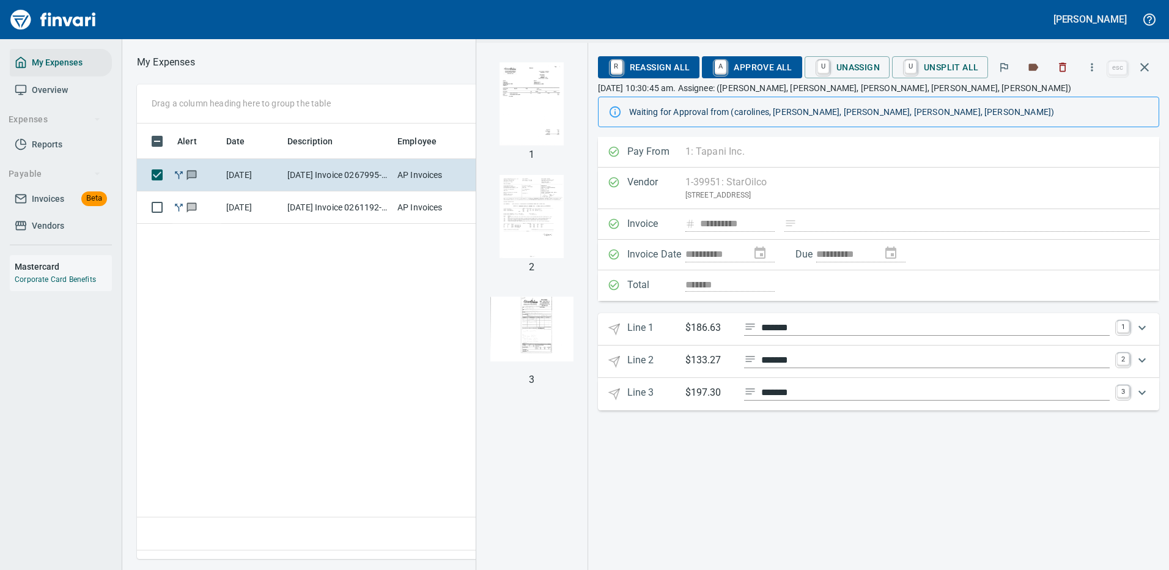
click at [746, 64] on span "A Approve All" at bounding box center [752, 67] width 80 height 21
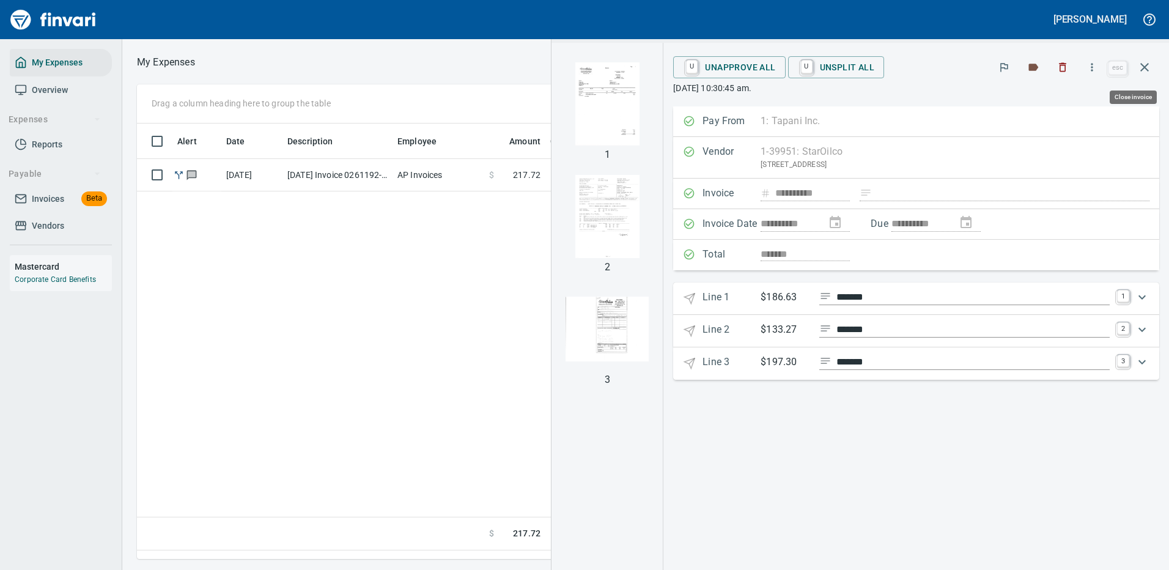
click at [1147, 64] on icon "button" at bounding box center [1145, 67] width 15 height 15
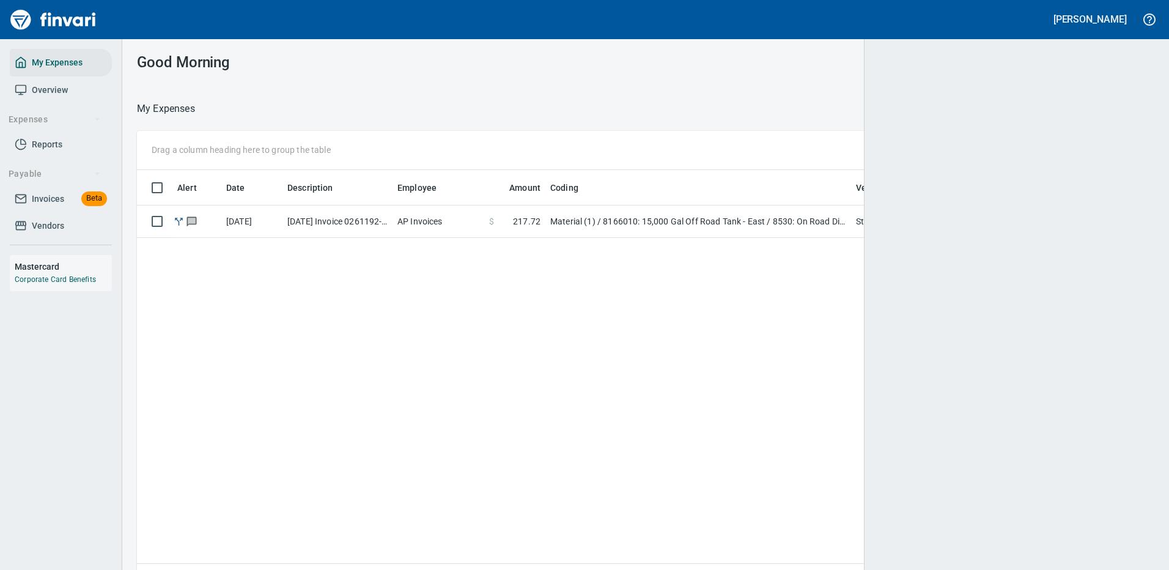
scroll to position [1, 1]
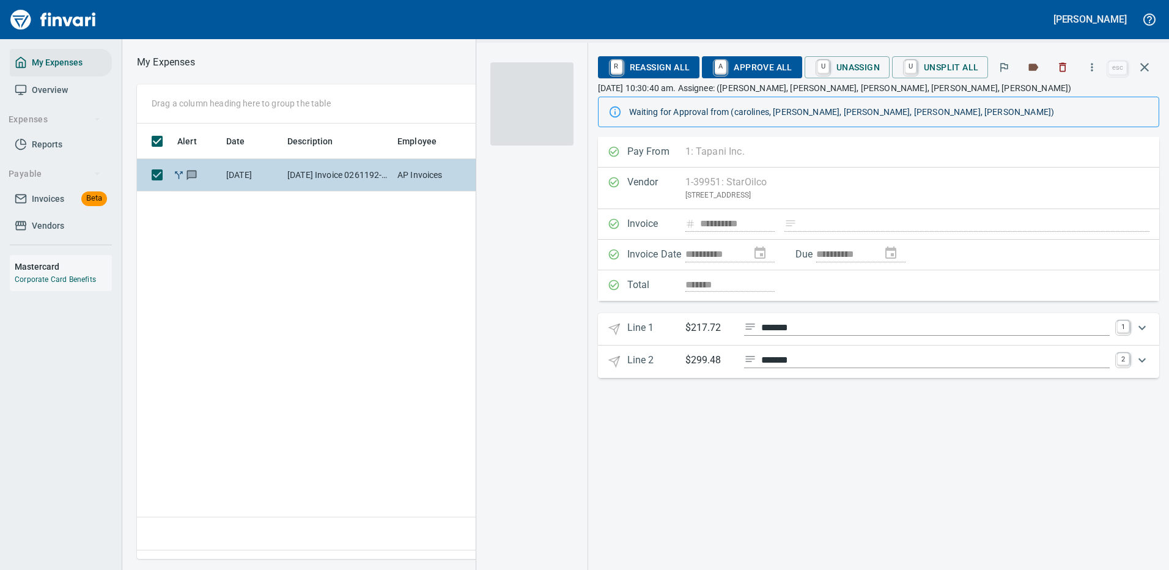
scroll to position [417, 703]
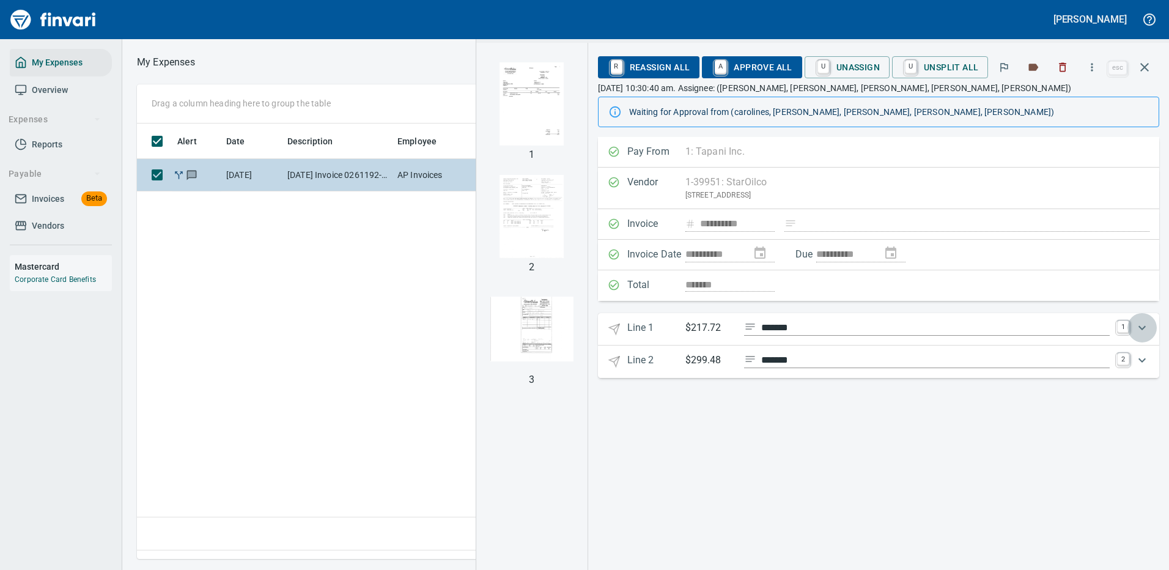
click at [1143, 324] on icon "Expand" at bounding box center [1142, 328] width 15 height 15
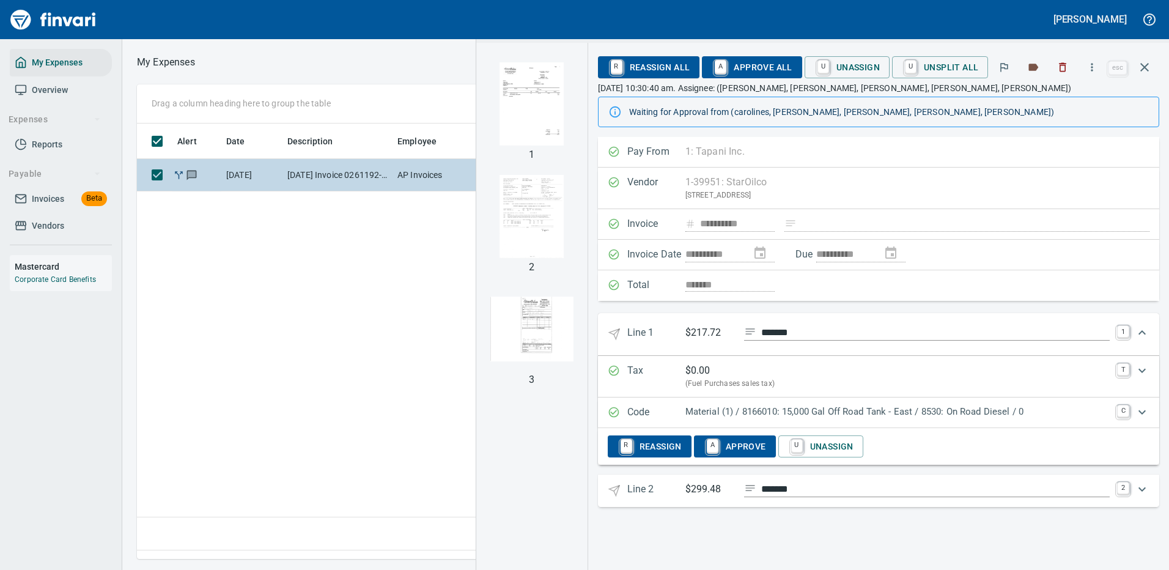
click at [826, 409] on p "Material (1) / 8166010: 15,000 Gal Off Road Tank - East / 8530: On Road Diesel …" at bounding box center [898, 412] width 424 height 14
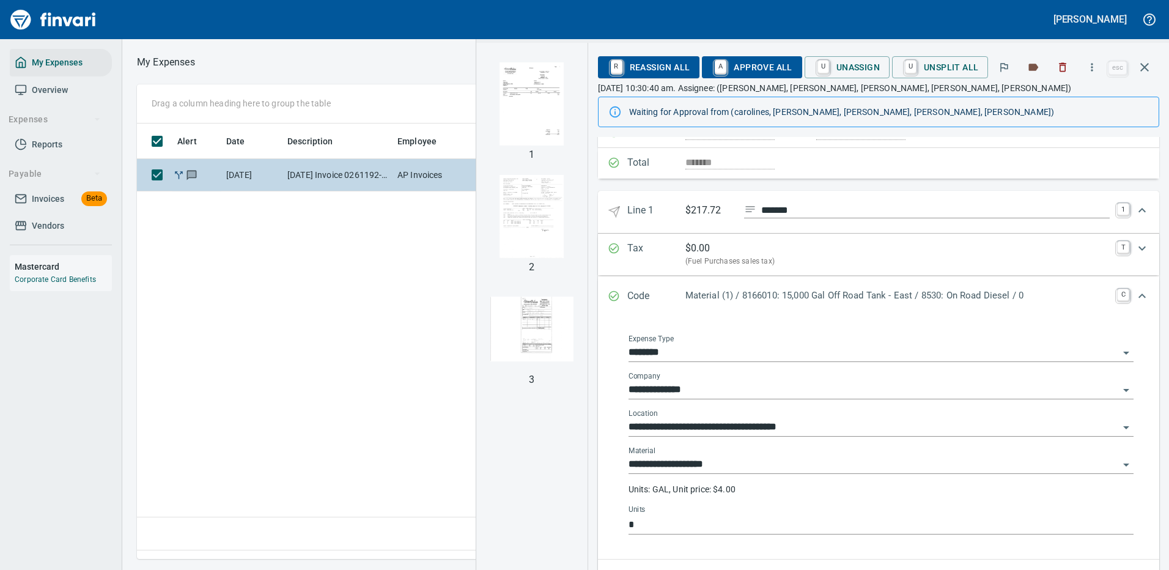
scroll to position [183, 0]
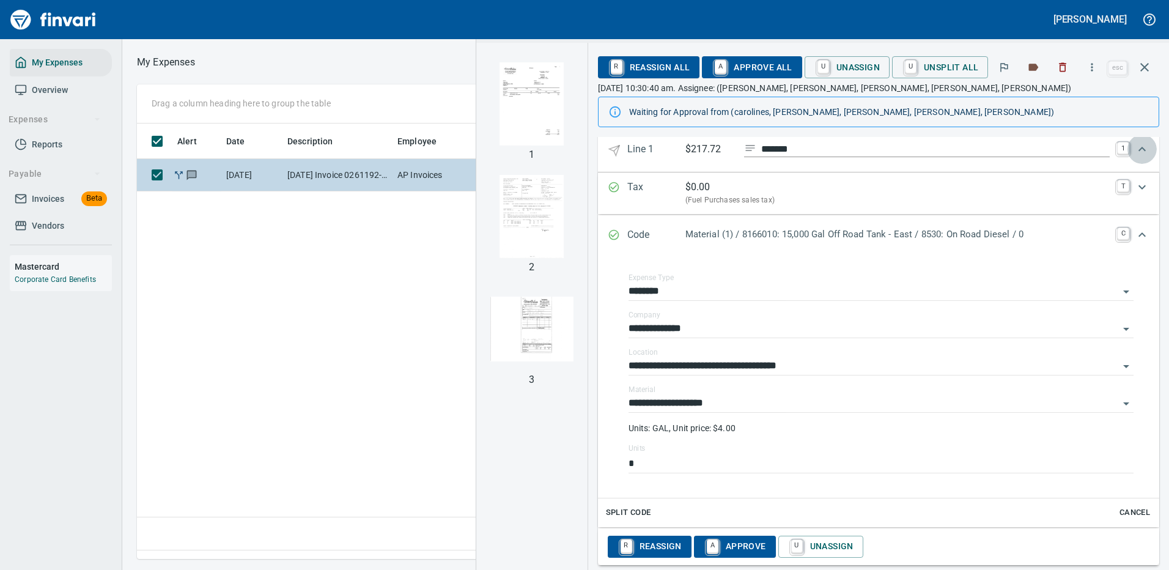
click at [1135, 144] on icon "Expand" at bounding box center [1142, 149] width 15 height 15
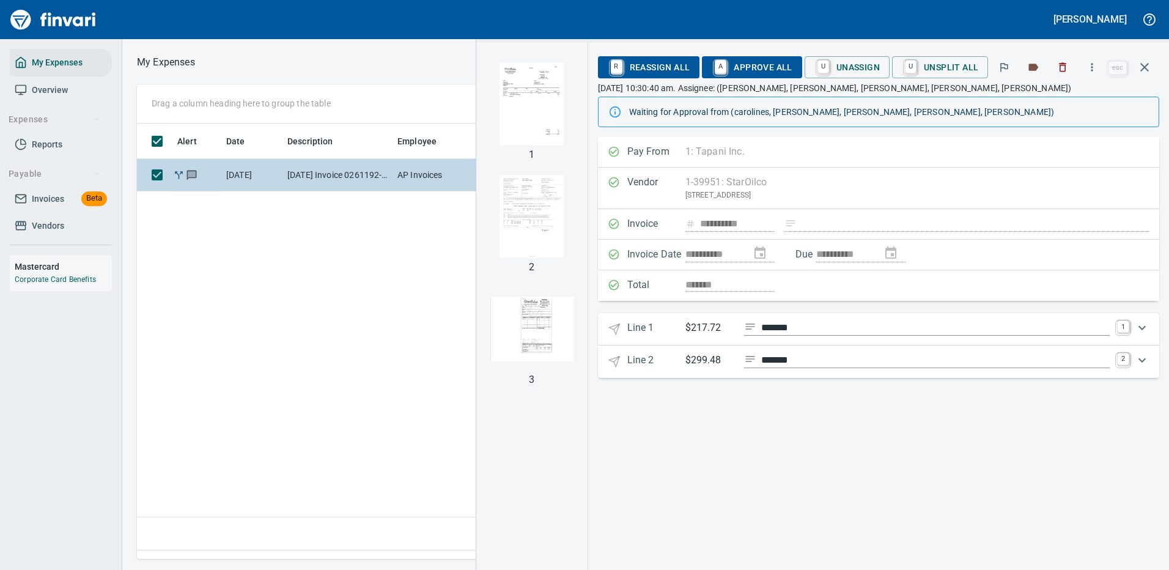
scroll to position [0, 0]
click at [1140, 357] on icon "Expand" at bounding box center [1142, 360] width 15 height 15
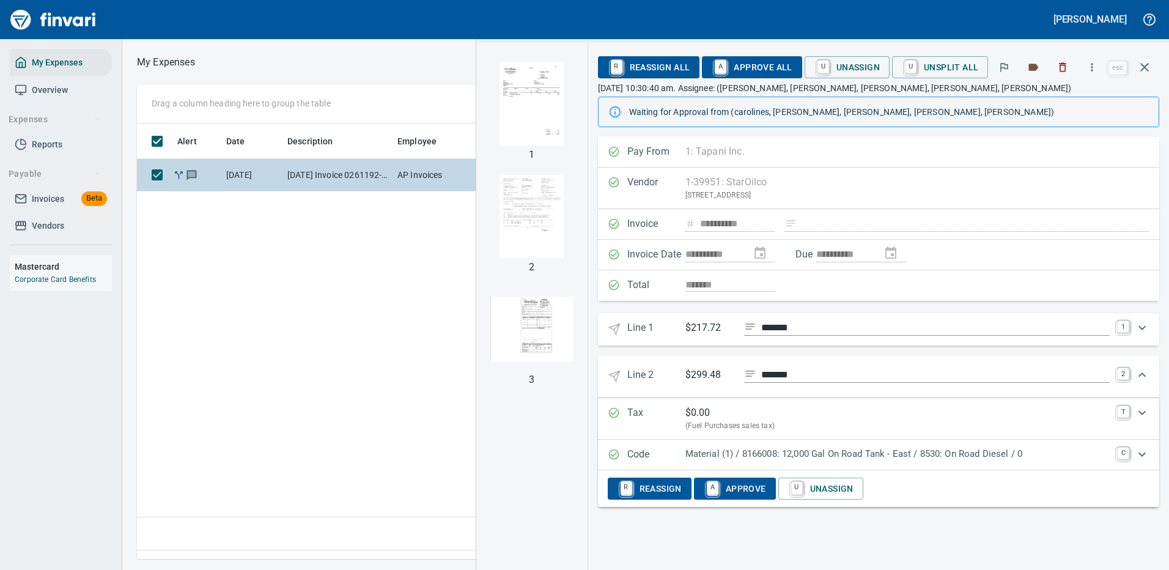
click at [900, 454] on p "Material (1) / 8166008: 12,000 Gal On Road Tank - East / 8530: On Road Diesel /…" at bounding box center [898, 454] width 424 height 14
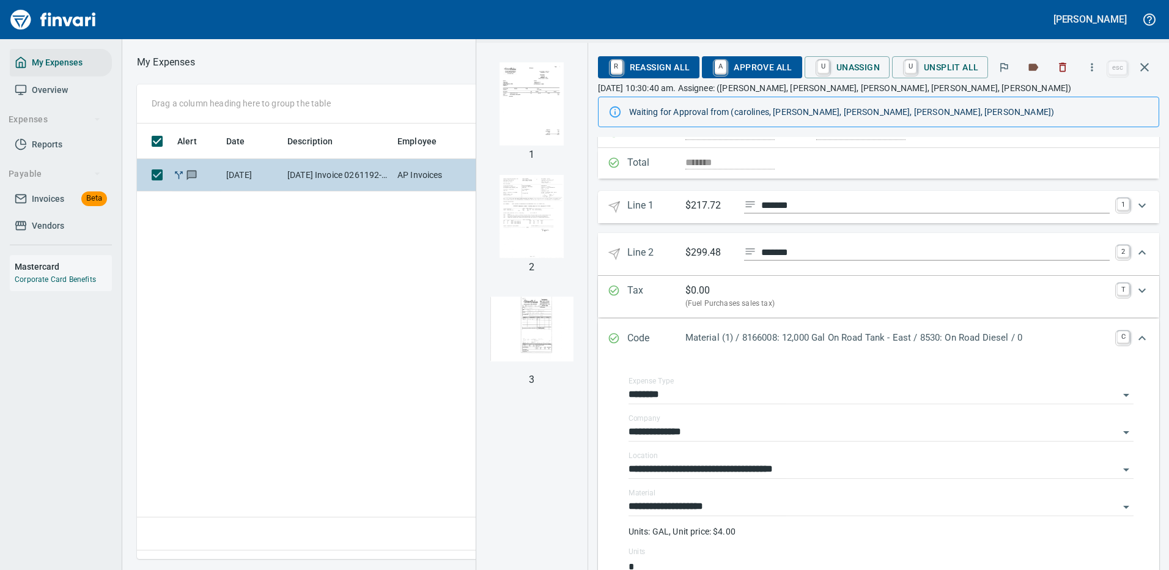
scroll to position [183, 0]
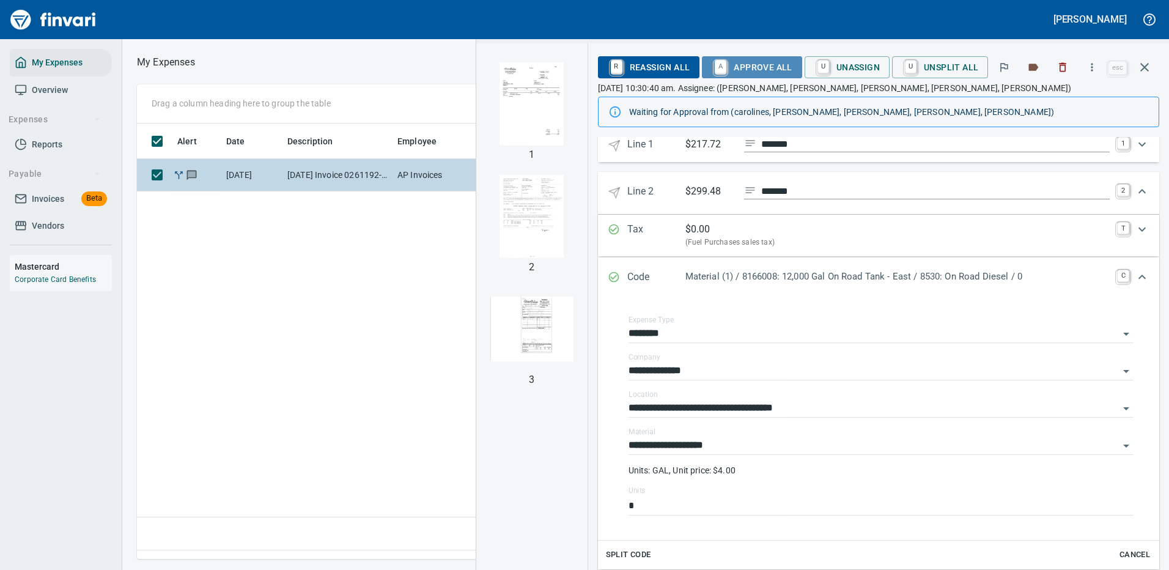
click at [763, 65] on span "A Approve All" at bounding box center [752, 67] width 80 height 21
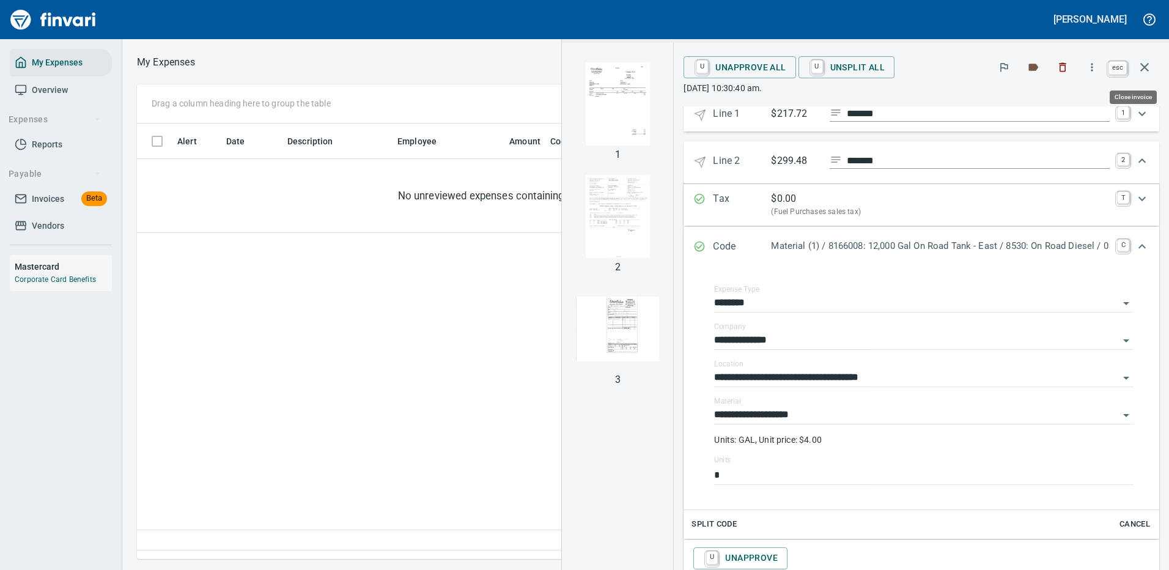
scroll to position [417, 703]
click at [1147, 65] on icon "button" at bounding box center [1145, 67] width 9 height 9
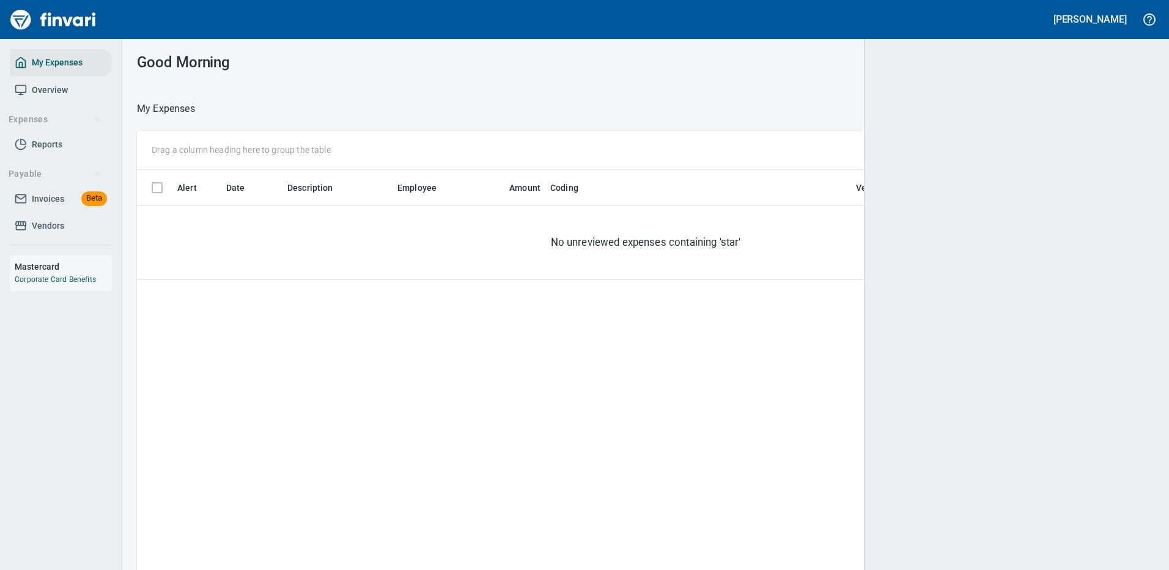
scroll to position [417, 999]
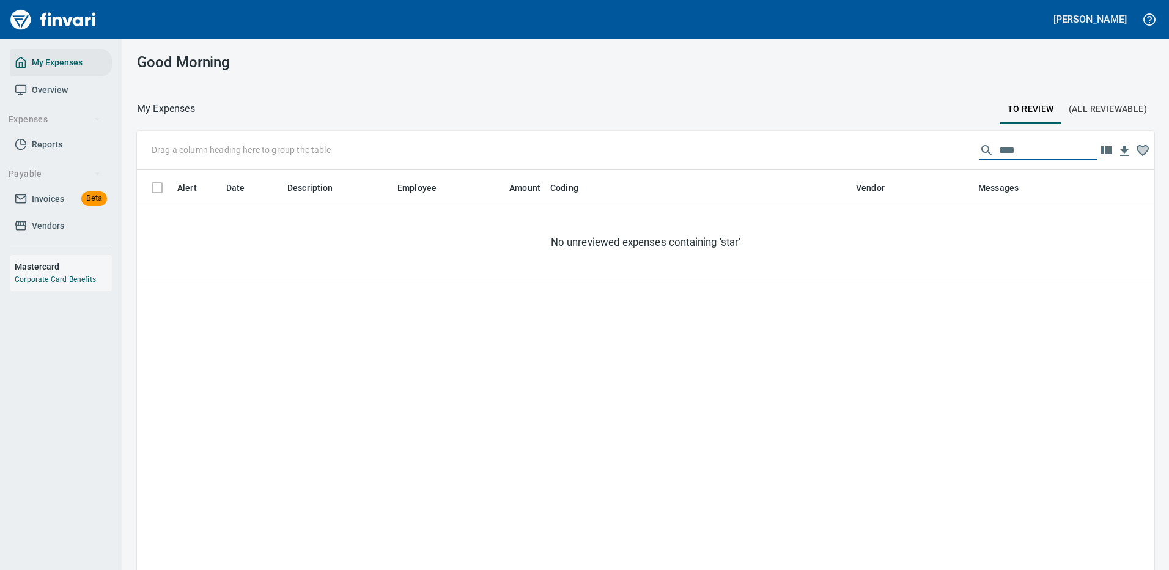
drag, startPoint x: 1006, startPoint y: 143, endPoint x: 902, endPoint y: 149, distance: 104.8
click at [908, 154] on div "Drag a column heading here to group the table ****" at bounding box center [646, 150] width 1018 height 39
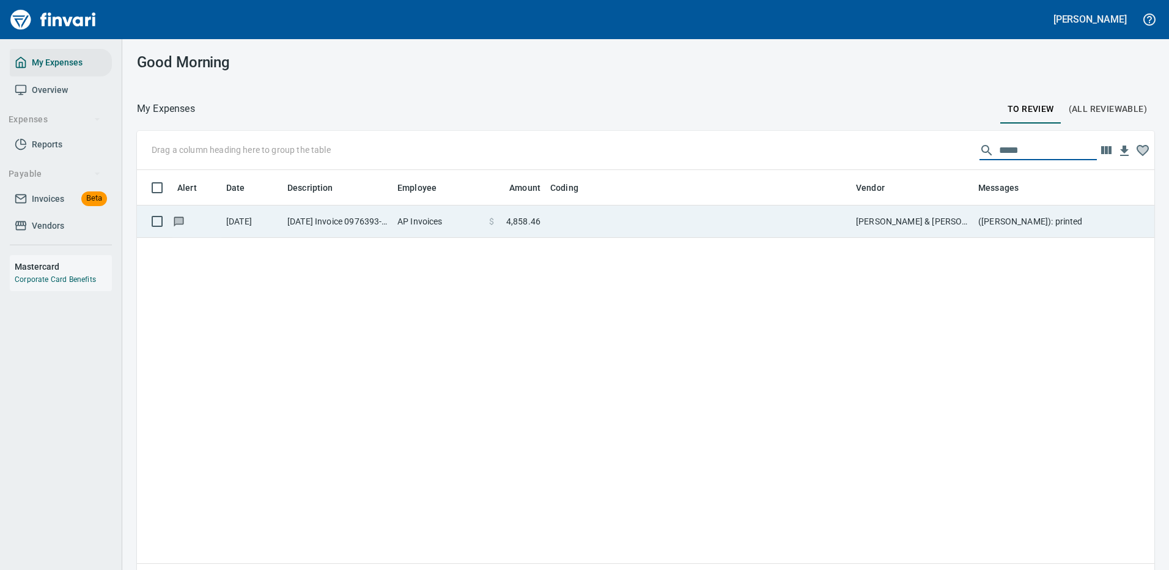
type input "*****"
click at [788, 220] on td at bounding box center [699, 222] width 306 height 32
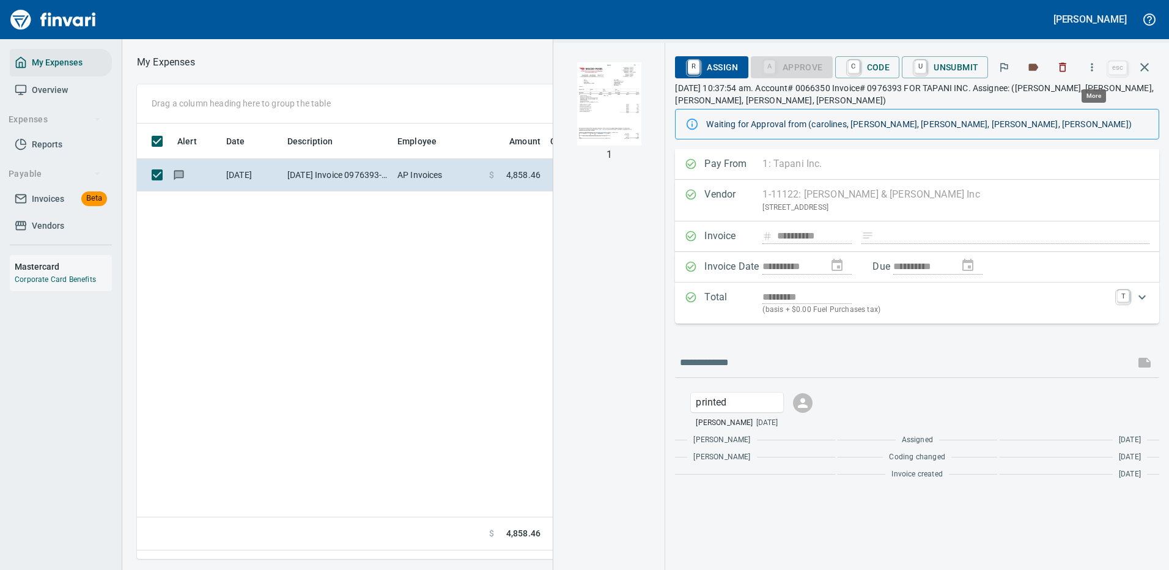
scroll to position [417, 703]
click at [1095, 67] on icon "button" at bounding box center [1092, 67] width 12 height 12
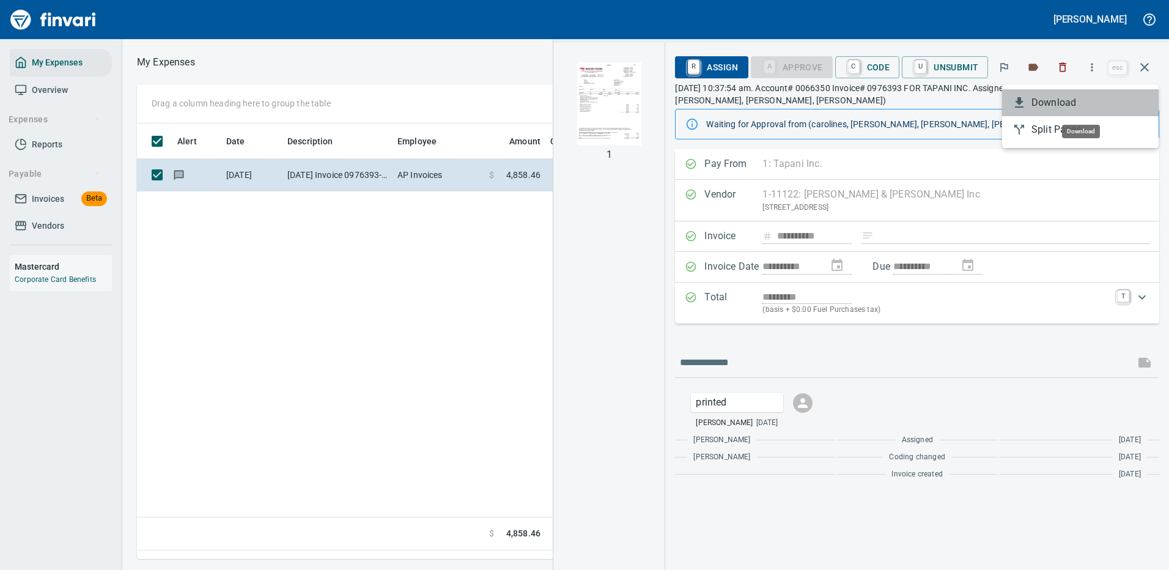
click at [1057, 101] on span "Download" at bounding box center [1090, 102] width 117 height 15
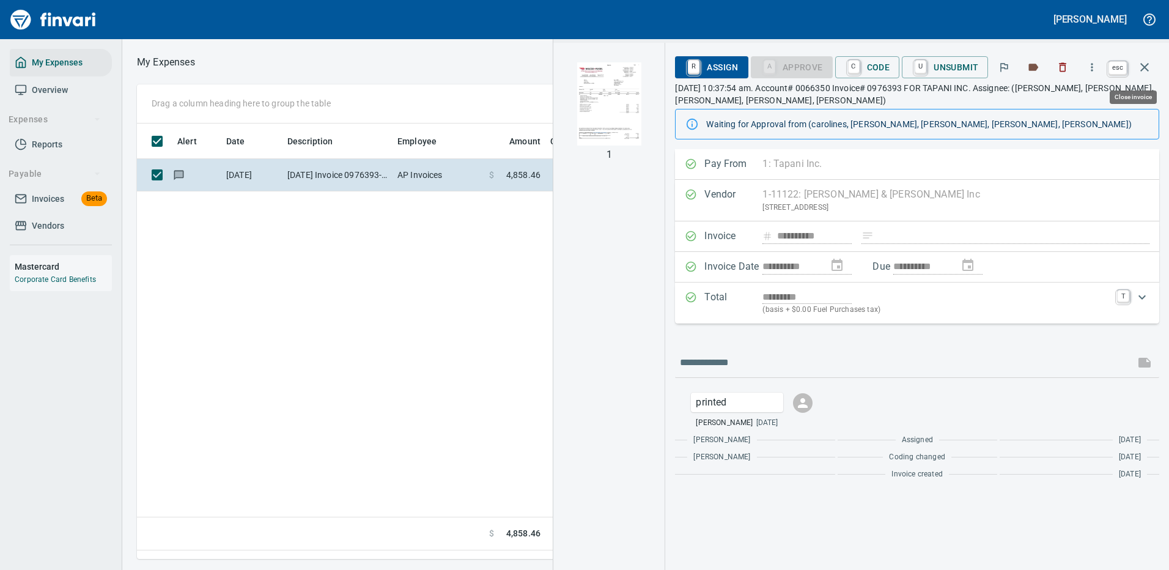
click at [1143, 63] on icon "button" at bounding box center [1145, 67] width 15 height 15
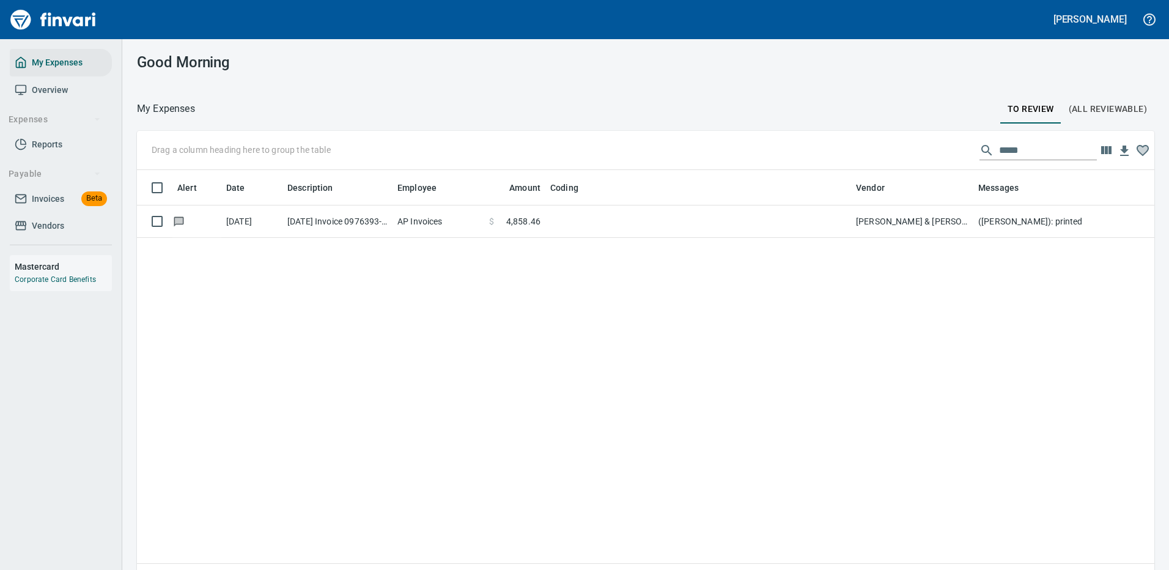
scroll to position [417, 995]
drag, startPoint x: 1013, startPoint y: 146, endPoint x: 958, endPoint y: 144, distance: 55.1
click at [958, 144] on div "Drag a column heading here to group the table *****" at bounding box center [646, 150] width 1018 height 39
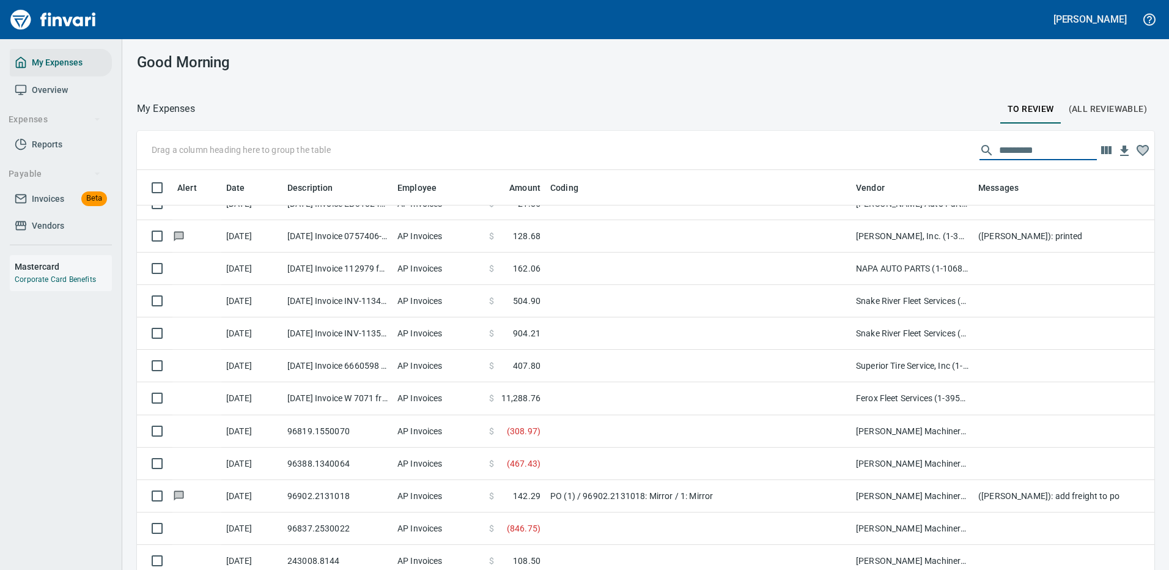
scroll to position [367, 0]
